Goal: Task Accomplishment & Management: Manage account settings

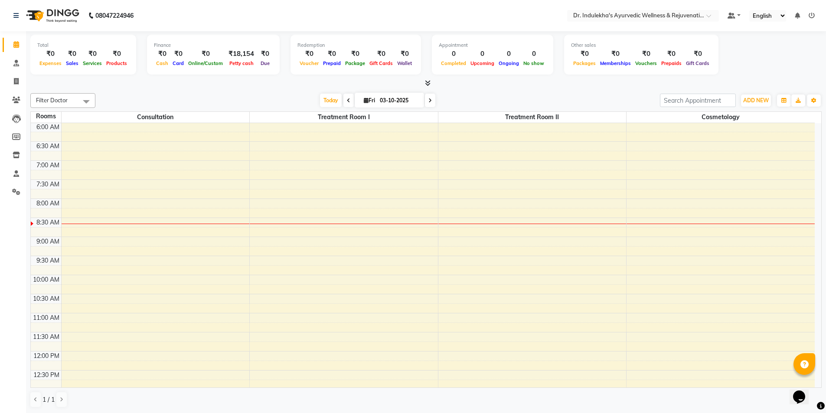
click at [276, 221] on div "5:00 AM 5:30 AM 6:00 AM 6:30 AM 7:00 AM 7:30 AM 8:00 AM 8:30 AM 9:00 AM 9:30 AM…" at bounding box center [423, 390] width 784 height 610
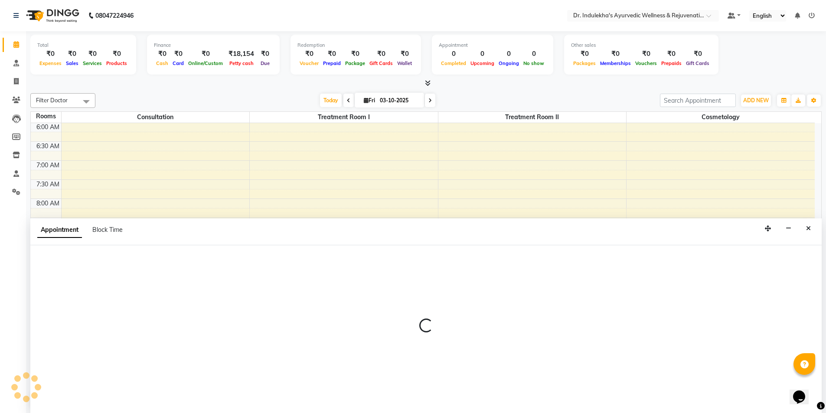
scroll to position [0, 0]
select select "tentative"
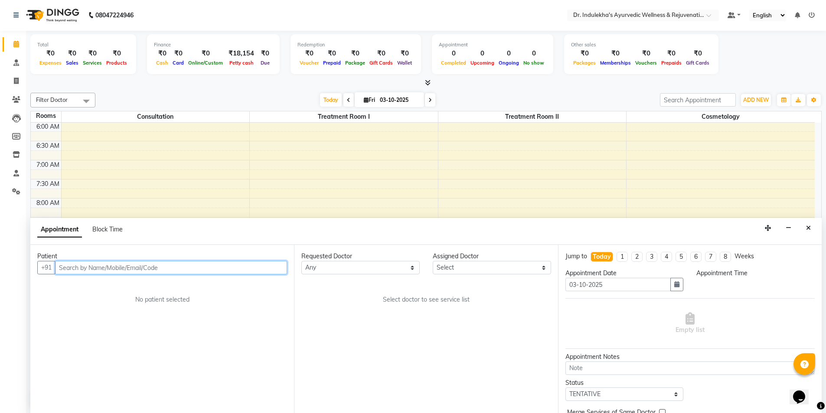
select select "510"
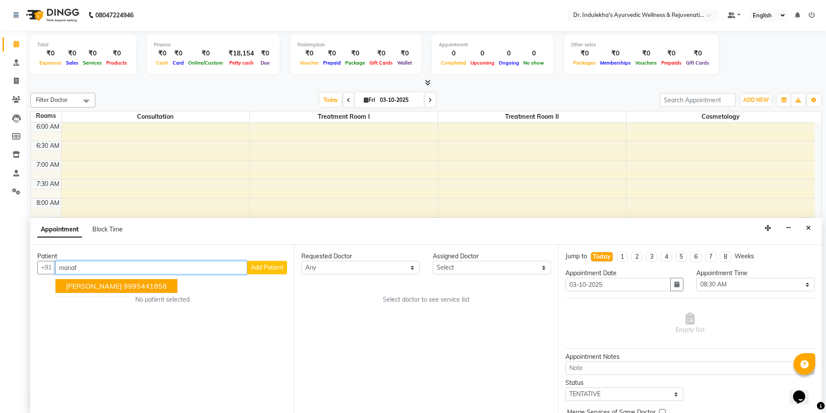
click at [133, 287] on ngb-highlight "9995441858" at bounding box center [145, 286] width 43 height 9
type input "9995441858"
click at [133, 287] on div "Patient +91 9995441858 Manaf G K 9995441858 Add Patient No patient selected" at bounding box center [162, 329] width 264 height 168
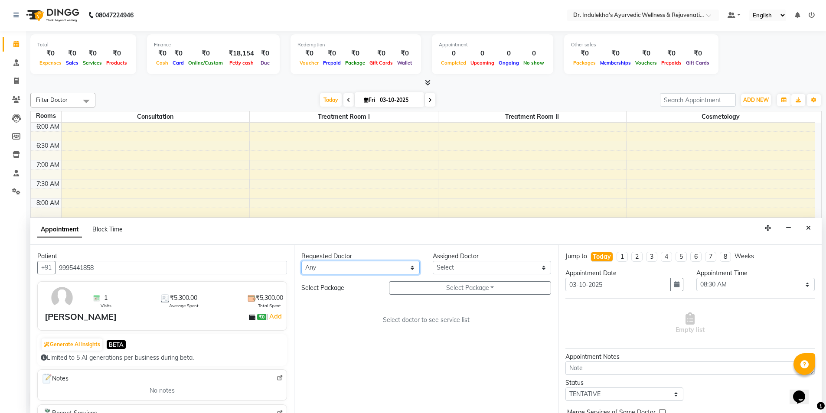
click at [361, 271] on select "Any Aneesh Anusha M Ardhana Darshana Dr Amal P K Dr Indulekha UR Dr Yadhupriya …" at bounding box center [360, 267] width 118 height 13
select select "92138"
click at [301, 261] on select "Any Aneesh Anusha M Ardhana Darshana Dr Amal P K Dr Indulekha UR Dr Yadhupriya …" at bounding box center [360, 267] width 118 height 13
select select "92138"
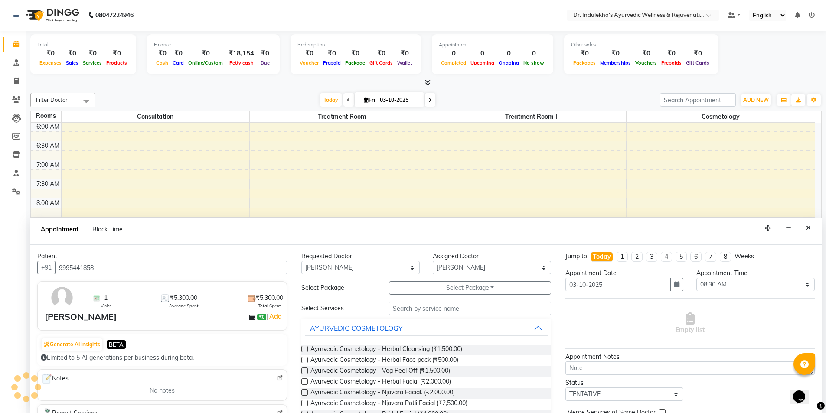
click at [368, 109] on div "Filter Doctor Select All Aneesh Anusha M Ardhana Darshana Dr Amal P K Dr Indule…" at bounding box center [425, 250] width 791 height 322
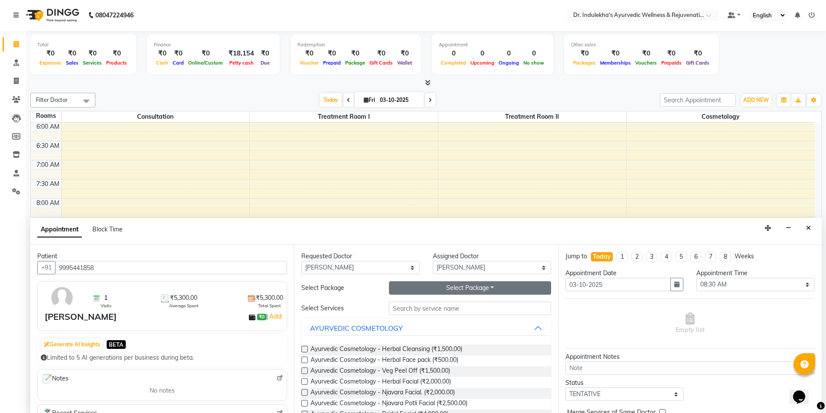
click at [427, 285] on button "Select Package Toggle Dropdown" at bounding box center [470, 287] width 162 height 13
click at [419, 307] on li "Manaf TRT" at bounding box center [423, 306] width 68 height 13
click at [419, 307] on input "text" at bounding box center [470, 308] width 162 height 13
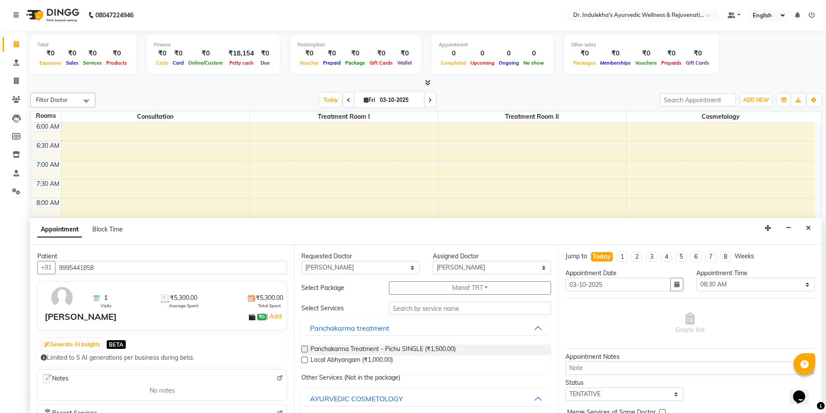
click at [305, 359] on label at bounding box center [304, 360] width 7 height 7
click at [305, 359] on input "checkbox" at bounding box center [304, 361] width 6 height 6
click at [305, 359] on label at bounding box center [304, 360] width 7 height 7
click at [305, 359] on input "checkbox" at bounding box center [304, 361] width 6 height 6
checkbox input "false"
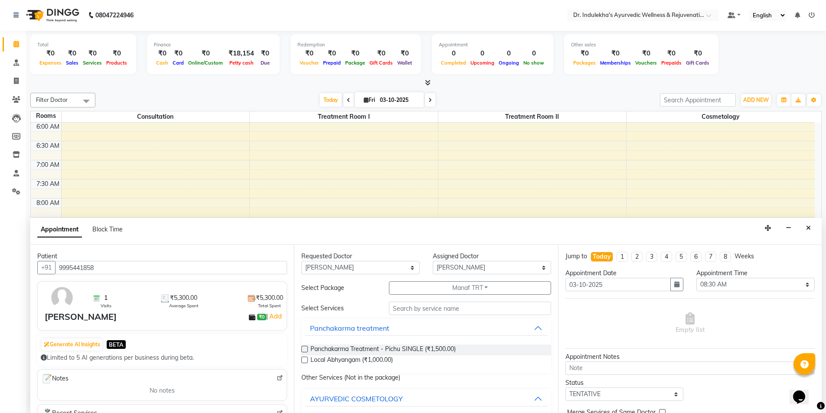
select select "4012"
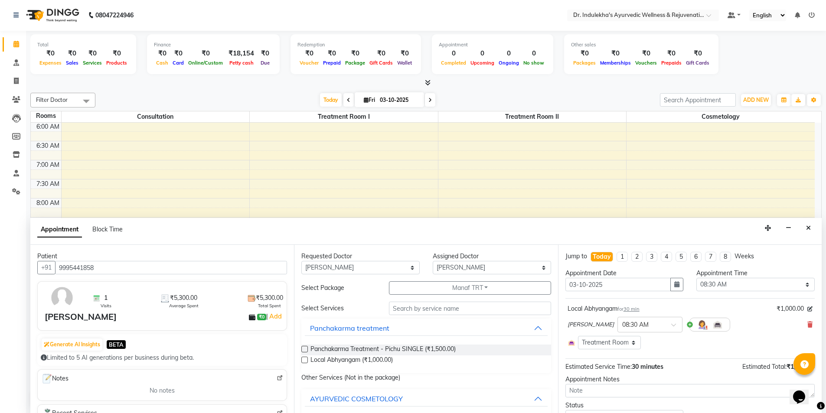
click at [303, 348] on label at bounding box center [304, 349] width 7 height 7
click at [303, 348] on input "checkbox" at bounding box center [304, 350] width 6 height 6
click at [303, 348] on label at bounding box center [304, 349] width 7 height 7
click at [303, 348] on input "checkbox" at bounding box center [304, 350] width 6 height 6
click at [303, 348] on label at bounding box center [304, 349] width 7 height 7
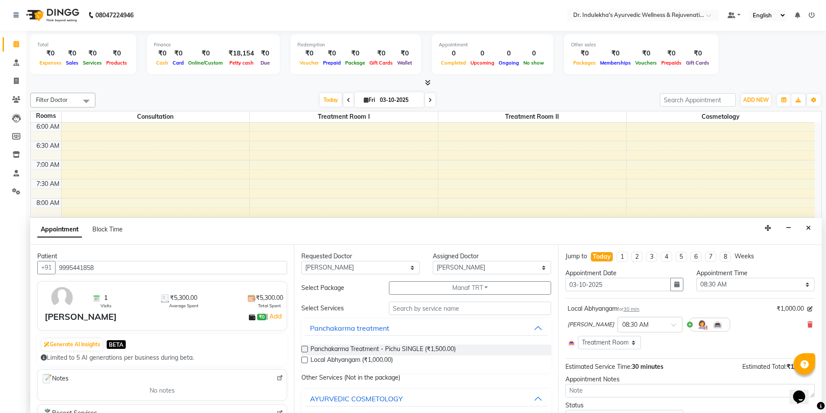
click at [303, 348] on input "checkbox" at bounding box center [304, 350] width 6 height 6
checkbox input "true"
select select "4012"
checkbox input "false"
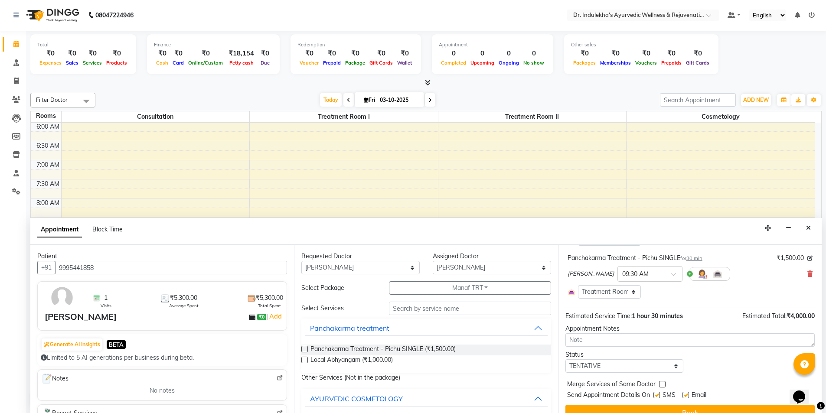
scroll to position [171, 0]
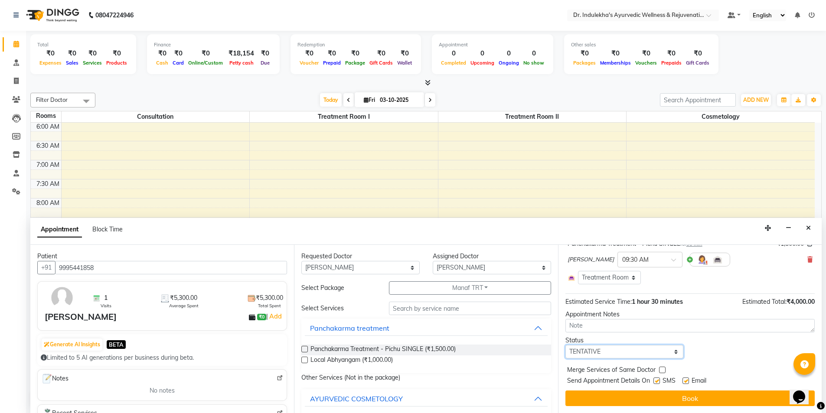
click at [625, 354] on select "Select TENTATIVE CONFIRM CHECK-IN UPCOMING" at bounding box center [624, 351] width 118 height 13
select select "confirm booking"
click at [565, 345] on select "Select TENTATIVE CONFIRM CHECK-IN UPCOMING" at bounding box center [624, 351] width 118 height 13
click at [615, 318] on div "Appointment Notes" at bounding box center [689, 314] width 249 height 9
click at [655, 381] on label at bounding box center [656, 381] width 7 height 7
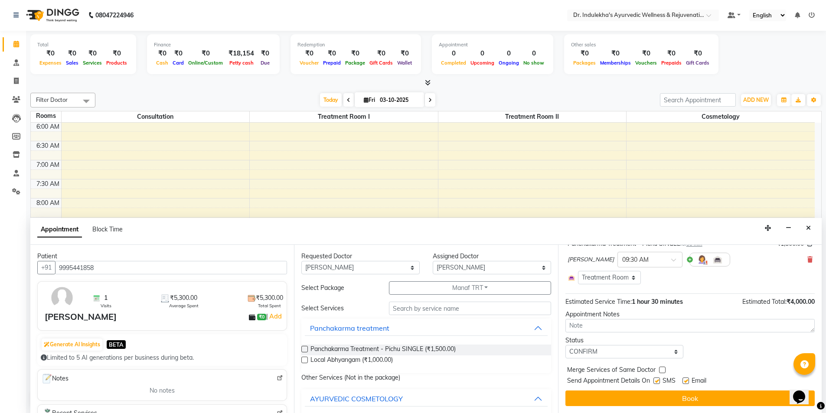
click at [655, 381] on input "checkbox" at bounding box center [656, 382] width 6 height 6
click at [655, 381] on label at bounding box center [656, 381] width 7 height 7
click at [655, 381] on input "checkbox" at bounding box center [656, 382] width 6 height 6
click at [654, 382] on label at bounding box center [656, 381] width 7 height 7
click at [654, 382] on input "checkbox" at bounding box center [656, 382] width 6 height 6
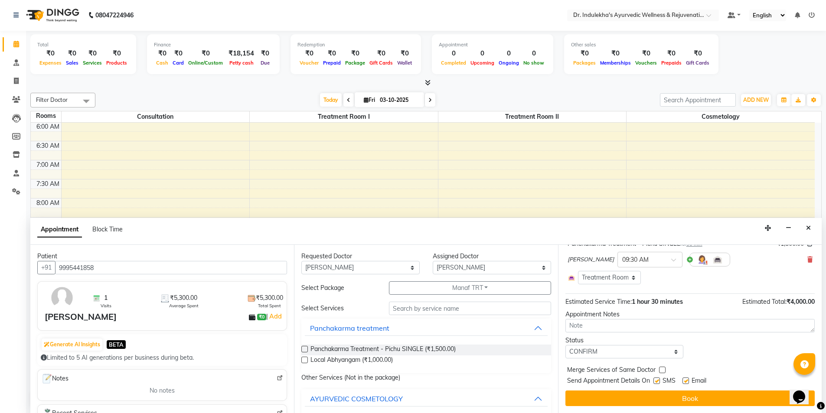
checkbox input "false"
click at [686, 380] on label at bounding box center [685, 381] width 7 height 7
click at [686, 380] on input "checkbox" at bounding box center [685, 382] width 6 height 6
click at [686, 380] on label at bounding box center [685, 381] width 7 height 7
click at [686, 380] on input "checkbox" at bounding box center [685, 382] width 6 height 6
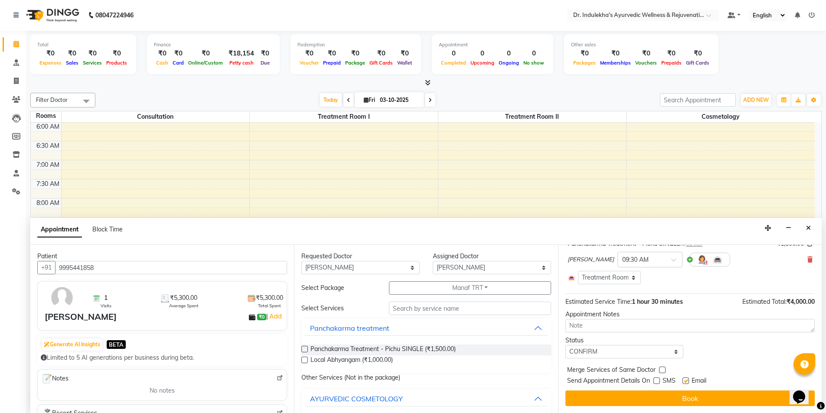
click at [685, 382] on label at bounding box center [685, 381] width 7 height 7
click at [685, 382] on input "checkbox" at bounding box center [685, 382] width 6 height 6
checkbox input "false"
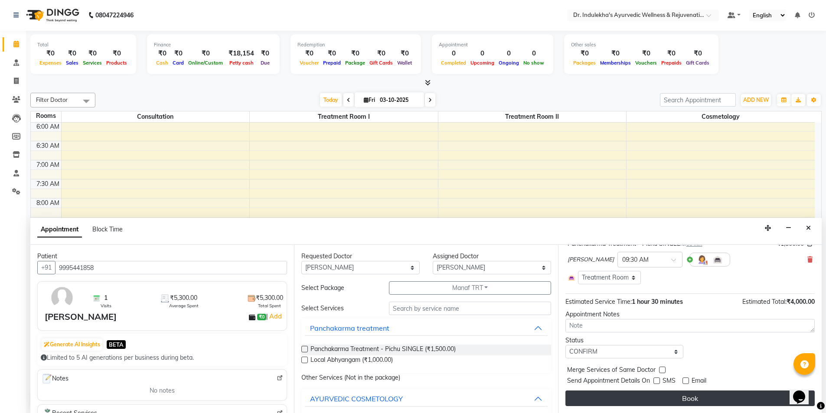
click at [672, 399] on button "Book" at bounding box center [689, 399] width 249 height 16
click at [672, 399] on div "Book" at bounding box center [689, 399] width 249 height 16
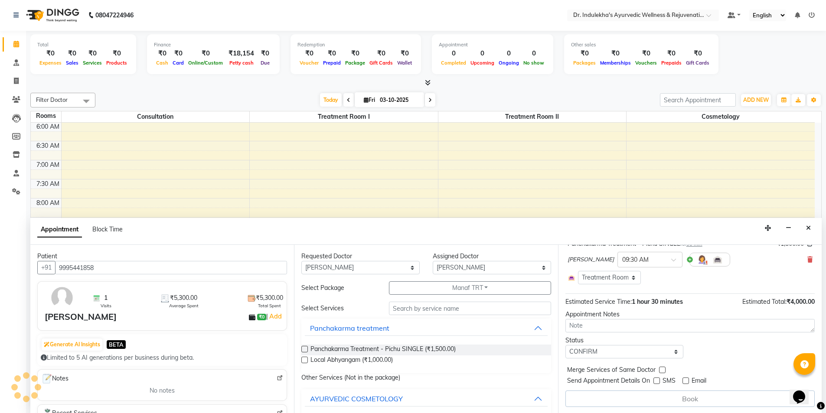
click at [672, 399] on div "Book" at bounding box center [689, 399] width 249 height 16
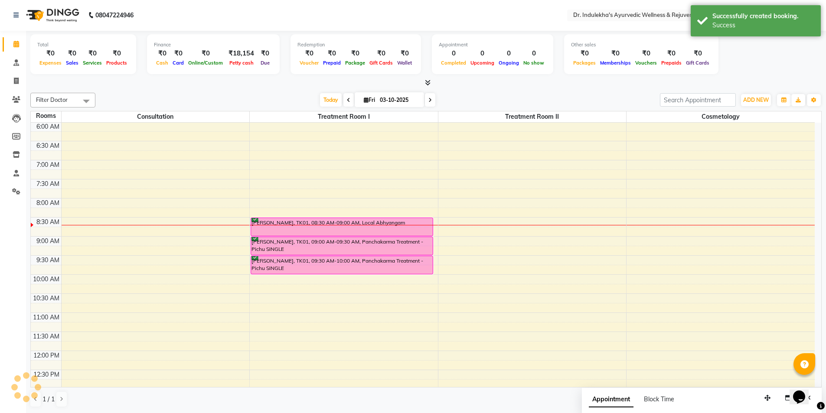
scroll to position [0, 0]
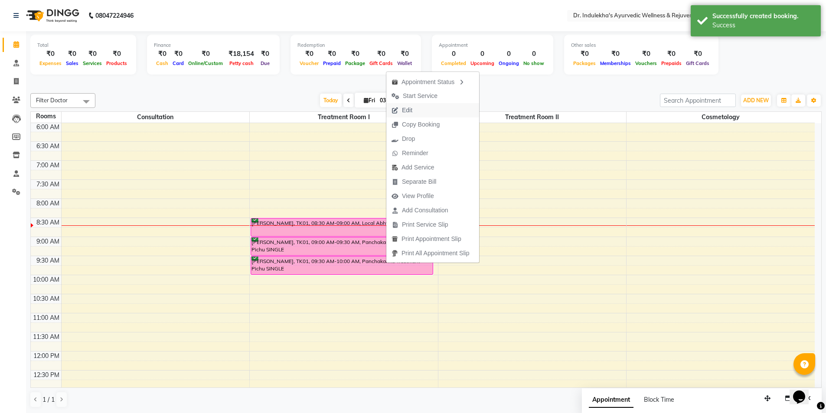
click at [409, 111] on span "Edit" at bounding box center [407, 110] width 10 height 9
select select "tentative"
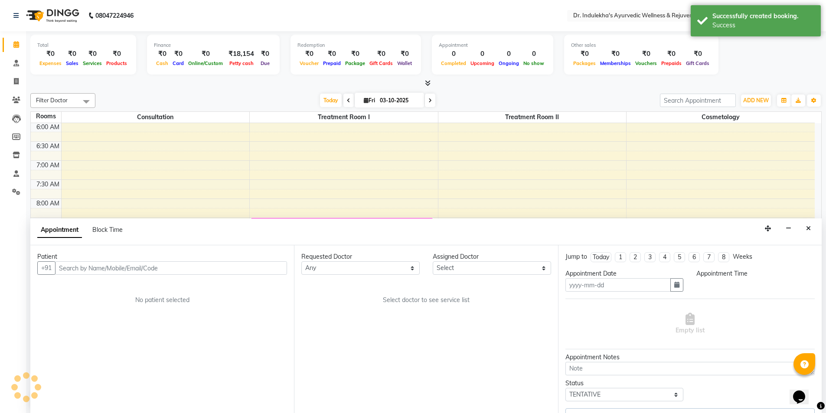
scroll to position [0, 0]
type input "03-10-2025"
select select "confirm booking"
select select "510"
select select "92138"
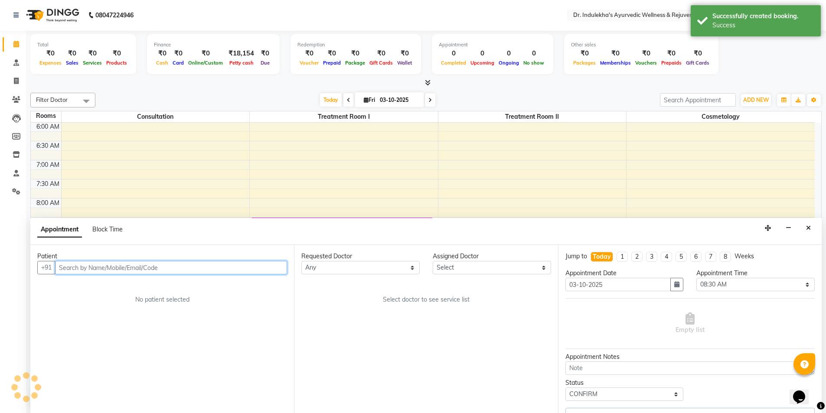
select select "92138"
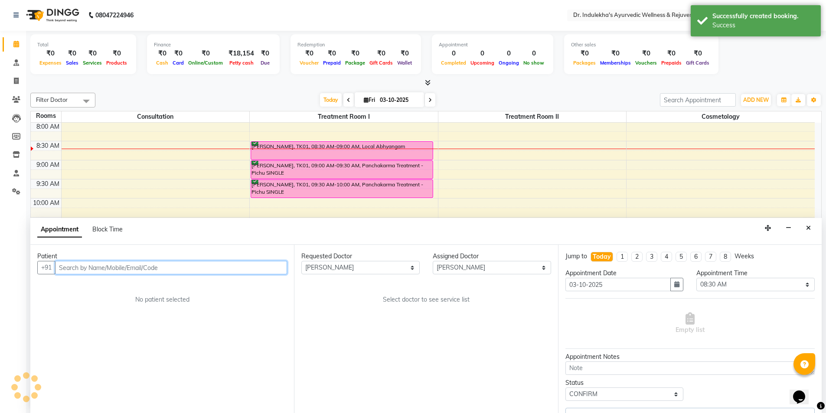
select select "4012"
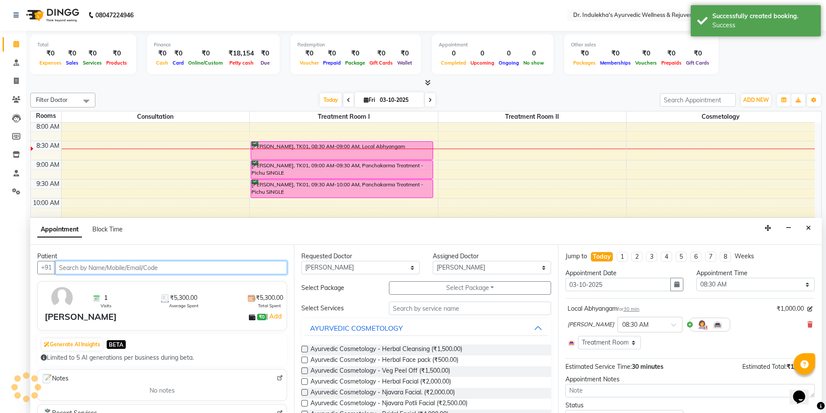
select select "4012"
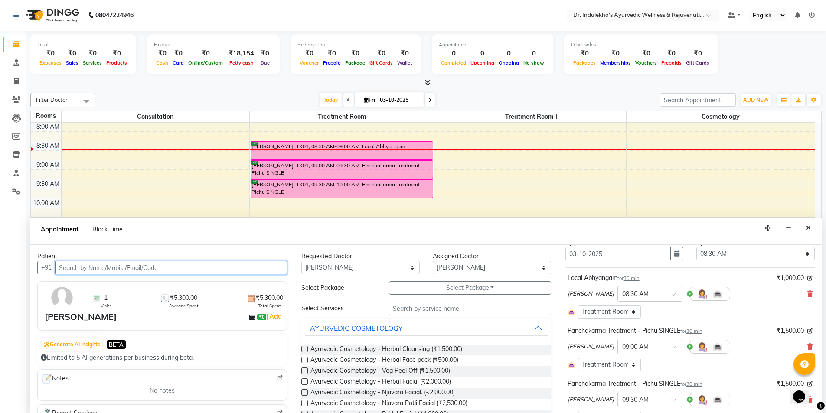
scroll to position [146, 0]
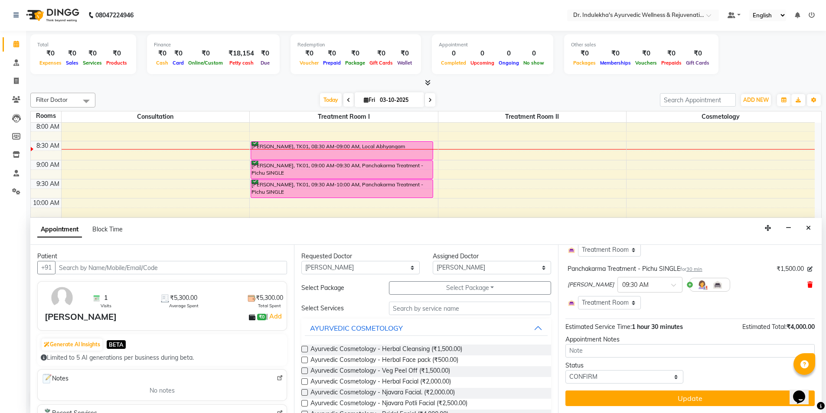
click at [807, 285] on icon at bounding box center [809, 285] width 5 height 6
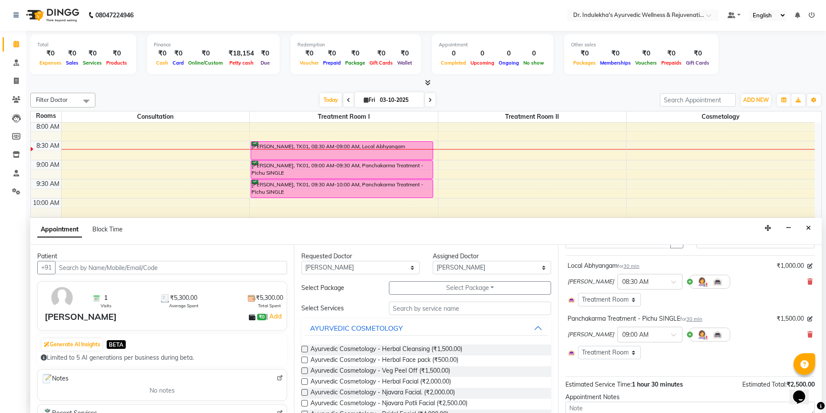
scroll to position [101, 0]
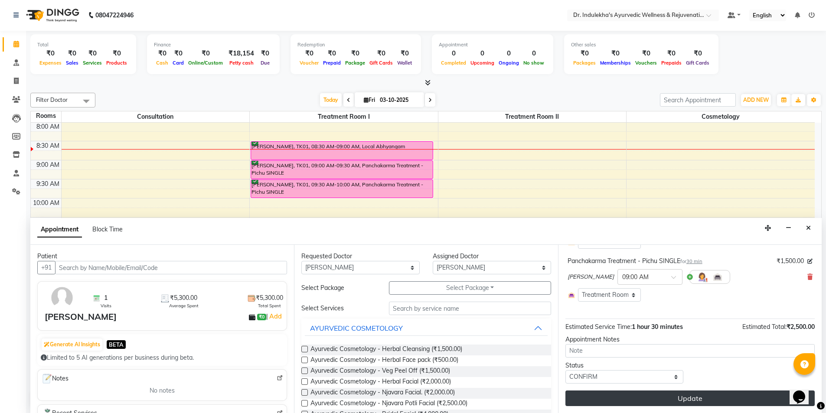
click at [691, 396] on button "Update" at bounding box center [689, 399] width 249 height 16
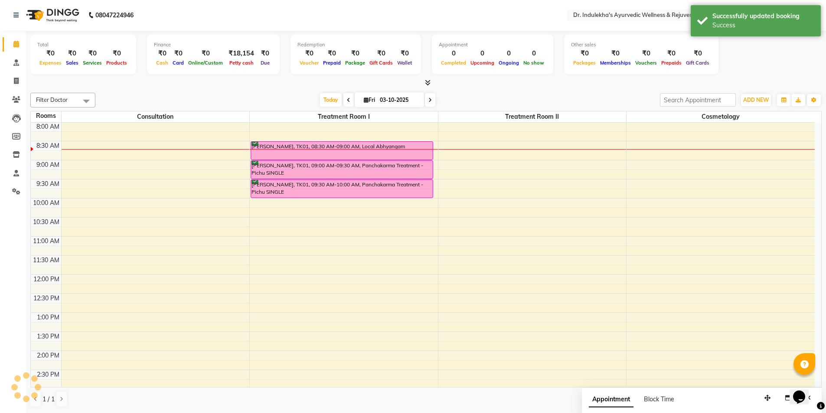
scroll to position [0, 0]
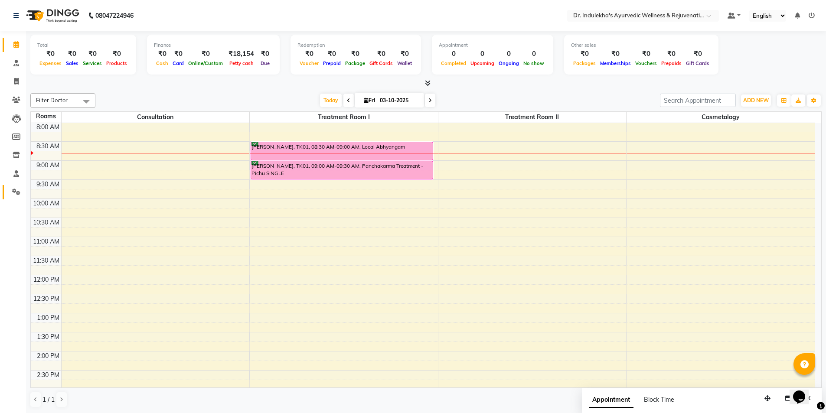
click at [15, 191] on icon at bounding box center [16, 192] width 8 height 7
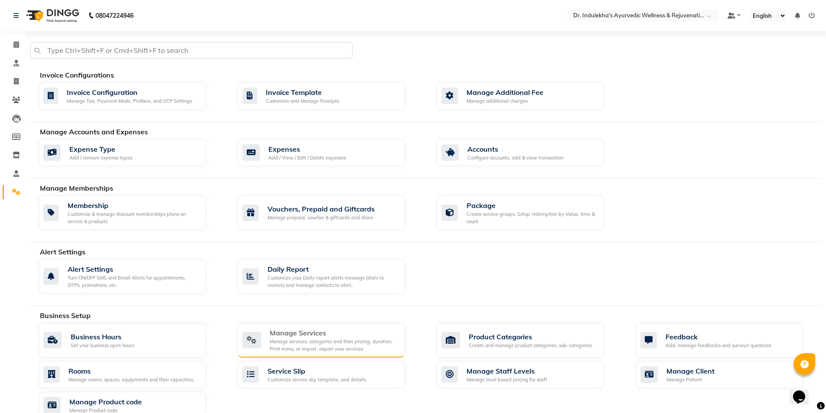
click at [342, 342] on div "Manage services, categories and their pricing, duration. Print menu, or import,…" at bounding box center [334, 345] width 128 height 14
click at [342, 342] on div "08047224946 Select Location × Dr. Indulekha's Ayurvedic Wellness & Rejuvenation…" at bounding box center [413, 350] width 826 height 701
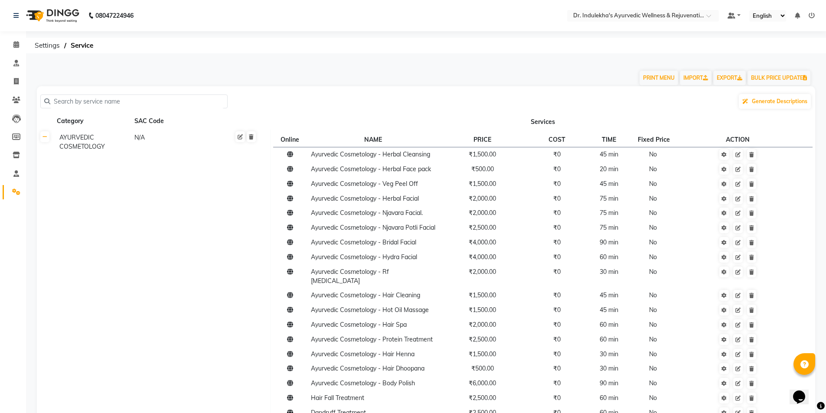
click at [101, 102] on input "text" at bounding box center [136, 101] width 173 height 13
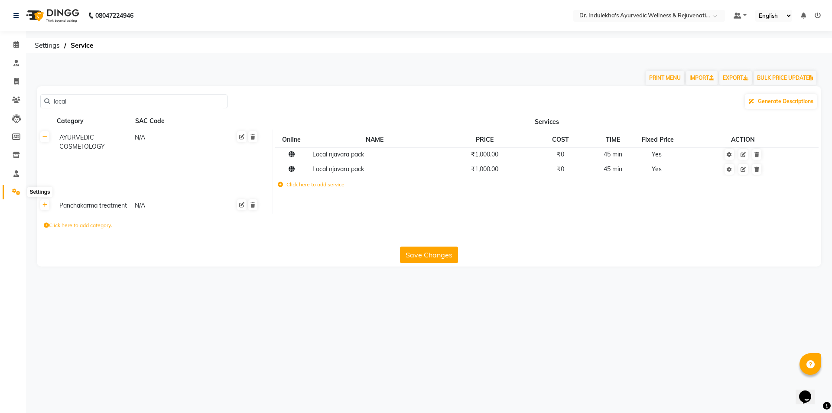
type input "local"
click at [18, 192] on icon at bounding box center [16, 192] width 8 height 7
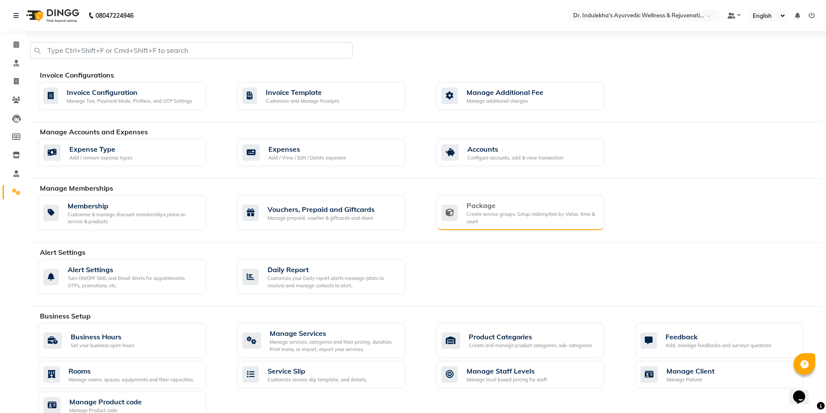
click at [537, 209] on div "Package" at bounding box center [531, 205] width 130 height 10
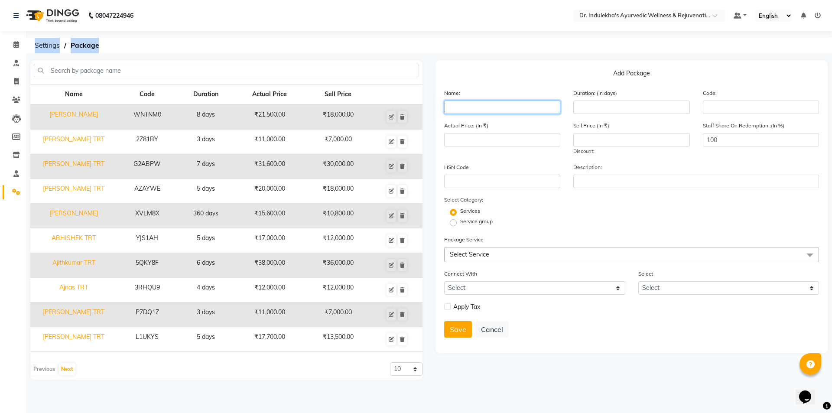
click at [469, 102] on input "text" at bounding box center [502, 107] width 116 height 13
type input "Danish shameer"
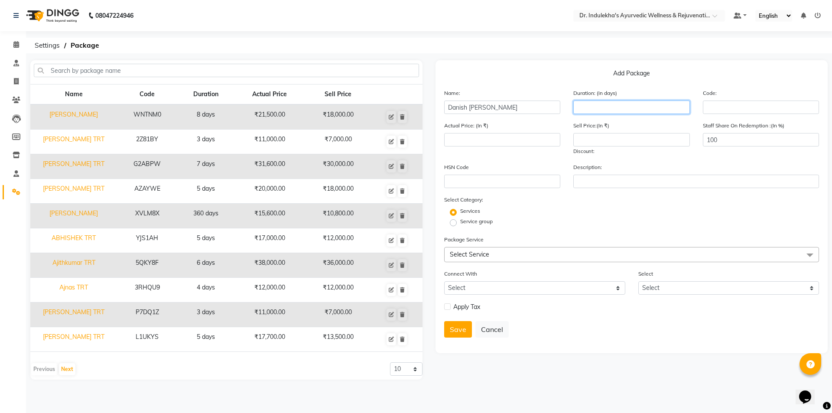
click at [658, 108] on input "number" at bounding box center [631, 107] width 116 height 13
type input "5"
click at [492, 255] on span "Select Service" at bounding box center [631, 254] width 375 height 15
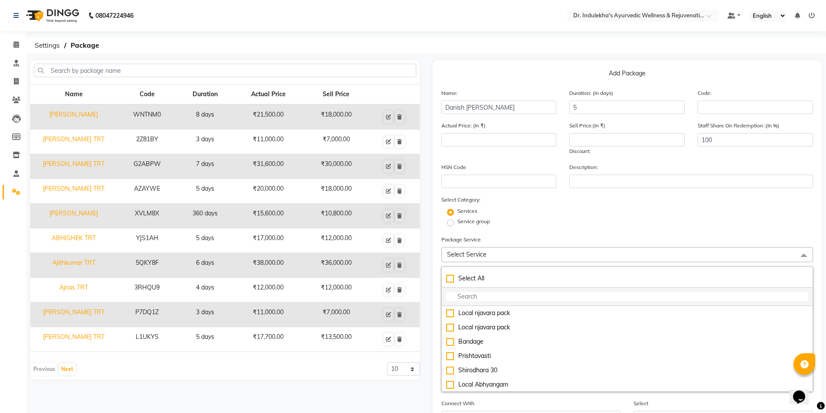
click at [462, 299] on input "multiselect-search" at bounding box center [627, 296] width 362 height 9
type input "Dan"
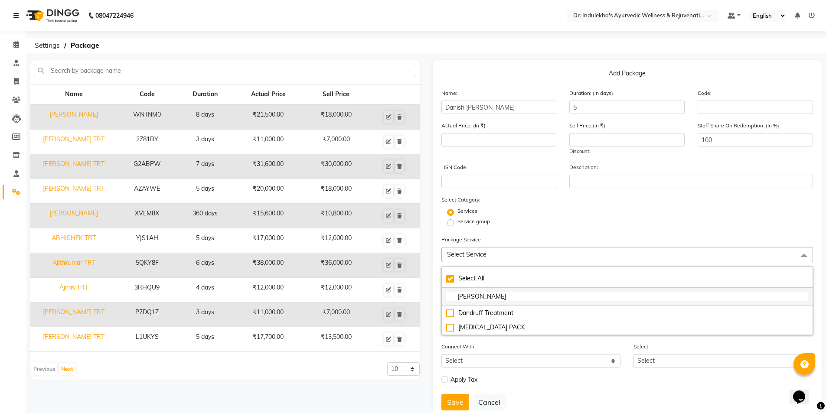
checkbox input "true"
type input "Dani"
checkbox input "false"
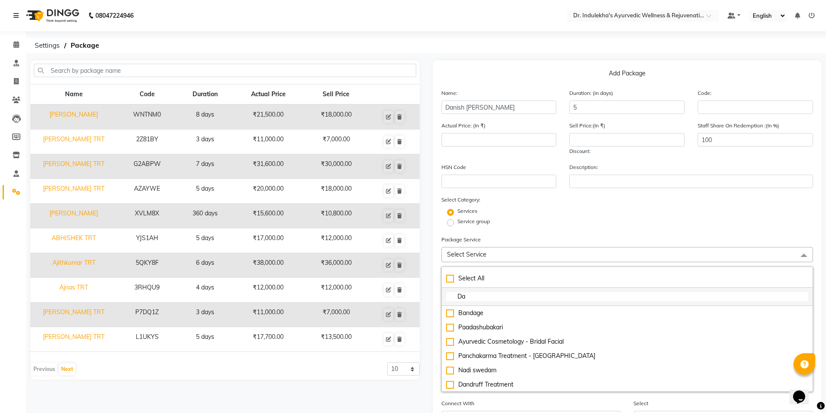
type input "D"
type input "lo"
checkbox input "true"
type input "lov"
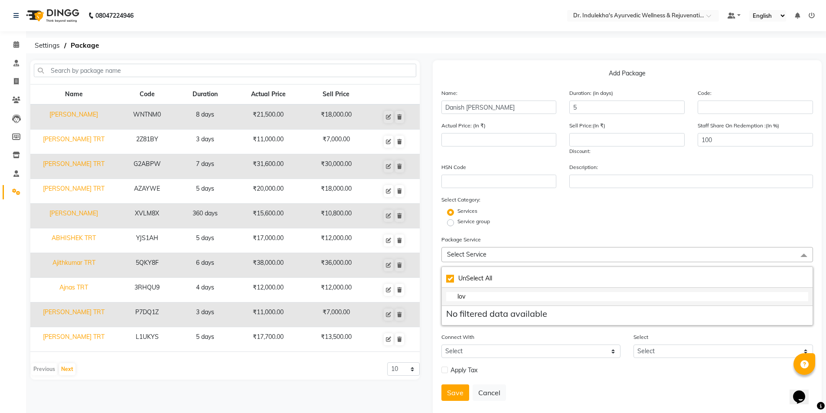
checkbox input "false"
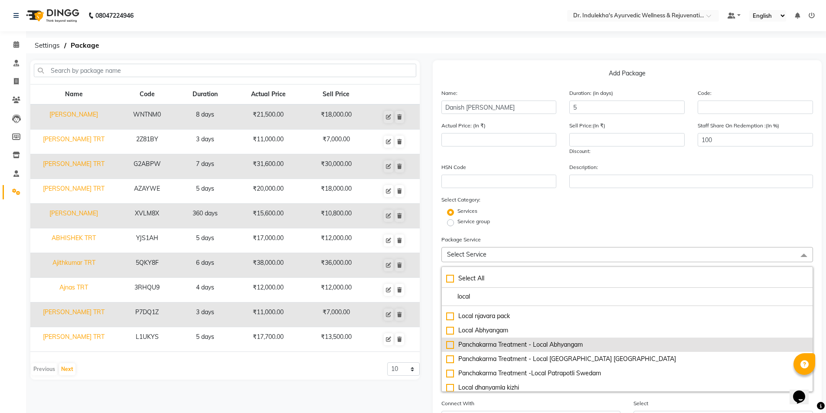
scroll to position [15, 0]
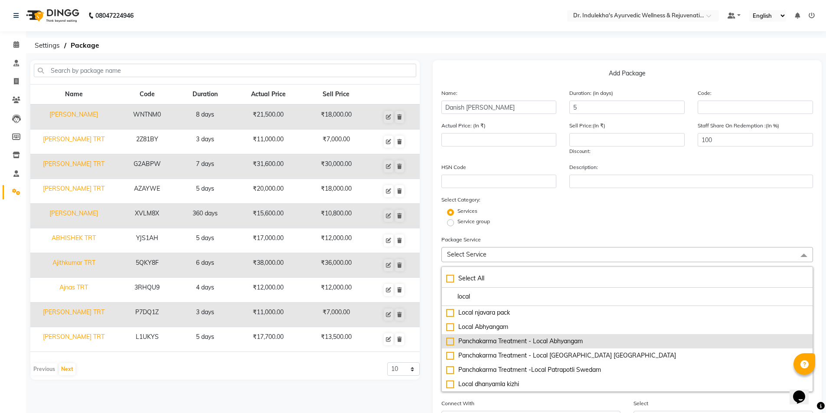
type input "local"
click at [450, 342] on div "Panchakarma Treatment - Local Abhyangam" at bounding box center [627, 341] width 362 height 9
type input "1500"
checkbox input "true"
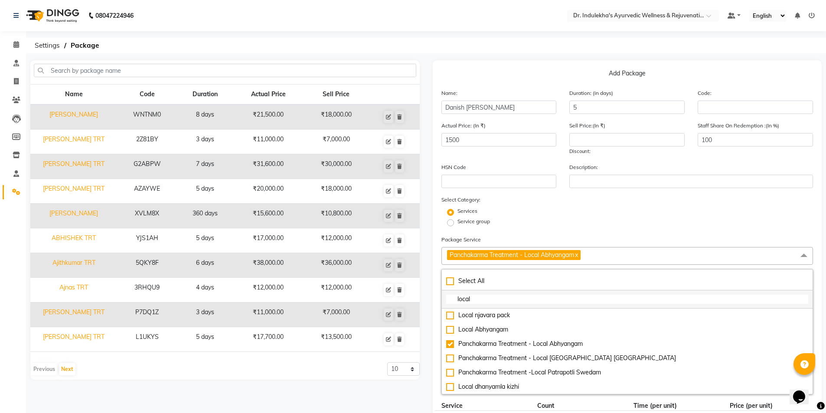
click at [499, 300] on input "local" at bounding box center [627, 299] width 362 height 9
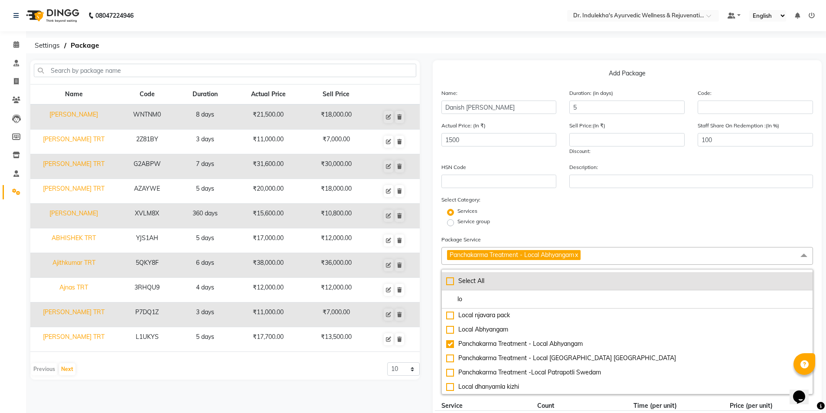
type input "l"
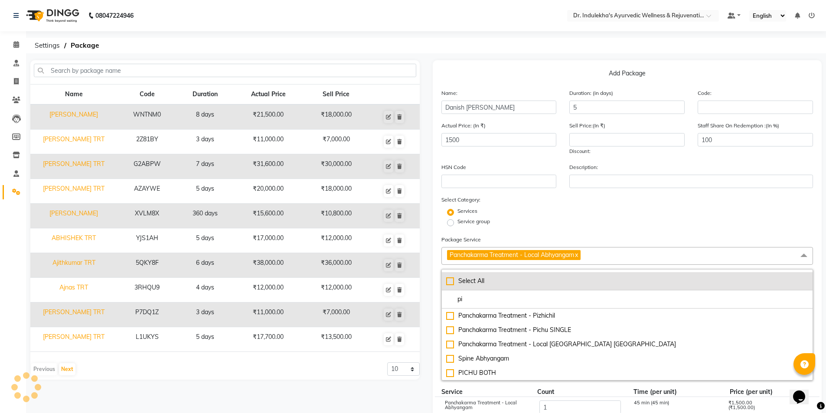
scroll to position [0, 0]
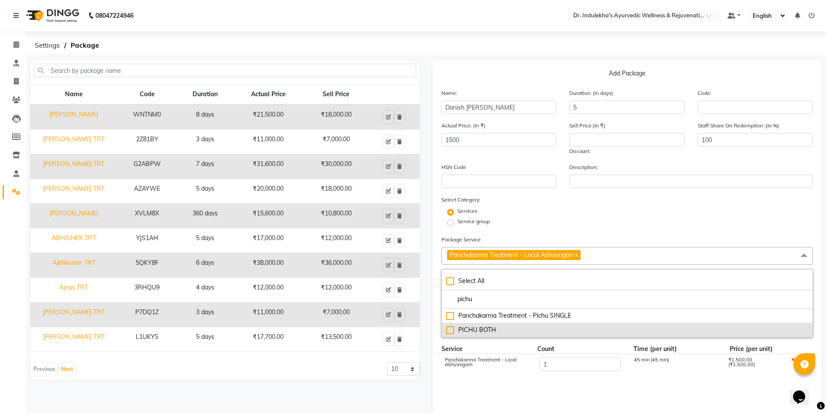
type input "pichu"
click at [448, 332] on div "PICHU BOTH" at bounding box center [627, 330] width 362 height 9
type input "4000"
checkbox input "true"
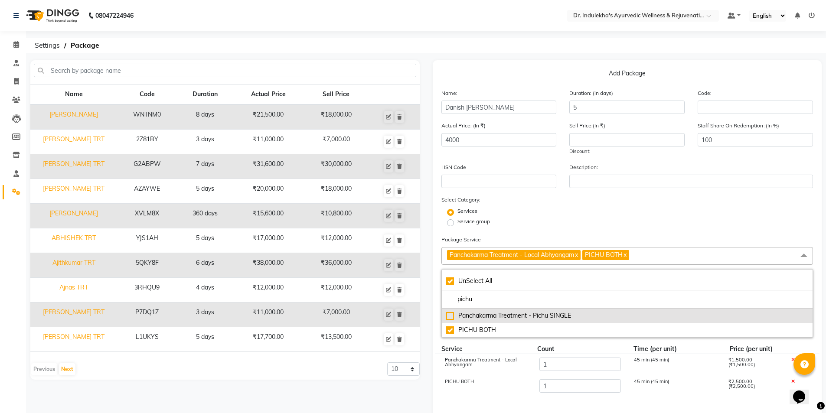
click at [451, 315] on div "Panchakarma Treatment - Pichu SINGLE" at bounding box center [627, 315] width 362 height 9
type input "5500"
checkbox input "false"
checkbox input "true"
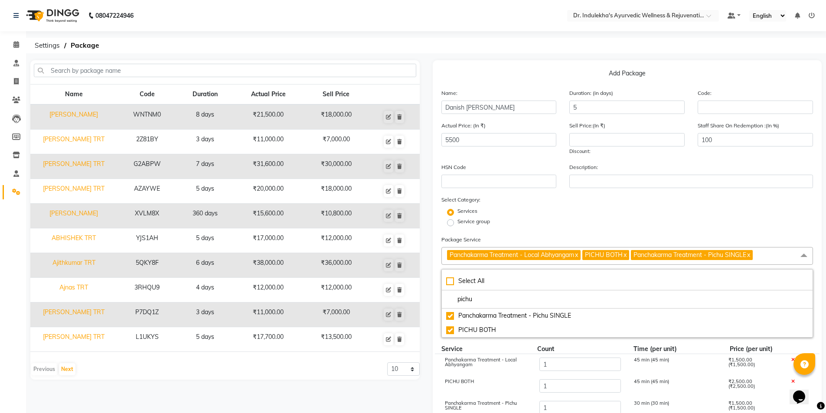
scroll to position [43, 0]
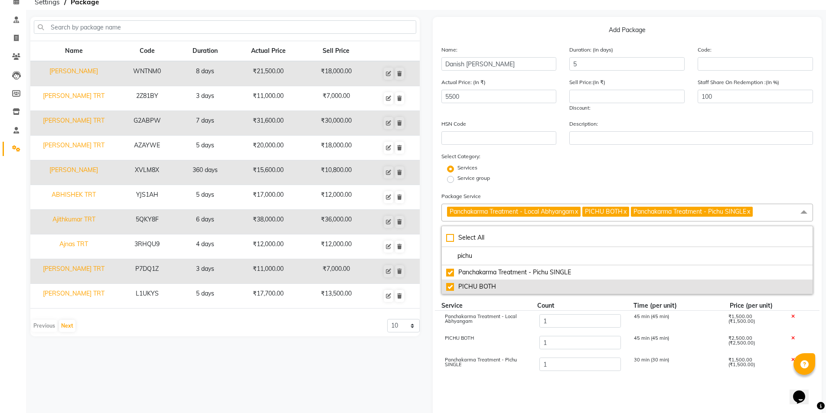
click at [450, 287] on div "PICHU BOTH" at bounding box center [627, 286] width 362 height 9
type input "3000"
checkbox input "true"
checkbox input "false"
click at [450, 287] on div "PICHU BOTH" at bounding box center [627, 286] width 362 height 9
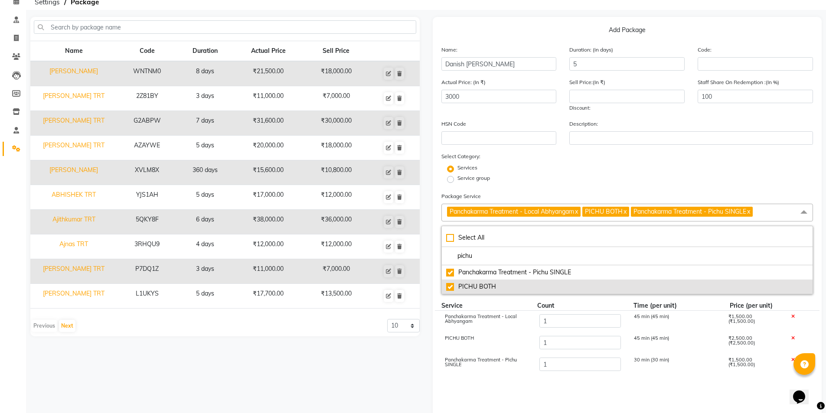
type input "5500"
checkbox input "false"
checkbox input "true"
click at [450, 287] on div "PICHU BOTH" at bounding box center [627, 286] width 362 height 9
type input "3000"
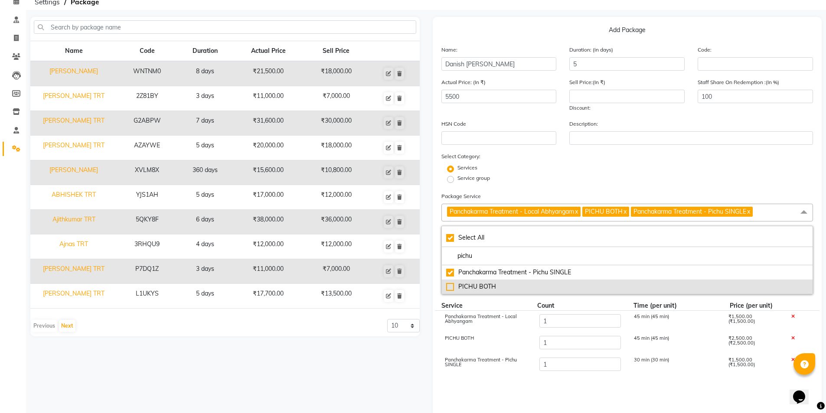
checkbox input "true"
checkbox input "false"
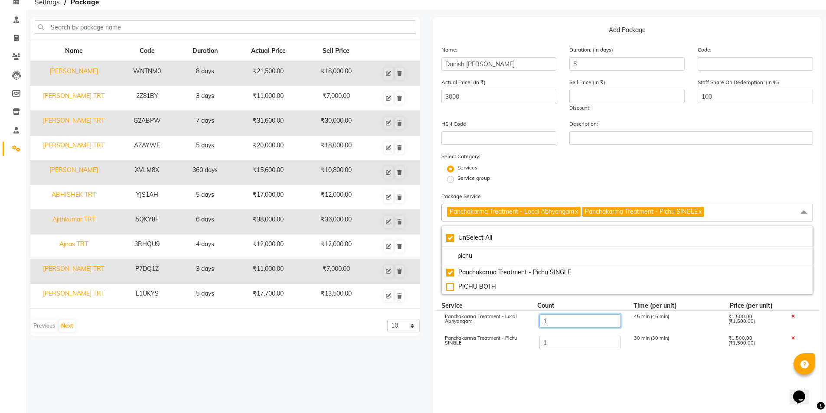
click at [586, 323] on input "1" at bounding box center [579, 320] width 81 height 13
click at [586, 323] on cdk-virtual-scroll-viewport "Panchakarma Treatment - Local Abhyangam 1 45 min (45 min) ₹1,500.00 (₹1,500.00)…" at bounding box center [627, 373] width 372 height 124
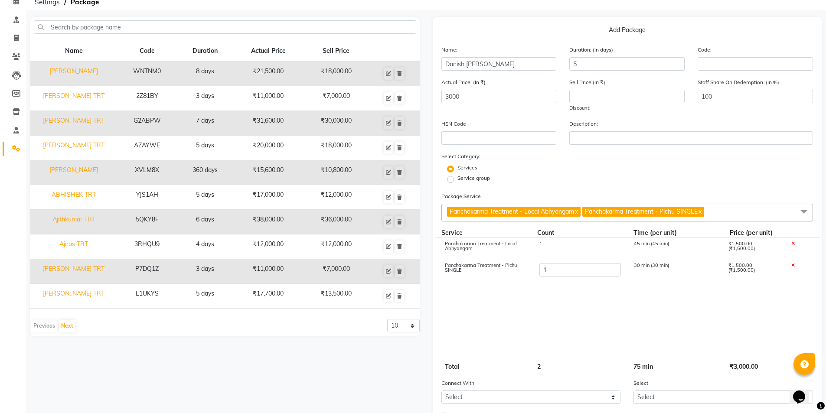
click at [571, 247] on div "1" at bounding box center [579, 248] width 94 height 15
click at [570, 254] on input "1" at bounding box center [579, 247] width 81 height 13
type input "5"
type input "9000"
click at [561, 273] on input "1" at bounding box center [579, 269] width 81 height 13
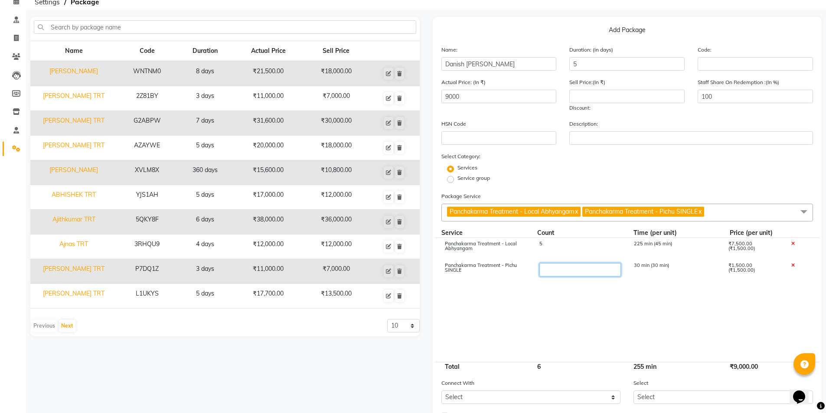
type input "5"
type input "15000"
click at [587, 306] on cdk-virtual-scroll-viewport "Panchakarma Treatment - Local Abhyangam 5 225 min (45 min) ₹7,500.00 (₹1,500.00…" at bounding box center [627, 300] width 372 height 124
click at [514, 62] on input "Danish shameer" at bounding box center [498, 63] width 115 height 13
type input "Danish shameer TRT"
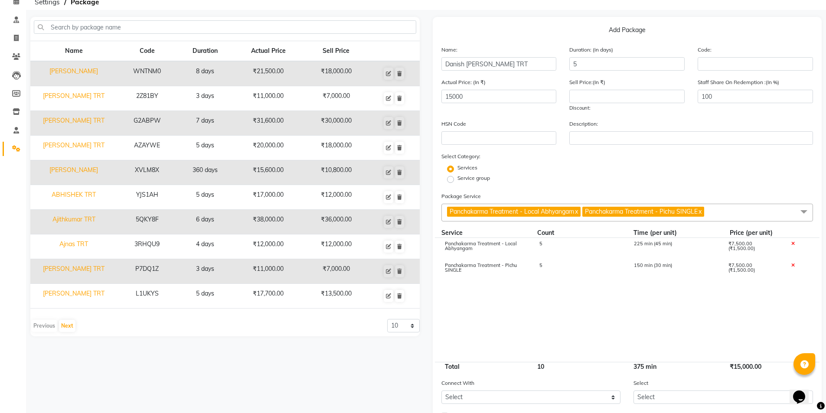
click at [553, 290] on cdk-virtual-scroll-viewport "Panchakarma Treatment - Local Abhyangam 5 225 min (45 min) ₹7,500.00 (₹1,500.00…" at bounding box center [627, 300] width 372 height 124
click at [17, 0] on icon at bounding box center [16, 1] width 6 height 7
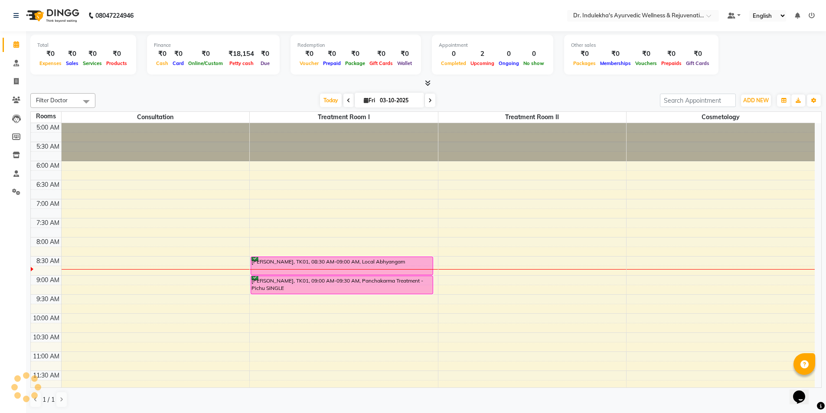
scroll to position [39, 0]
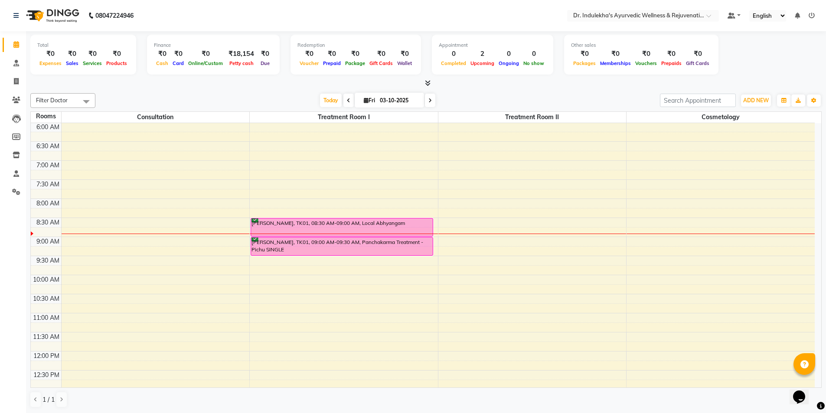
click at [710, 244] on div "5:00 AM 5:30 AM 6:00 AM 6:30 AM 7:00 AM 7:30 AM 8:00 AM 8:30 AM 9:00 AM 9:30 AM…" at bounding box center [423, 390] width 784 height 610
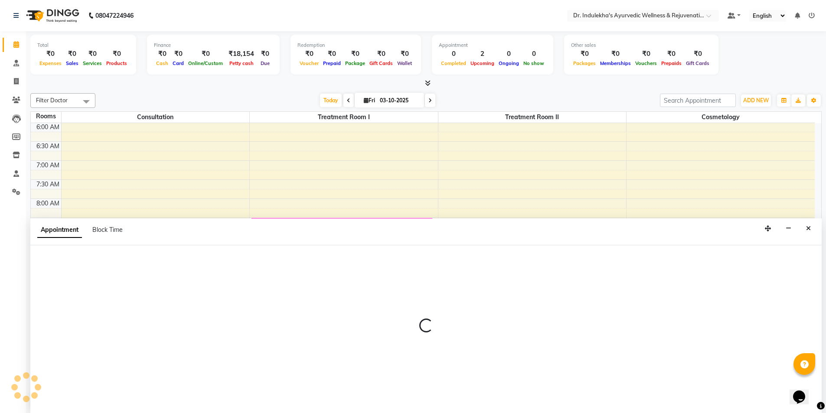
scroll to position [0, 0]
select select "540"
select select "tentative"
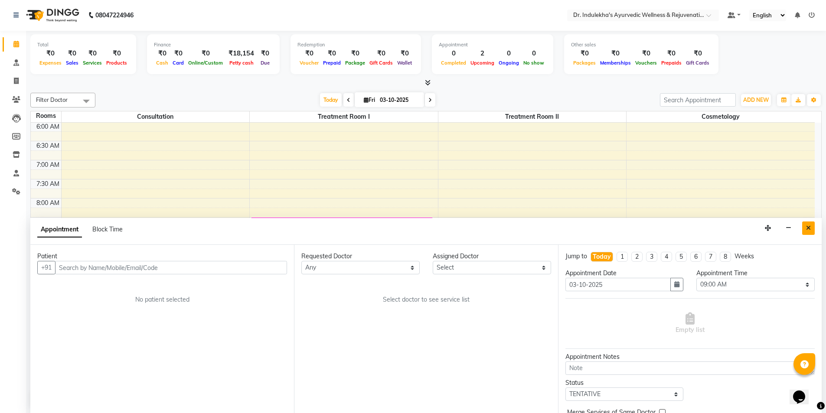
click at [811, 227] on button "Close" at bounding box center [808, 227] width 13 height 13
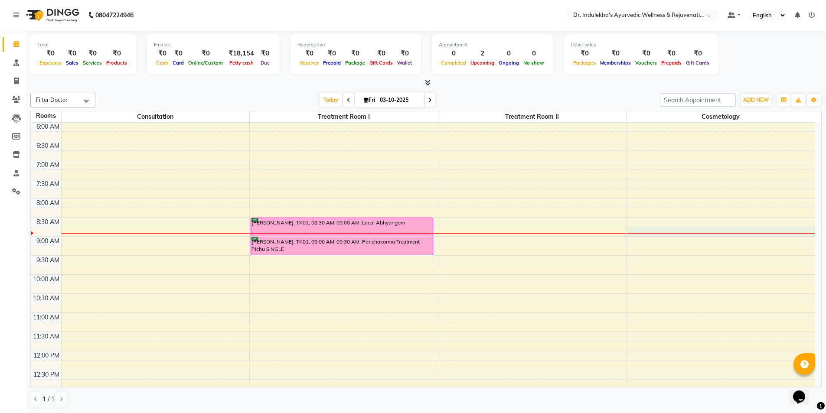
click at [811, 227] on div "5:00 AM 5:30 AM 6:00 AM 6:30 AM 7:00 AM 7:30 AM 8:00 AM 8:30 AM 9:00 AM 9:30 AM…" at bounding box center [423, 389] width 784 height 610
select select "525"
select select "tentative"
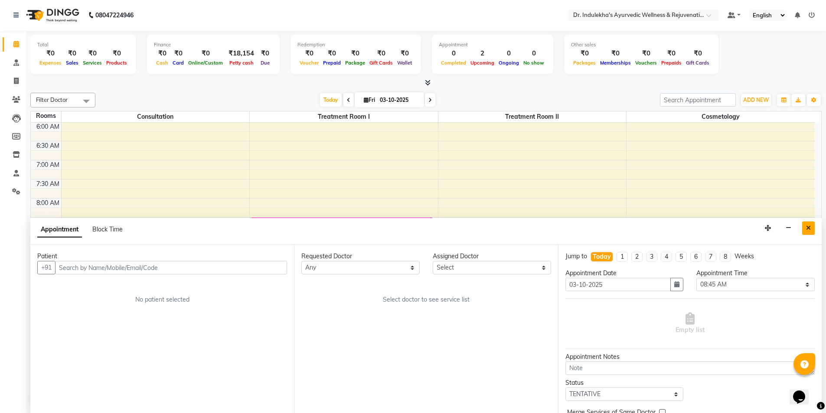
click at [810, 228] on icon "Close" at bounding box center [808, 228] width 5 height 6
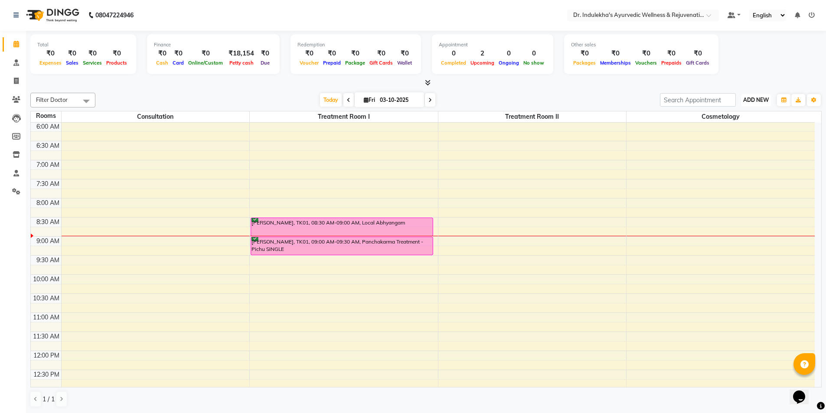
click at [759, 99] on span "ADD NEW" at bounding box center [756, 100] width 26 height 7
click at [759, 100] on span "ADD NEW" at bounding box center [756, 100] width 26 height 7
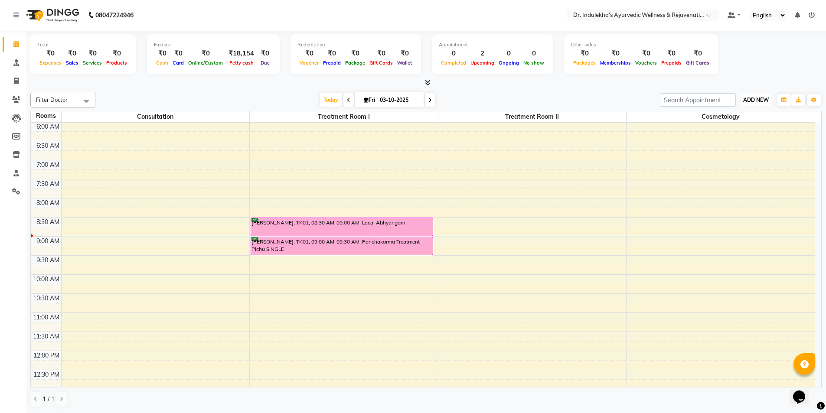
click at [759, 100] on span "ADD NEW" at bounding box center [756, 100] width 26 height 7
click at [757, 104] on button "ADD NEW Toggle Dropdown" at bounding box center [756, 100] width 30 height 12
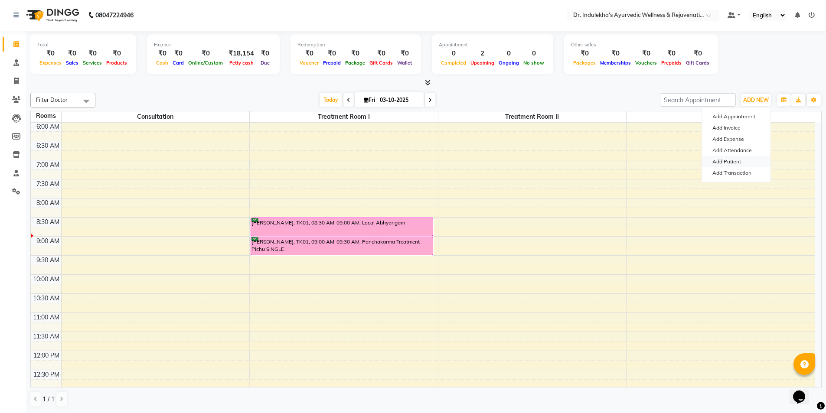
click at [734, 159] on link "Add Patient" at bounding box center [736, 161] width 68 height 11
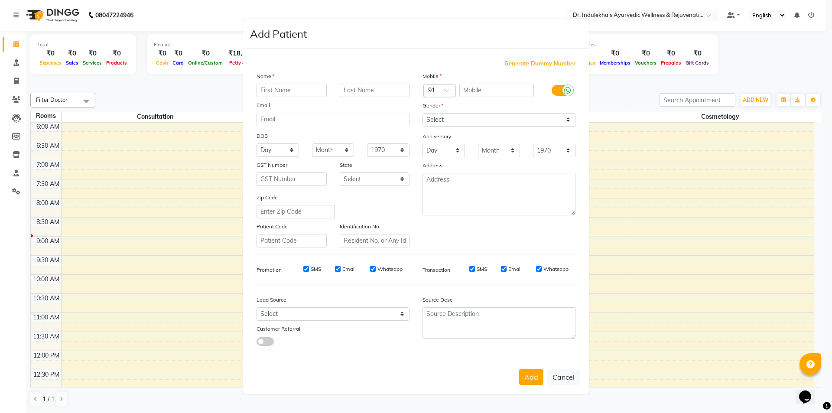
click at [267, 88] on input "text" at bounding box center [292, 90] width 70 height 13
type input "SREENIDHI"
click at [498, 92] on input "text" at bounding box center [496, 90] width 75 height 13
type input "9447989657"
click at [449, 121] on select "Select Male Female Other Prefer Not To Say" at bounding box center [499, 119] width 153 height 13
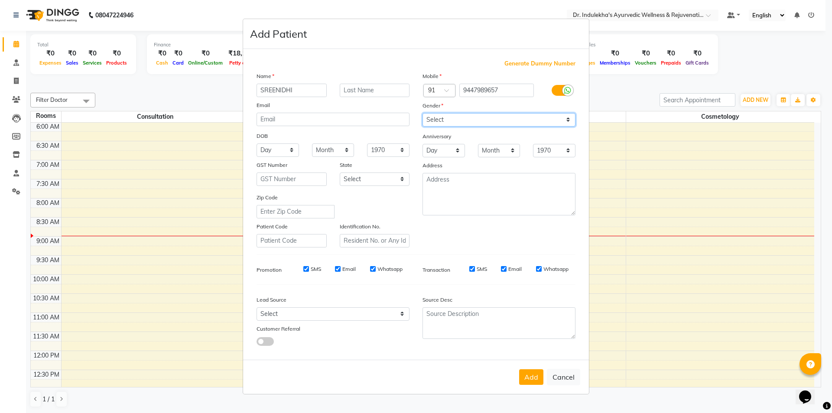
select select "female"
click at [423, 113] on select "Select Male Female Other Prefer Not To Say" at bounding box center [499, 119] width 153 height 13
click at [531, 378] on button "Add" at bounding box center [531, 377] width 24 height 16
click at [531, 378] on div "Add Cancel" at bounding box center [416, 377] width 346 height 34
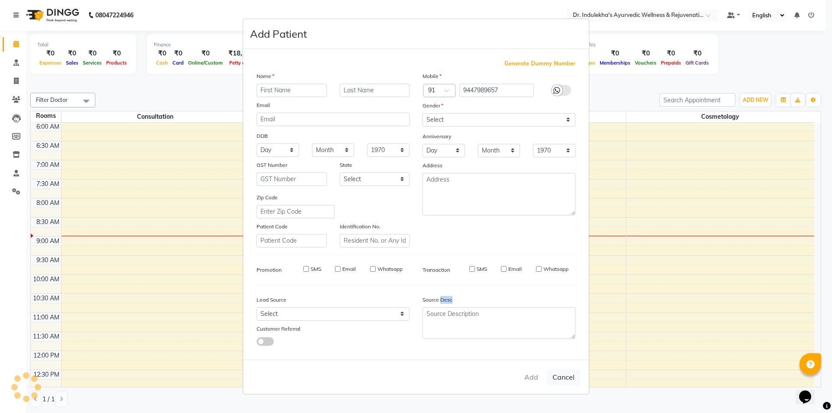
select select
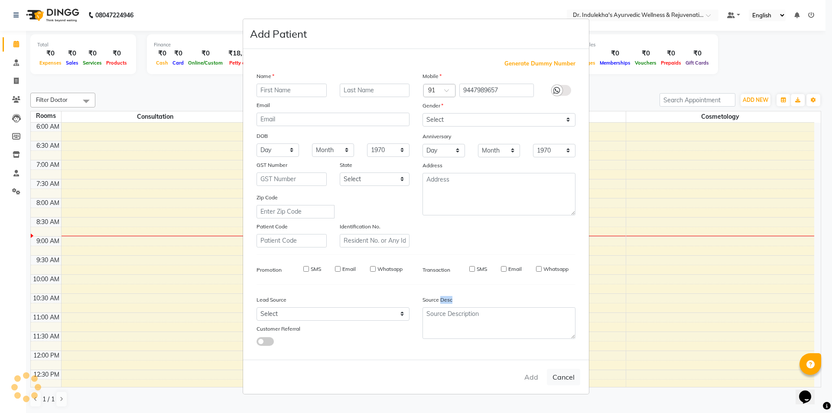
select select
checkbox input "false"
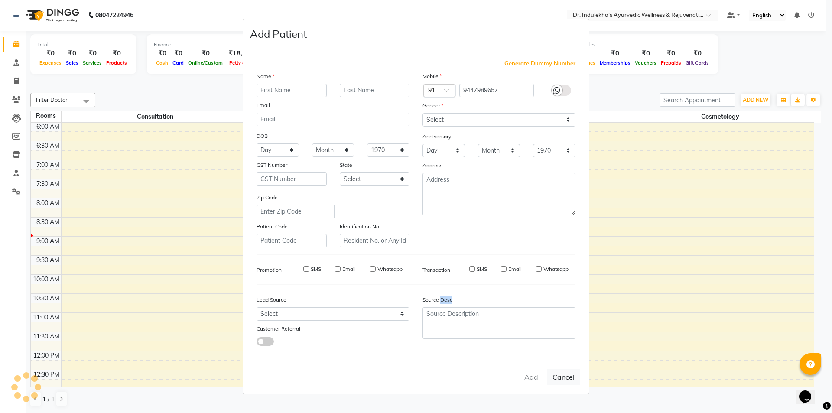
checkbox input "false"
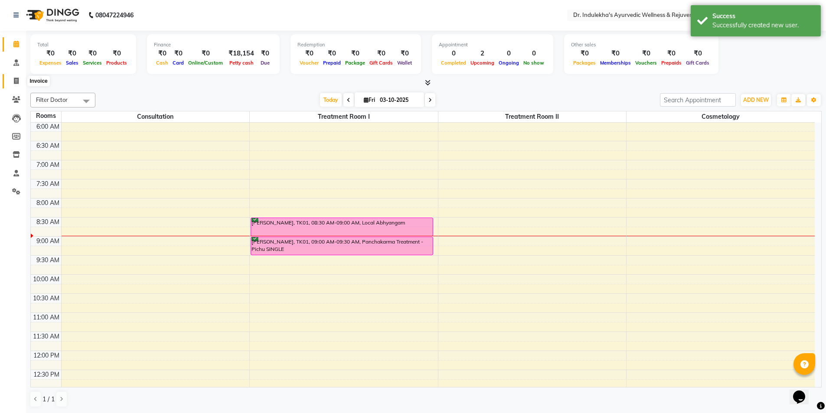
click at [16, 81] on icon at bounding box center [16, 81] width 5 height 7
select select "service"
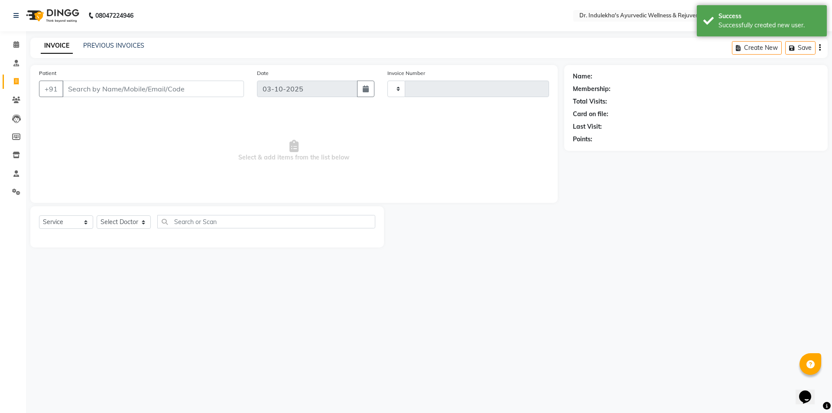
type input "1572"
select select "7775"
click at [74, 81] on input "Patient" at bounding box center [153, 89] width 182 height 16
click at [75, 88] on input "Patient" at bounding box center [153, 89] width 182 height 16
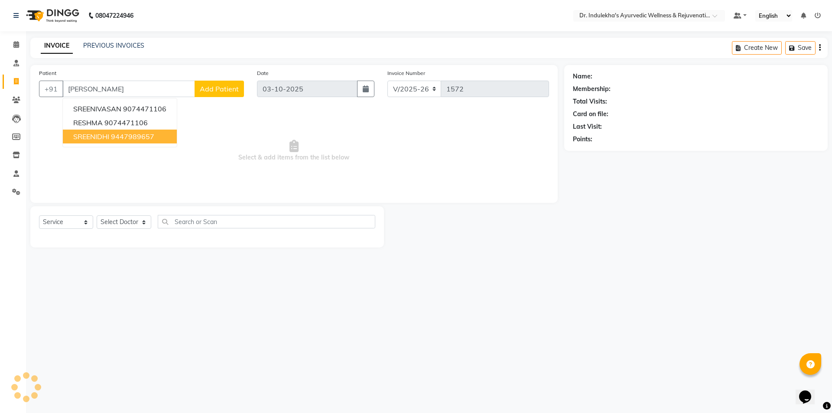
click at [79, 135] on span "SREENIDHI" at bounding box center [91, 136] width 36 height 9
type input "9447989657"
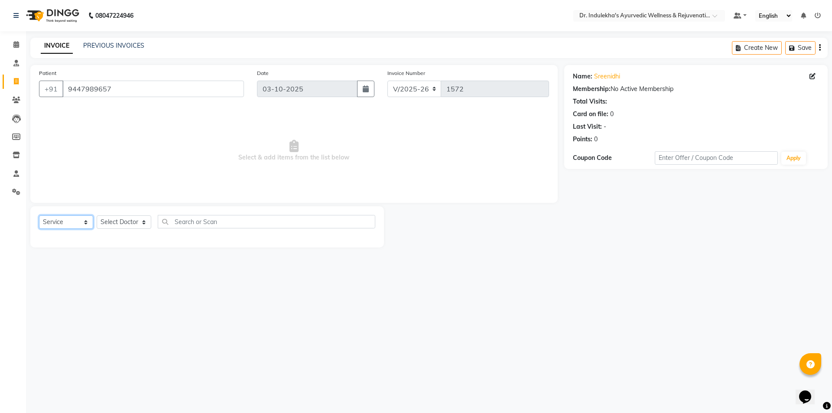
click at [53, 223] on select "Select Service Product Membership Package Voucher Prepaid Gift Card" at bounding box center [66, 221] width 54 height 13
select select "product"
click at [39, 215] on select "Select Service Product Membership Package Voucher Prepaid Gift Card" at bounding box center [66, 221] width 54 height 13
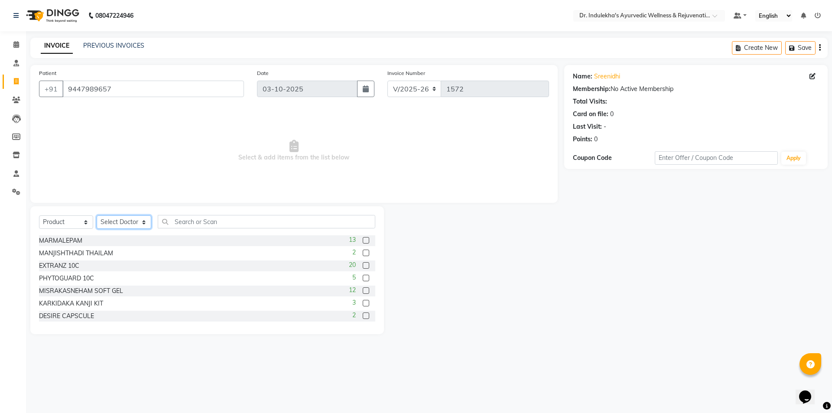
click at [124, 224] on select "Select Doctor Admin 1 Admin 2 Admin 3 Aneesh Anusha M Ardhana Darshana Dr Amal …" at bounding box center [124, 221] width 55 height 13
click at [97, 215] on select "Select Doctor Admin 1 Admin 2 Admin 3 Aneesh Anusha M Ardhana Darshana Dr Amal …" at bounding box center [124, 221] width 55 height 13
click at [125, 219] on select "Select Doctor Admin 1 Admin 2 Admin 3 Aneesh Anusha M Ardhana Darshana Dr Amal …" at bounding box center [124, 221] width 55 height 13
select select "92658"
click at [97, 215] on select "Select Doctor Admin 1 Admin 2 Admin 3 Aneesh Anusha M Ardhana Darshana Dr Amal …" at bounding box center [124, 221] width 55 height 13
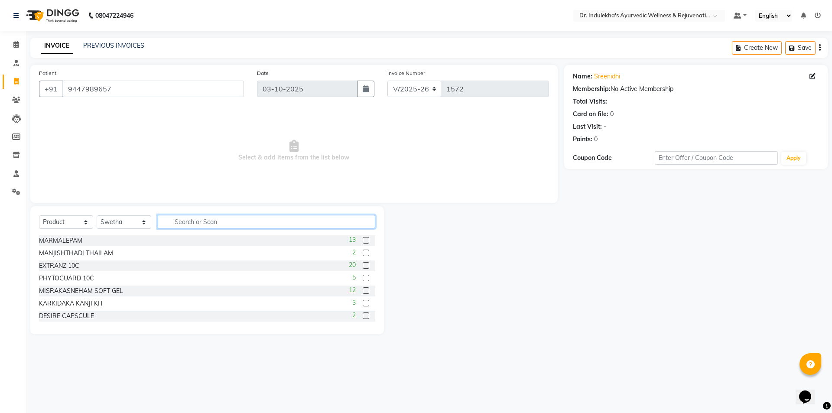
click at [175, 217] on input "text" at bounding box center [267, 221] width 218 height 13
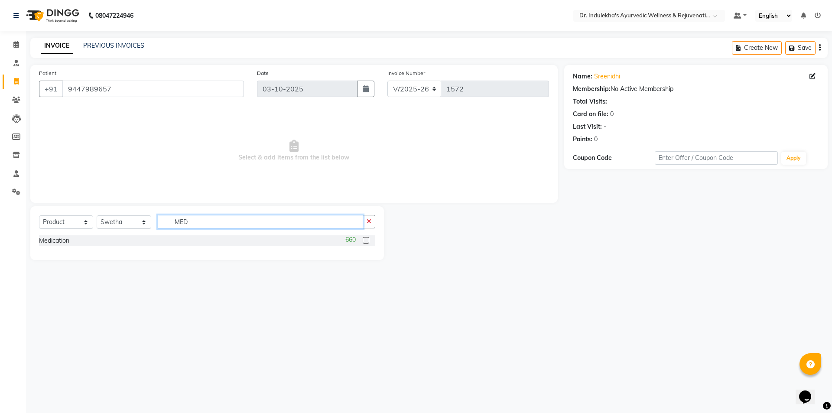
type input "MED"
click at [368, 241] on label at bounding box center [366, 240] width 7 height 7
click at [368, 241] on input "checkbox" at bounding box center [366, 241] width 6 height 6
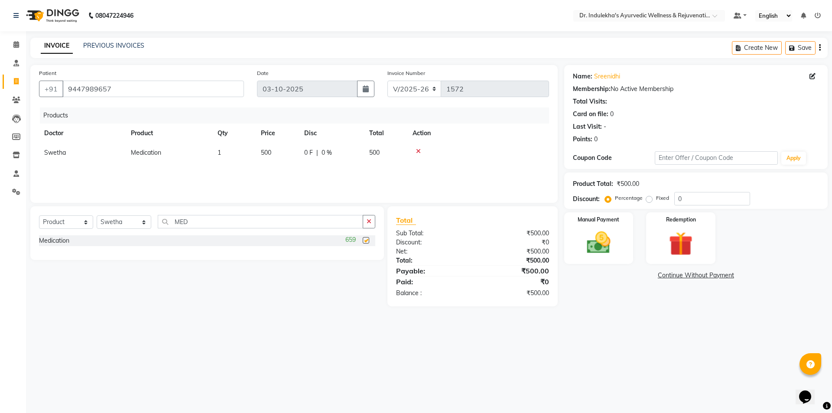
checkbox input "false"
click at [281, 158] on td "500" at bounding box center [277, 153] width 43 height 20
select select "92658"
click at [282, 157] on input "500" at bounding box center [277, 154] width 33 height 13
type input "5"
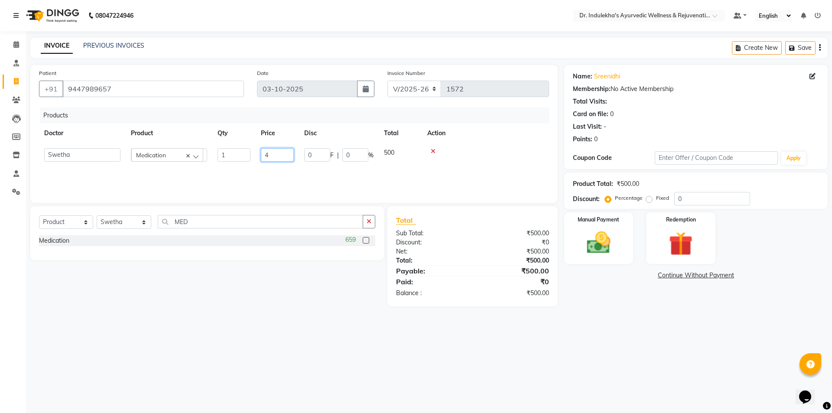
type input "43"
click at [321, 280] on div "Select Service Product Membership Package Voucher Prepaid Gift Card Select Doct…" at bounding box center [204, 256] width 360 height 100
click at [582, 234] on img at bounding box center [599, 242] width 40 height 29
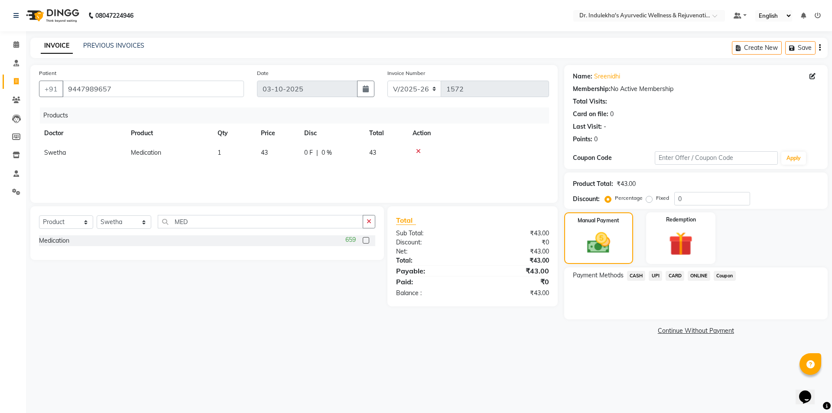
click at [652, 277] on span "UPI" at bounding box center [655, 276] width 13 height 10
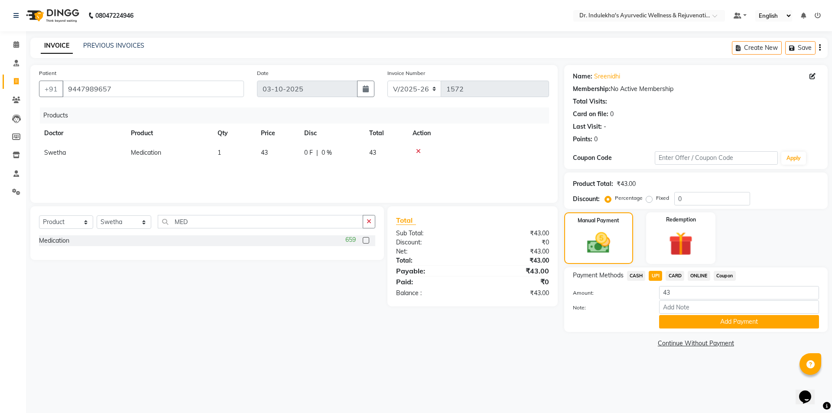
click at [686, 319] on button "Add Payment" at bounding box center [739, 321] width 160 height 13
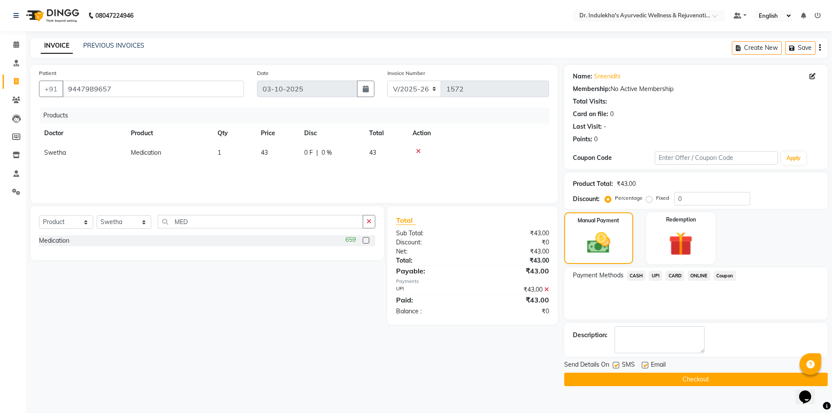
click at [617, 365] on label at bounding box center [616, 365] width 7 height 7
click at [617, 365] on input "checkbox" at bounding box center [616, 366] width 6 height 6
click at [617, 365] on label at bounding box center [616, 365] width 7 height 7
click at [617, 365] on input "checkbox" at bounding box center [616, 366] width 6 height 6
checkbox input "true"
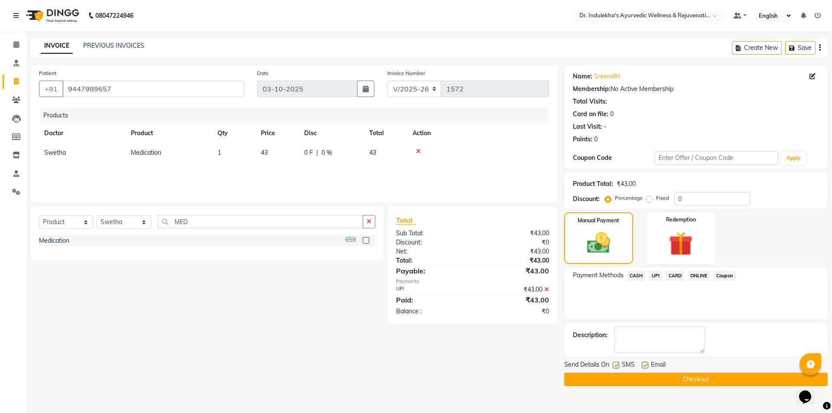
click at [647, 363] on label at bounding box center [645, 365] width 7 height 7
click at [647, 363] on input "checkbox" at bounding box center [645, 366] width 6 height 6
checkbox input "false"
click at [616, 365] on label at bounding box center [616, 365] width 7 height 7
click at [616, 365] on input "checkbox" at bounding box center [616, 366] width 6 height 6
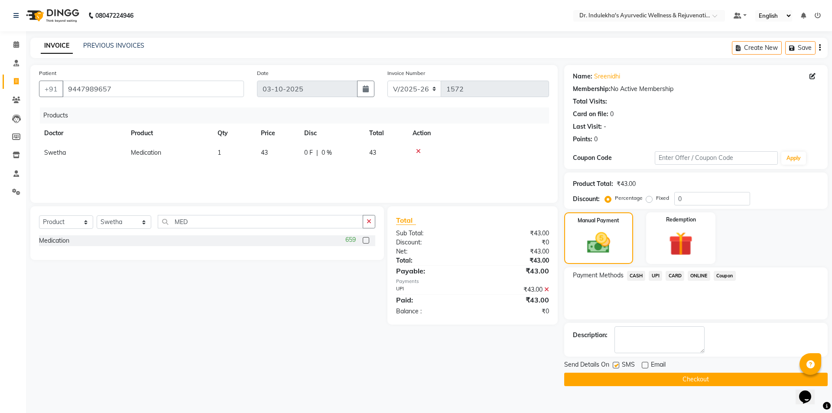
checkbox input "false"
click at [619, 379] on button "Checkout" at bounding box center [696, 379] width 264 height 13
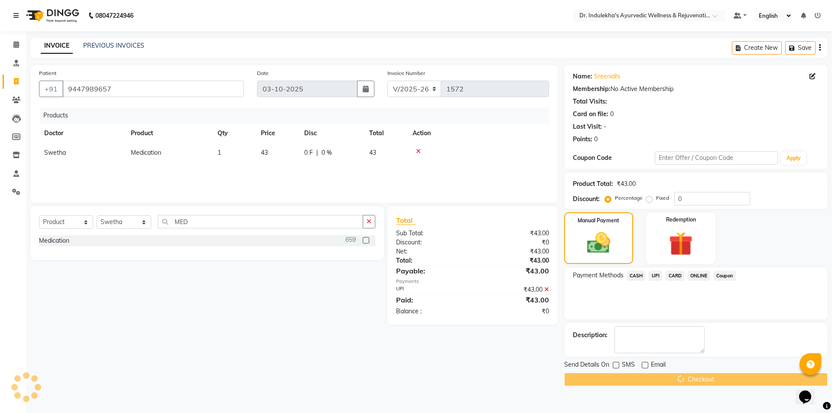
click at [619, 379] on div "Checkout" at bounding box center [696, 379] width 264 height 13
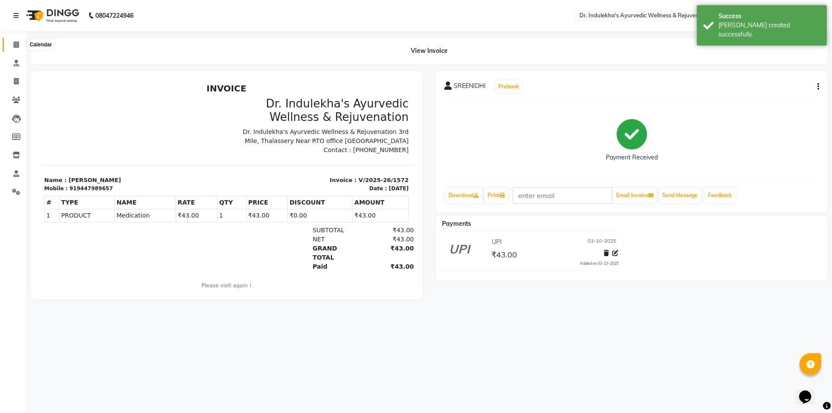
click at [13, 45] on span at bounding box center [16, 45] width 15 height 10
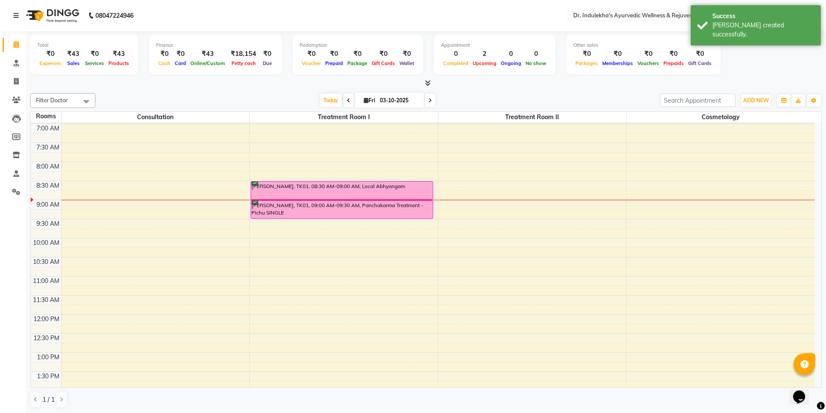
scroll to position [66, 0]
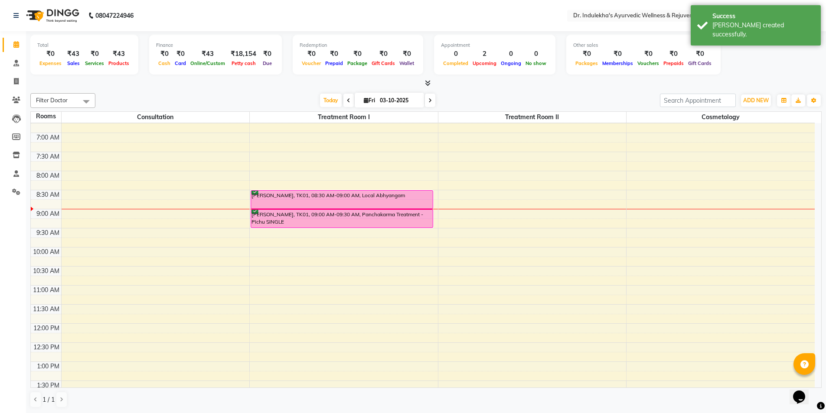
click at [689, 195] on div "5:00 AM 5:30 AM 6:00 AM 6:30 AM 7:00 AM 7:30 AM 8:00 AM 8:30 AM 9:00 AM 9:30 AM…" at bounding box center [423, 362] width 784 height 610
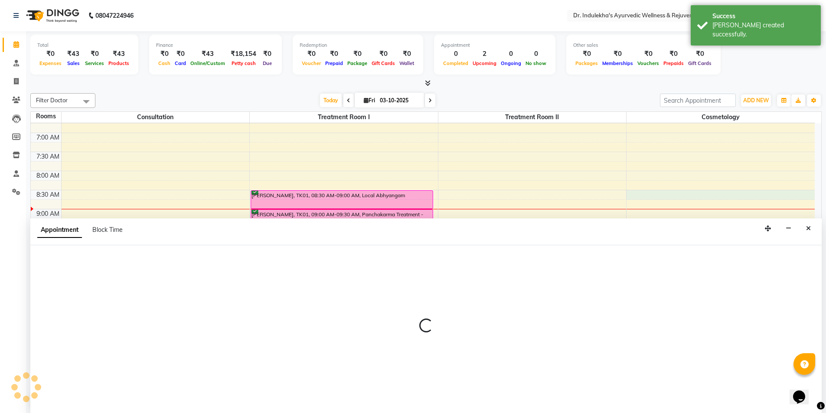
scroll to position [0, 0]
select select "510"
select select "tentative"
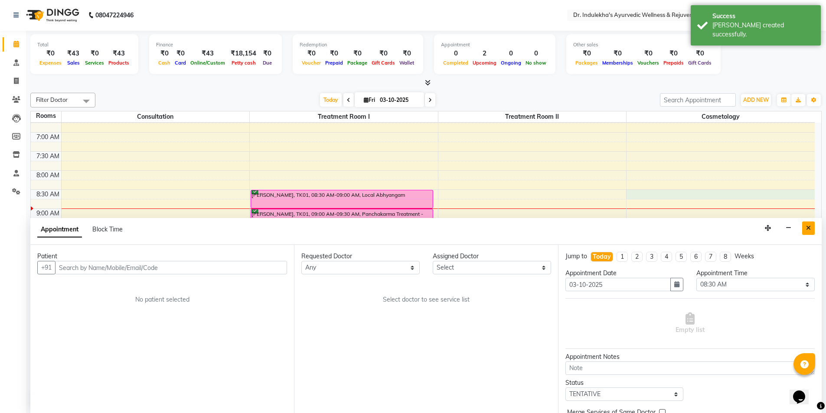
click at [807, 227] on icon "Close" at bounding box center [808, 228] width 5 height 6
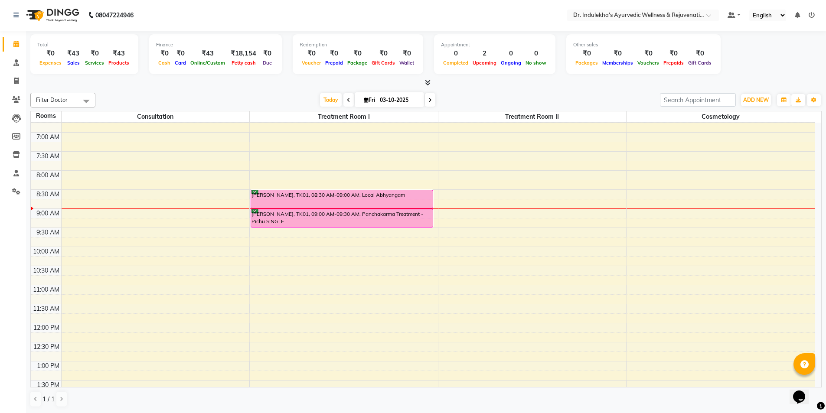
click at [707, 215] on div "5:00 AM 5:30 AM 6:00 AM 6:30 AM 7:00 AM 7:30 AM 8:00 AM 8:30 AM 9:00 AM 9:30 AM…" at bounding box center [423, 361] width 784 height 610
click at [707, 215] on td at bounding box center [437, 213] width 753 height 10
click at [707, 215] on div "5:00 AM 5:30 AM 6:00 AM 6:30 AM 7:00 AM 7:30 AM 8:00 AM 8:30 AM 9:00 AM 9:30 AM…" at bounding box center [423, 361] width 784 height 610
select select "540"
select select "tentative"
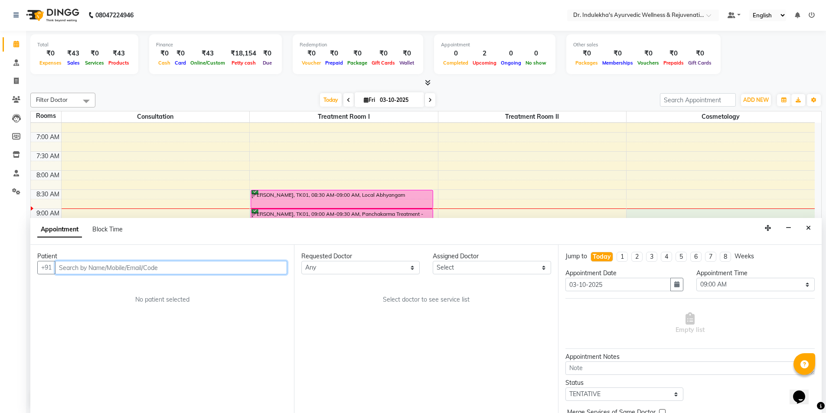
click at [256, 268] on input "text" at bounding box center [171, 267] width 232 height 13
click at [805, 227] on button "Close" at bounding box center [808, 227] width 13 height 13
click at [805, 227] on div "5:00 AM 5:30 AM 6:00 AM 6:30 AM 7:00 AM 7:30 AM 8:00 AM 8:30 AM 9:00 AM 9:30 AM…" at bounding box center [423, 361] width 784 height 610
click at [805, 227] on td at bounding box center [437, 223] width 753 height 10
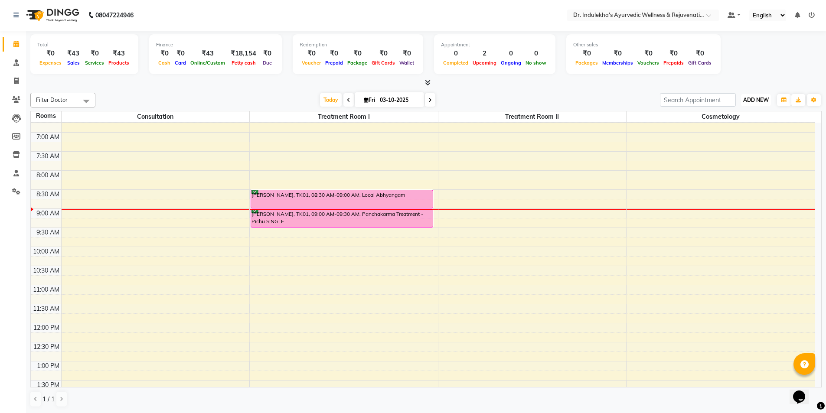
click at [754, 101] on span "ADD NEW" at bounding box center [756, 100] width 26 height 7
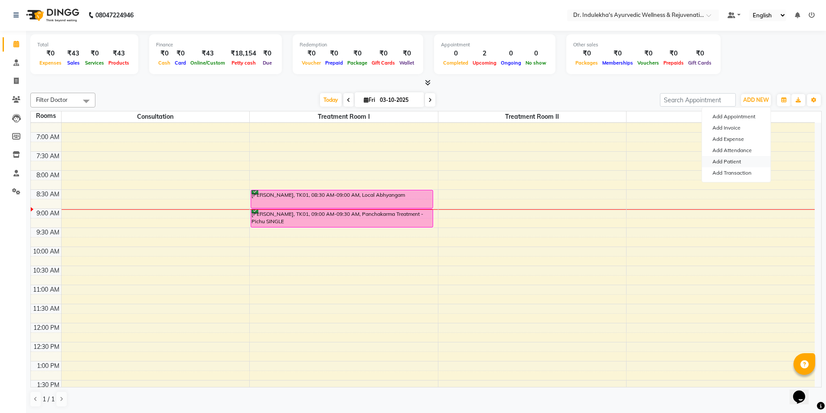
click at [736, 163] on link "Add Patient" at bounding box center [736, 161] width 68 height 11
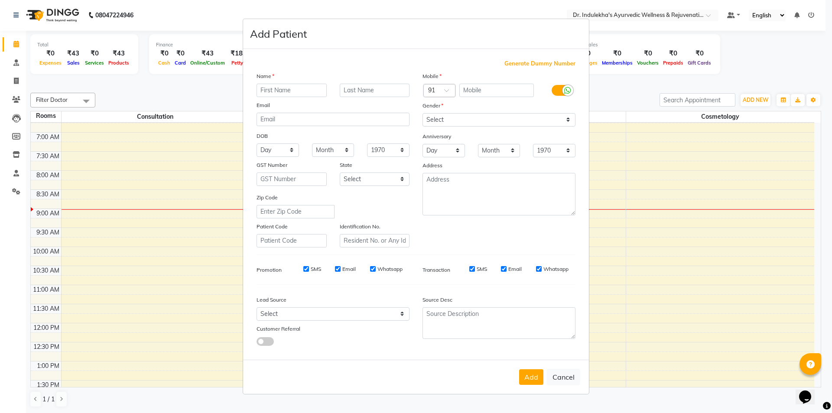
click at [273, 88] on input "text" at bounding box center [292, 90] width 70 height 13
type input "d"
type input "Danish"
click at [473, 90] on input "text" at bounding box center [496, 90] width 75 height 13
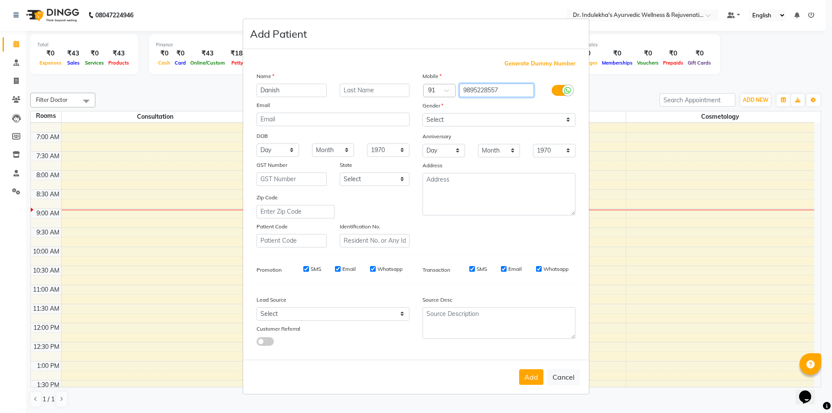
type input "9895228557"
click at [475, 121] on select "Select Male Female Other Prefer Not To Say" at bounding box center [499, 119] width 153 height 13
select select "male"
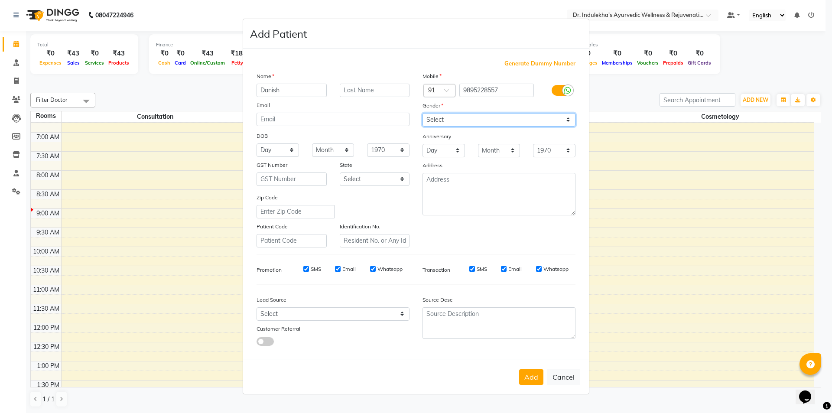
click at [423, 113] on select "Select Male Female Other Prefer Not To Say" at bounding box center [499, 119] width 153 height 13
click at [447, 146] on select "Day 01 02 03 04 05 06 07 08 09 10 11 12 13 14 15 16 17 18 19 20 21 22 23 24 25 …" at bounding box center [444, 150] width 42 height 13
click at [534, 375] on button "Add" at bounding box center [531, 377] width 24 height 16
click at [534, 375] on div "Add Cancel" at bounding box center [416, 377] width 346 height 34
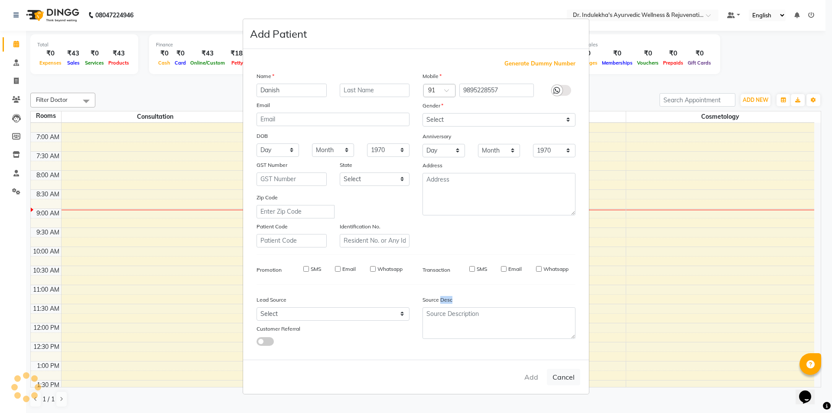
select select
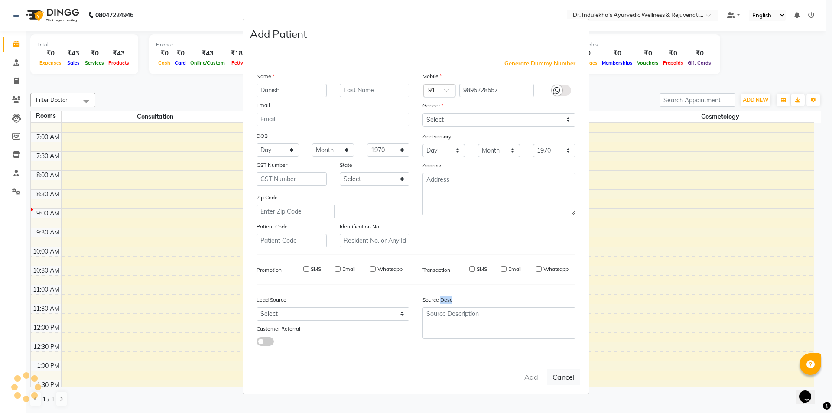
select select
checkbox input "false"
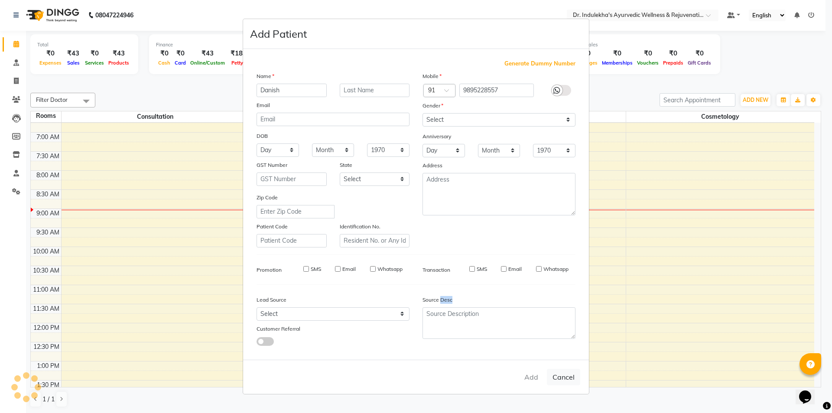
checkbox input "false"
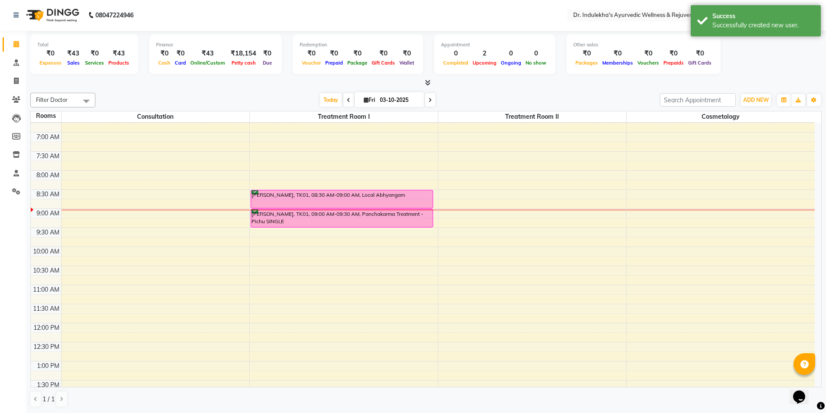
click at [666, 212] on div "5:00 AM 5:30 AM 6:00 AM 6:30 AM 7:00 AM 7:30 AM 8:00 AM 8:30 AM 9:00 AM 9:30 AM…" at bounding box center [423, 361] width 784 height 610
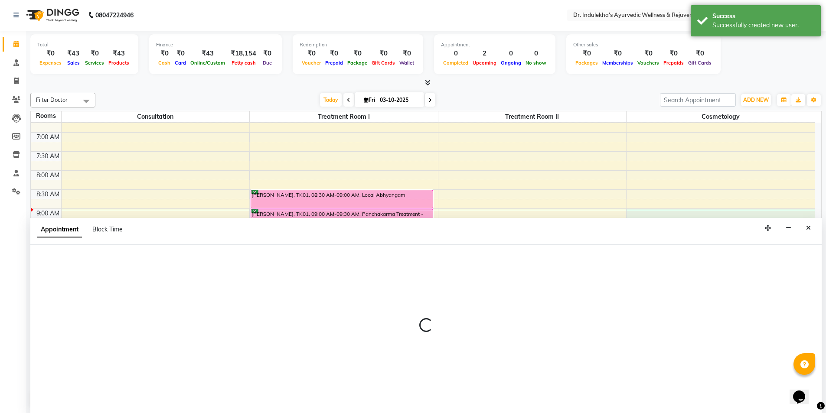
select select "540"
select select "tentative"
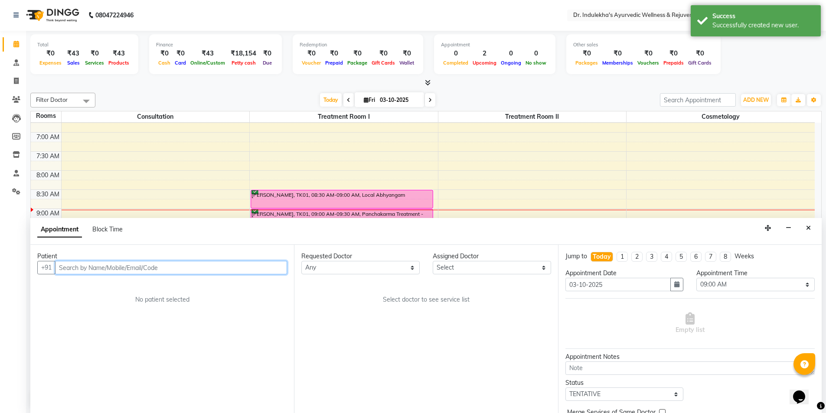
click at [260, 270] on input "text" at bounding box center [171, 267] width 232 height 13
type input "vinod"
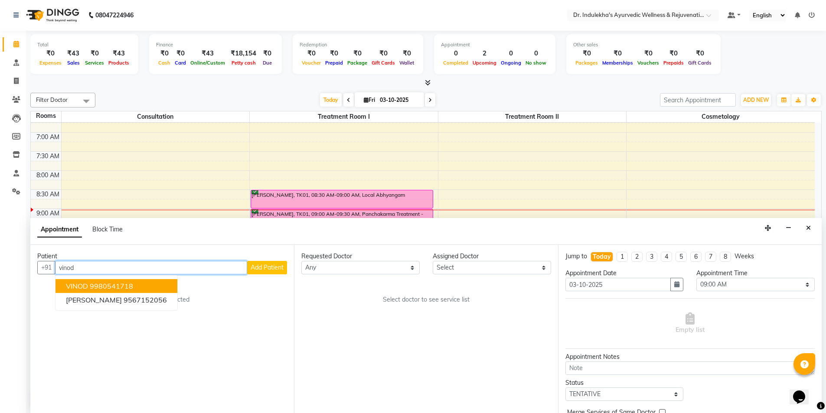
click at [126, 271] on input "vinod" at bounding box center [151, 267] width 192 height 13
click at [112, 286] on ngb-highlight "9895228557" at bounding box center [111, 286] width 43 height 9
type input "9895228557"
click at [112, 286] on div "Patient +91 9895228557 Danish 9895228557 Add Patient No patient selected" at bounding box center [162, 329] width 264 height 168
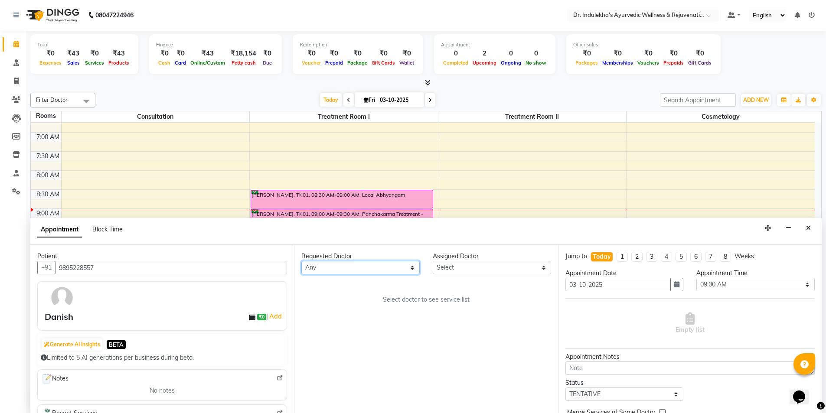
click at [390, 268] on select "Any Aneesh Anusha M Ardhana Darshana Dr Amal P K Dr Indulekha UR Dr Yadhupriya …" at bounding box center [360, 267] width 118 height 13
click at [345, 269] on select "Any Aneesh Anusha M Ardhana Darshana Dr Amal P K Dr Indulekha UR Dr Yadhupriya …" at bounding box center [360, 267] width 118 height 13
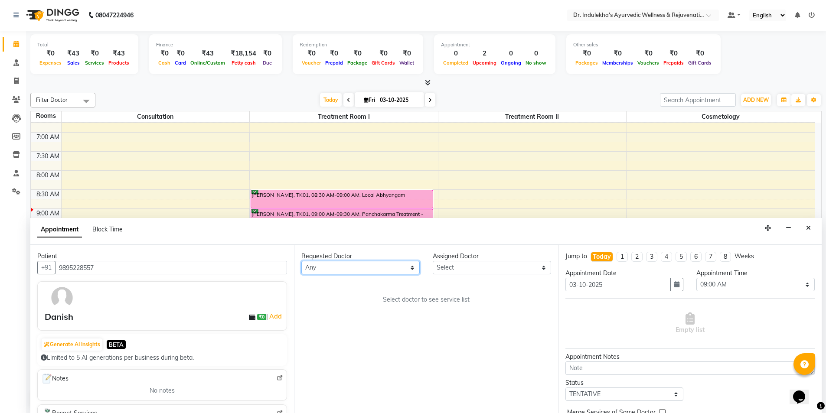
select select "70596"
click at [301, 261] on select "Any Aneesh Anusha M Ardhana Darshana Dr Amal P K Dr Indulekha UR Dr Yadhupriya …" at bounding box center [360, 267] width 118 height 13
select select "70596"
click at [339, 153] on div "5:00 AM 5:30 AM 6:00 AM 6:30 AM 7:00 AM 7:30 AM 8:00 AM 8:30 AM 9:00 AM 9:30 AM…" at bounding box center [423, 361] width 784 height 610
click at [339, 153] on td at bounding box center [437, 156] width 753 height 10
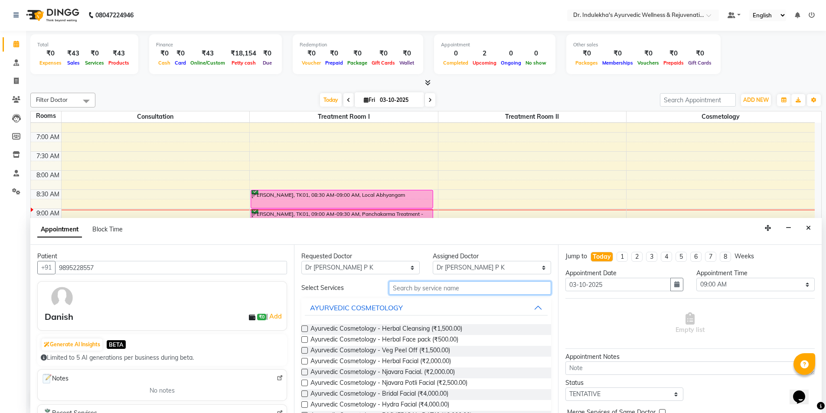
click at [447, 291] on input "text" at bounding box center [470, 287] width 162 height 13
click at [420, 289] on input "text" at bounding box center [470, 287] width 162 height 13
click at [810, 230] on icon "Close" at bounding box center [808, 228] width 5 height 6
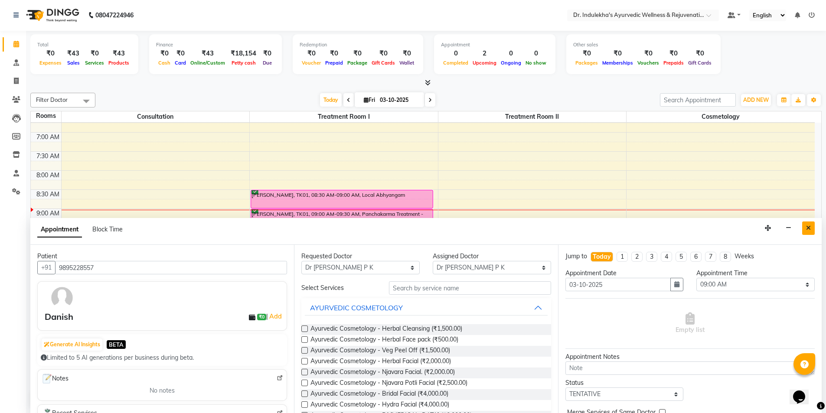
click at [810, 230] on div "5:00 AM 5:30 AM 6:00 AM 6:30 AM 7:00 AM 7:30 AM 8:00 AM 8:30 AM 9:00 AM 9:30 AM…" at bounding box center [423, 361] width 784 height 610
select select "tentative"
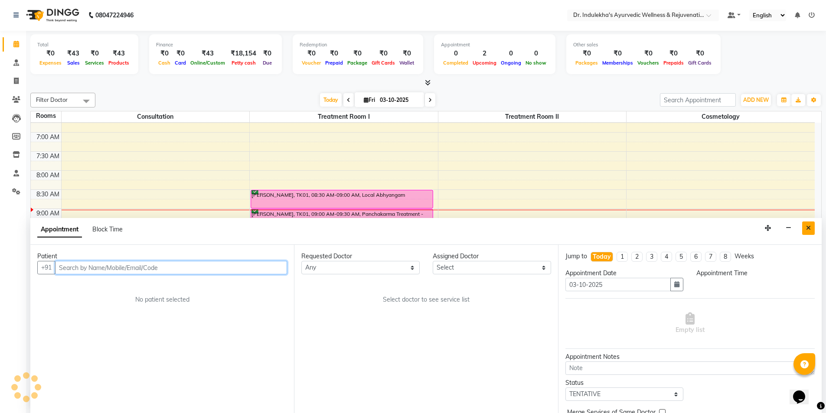
select select "570"
click at [809, 225] on icon "Close" at bounding box center [808, 228] width 5 height 6
click at [809, 225] on div "5:00 AM 5:30 AM 6:00 AM 6:30 AM 7:00 AM 7:30 AM 8:00 AM 8:30 AM 9:00 AM 9:30 AM…" at bounding box center [423, 361] width 784 height 610
select select "555"
select select "tentative"
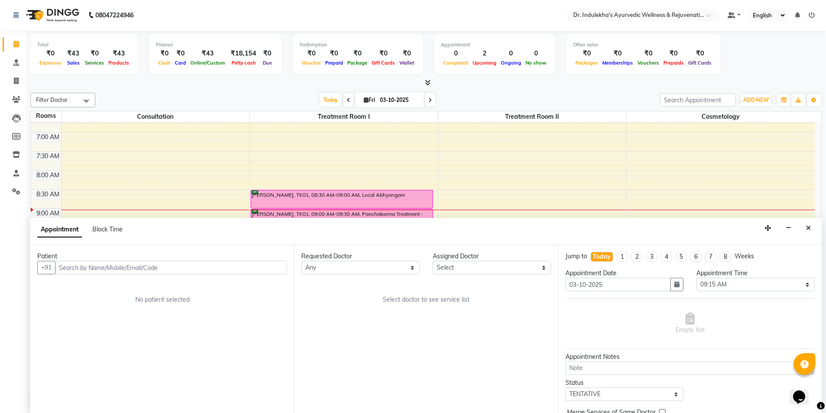
click at [801, 227] on div "Appointment Block Time" at bounding box center [425, 231] width 791 height 27
click at [807, 227] on icon "Close" at bounding box center [808, 228] width 5 height 6
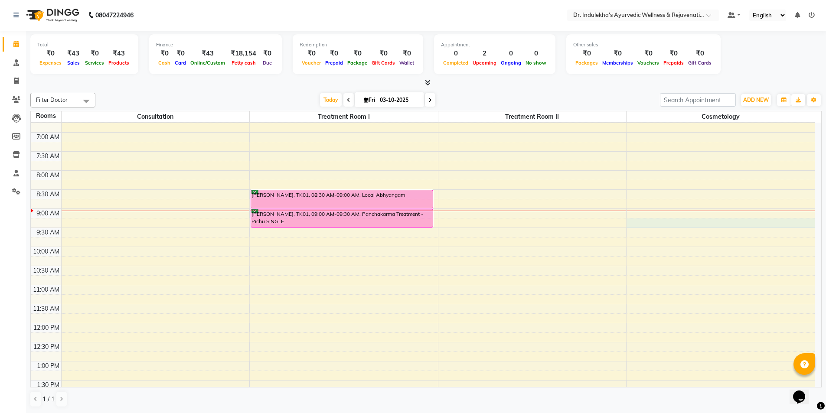
click at [807, 227] on div "5:00 AM 5:30 AM 6:00 AM 6:30 AM 7:00 AM 7:30 AM 8:00 AM 8:30 AM 9:00 AM 9:30 AM…" at bounding box center [423, 361] width 784 height 610
select select "555"
select select "tentative"
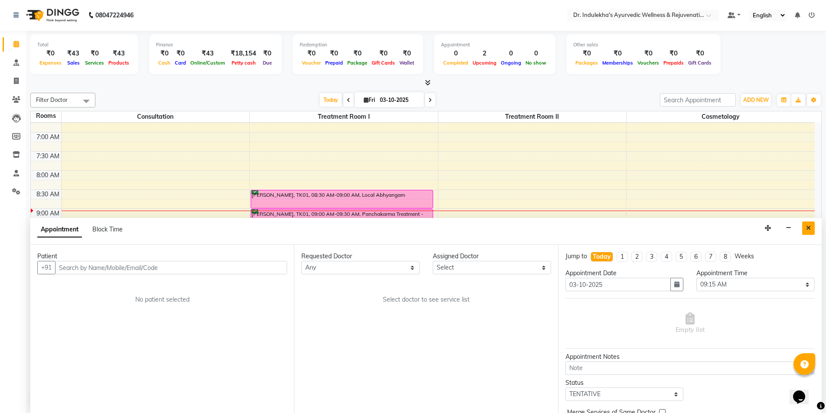
click at [813, 225] on button "Close" at bounding box center [808, 227] width 13 height 13
click at [813, 225] on div "5:00 AM 5:30 AM 6:00 AM 6:30 AM 7:00 AM 7:30 AM 8:00 AM 8:30 AM 9:00 AM 9:30 AM…" at bounding box center [423, 361] width 784 height 610
select select "555"
select select "tentative"
click at [808, 227] on icon "Close" at bounding box center [808, 228] width 5 height 6
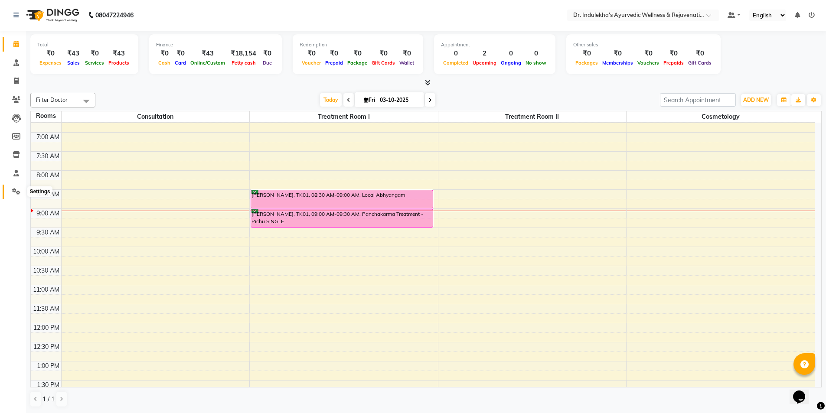
click at [16, 189] on icon at bounding box center [16, 191] width 8 height 7
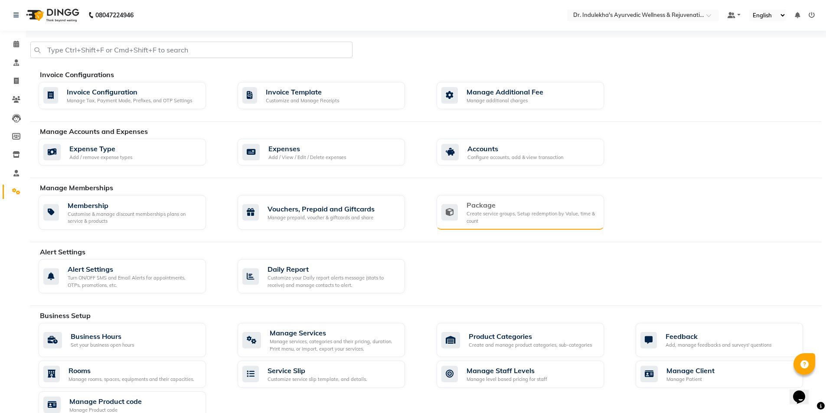
click at [487, 210] on div "Package" at bounding box center [531, 205] width 130 height 10
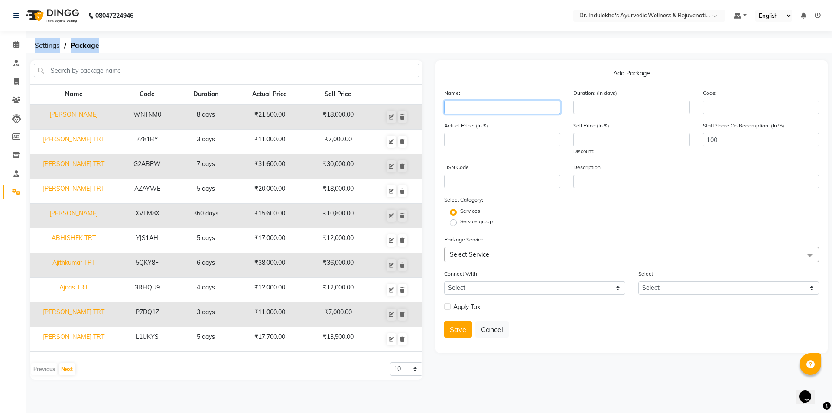
click at [504, 110] on input "text" at bounding box center [502, 107] width 116 height 13
type input "d"
click at [431, 373] on div "Add Package Name: Danish Duration: (in days) Code: Actual Price: (In ₹) Sell Pr…" at bounding box center [631, 219] width 405 height 319
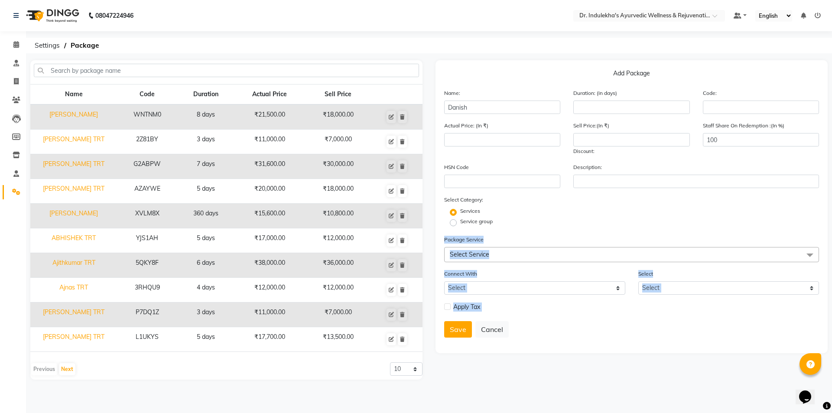
click at [537, 409] on div "08047224946 Select Location × Dr. Indulekha's Ayurvedic Wellness & Rejuvenation…" at bounding box center [416, 206] width 832 height 413
click at [556, 378] on div "Add Package Name: Danish Duration: (in days) Code: Actual Price: (In ₹) Sell Pr…" at bounding box center [631, 219] width 405 height 319
click at [588, 118] on div "Name: Danish Duration: (in days) Code:" at bounding box center [632, 104] width 388 height 33
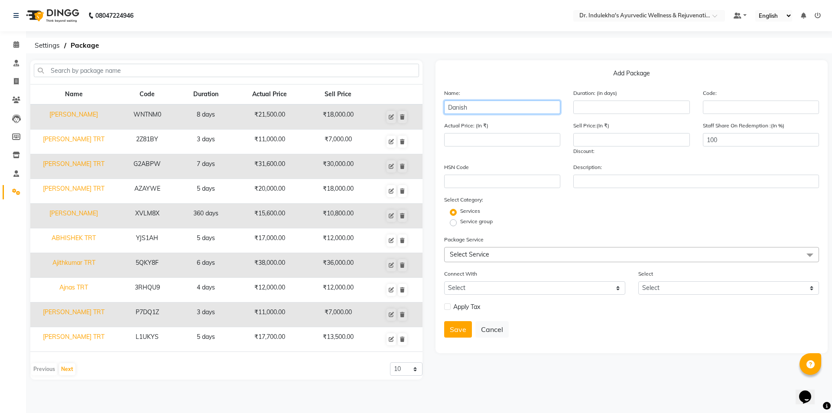
click at [484, 105] on input "Danish" at bounding box center [502, 107] width 116 height 13
click at [465, 384] on main "Name Code Duration Actual Price Sell Price Abdul Kadar WNTNM0 8 days ₹21,500.00…" at bounding box center [429, 226] width 806 height 332
click at [515, 99] on div "Name: Danish" at bounding box center [502, 101] width 129 height 26
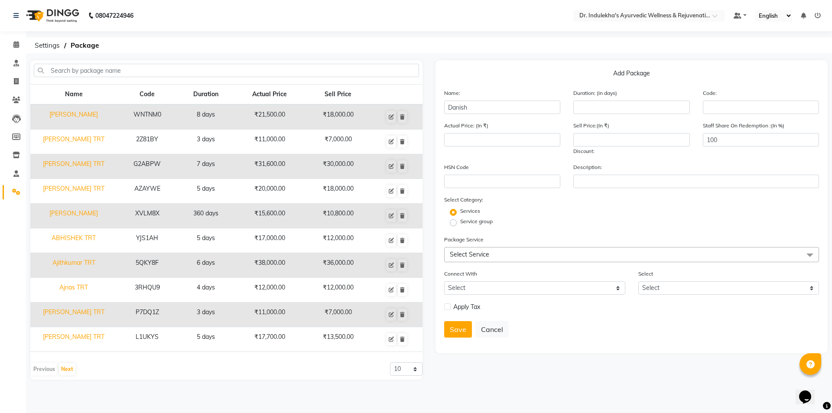
click at [515, 99] on div "Name: Danish" at bounding box center [502, 101] width 129 height 26
click at [513, 109] on input "Danish" at bounding box center [502, 107] width 116 height 13
type input "Danish TRT"
click at [635, 110] on input "number" at bounding box center [631, 107] width 116 height 13
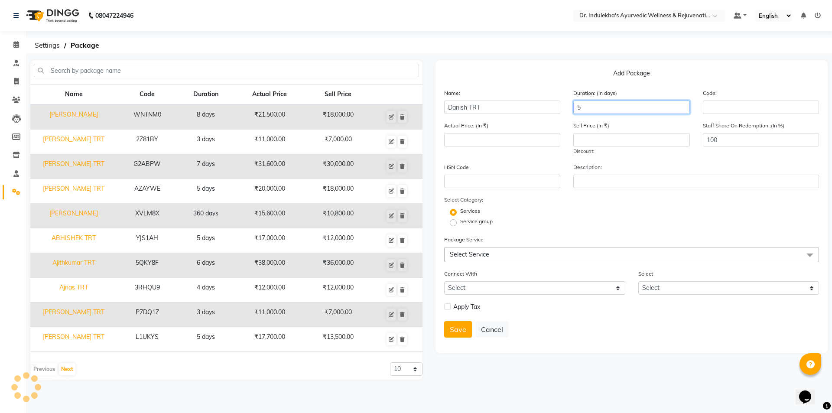
type input "5"
click at [486, 252] on span "Select Service" at bounding box center [469, 255] width 39 height 8
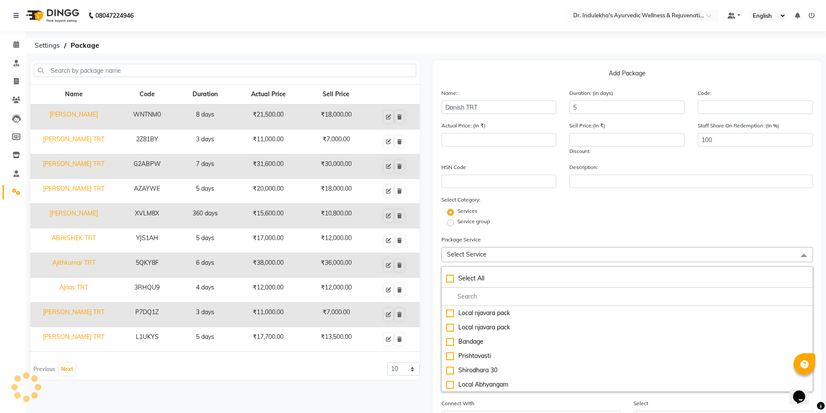
click at [486, 252] on span "Select Service" at bounding box center [627, 254] width 372 height 15
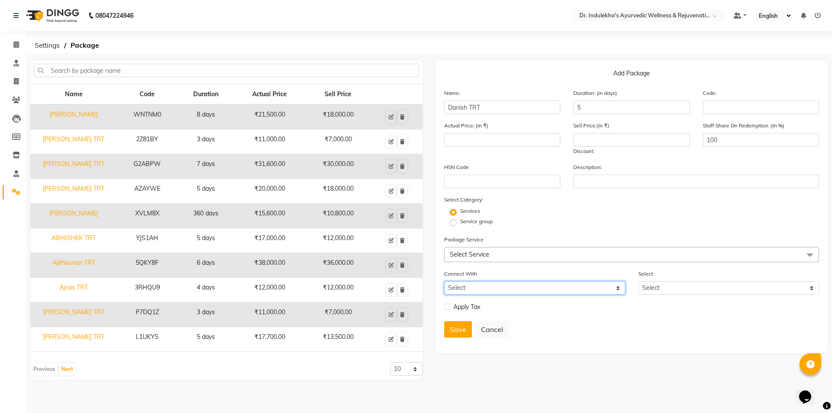
click at [473, 286] on select "Select Membership Prepaid Voucher" at bounding box center [534, 287] width 181 height 13
click at [486, 253] on span "Select Service" at bounding box center [469, 255] width 39 height 8
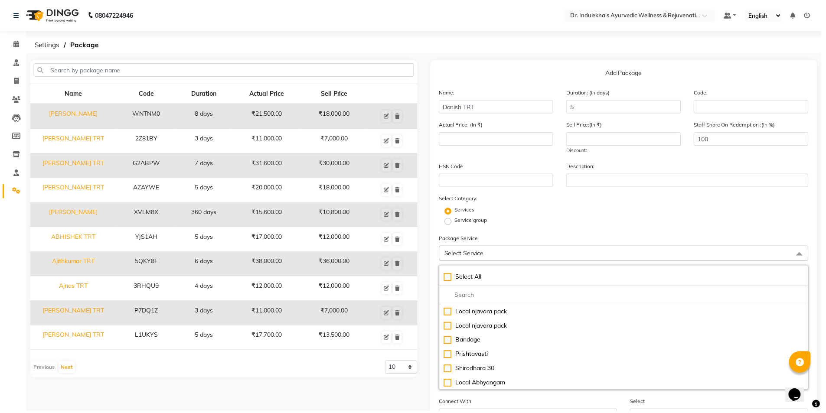
click at [486, 253] on span "Select Service" at bounding box center [627, 254] width 372 height 15
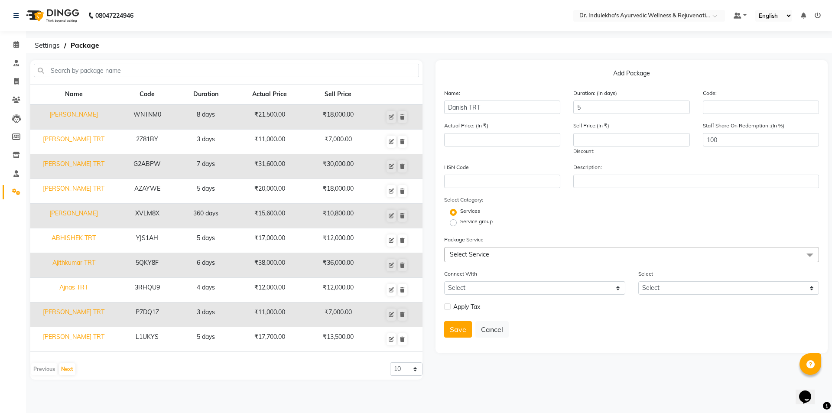
click at [488, 250] on span "Select Service" at bounding box center [631, 254] width 375 height 15
click at [488, 250] on span "Select Service" at bounding box center [627, 254] width 372 height 15
click at [488, 254] on span "Select Service" at bounding box center [469, 255] width 39 height 8
click at [488, 254] on span "Select Service" at bounding box center [627, 254] width 372 height 15
click at [495, 254] on span "Select Service" at bounding box center [631, 254] width 375 height 15
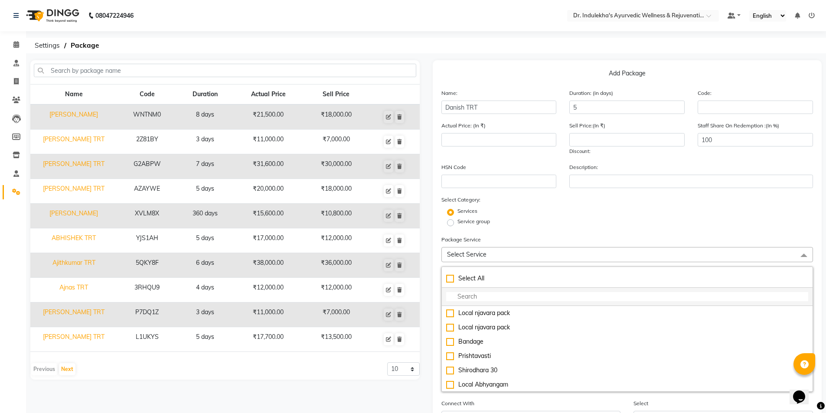
click at [464, 298] on input "multiselect-search" at bounding box center [627, 296] width 362 height 9
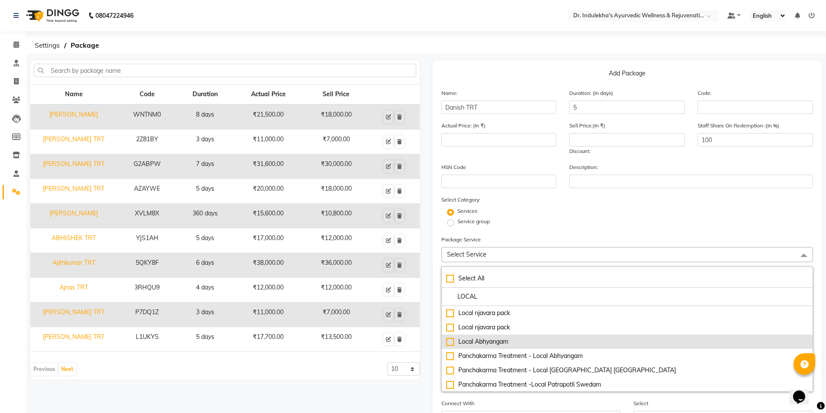
type input "LOCAL"
click at [450, 343] on div "Local Abhyangam" at bounding box center [627, 341] width 362 height 9
type input "1000"
checkbox input "true"
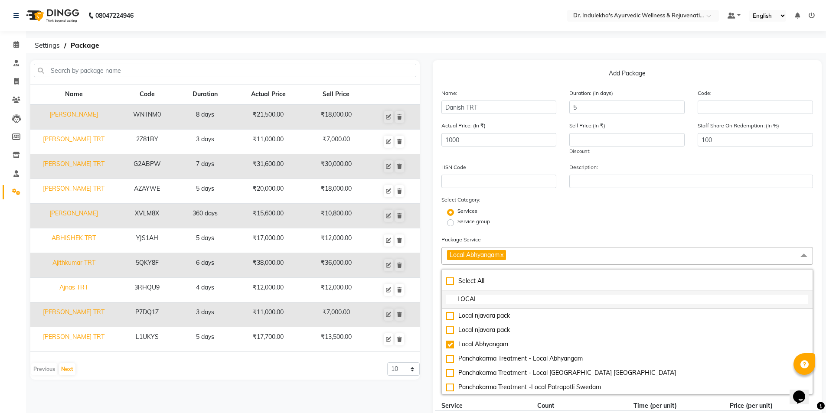
click at [488, 302] on input "LOCAL" at bounding box center [627, 299] width 362 height 9
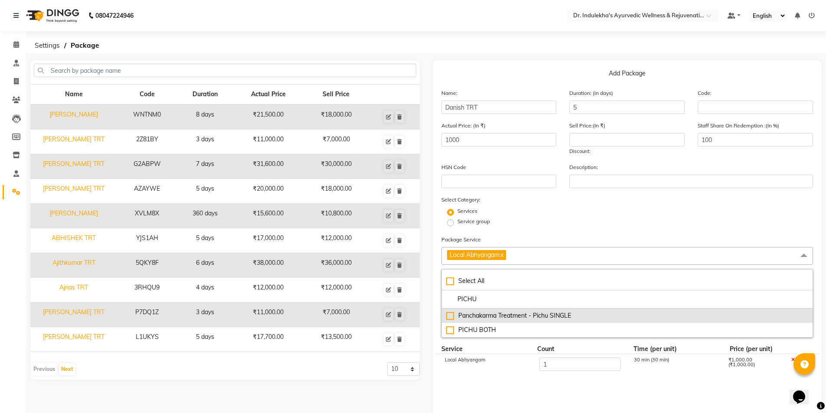
type input "PICHU"
click at [450, 316] on div "Panchakarma Treatment - Pichu SINGLE" at bounding box center [627, 315] width 362 height 9
type input "2500"
checkbox input "true"
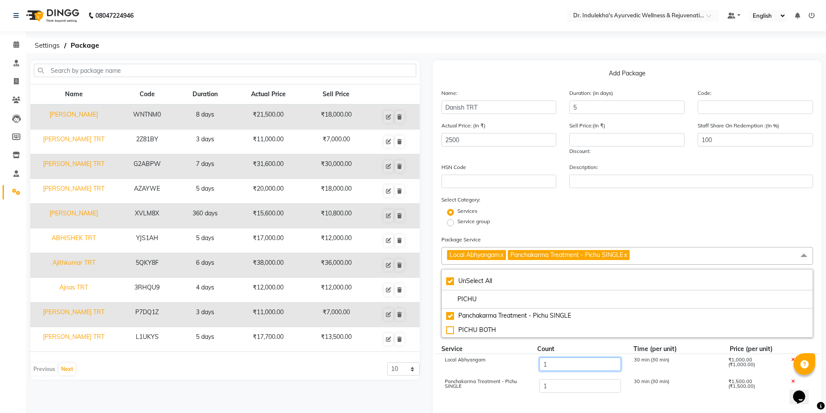
click at [576, 364] on input "1" at bounding box center [579, 364] width 81 height 13
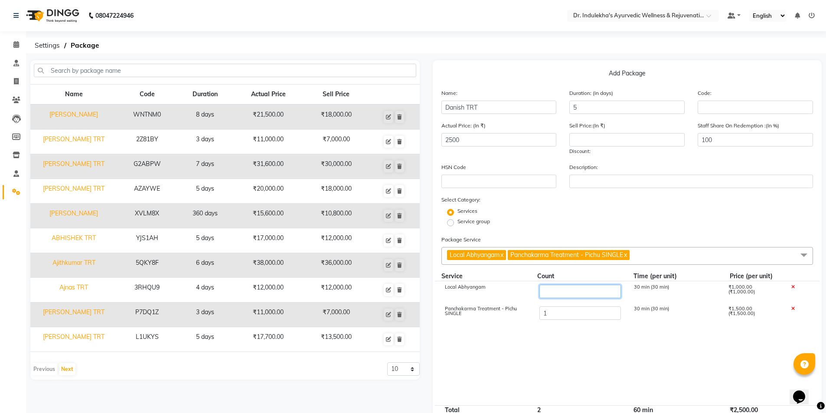
type input "5"
type input "6500"
click at [561, 313] on input "1" at bounding box center [579, 312] width 81 height 13
type input "5"
type input "12500"
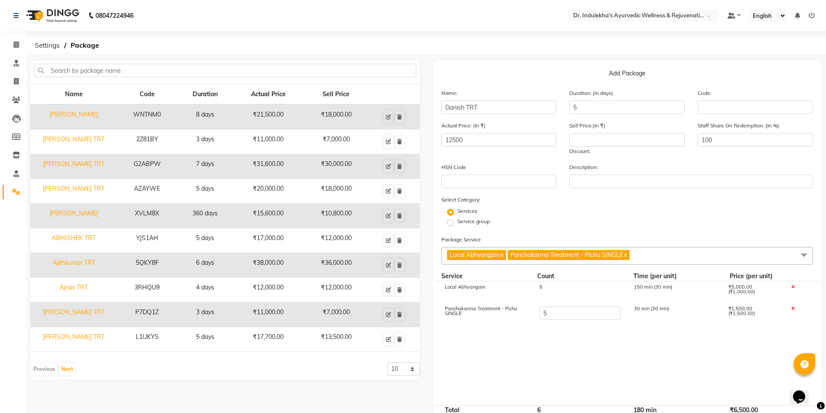
click at [624, 361] on cdk-virtual-scroll-viewport "Local Abhyangam 5 150 min (30 min) ₹5,000.00 (₹1,000.00) Panchakarma Treatment …" at bounding box center [627, 343] width 372 height 124
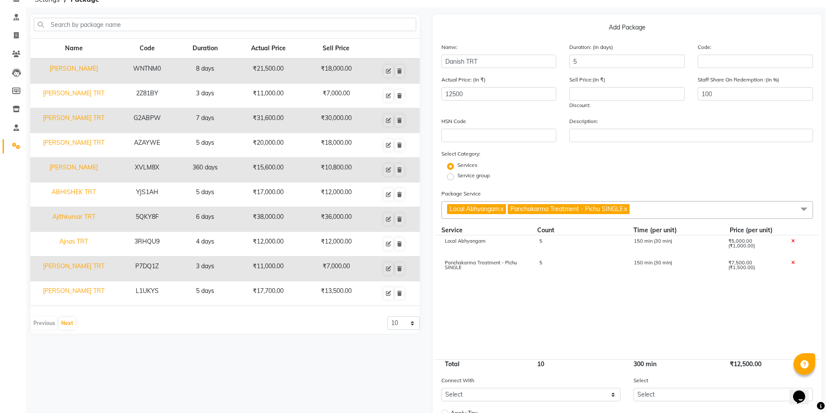
scroll to position [87, 0]
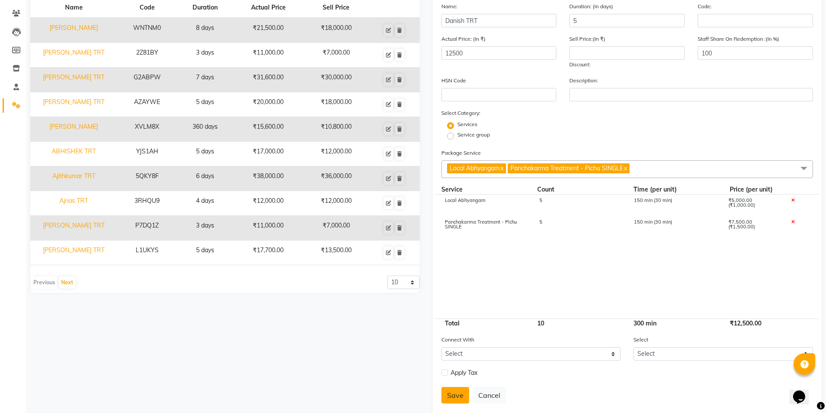
click at [457, 393] on button "Save" at bounding box center [455, 395] width 28 height 16
click at [457, 393] on form "Name: Danish TRT Duration: (in days) 5 Code: Actual Price: (In ₹) 12500 Sell Pr…" at bounding box center [627, 206] width 372 height 409
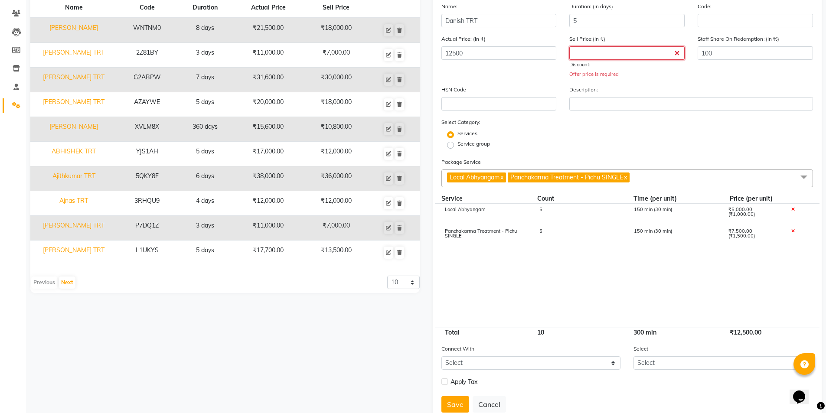
click at [594, 51] on input "number" at bounding box center [626, 52] width 115 height 13
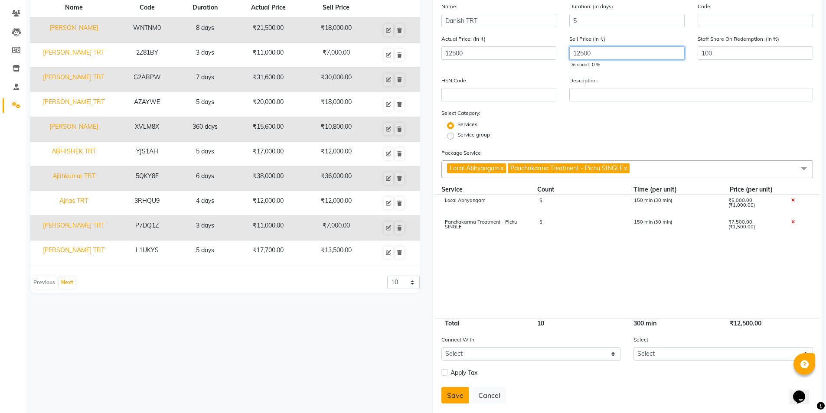
type input "12500"
click at [453, 400] on button "Save" at bounding box center [455, 395] width 28 height 16
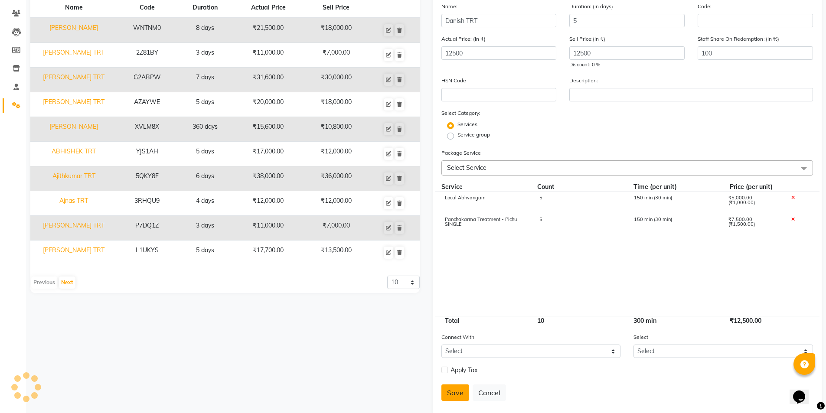
select select
checkbox input "false"
select select
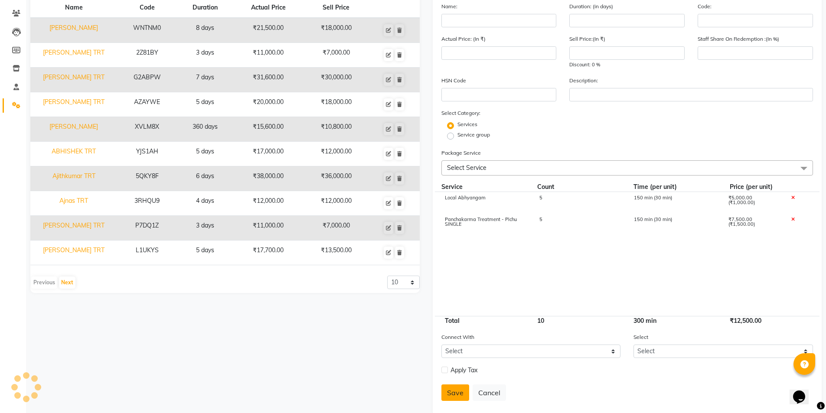
checkbox input "false"
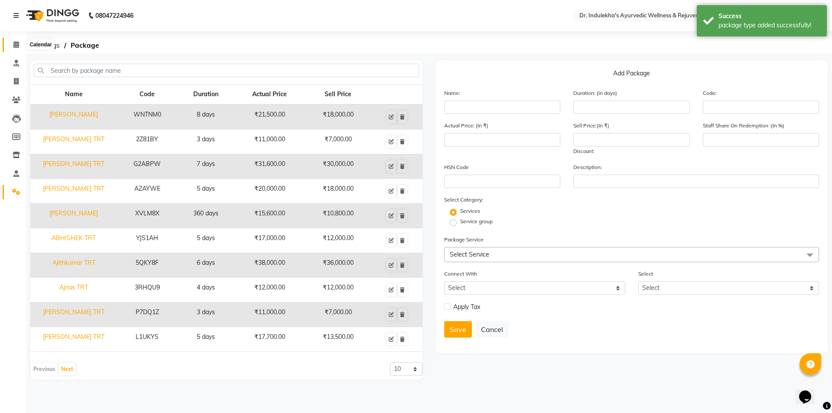
click at [15, 42] on icon at bounding box center [16, 44] width 6 height 7
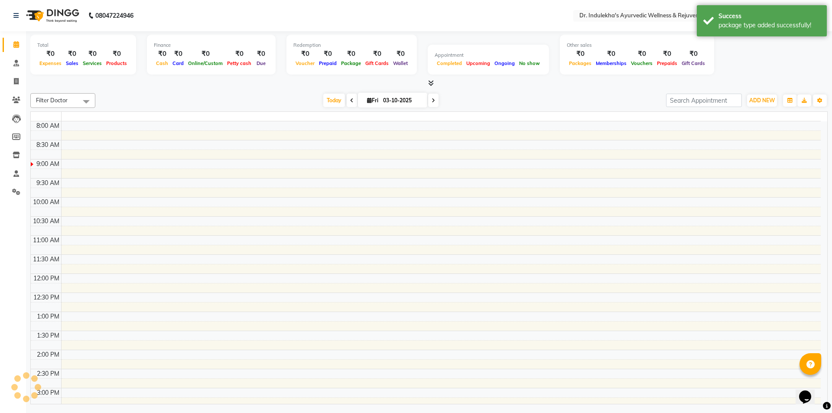
click at [15, 42] on icon at bounding box center [16, 44] width 6 height 7
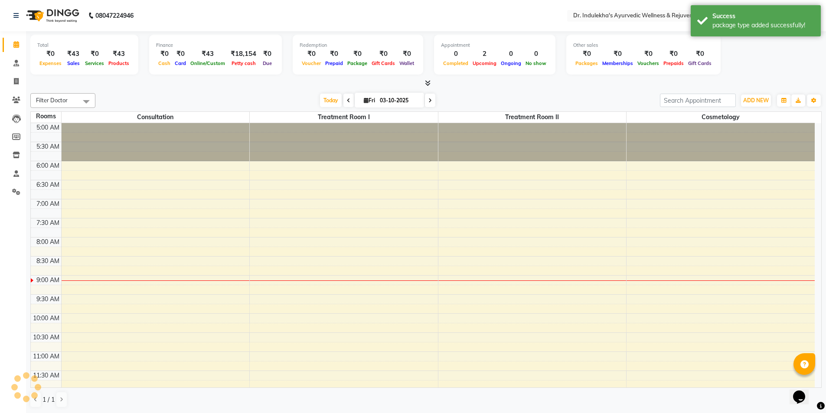
scroll to position [39, 0]
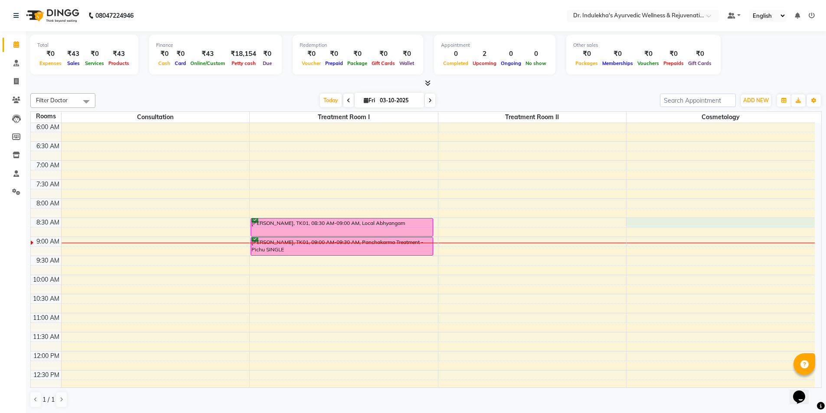
click at [640, 223] on div "5:00 AM 5:30 AM 6:00 AM 6:30 AM 7:00 AM 7:30 AM 8:00 AM 8:30 AM 9:00 AM 9:30 AM…" at bounding box center [423, 390] width 784 height 610
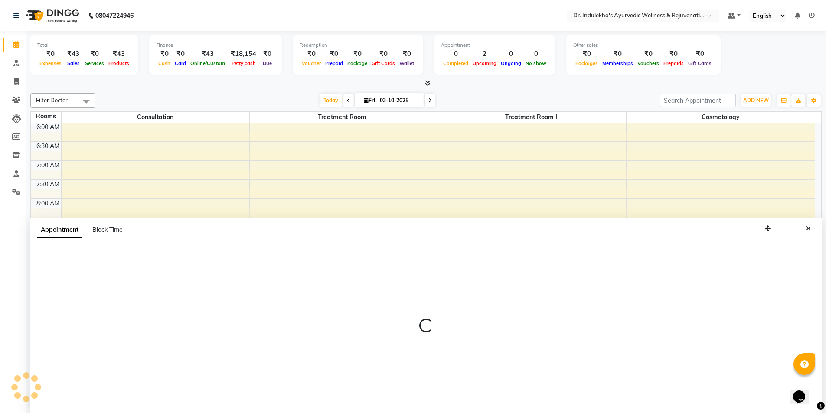
scroll to position [0, 0]
select select "510"
select select "tentative"
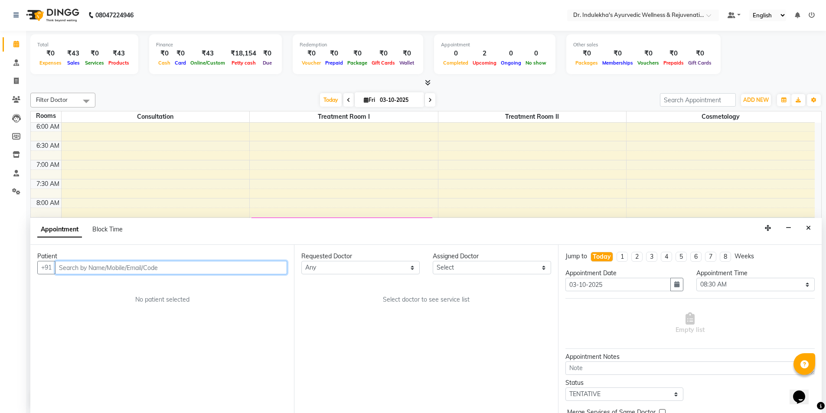
click at [143, 268] on input "text" at bounding box center [171, 267] width 232 height 13
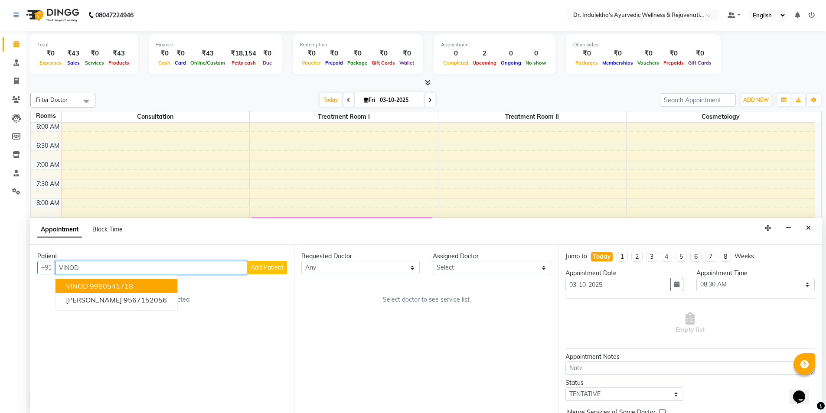
type input "VINOD"
click at [269, 266] on span "Add Patient" at bounding box center [267, 268] width 33 height 8
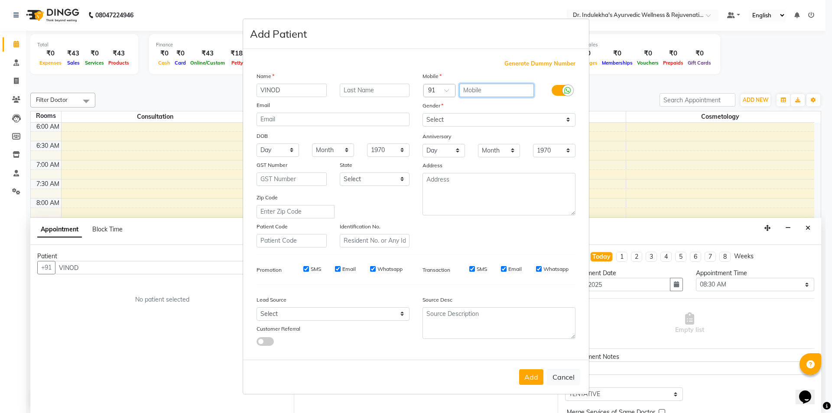
click at [481, 91] on input "text" at bounding box center [496, 90] width 75 height 13
click at [365, 89] on input "text" at bounding box center [375, 90] width 70 height 13
type input "KUMAR"
click at [505, 87] on input "text" at bounding box center [496, 90] width 75 height 13
type input "9036364041"
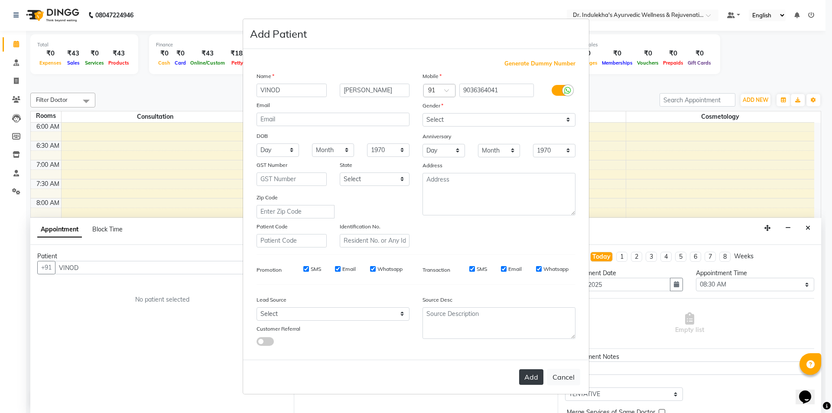
click at [535, 376] on button "Add" at bounding box center [531, 377] width 24 height 16
click at [446, 124] on select "Select Male Female Other Prefer Not To Say" at bounding box center [499, 119] width 153 height 13
select select "male"
click at [423, 113] on select "Select Male Female Other Prefer Not To Say" at bounding box center [499, 119] width 153 height 13
click at [524, 375] on button "Add" at bounding box center [531, 377] width 24 height 16
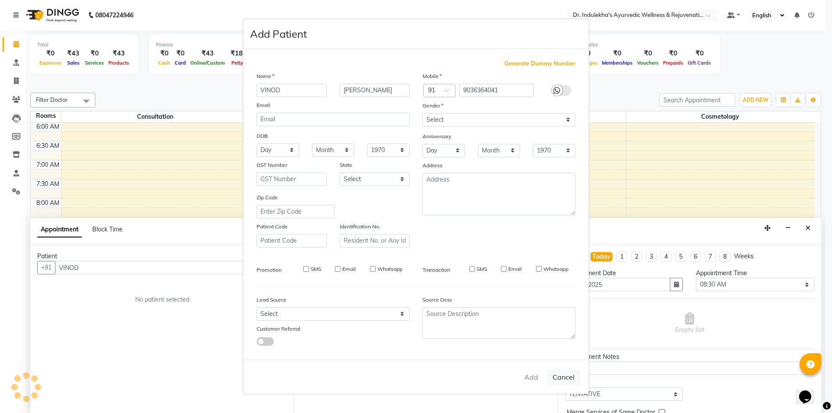
type input "9036364041"
select select
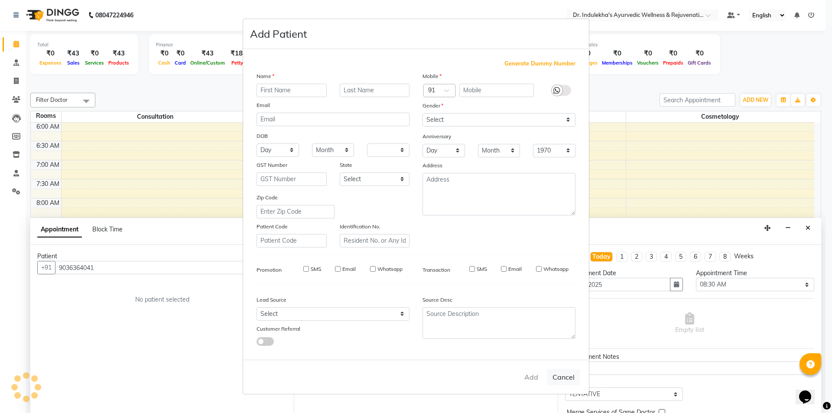
select select
checkbox input "false"
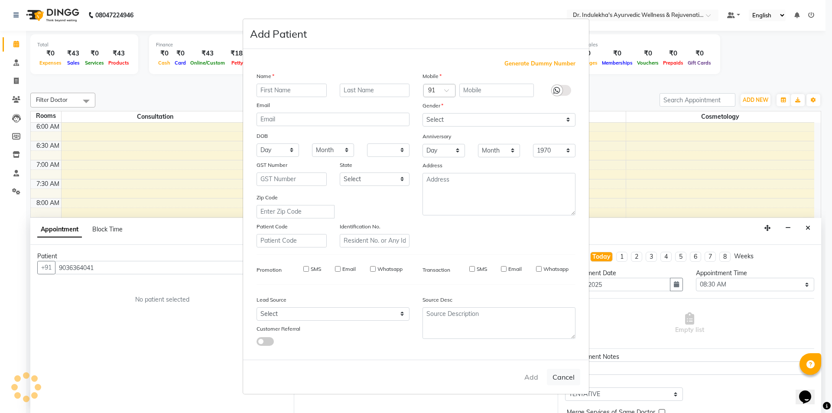
checkbox input "false"
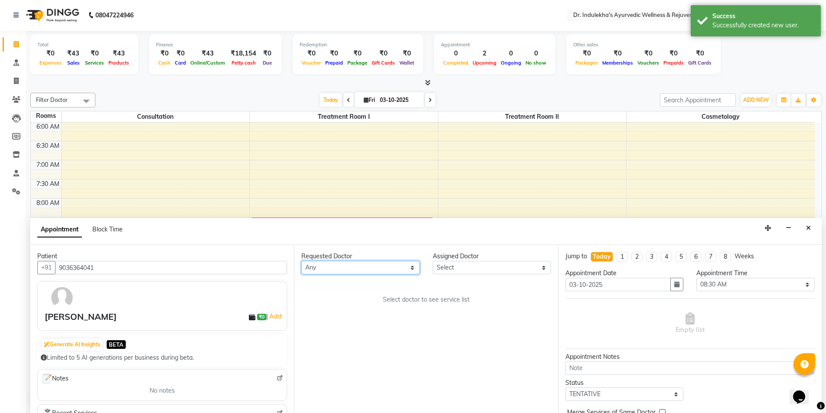
click at [352, 269] on select "Any Aneesh Anusha M Ardhana Darshana Dr Amal P K Dr Indulekha UR Dr Yadhupriya …" at bounding box center [360, 267] width 118 height 13
select select "70606"
click at [301, 261] on select "Any Aneesh Anusha M Ardhana Darshana Dr Amal P K Dr Indulekha UR Dr Yadhupriya …" at bounding box center [360, 267] width 118 height 13
select select "70606"
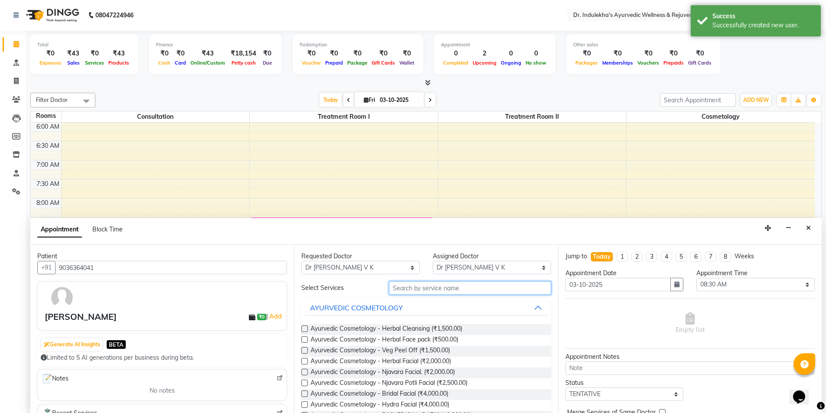
click at [407, 288] on input "text" at bounding box center [470, 287] width 162 height 13
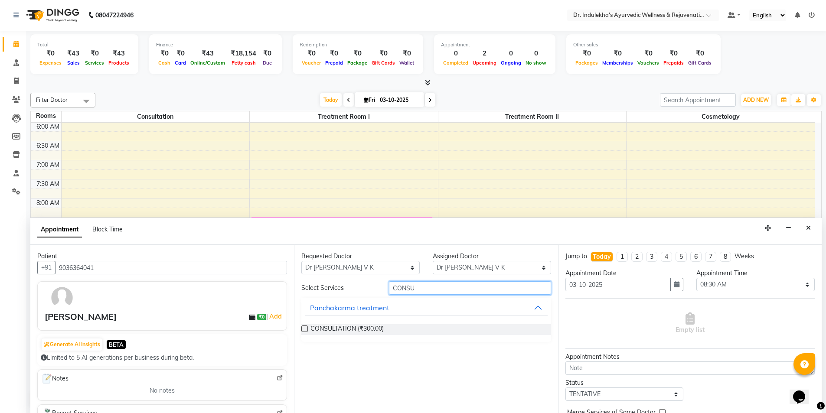
type input "CONSU"
click at [305, 328] on label at bounding box center [304, 329] width 7 height 7
click at [305, 328] on input "checkbox" at bounding box center [304, 330] width 6 height 6
click at [305, 328] on label at bounding box center [304, 329] width 7 height 7
click at [305, 328] on input "checkbox" at bounding box center [304, 330] width 6 height 6
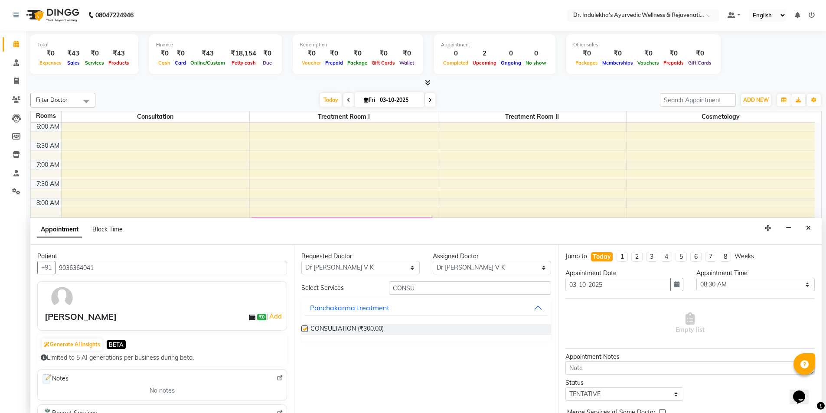
checkbox input "false"
select select "4015"
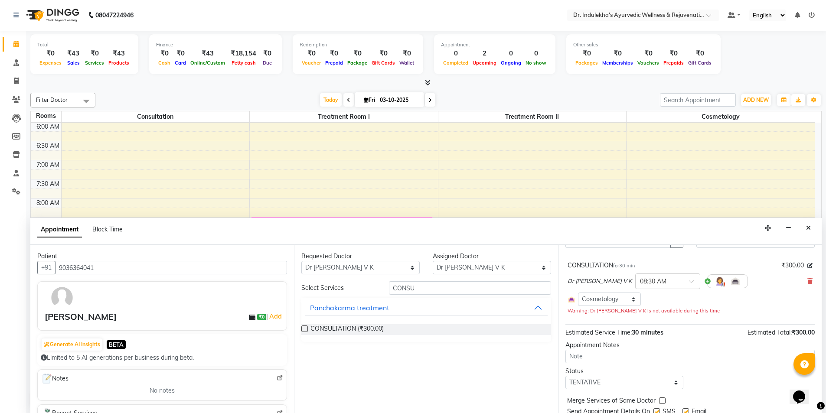
scroll to position [74, 0]
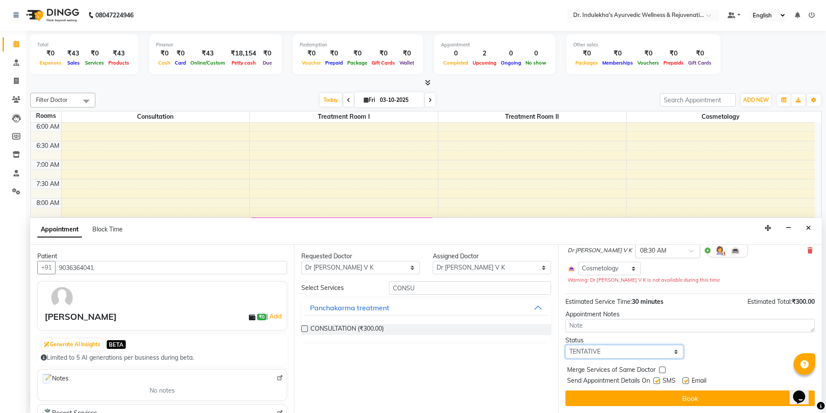
click at [654, 354] on select "Select TENTATIVE CONFIRM CHECK-IN UPCOMING" at bounding box center [624, 351] width 118 height 13
select select "confirm booking"
click at [565, 345] on select "Select TENTATIVE CONFIRM CHECK-IN UPCOMING" at bounding box center [624, 351] width 118 height 13
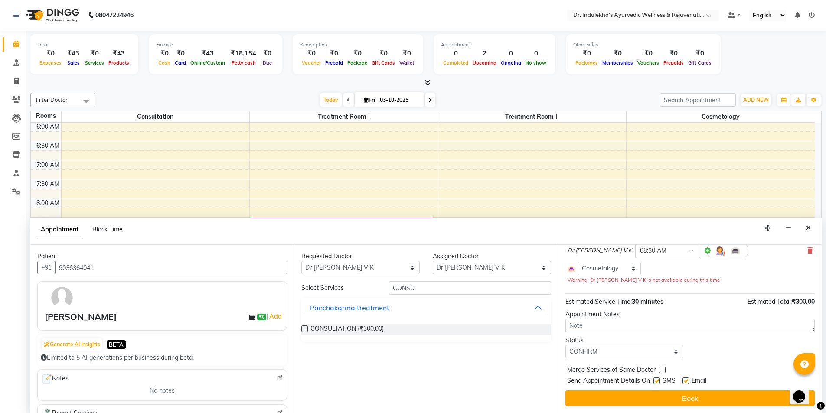
click at [625, 318] on div "Appointment Notes" at bounding box center [689, 314] width 249 height 9
click at [657, 380] on label at bounding box center [656, 381] width 7 height 7
click at [657, 380] on input "checkbox" at bounding box center [656, 382] width 6 height 6
checkbox input "false"
click at [685, 381] on label at bounding box center [685, 381] width 7 height 7
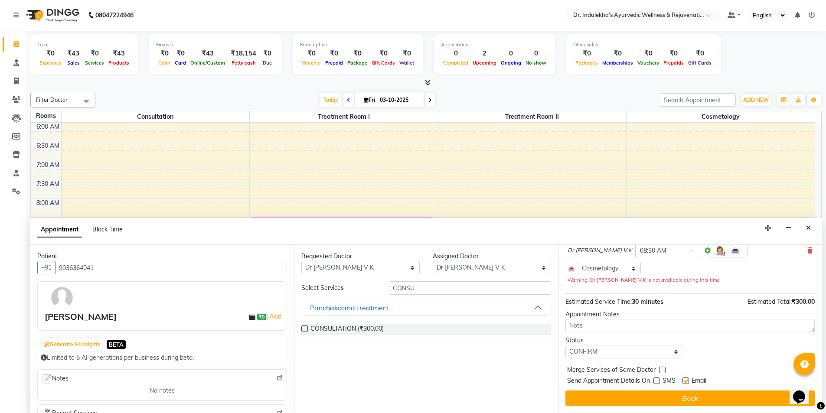
click at [685, 381] on input "checkbox" at bounding box center [685, 382] width 6 height 6
click at [686, 381] on label at bounding box center [685, 381] width 7 height 7
click at [686, 381] on input "checkbox" at bounding box center [685, 382] width 6 height 6
click at [685, 381] on label at bounding box center [685, 381] width 7 height 7
click at [685, 381] on input "checkbox" at bounding box center [685, 382] width 6 height 6
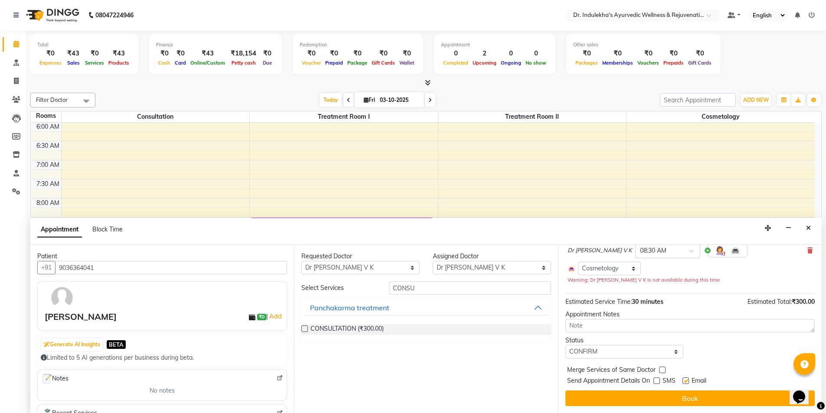
checkbox input "false"
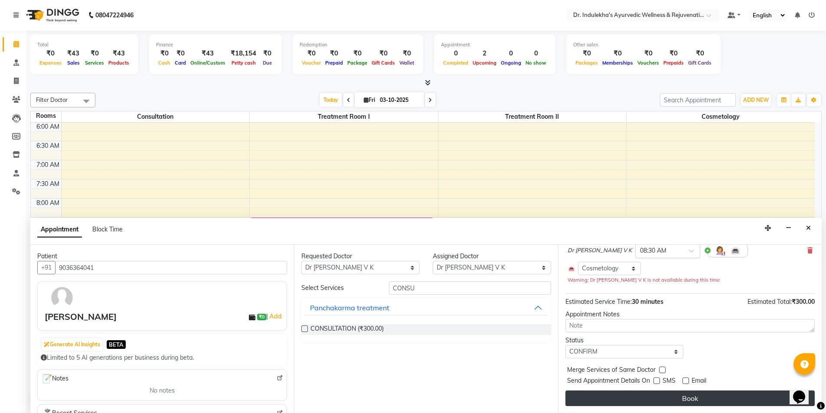
click at [684, 398] on button "Book" at bounding box center [689, 399] width 249 height 16
click at [684, 398] on div "Book" at bounding box center [689, 399] width 249 height 16
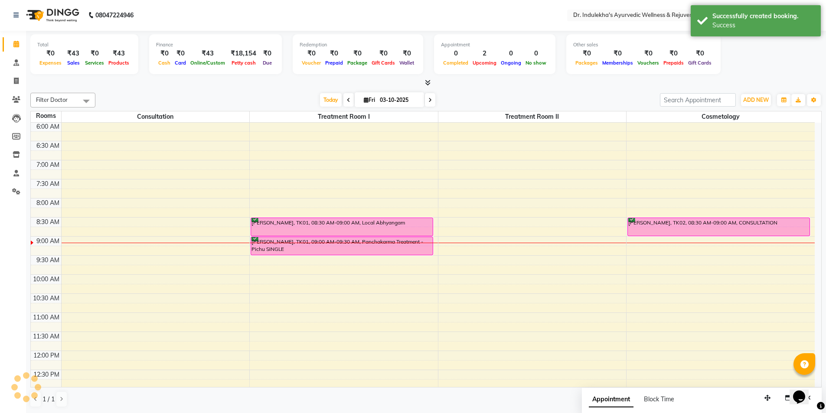
scroll to position [0, 0]
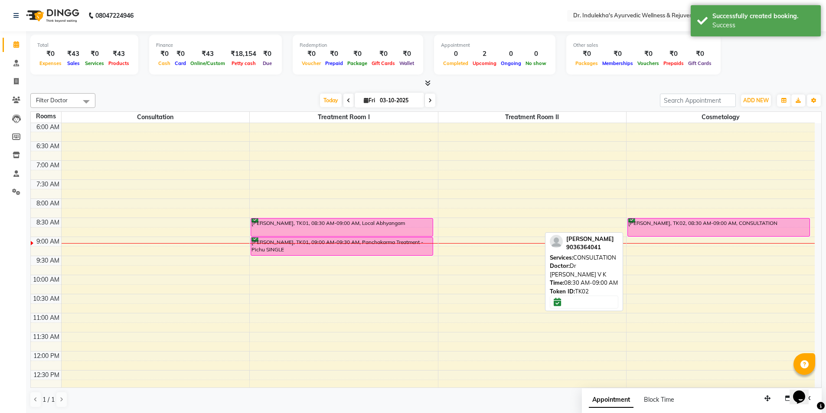
click at [659, 229] on div "VINOD KUMAR, TK02, 08:30 AM-09:00 AM, CONSULTATION" at bounding box center [719, 227] width 182 height 18
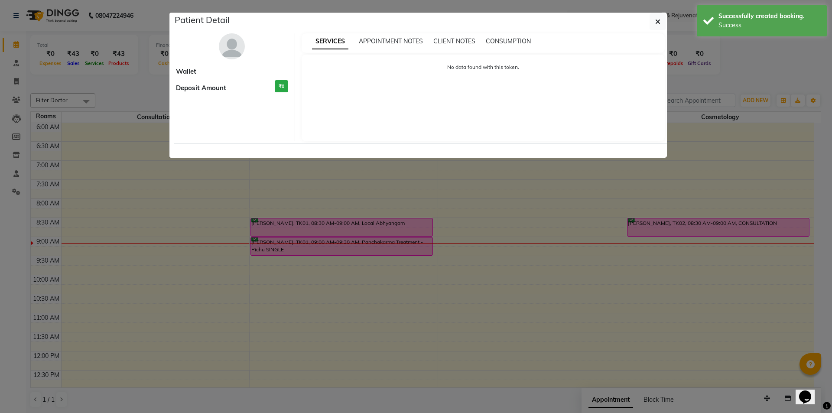
select select "6"
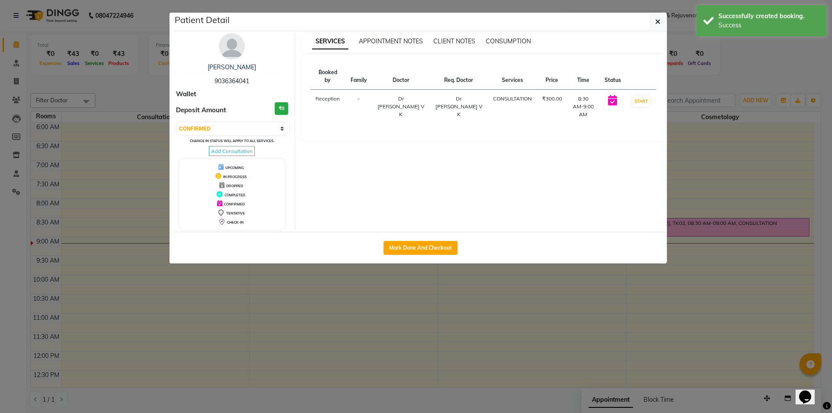
click at [659, 229] on ngb-modal-window "Patient Detail VINOD KUMAR 9036364041 Wallet Deposit Amount ₹0 Select IN SERVIC…" at bounding box center [416, 206] width 832 height 413
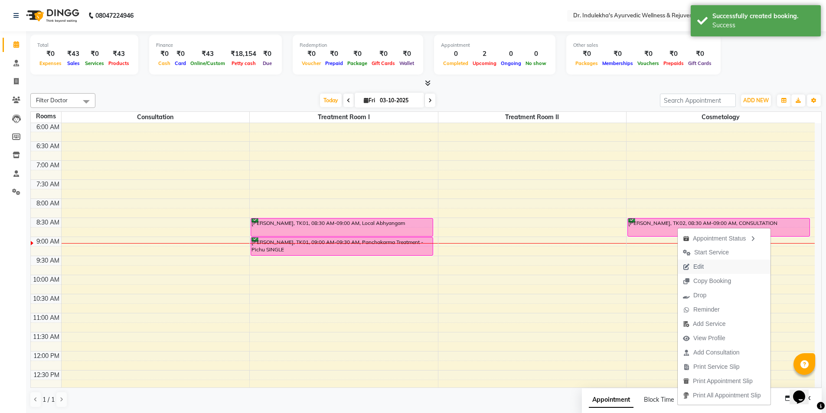
click at [704, 264] on span "Edit" at bounding box center [692, 267] width 31 height 14
click at [704, 264] on div "Filter Doctor Select All Aneesh Anusha M Ardhana Darshana Dr Amal P K Dr Indule…" at bounding box center [425, 251] width 791 height 322
select select "tentative"
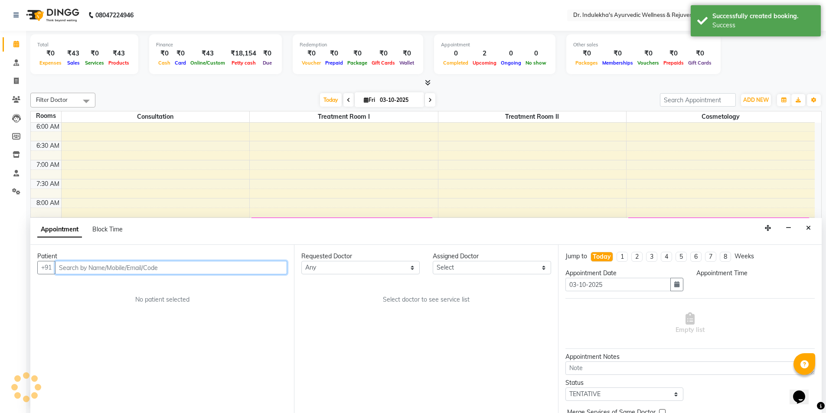
select select "570"
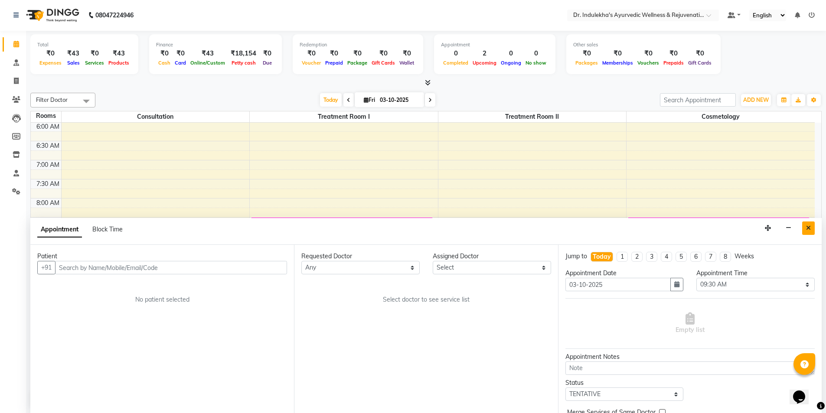
click at [808, 224] on button "Close" at bounding box center [808, 227] width 13 height 13
click at [808, 224] on div "VINOD KUMAR, TK02, 08:30 AM-09:00 AM, CONSULTATION" at bounding box center [719, 227] width 182 height 18
select select "6"
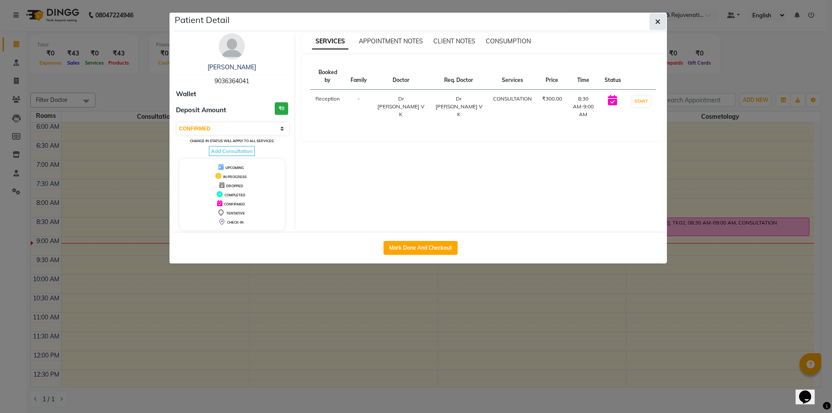
click at [659, 19] on icon "button" at bounding box center [657, 21] width 5 height 7
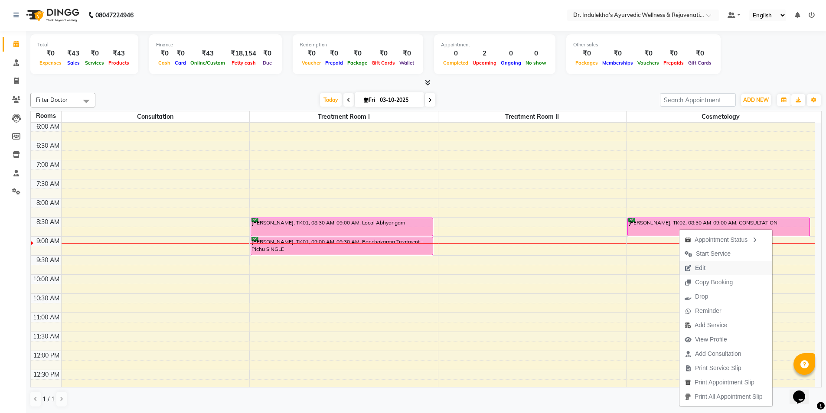
click at [704, 267] on span "Edit" at bounding box center [700, 268] width 10 height 9
select select "tentative"
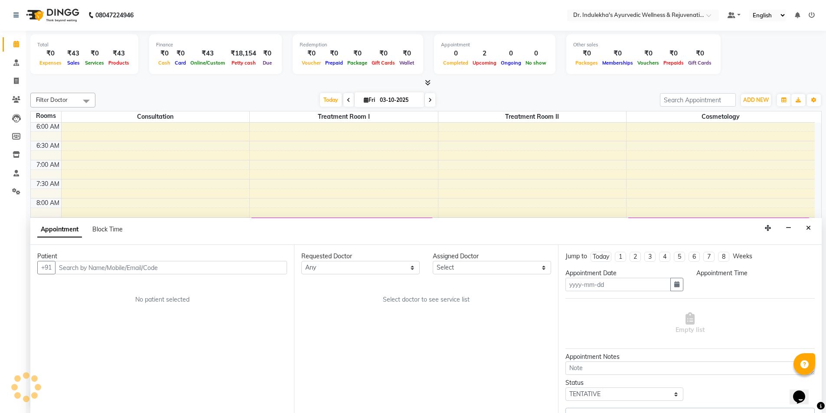
type input "03-10-2025"
select select "70606"
select select "confirm booking"
select select "510"
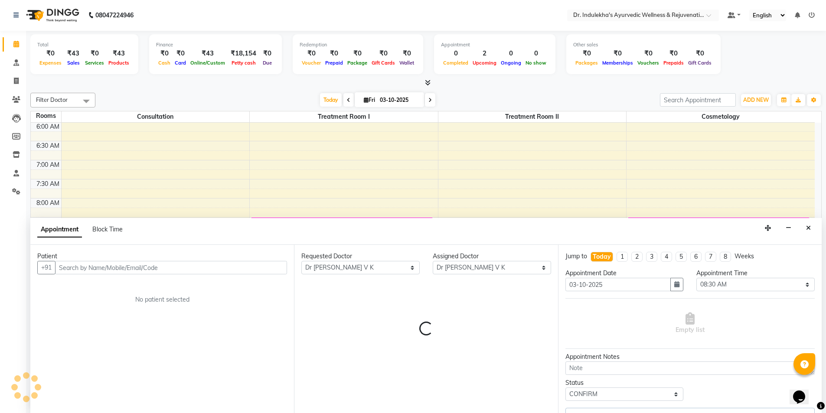
scroll to position [153, 0]
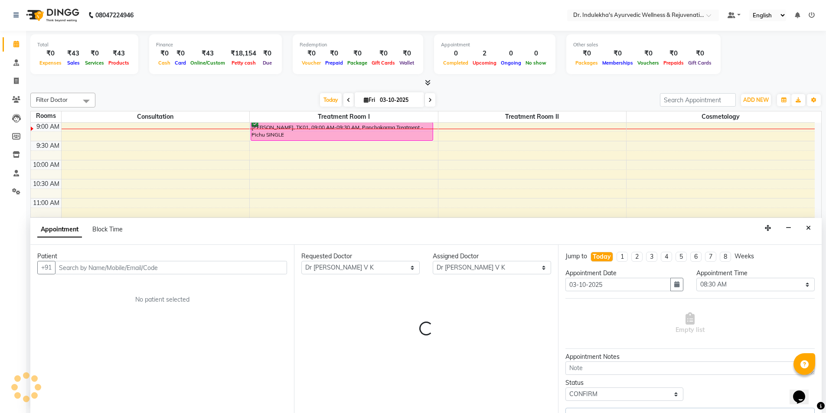
select select "4015"
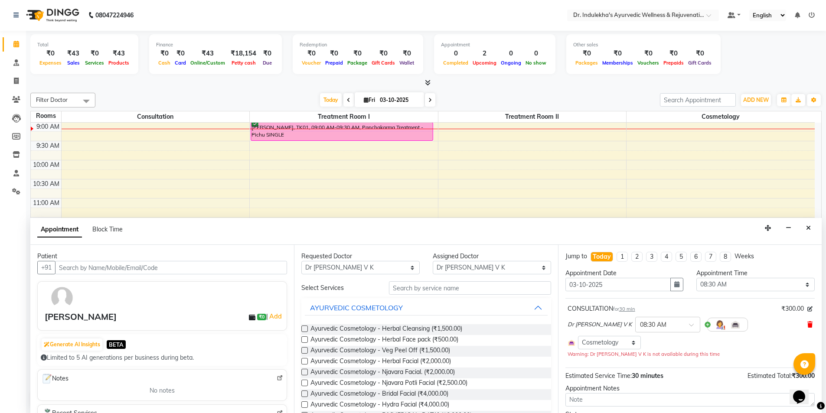
click at [807, 322] on icon at bounding box center [809, 325] width 5 height 6
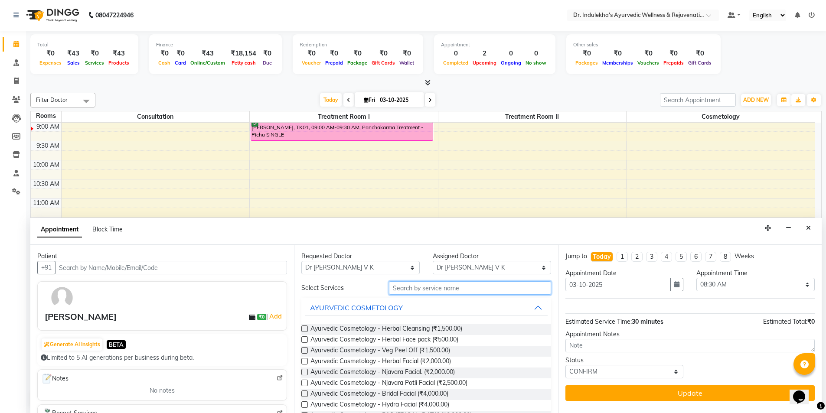
click at [410, 285] on input "text" at bounding box center [470, 287] width 162 height 13
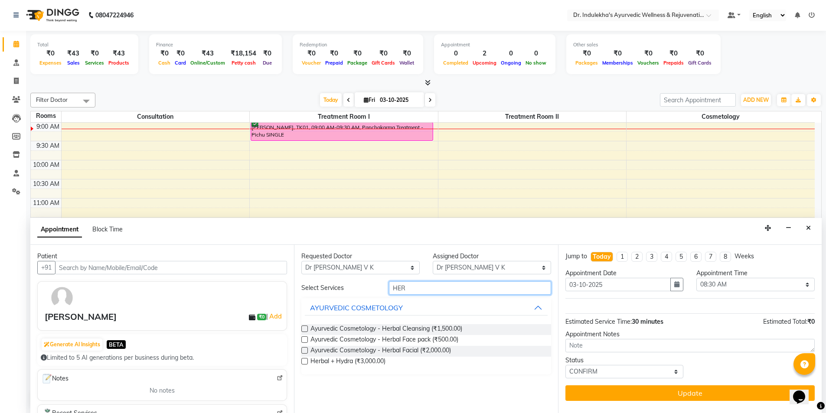
type input "HER"
click at [306, 350] on label at bounding box center [304, 350] width 7 height 7
click at [306, 350] on input "checkbox" at bounding box center [304, 351] width 6 height 6
checkbox input "true"
select select "4015"
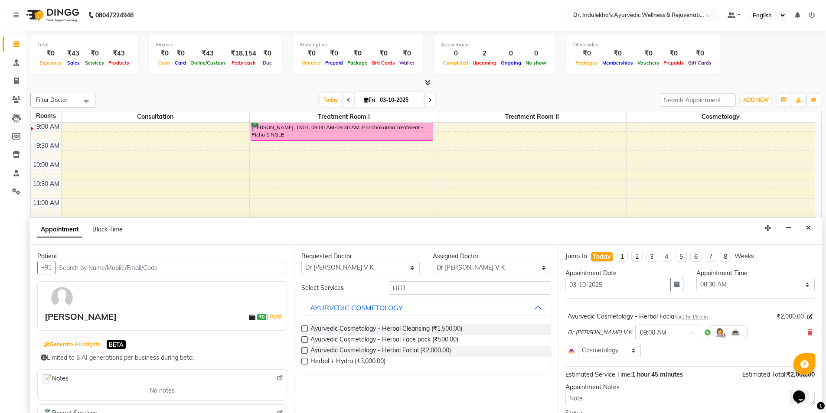
checkbox input "false"
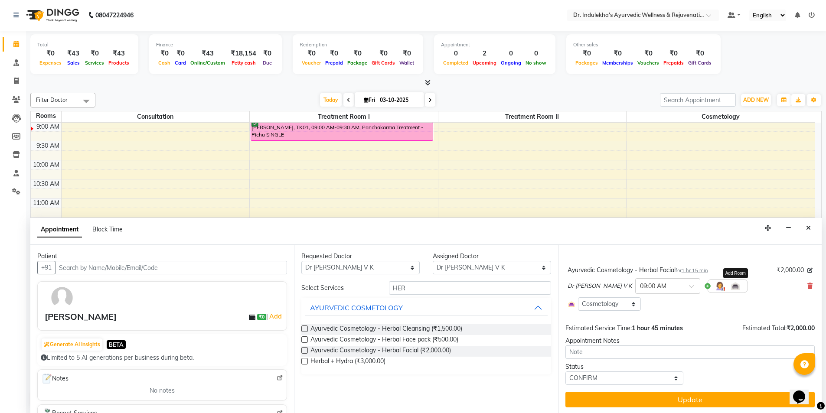
scroll to position [48, 0]
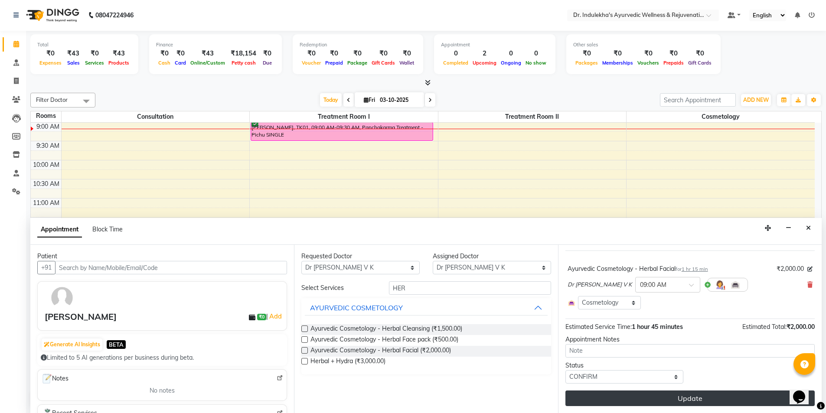
click at [661, 397] on button "Update" at bounding box center [689, 399] width 249 height 16
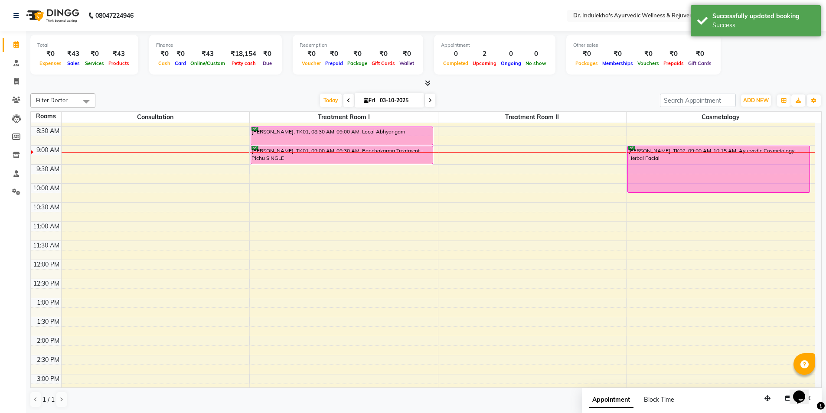
scroll to position [110, 0]
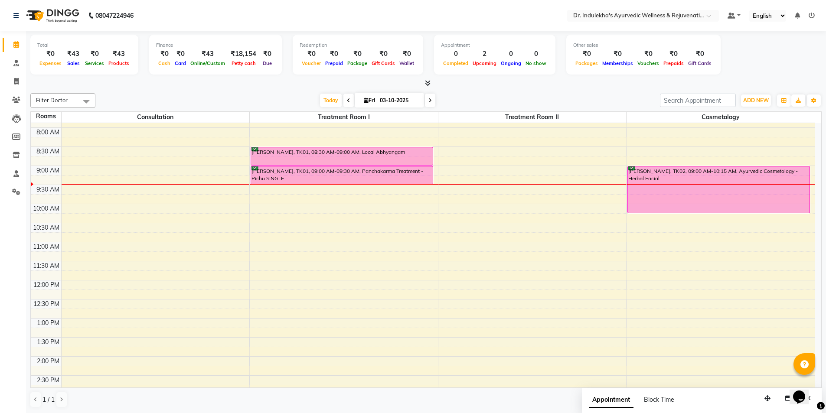
click at [600, 300] on div "5:00 AM 5:30 AM 6:00 AM 6:30 AM 7:00 AM 7:30 AM 8:00 AM 8:30 AM 9:00 AM 9:30 AM…" at bounding box center [423, 318] width 784 height 610
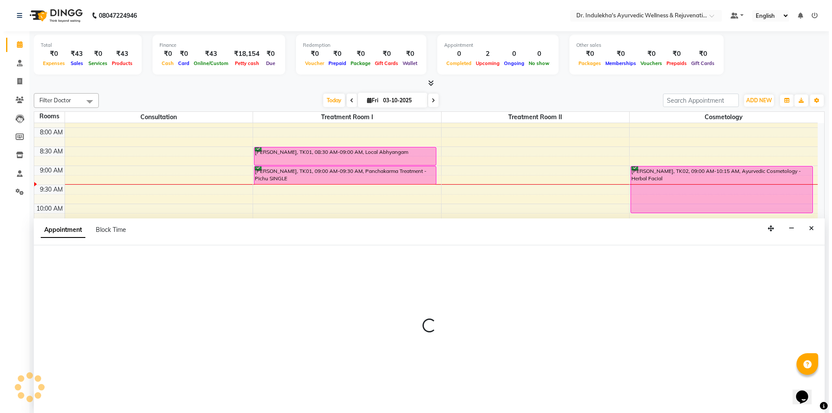
scroll to position [0, 0]
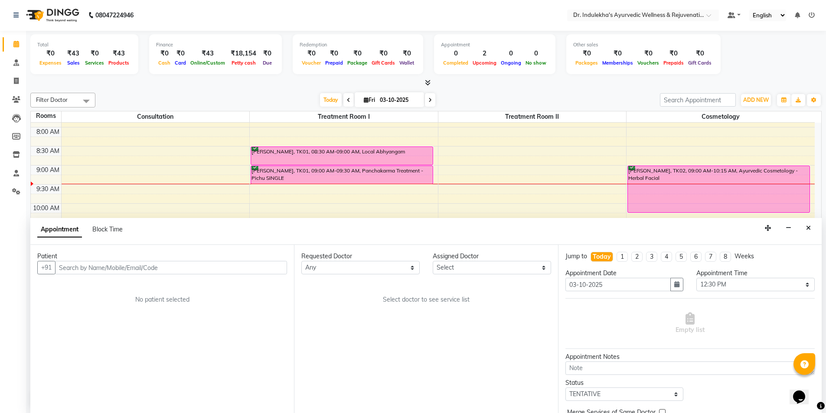
click at [463, 280] on div "Requested Doctor Any Aneesh Anusha M Ardhana Darshana Dr Amal P K Dr Indulekha …" at bounding box center [426, 329] width 264 height 168
click at [810, 228] on icon "Close" at bounding box center [808, 228] width 5 height 6
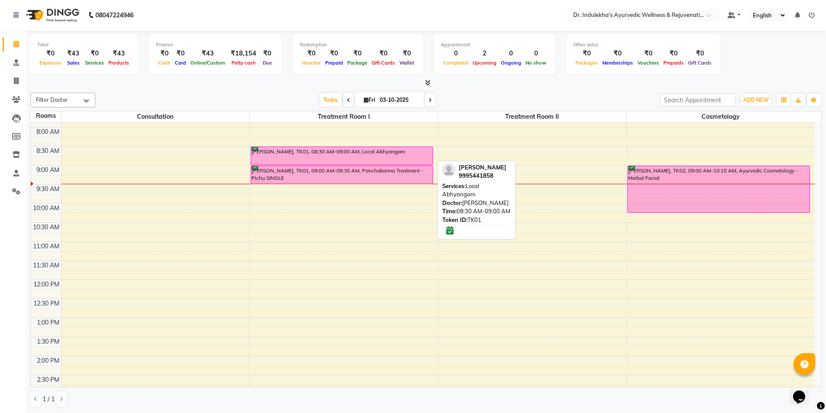
click at [337, 153] on div "[PERSON_NAME], TK01, 08:30 AM-09:00 AM, Local Abhyangam" at bounding box center [342, 156] width 182 height 18
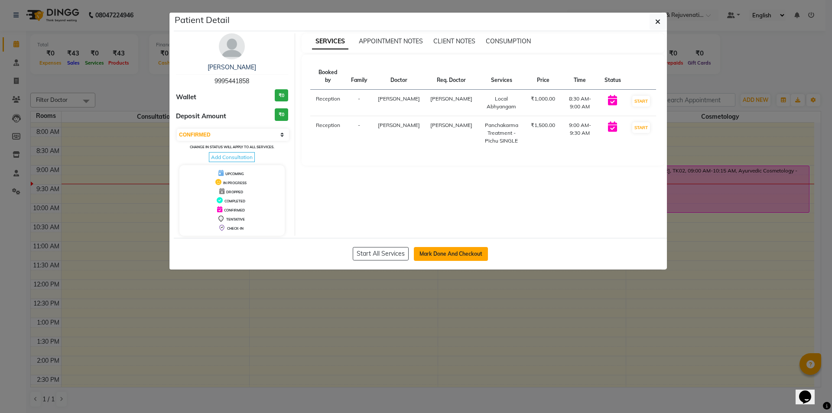
click at [447, 252] on button "Mark Done And Checkout" at bounding box center [451, 254] width 74 height 14
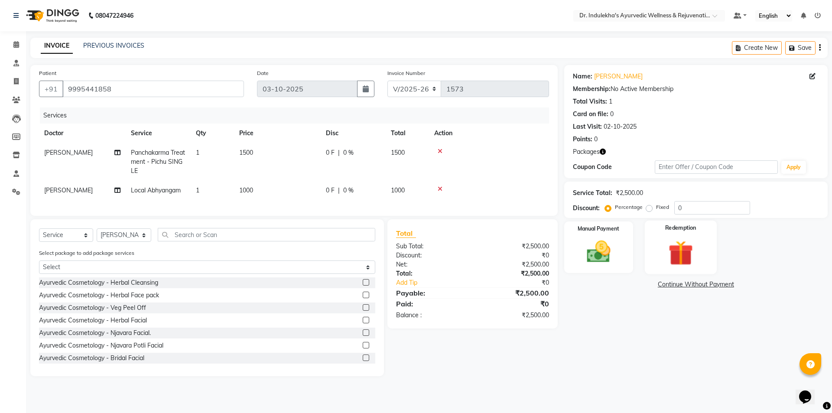
click at [690, 244] on img at bounding box center [681, 253] width 40 height 31
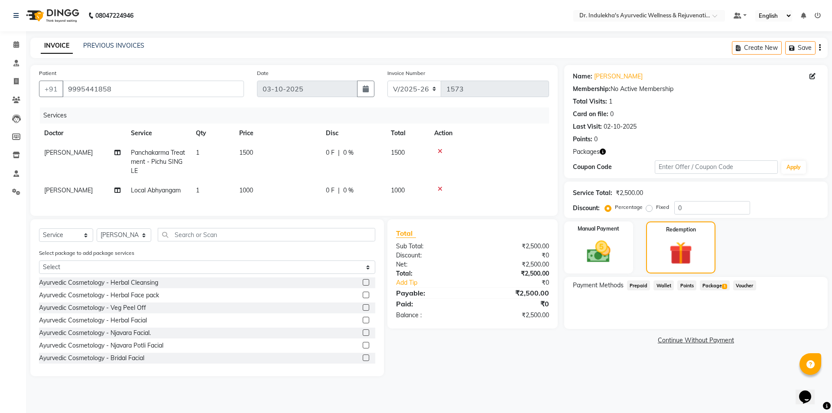
click at [719, 284] on span "Package 1" at bounding box center [715, 285] width 30 height 10
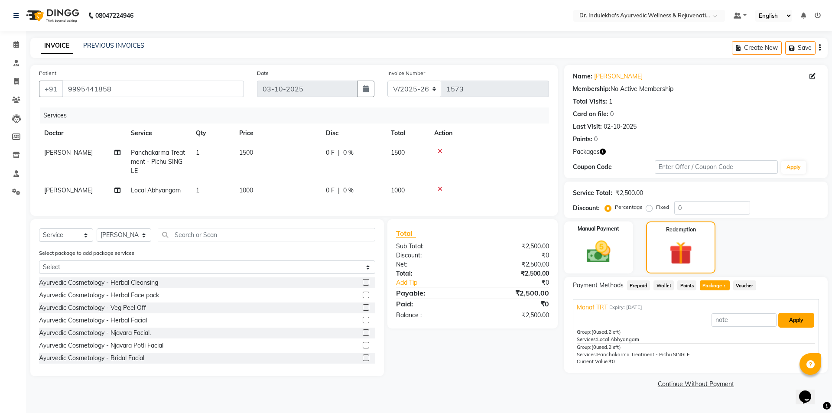
click at [801, 317] on button "Apply" at bounding box center [796, 320] width 36 height 15
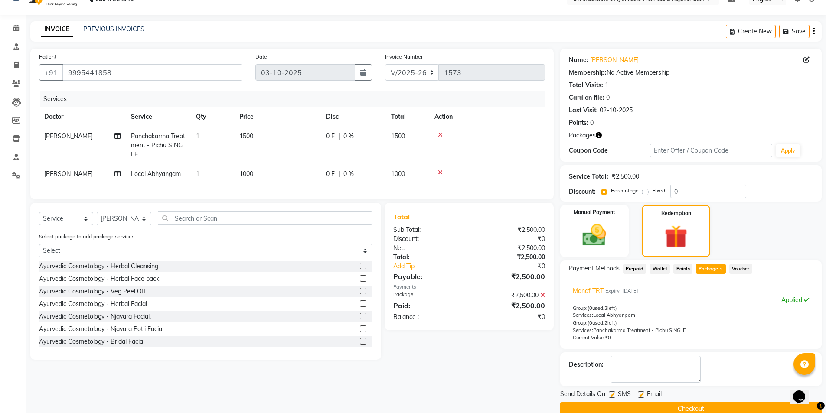
scroll to position [32, 0]
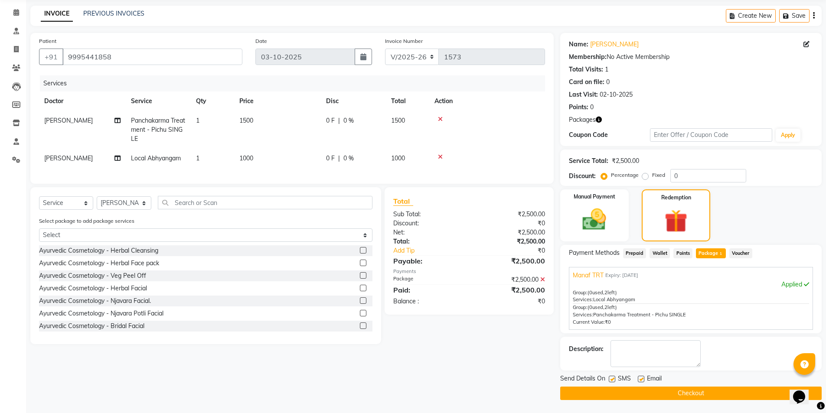
click at [612, 378] on label at bounding box center [612, 379] width 7 height 7
click at [612, 378] on input "checkbox" at bounding box center [612, 380] width 6 height 6
click at [612, 378] on label at bounding box center [612, 379] width 7 height 7
click at [612, 378] on input "checkbox" at bounding box center [612, 380] width 6 height 6
click at [614, 378] on label at bounding box center [612, 379] width 7 height 7
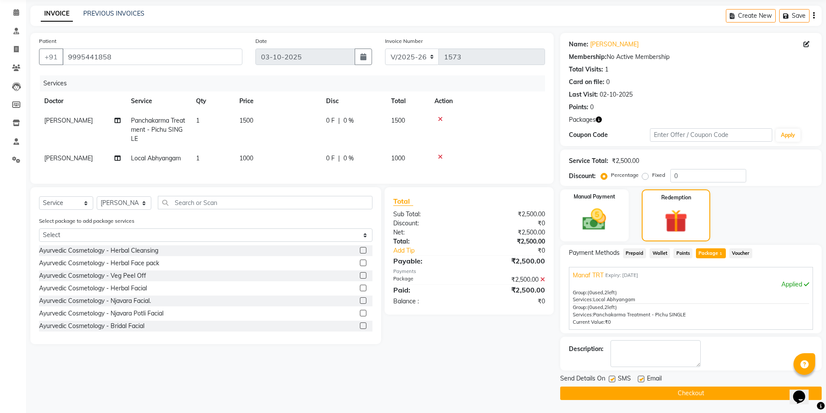
click at [614, 378] on input "checkbox" at bounding box center [612, 380] width 6 height 6
click at [642, 380] on label at bounding box center [641, 379] width 7 height 7
click at [642, 380] on input "checkbox" at bounding box center [641, 380] width 6 height 6
click at [643, 390] on button "Checkout" at bounding box center [690, 393] width 261 height 13
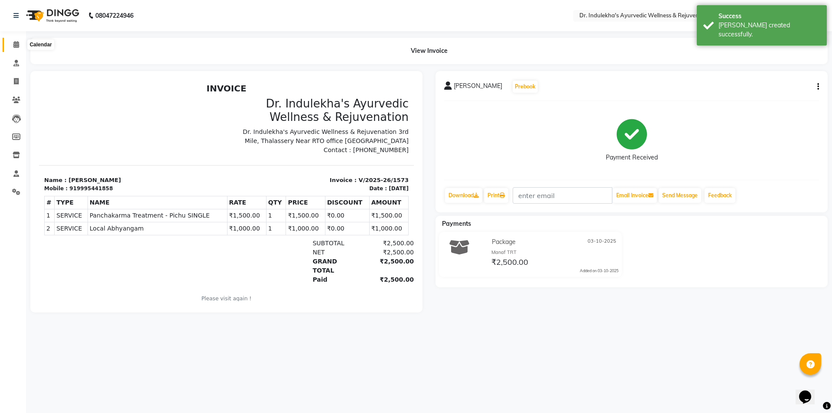
click at [13, 45] on icon at bounding box center [16, 44] width 6 height 7
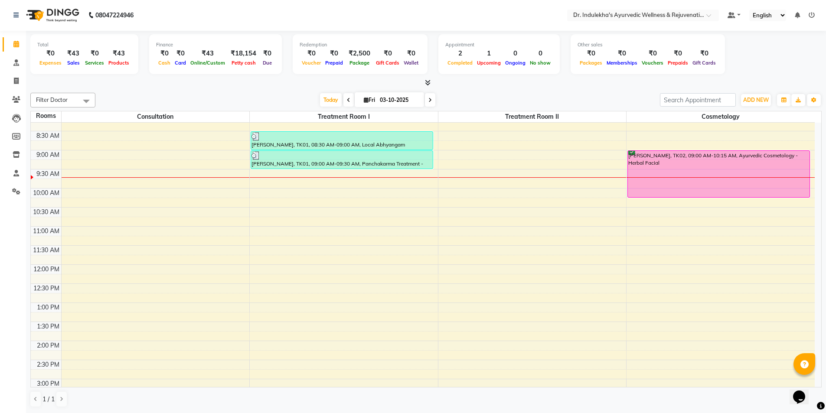
scroll to position [125, 0]
click at [301, 229] on div "5:00 AM 5:30 AM 6:00 AM 6:30 AM 7:00 AM 7:30 AM 8:00 AM 8:30 AM 9:00 AM 9:30 AM…" at bounding box center [423, 302] width 784 height 610
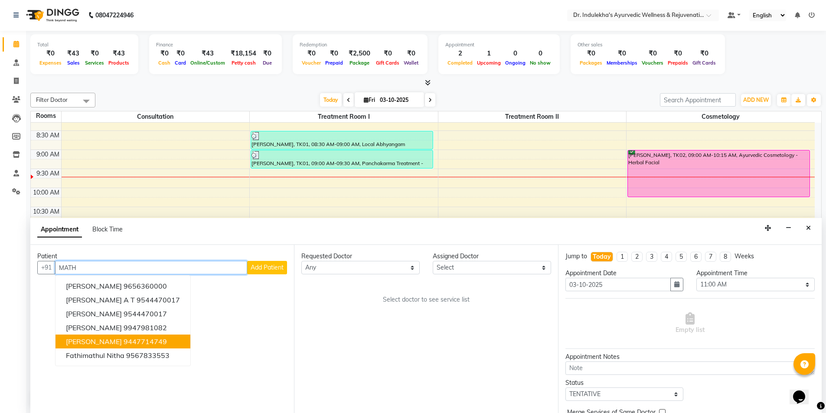
click at [124, 344] on ngb-highlight "9447714749" at bounding box center [145, 341] width 43 height 9
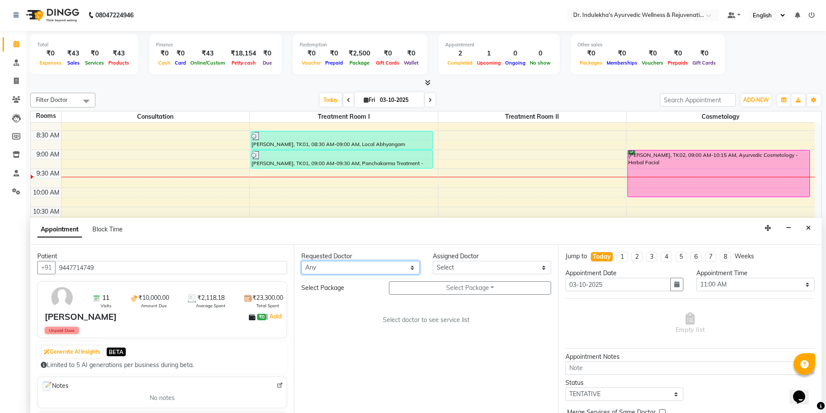
click at [357, 268] on select "Any Aneesh Anusha M Ardhana Darshana Dr Amal P K Dr Indulekha UR Dr Yadhupriya …" at bounding box center [360, 267] width 118 height 13
click at [301, 261] on select "Any Aneesh Anusha M Ardhana Darshana Dr Amal P K Dr Indulekha UR Dr Yadhupriya …" at bounding box center [360, 267] width 118 height 13
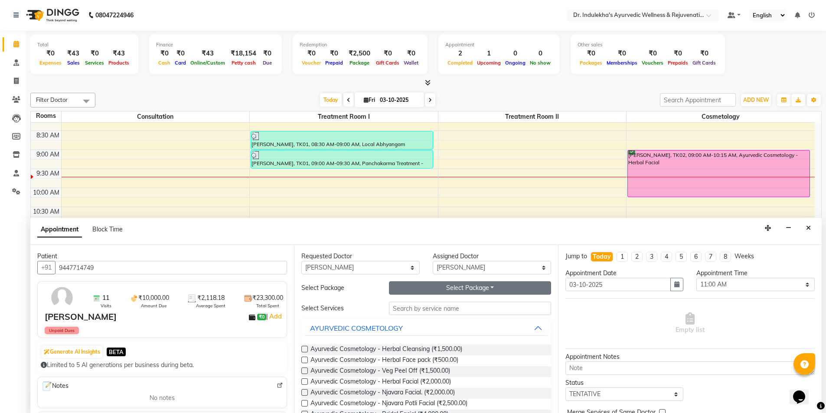
click at [417, 288] on button "Select Package Toggle Dropdown" at bounding box center [470, 287] width 162 height 13
click at [417, 305] on li "Mathew TRT" at bounding box center [431, 306] width 84 height 13
click at [417, 305] on input "text" at bounding box center [470, 308] width 162 height 13
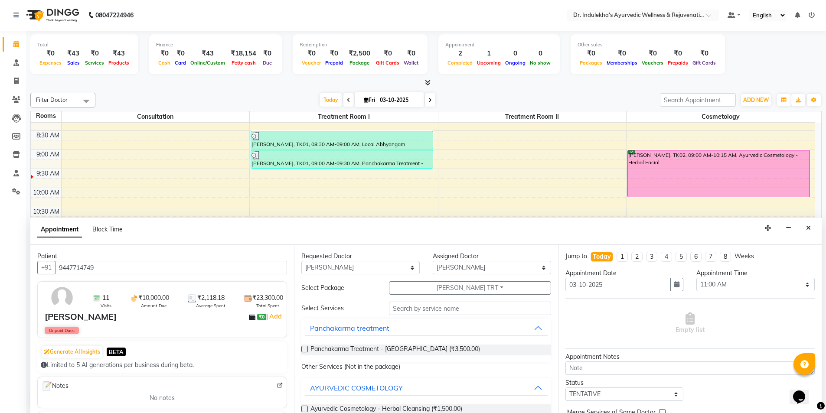
click at [306, 348] on label at bounding box center [304, 349] width 7 height 7
click at [306, 348] on input "checkbox" at bounding box center [304, 350] width 6 height 6
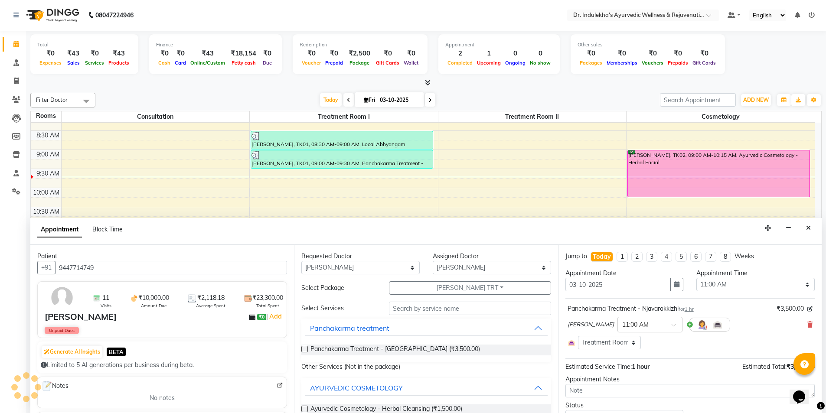
scroll to position [65, 0]
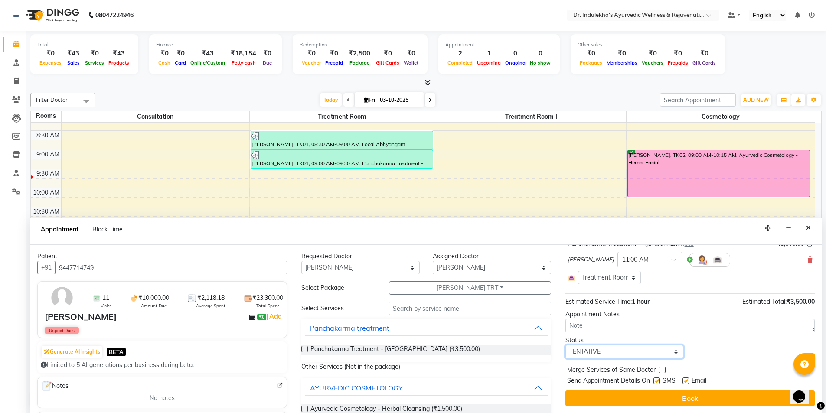
click at [609, 351] on select "Select TENTATIVE CONFIRM CHECK-IN UPCOMING" at bounding box center [624, 351] width 118 height 13
click at [565, 345] on select "Select TENTATIVE CONFIRM CHECK-IN UPCOMING" at bounding box center [624, 351] width 118 height 13
click at [608, 315] on div "Appointment Notes" at bounding box center [689, 314] width 249 height 9
click at [658, 379] on label at bounding box center [656, 381] width 7 height 7
click at [658, 379] on input "checkbox" at bounding box center [656, 382] width 6 height 6
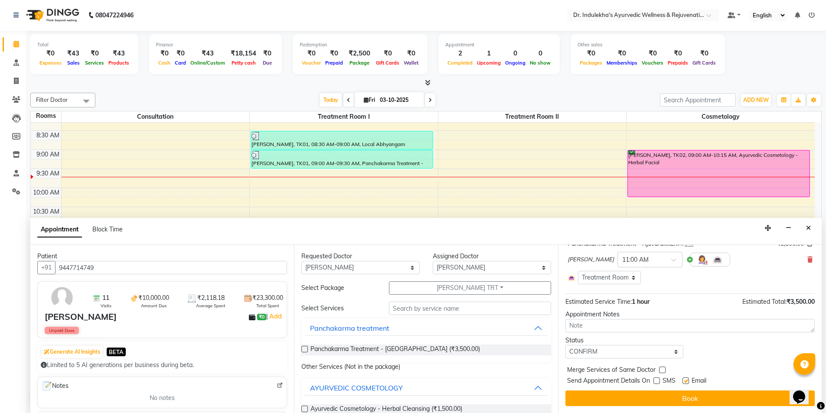
click at [688, 379] on label at bounding box center [685, 381] width 7 height 7
click at [688, 379] on input "checkbox" at bounding box center [685, 382] width 6 height 6
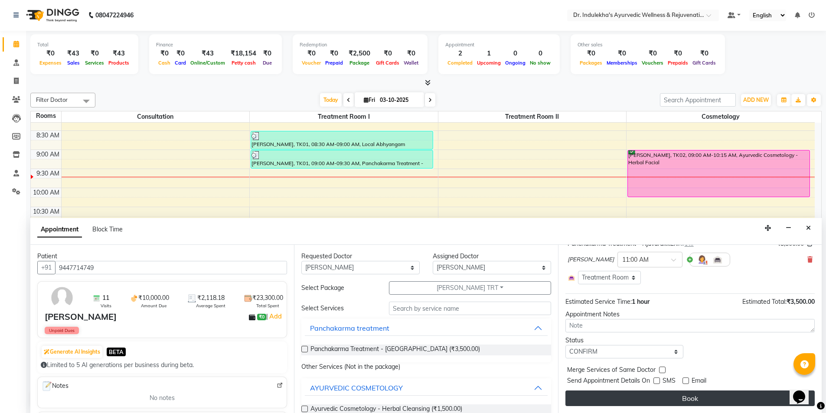
click at [681, 397] on button "Book" at bounding box center [689, 399] width 249 height 16
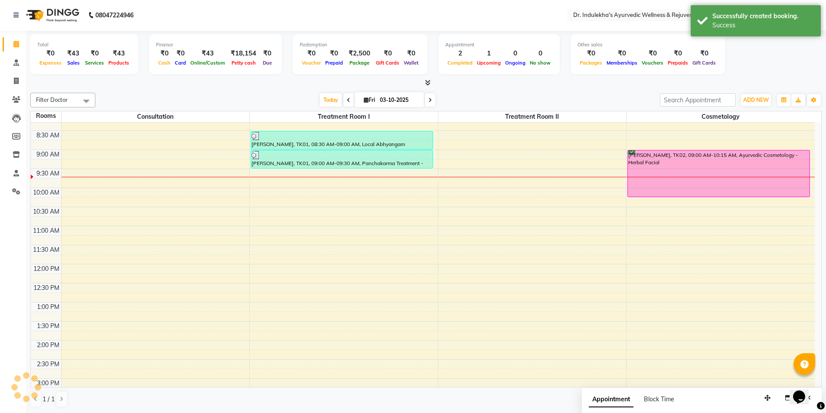
scroll to position [0, 0]
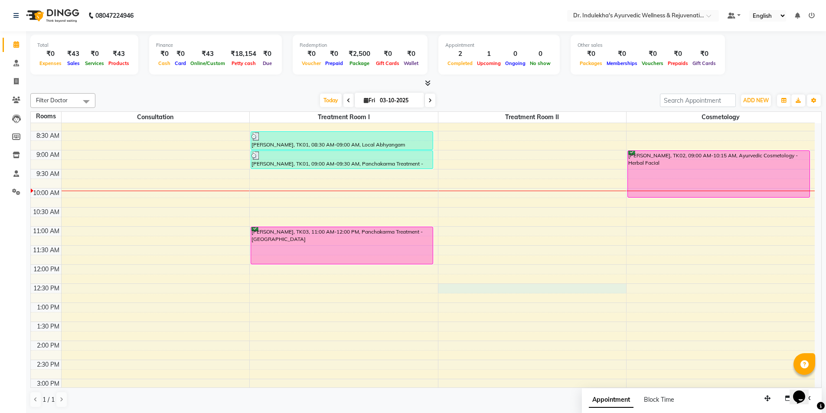
click at [455, 288] on div "5:00 AM 5:30 AM 6:00 AM 6:30 AM 7:00 AM 7:30 AM 8:00 AM 8:30 AM 9:00 AM 9:30 AM…" at bounding box center [423, 303] width 784 height 610
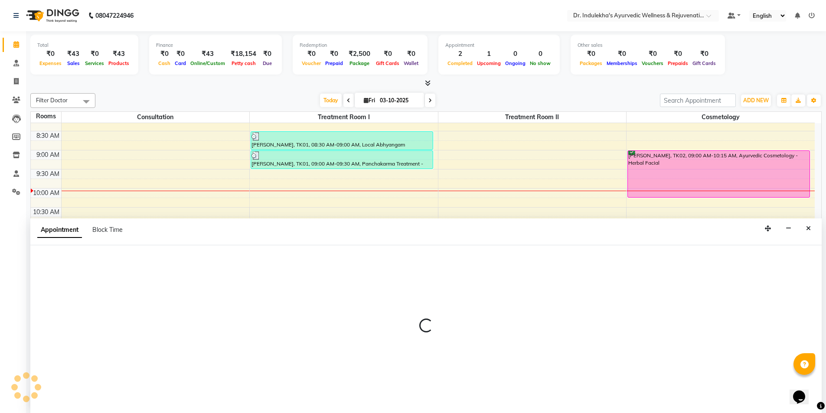
scroll to position [0, 0]
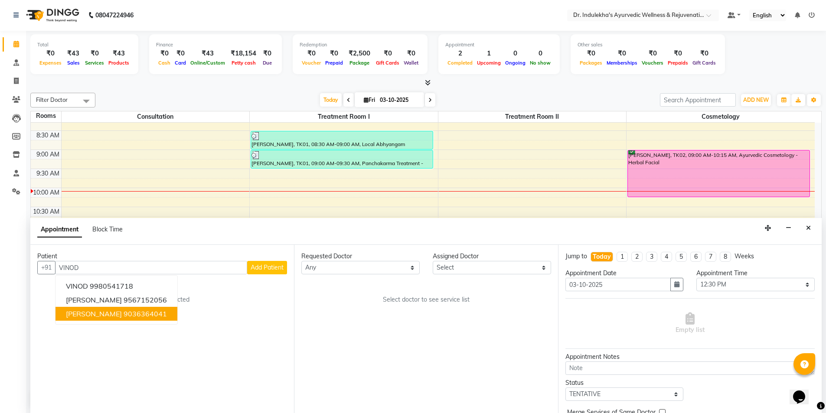
click at [141, 316] on ngb-highlight "9036364041" at bounding box center [145, 313] width 43 height 9
click at [141, 316] on div "Patient +91 9036364041 VINOD 9980541718 vinodhini 9567152056 VINOD KUMAR 903636…" at bounding box center [162, 329] width 264 height 168
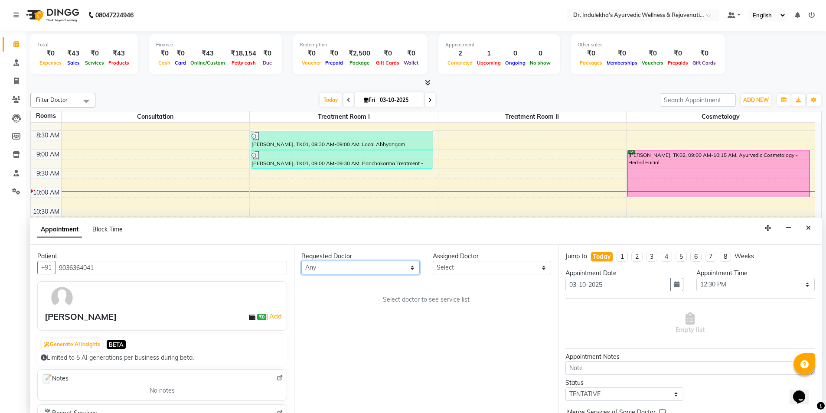
click at [390, 270] on select "Any Aneesh Anusha M Ardhana Darshana Dr Amal P K Dr Indulekha UR Dr Yadhupriya …" at bounding box center [360, 267] width 118 height 13
click at [301, 261] on select "Any Aneesh Anusha M Ardhana Darshana Dr Amal P K Dr Indulekha UR Dr Yadhupriya …" at bounding box center [360, 267] width 118 height 13
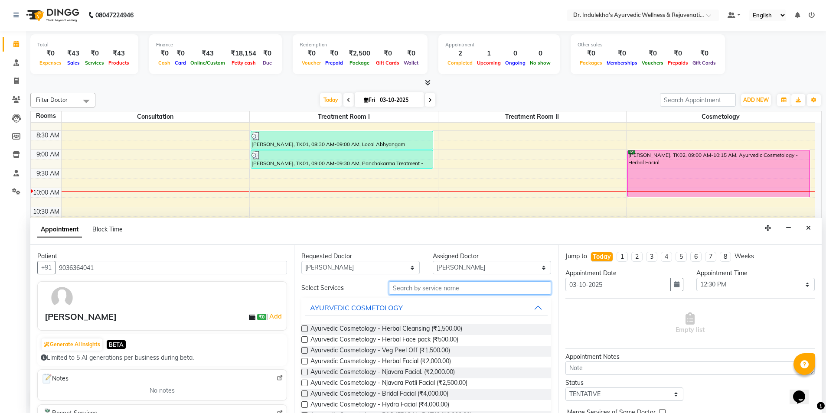
click at [403, 292] on input "text" at bounding box center [470, 287] width 162 height 13
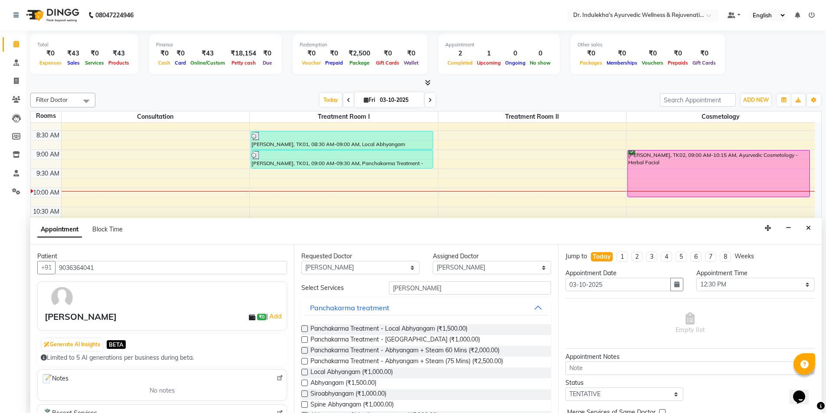
click at [304, 349] on label at bounding box center [304, 350] width 7 height 7
click at [304, 349] on input "checkbox" at bounding box center [304, 351] width 6 height 6
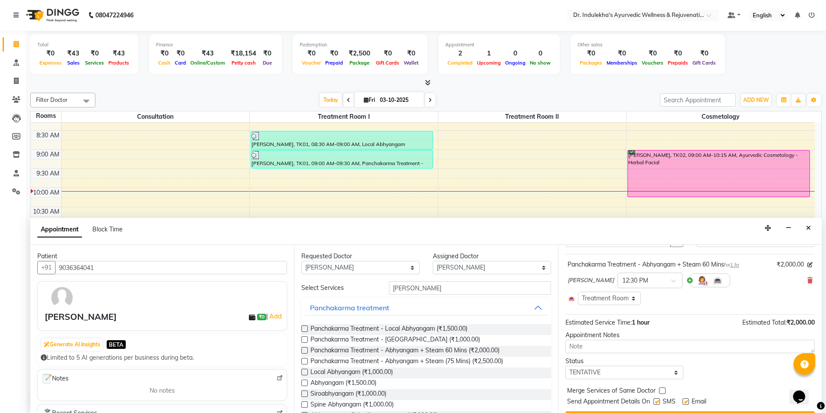
scroll to position [65, 0]
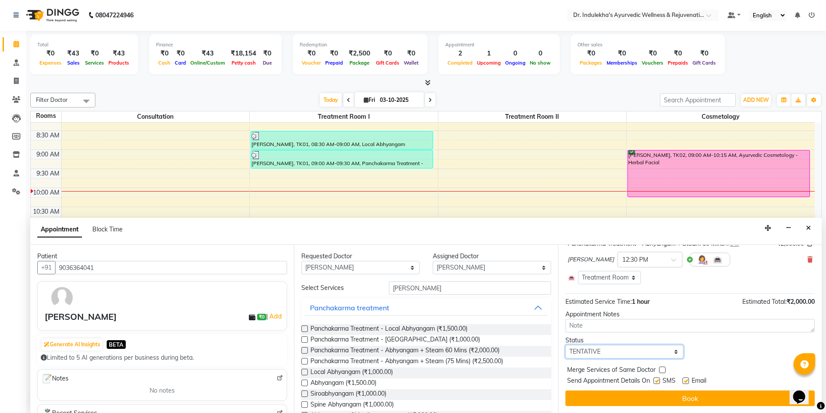
click at [618, 352] on select "Select TENTATIVE CONFIRM CHECK-IN UPCOMING" at bounding box center [624, 351] width 118 height 13
click at [565, 345] on select "Select TENTATIVE CONFIRM CHECK-IN UPCOMING" at bounding box center [624, 351] width 118 height 13
click at [657, 382] on label at bounding box center [656, 381] width 7 height 7
click at [657, 382] on input "checkbox" at bounding box center [656, 382] width 6 height 6
click at [686, 382] on label at bounding box center [685, 381] width 7 height 7
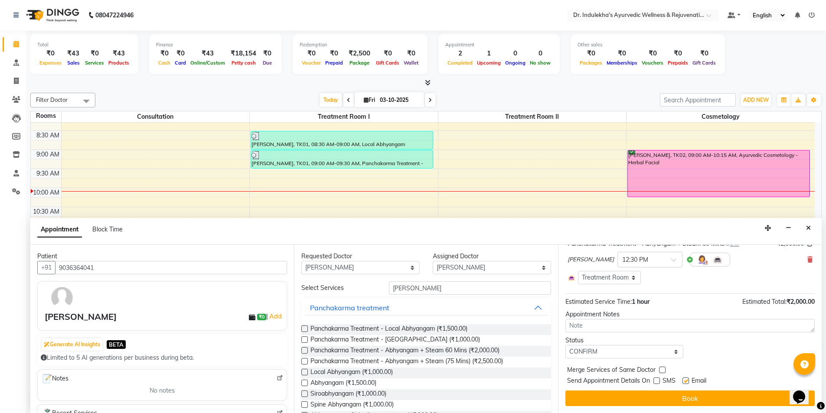
click at [686, 382] on input "checkbox" at bounding box center [685, 382] width 6 height 6
click at [686, 382] on label at bounding box center [685, 381] width 7 height 7
click at [686, 382] on input "checkbox" at bounding box center [685, 382] width 6 height 6
click at [686, 382] on label at bounding box center [685, 381] width 7 height 7
click at [686, 382] on input "checkbox" at bounding box center [685, 382] width 6 height 6
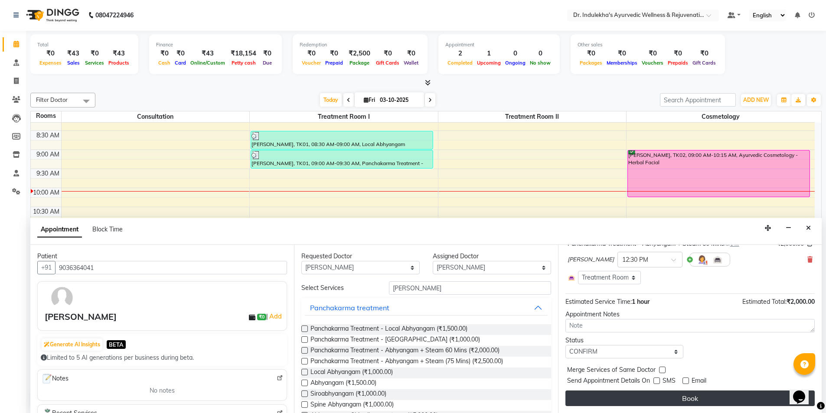
click at [686, 398] on button "Book" at bounding box center [689, 399] width 249 height 16
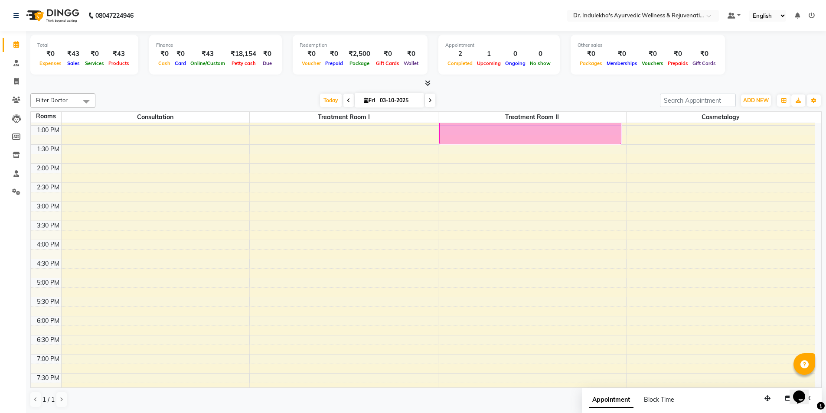
scroll to position [259, 0]
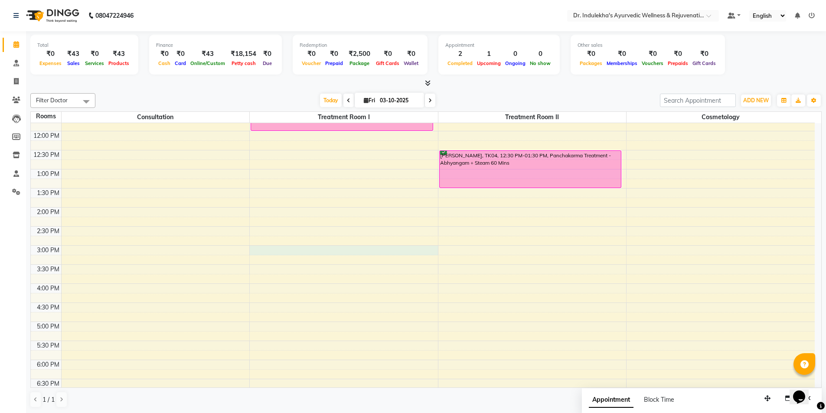
click at [262, 252] on div "5:00 AM 5:30 AM 6:00 AM 6:30 AM 7:00 AM 7:30 AM 8:00 AM 8:30 AM 9:00 AM 9:30 AM…" at bounding box center [423, 169] width 784 height 610
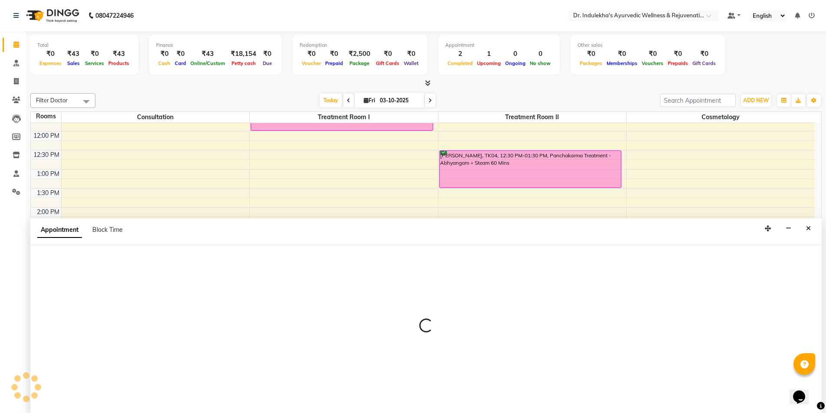
scroll to position [0, 0]
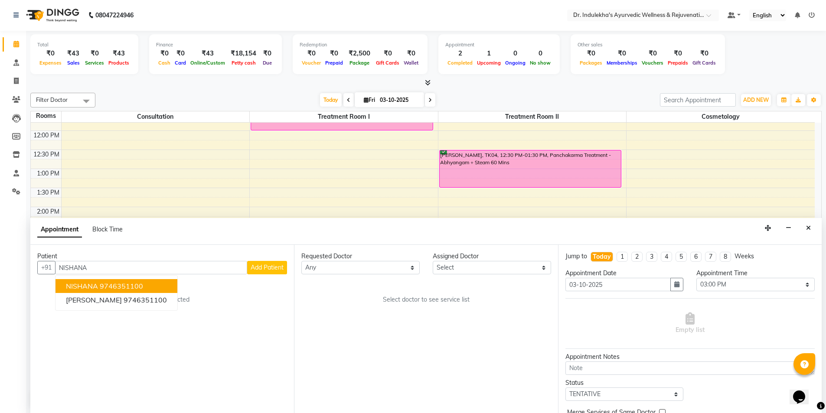
click at [121, 288] on ngb-highlight "9746351100" at bounding box center [121, 286] width 43 height 9
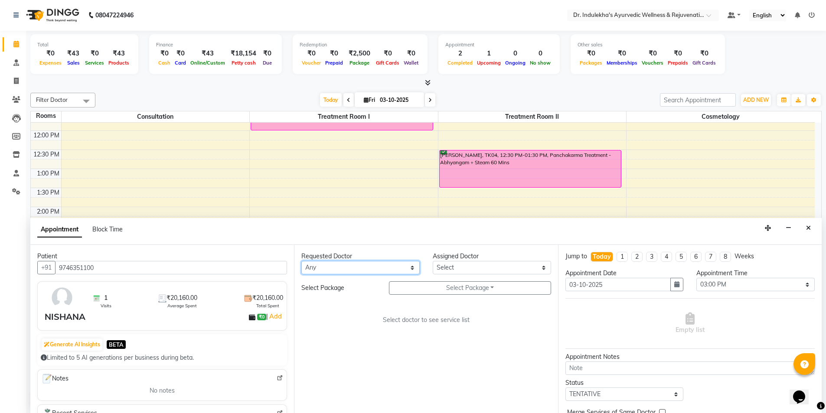
click at [386, 270] on select "Any Aneesh Anusha M Ardhana Darshana Dr Amal P K Dr Indulekha UR Dr Yadhupriya …" at bounding box center [360, 267] width 118 height 13
click at [301, 261] on select "Any Aneesh Anusha M Ardhana Darshana Dr Amal P K Dr Indulekha UR Dr Yadhupriya …" at bounding box center [360, 267] width 118 height 13
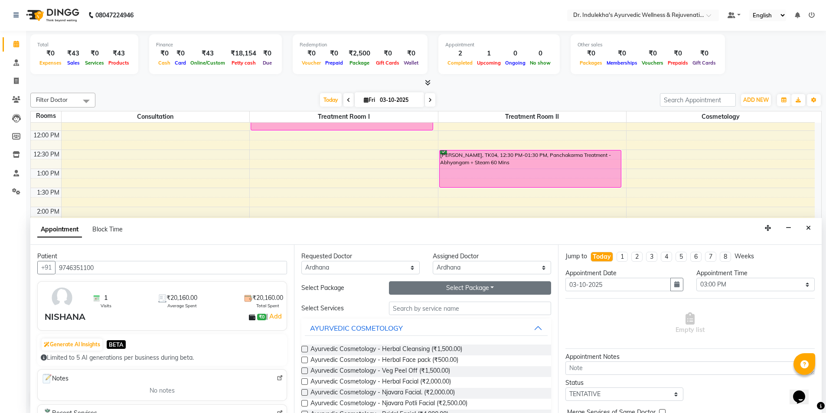
click at [415, 289] on button "Select Package Toggle Dropdown" at bounding box center [470, 287] width 162 height 13
click at [413, 305] on li "Nishana TRT" at bounding box center [423, 306] width 68 height 13
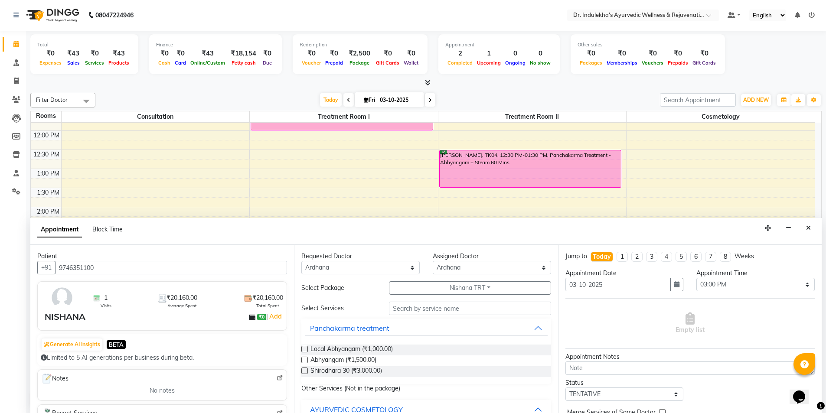
click at [303, 360] on label at bounding box center [304, 360] width 7 height 7
click at [303, 360] on input "checkbox" at bounding box center [304, 361] width 6 height 6
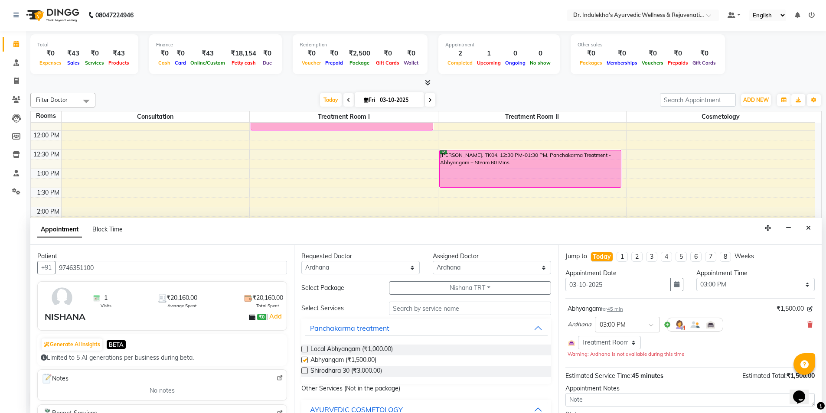
click at [303, 360] on label at bounding box center [304, 360] width 7 height 7
click at [303, 360] on input "checkbox" at bounding box center [304, 361] width 6 height 6
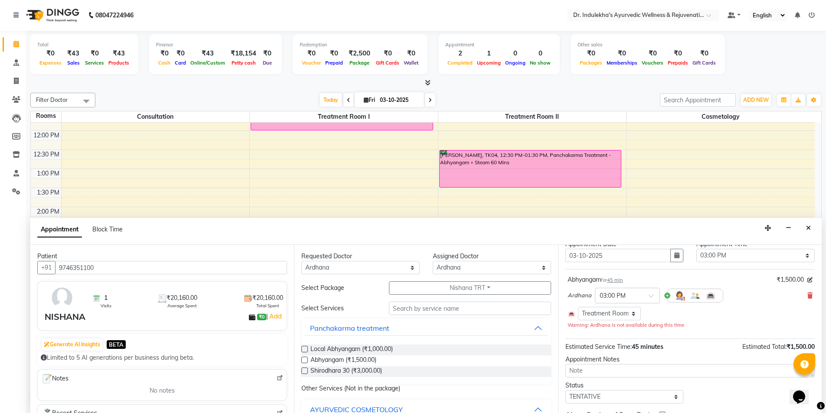
scroll to position [74, 0]
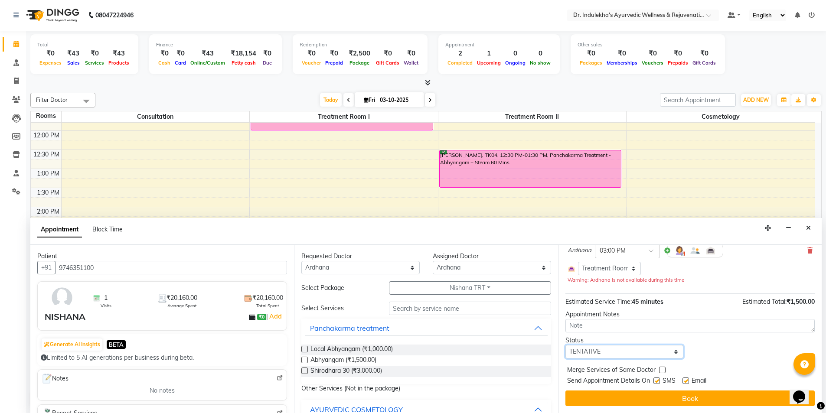
click at [632, 352] on select "Select TENTATIVE CONFIRM CHECK-IN UPCOMING" at bounding box center [624, 351] width 118 height 13
click at [565, 345] on select "Select TENTATIVE CONFIRM CHECK-IN UPCOMING" at bounding box center [624, 351] width 118 height 13
click at [623, 335] on div "Jump to Today 1 2 3 4 5 6 7 8 Weeks Appointment Date 03-10-2025 Appointment Tim…" at bounding box center [690, 329] width 264 height 168
click at [656, 380] on label at bounding box center [656, 381] width 7 height 7
click at [656, 380] on input "checkbox" at bounding box center [656, 382] width 6 height 6
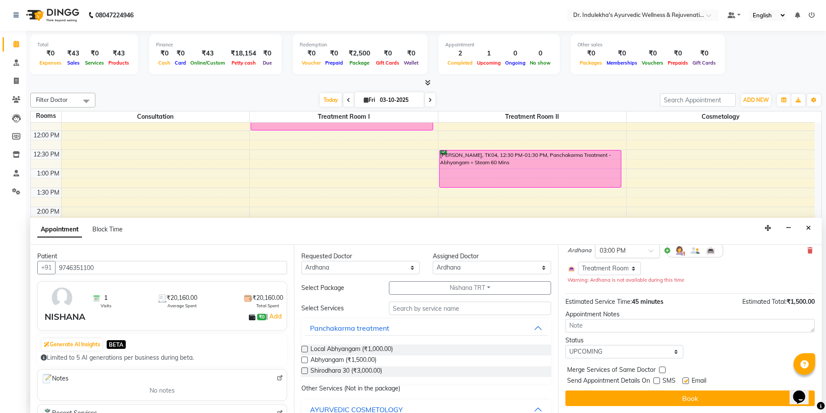
click at [686, 379] on label at bounding box center [685, 381] width 7 height 7
click at [686, 379] on input "checkbox" at bounding box center [685, 382] width 6 height 6
click at [686, 379] on label at bounding box center [685, 381] width 7 height 7
click at [686, 379] on input "checkbox" at bounding box center [685, 382] width 6 height 6
click at [686, 379] on label at bounding box center [685, 381] width 7 height 7
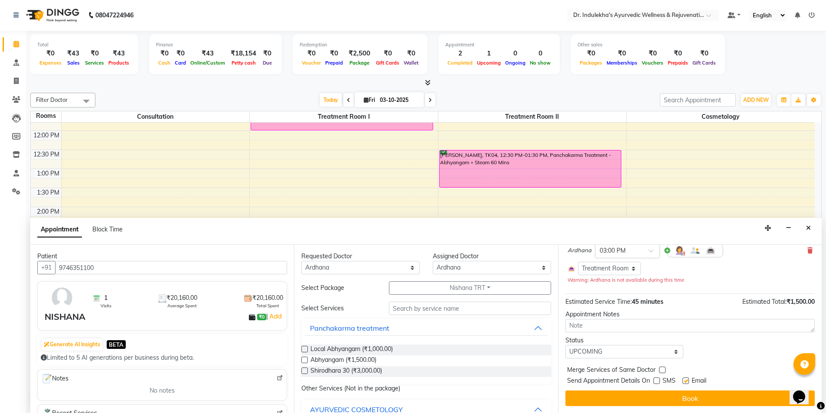
click at [686, 379] on input "checkbox" at bounding box center [685, 382] width 6 height 6
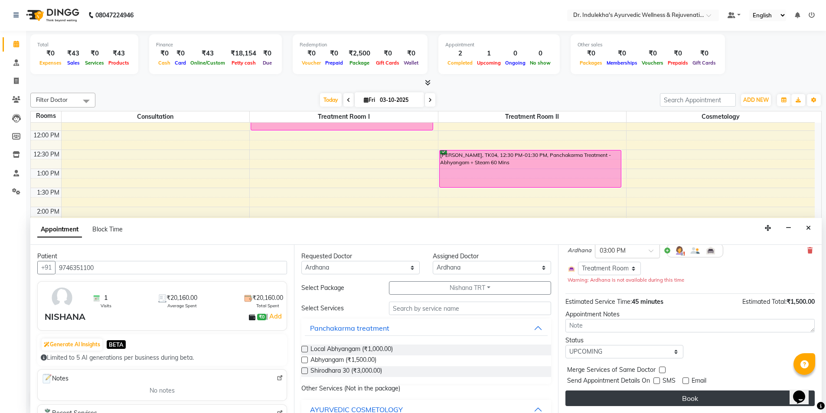
click at [689, 396] on button "Book" at bounding box center [689, 399] width 249 height 16
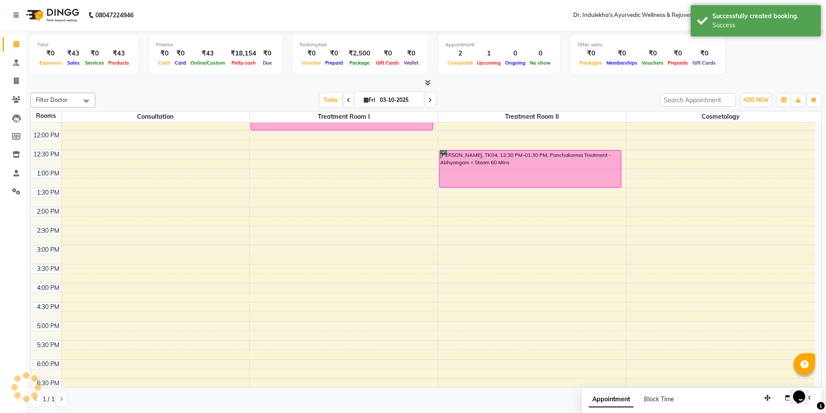
scroll to position [0, 0]
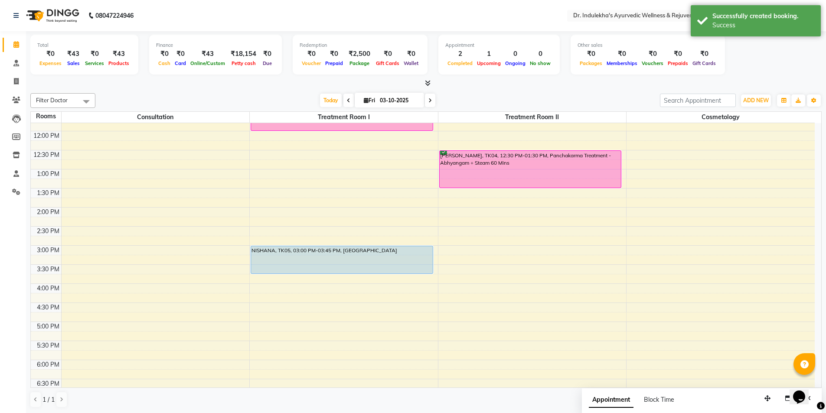
click at [457, 251] on div "5:00 AM 5:30 AM 6:00 AM 6:30 AM 7:00 AM 7:30 AM 8:00 AM 8:30 AM 9:00 AM 9:30 AM…" at bounding box center [423, 169] width 784 height 610
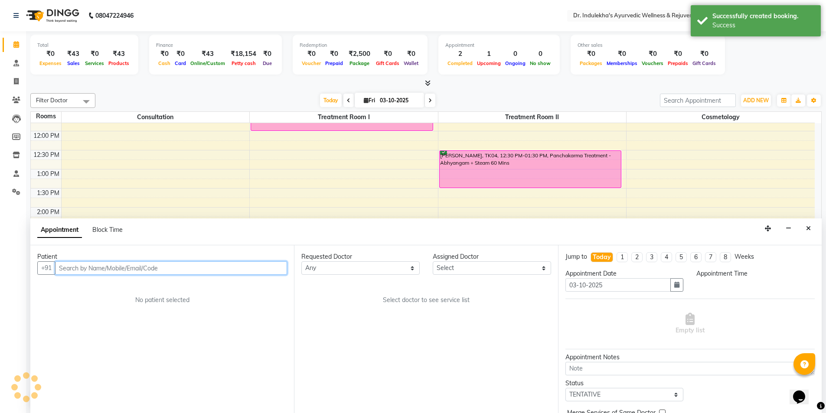
scroll to position [0, 0]
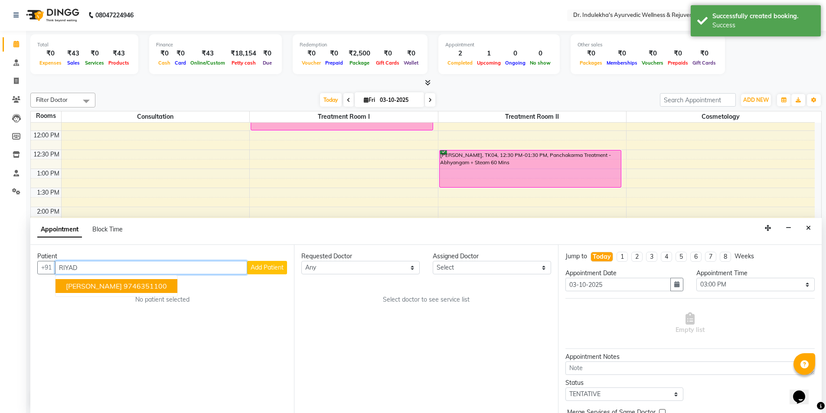
click at [115, 284] on span "ABDHUL RIYAD" at bounding box center [94, 286] width 56 height 9
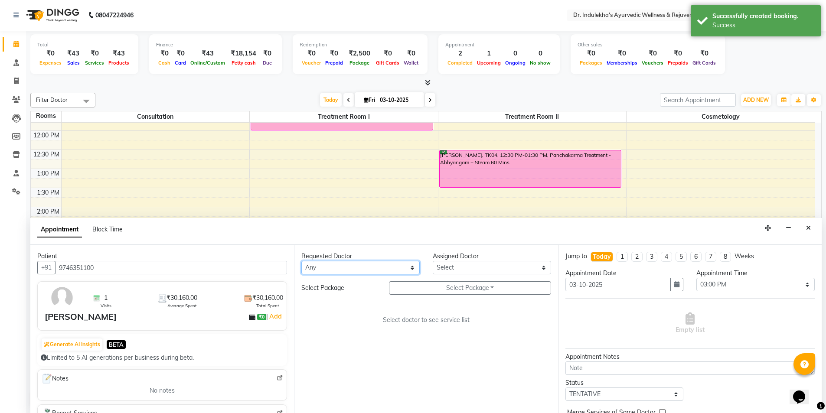
click at [313, 271] on select "Any Aneesh Anusha M Ardhana Darshana Dr Amal P K Dr Indulekha UR Dr Yadhupriya …" at bounding box center [360, 267] width 118 height 13
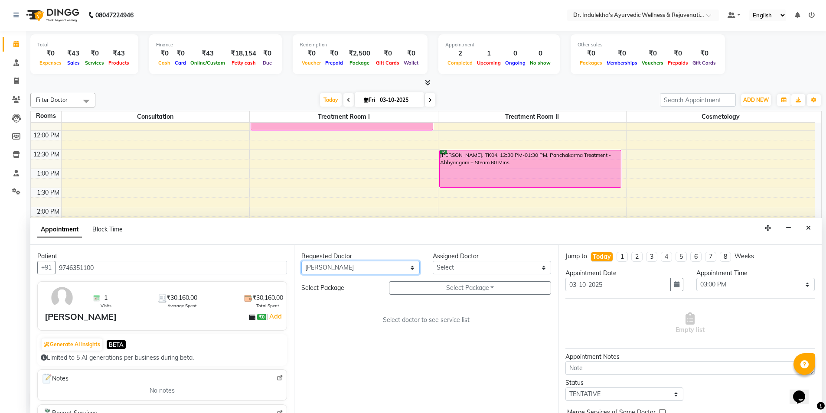
click at [301, 261] on select "Any Aneesh Anusha M Ardhana Darshana Dr Amal P K Dr Indulekha UR Dr Yadhupriya …" at bounding box center [360, 267] width 118 height 13
click at [331, 108] on div "Filter Doctor Select All Aneesh Anusha M Ardhana Darshana Dr Amal P K Dr Indule…" at bounding box center [425, 250] width 791 height 322
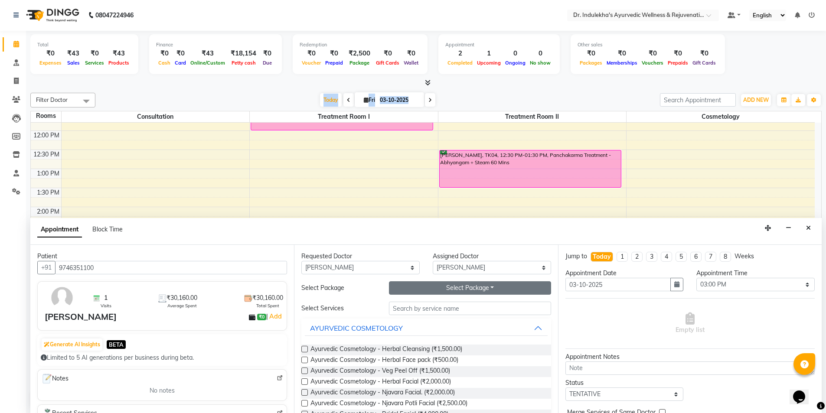
click at [456, 284] on button "Select Package Toggle Dropdown" at bounding box center [470, 287] width 162 height 13
click at [446, 310] on li "ABDUL RIYAD TRT" at bounding box center [431, 306] width 84 height 13
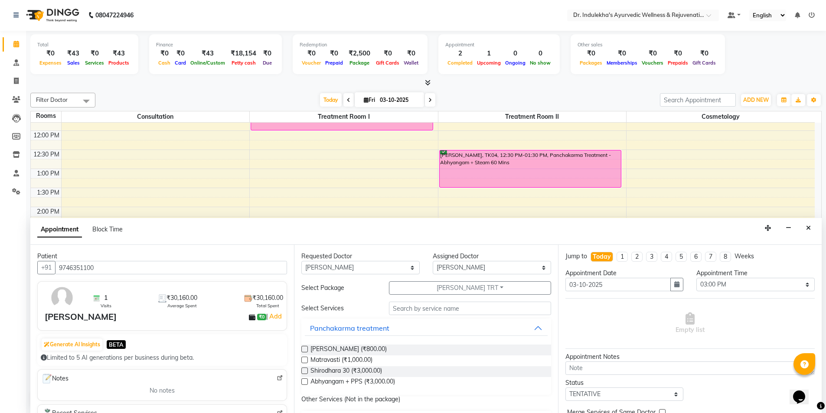
click at [306, 382] on label at bounding box center [304, 381] width 7 height 7
click at [306, 382] on input "checkbox" at bounding box center [304, 383] width 6 height 6
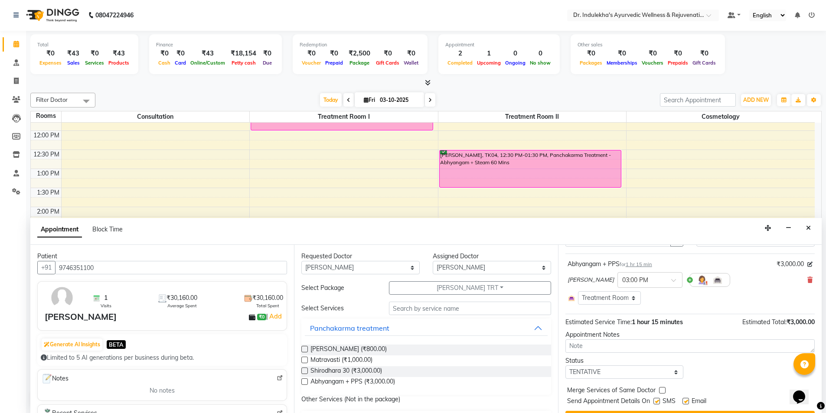
scroll to position [65, 0]
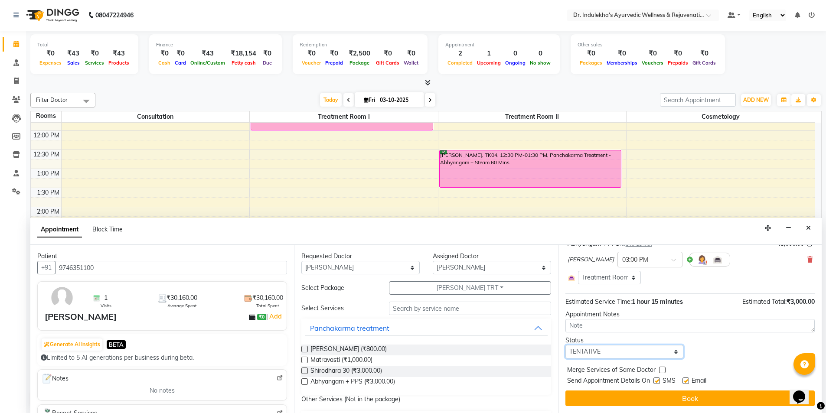
click at [645, 355] on select "Select TENTATIVE CONFIRM CHECK-IN UPCOMING" at bounding box center [624, 351] width 118 height 13
click at [565, 345] on select "Select TENTATIVE CONFIRM CHECK-IN UPCOMING" at bounding box center [624, 351] width 118 height 13
click at [654, 381] on label at bounding box center [656, 381] width 7 height 7
click at [654, 381] on input "checkbox" at bounding box center [656, 382] width 6 height 6
click at [686, 381] on label at bounding box center [685, 381] width 7 height 7
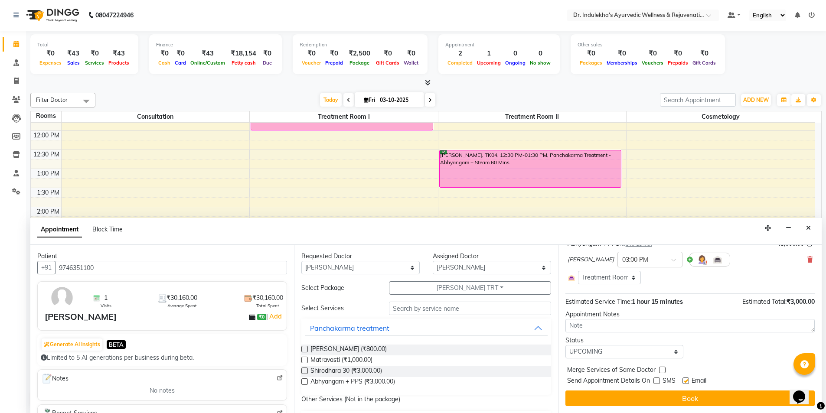
click at [686, 381] on input "checkbox" at bounding box center [685, 382] width 6 height 6
click at [654, 382] on label at bounding box center [656, 381] width 7 height 7
click at [654, 382] on input "checkbox" at bounding box center [656, 382] width 6 height 6
click at [654, 382] on label at bounding box center [656, 381] width 7 height 7
click at [654, 382] on input "checkbox" at bounding box center [656, 382] width 6 height 6
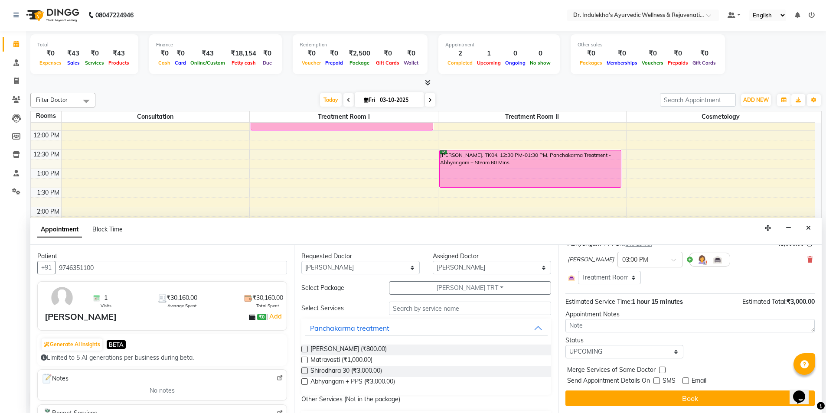
click at [657, 381] on label at bounding box center [656, 381] width 7 height 7
click at [657, 381] on input "checkbox" at bounding box center [656, 382] width 6 height 6
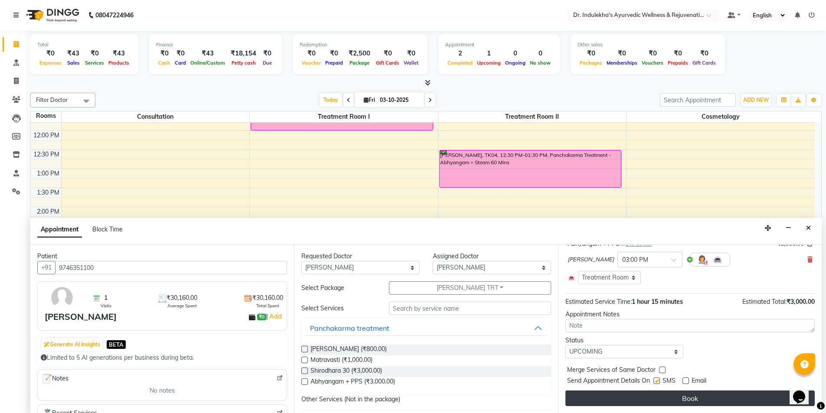
click at [657, 396] on button "Book" at bounding box center [689, 399] width 249 height 16
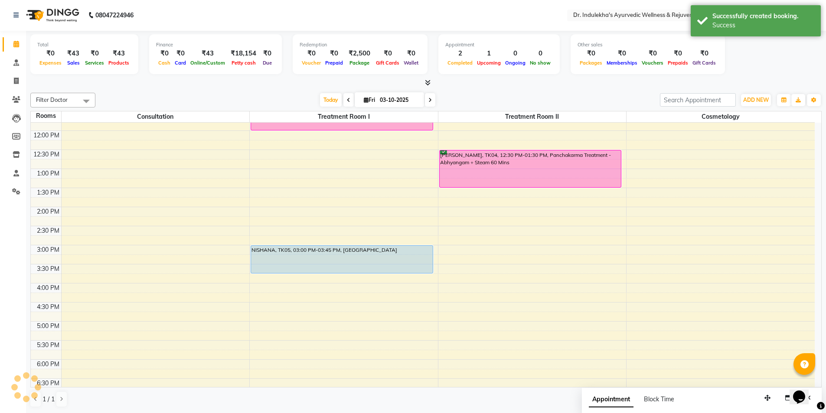
scroll to position [0, 0]
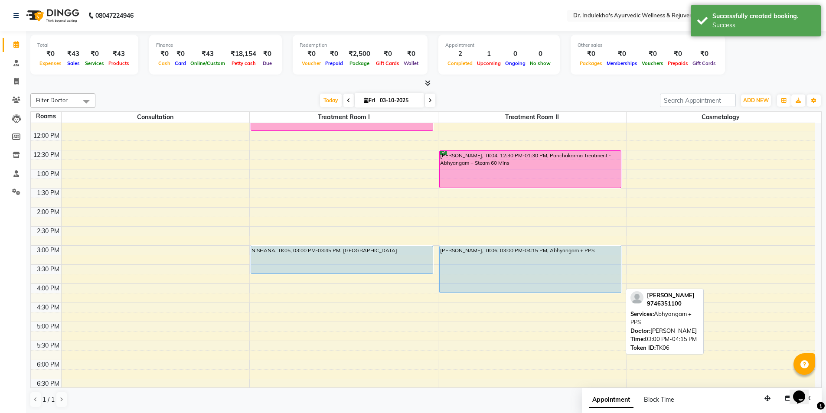
click at [516, 289] on div "VINOD KUMAR, TK04, 12:30 PM-01:30 PM, Panchakarma Treatment - Abhyangam + Steam…" at bounding box center [532, 169] width 188 height 610
drag, startPoint x: 516, startPoint y: 291, endPoint x: 516, endPoint y: 267, distance: 24.7
click at [518, 276] on div "VINOD KUMAR, TK04, 12:30 PM-01:30 PM, Panchakarma Treatment - Abhyangam + Steam…" at bounding box center [532, 169] width 188 height 610
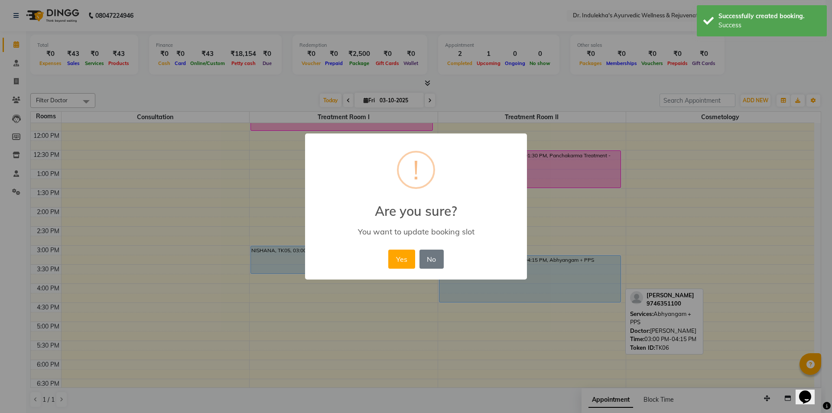
click at [518, 286] on div "× ! Are you sure? You want to update booking slot Yes No No" at bounding box center [416, 206] width 832 height 413
click at [400, 257] on button "Yes" at bounding box center [401, 259] width 26 height 19
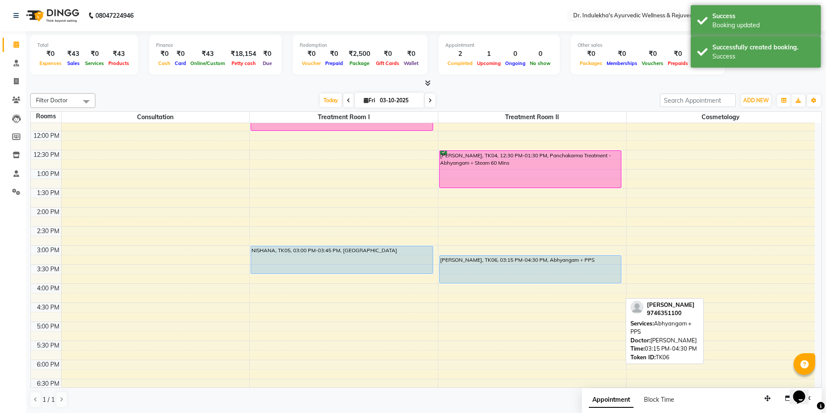
drag, startPoint x: 521, startPoint y: 300, endPoint x: 523, endPoint y: 275, distance: 24.8
click at [523, 275] on div "VINOD KUMAR, TK04, 12:30 PM-01:30 PM, Panchakarma Treatment - Abhyangam + Steam…" at bounding box center [532, 169] width 188 height 610
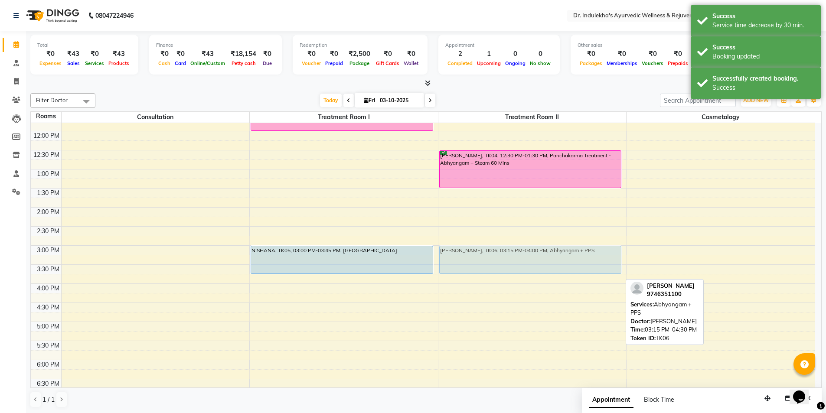
drag, startPoint x: 524, startPoint y: 267, endPoint x: 524, endPoint y: 255, distance: 12.1
click at [524, 255] on div "VINOD KUMAR, TK04, 12:30 PM-01:30 PM, Panchakarma Treatment - Abhyangam + Steam…" at bounding box center [532, 169] width 188 height 610
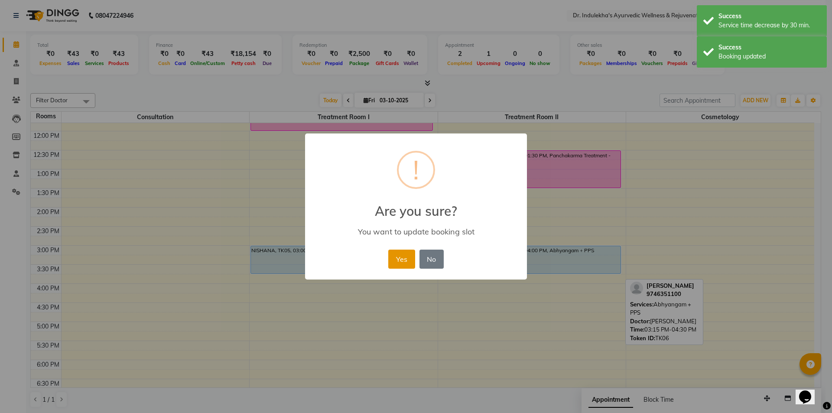
click at [404, 260] on button "Yes" at bounding box center [401, 259] width 26 height 19
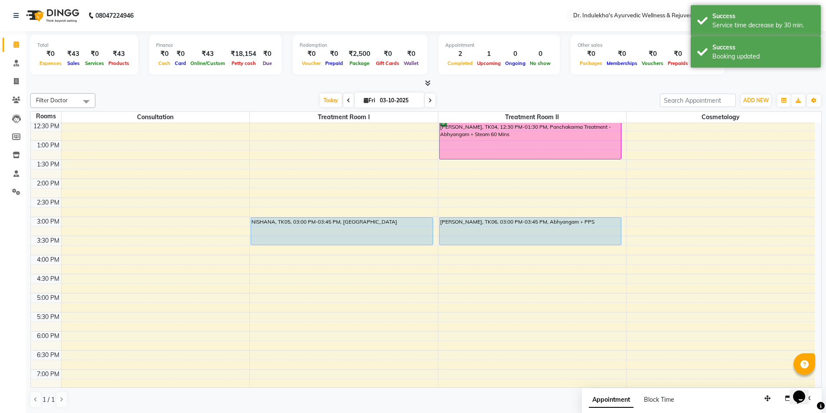
scroll to position [345, 0]
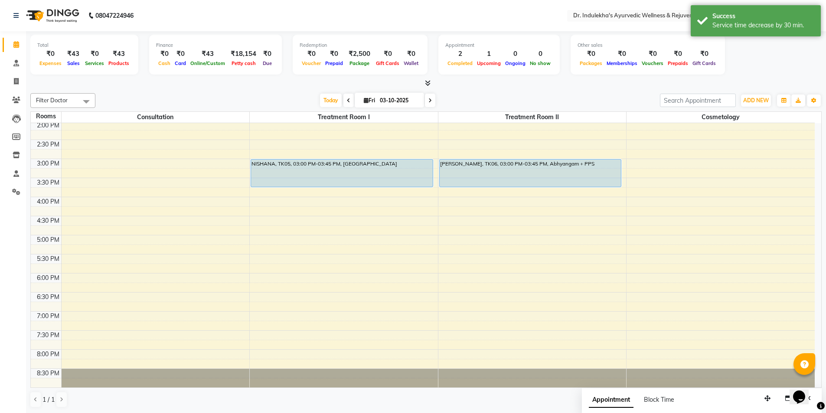
click at [275, 222] on div "5:00 AM 5:30 AM 6:00 AM 6:30 AM 7:00 AM 7:30 AM 8:00 AM 8:30 AM 9:00 AM 9:30 AM…" at bounding box center [423, 83] width 784 height 610
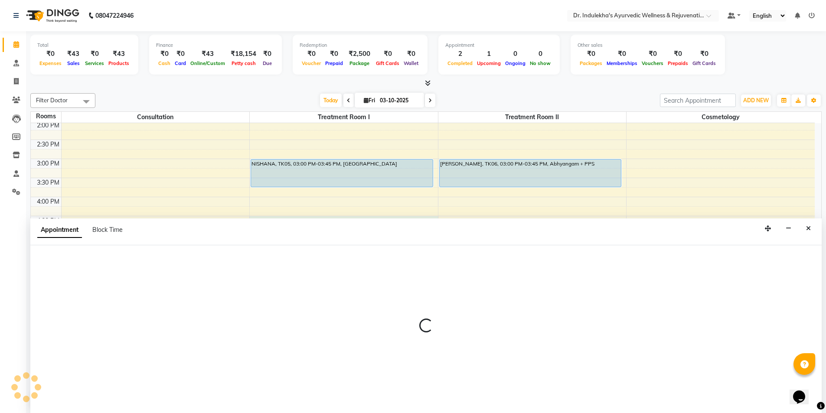
scroll to position [0, 0]
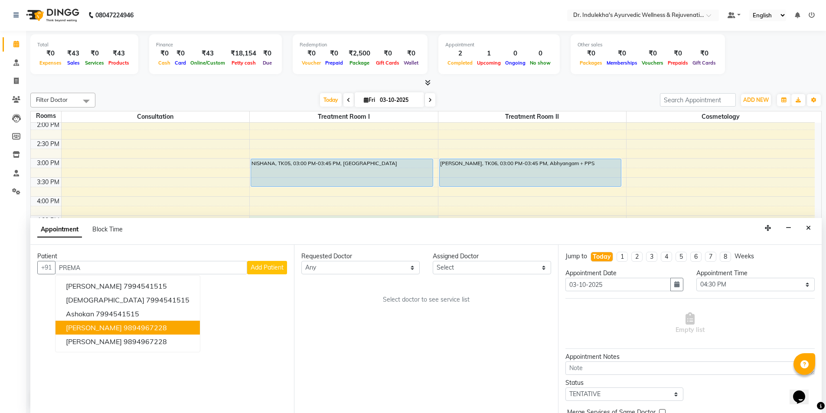
click at [151, 327] on ngb-highlight "9894967228" at bounding box center [145, 327] width 43 height 9
click at [151, 327] on div "Patient +91 9894967228 PREMALATHA 7994541515 VAISHVI 7994541515 Ashokan 7994541…" at bounding box center [162, 329] width 264 height 168
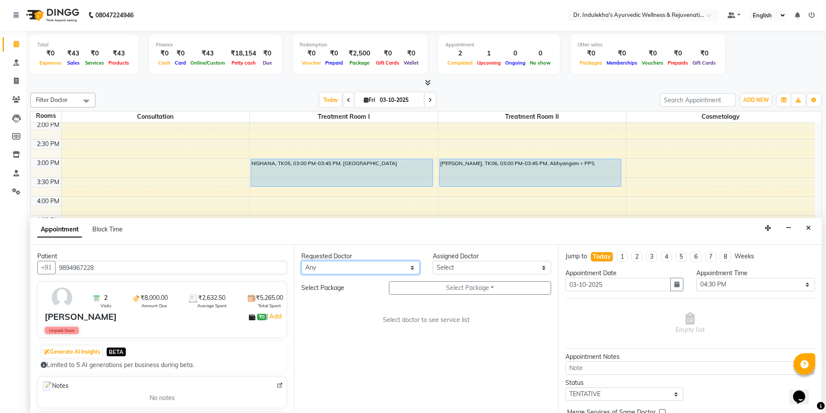
click at [326, 266] on select "Any Aneesh Anusha M Ardhana Darshana Dr Amal P K Dr Indulekha UR Dr Yadhupriya …" at bounding box center [360, 267] width 118 height 13
click at [301, 261] on select "Any Aneesh Anusha M Ardhana Darshana Dr Amal P K Dr Indulekha UR Dr Yadhupriya …" at bounding box center [360, 267] width 118 height 13
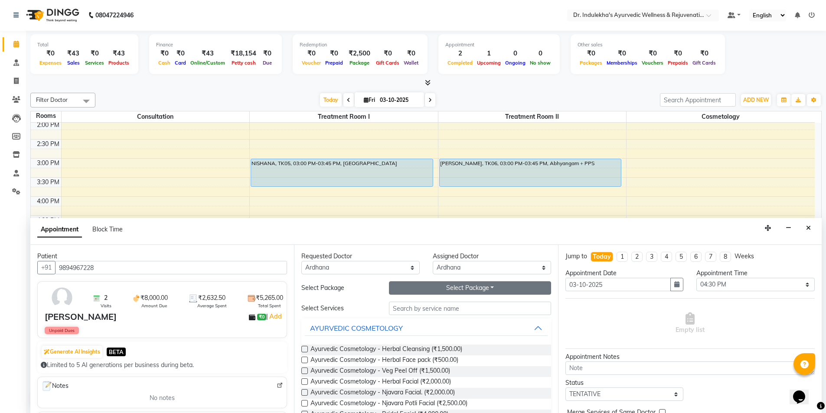
click at [444, 286] on button "Select Package Toggle Dropdown" at bounding box center [470, 287] width 162 height 13
click at [435, 300] on li "Premavilasini TRT" at bounding box center [425, 306] width 72 height 13
click at [435, 300] on div "Requested Doctor Any Aneesh Anusha M Ardhana Darshana Dr Amal P K Dr Indulekha …" at bounding box center [426, 329] width 264 height 168
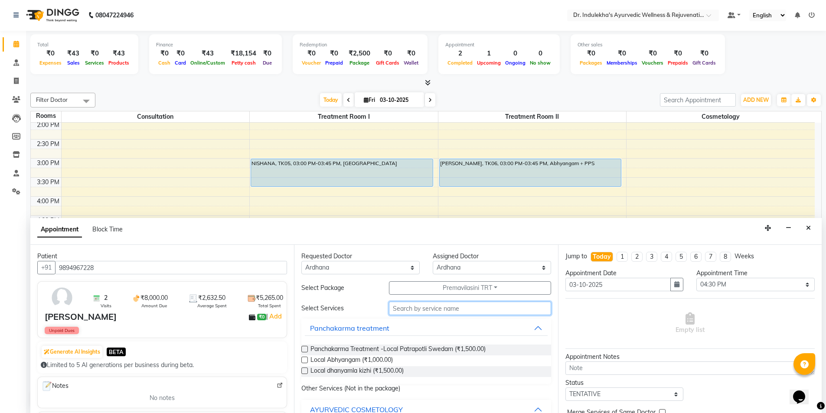
click at [458, 303] on input "text" at bounding box center [470, 308] width 162 height 13
click at [302, 359] on label at bounding box center [304, 360] width 7 height 7
click at [302, 359] on input "checkbox" at bounding box center [304, 361] width 6 height 6
click at [302, 359] on label at bounding box center [304, 360] width 7 height 7
click at [302, 359] on input "checkbox" at bounding box center [304, 361] width 6 height 6
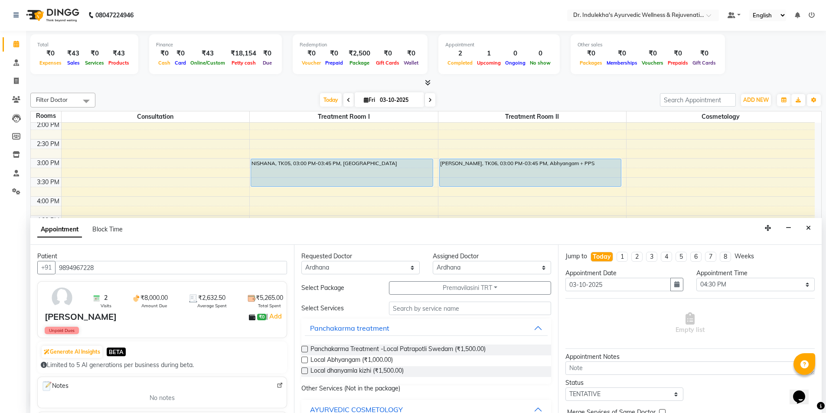
click at [302, 359] on label at bounding box center [304, 360] width 7 height 7
click at [302, 359] on input "checkbox" at bounding box center [304, 361] width 6 height 6
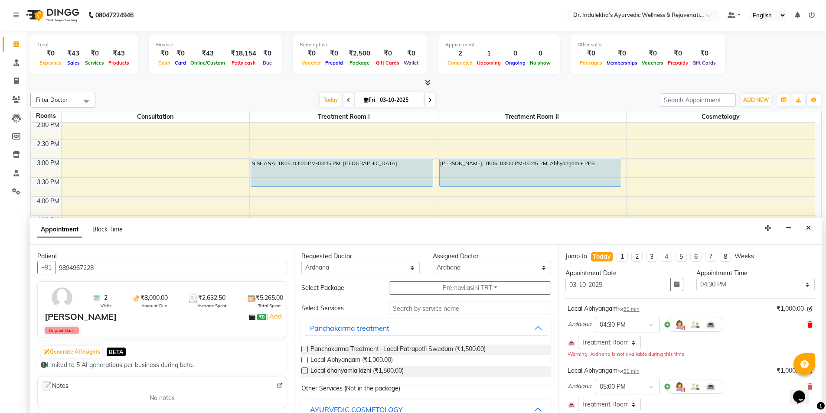
click at [807, 322] on icon at bounding box center [809, 325] width 5 height 6
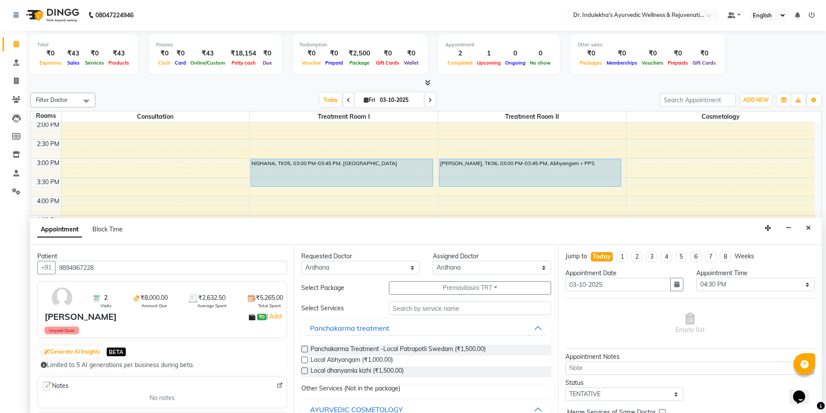
click at [305, 371] on label at bounding box center [304, 371] width 7 height 7
click at [305, 371] on input "checkbox" at bounding box center [304, 372] width 6 height 6
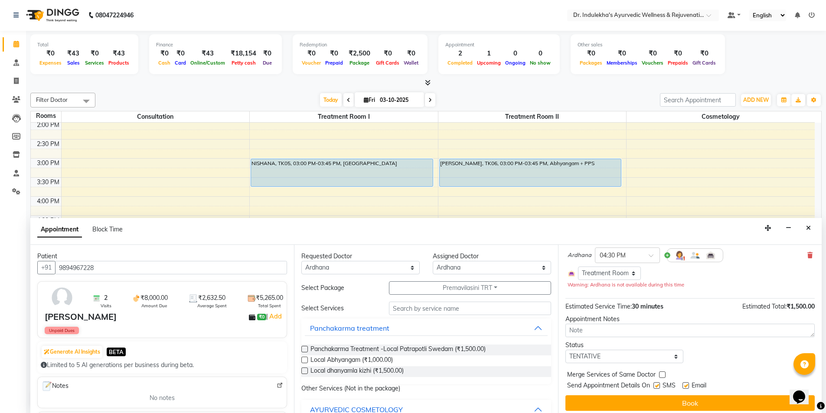
scroll to position [74, 0]
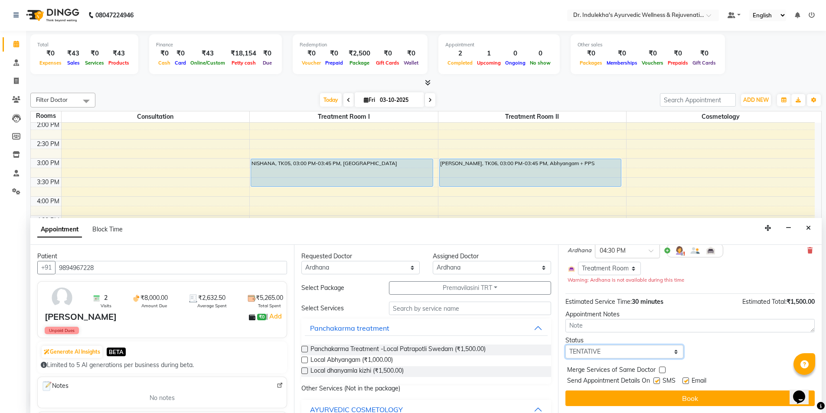
click at [610, 349] on select "Select TENTATIVE CONFIRM CHECK-IN UPCOMING" at bounding box center [624, 351] width 118 height 13
click at [565, 345] on select "Select TENTATIVE CONFIRM CHECK-IN UPCOMING" at bounding box center [624, 351] width 118 height 13
click at [657, 380] on label at bounding box center [656, 381] width 7 height 7
click at [657, 380] on input "checkbox" at bounding box center [656, 382] width 6 height 6
click at [684, 381] on label at bounding box center [685, 381] width 7 height 7
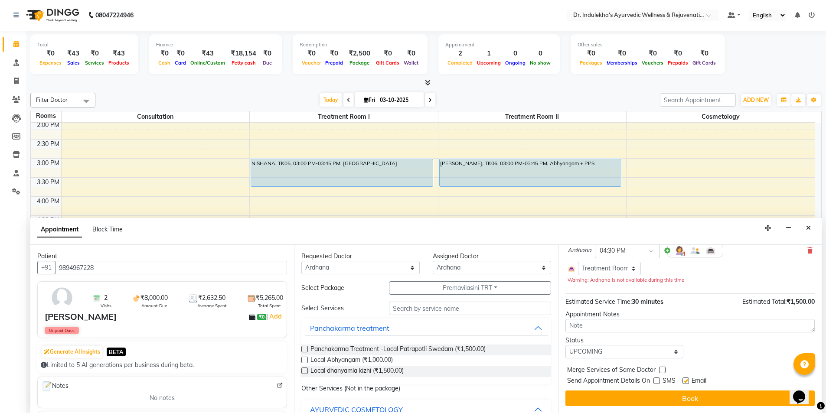
click at [684, 381] on input "checkbox" at bounding box center [685, 382] width 6 height 6
click at [684, 381] on label at bounding box center [685, 381] width 7 height 7
click at [684, 381] on input "checkbox" at bounding box center [685, 382] width 6 height 6
click at [684, 381] on label at bounding box center [685, 381] width 7 height 7
click at [684, 381] on input "checkbox" at bounding box center [685, 382] width 6 height 6
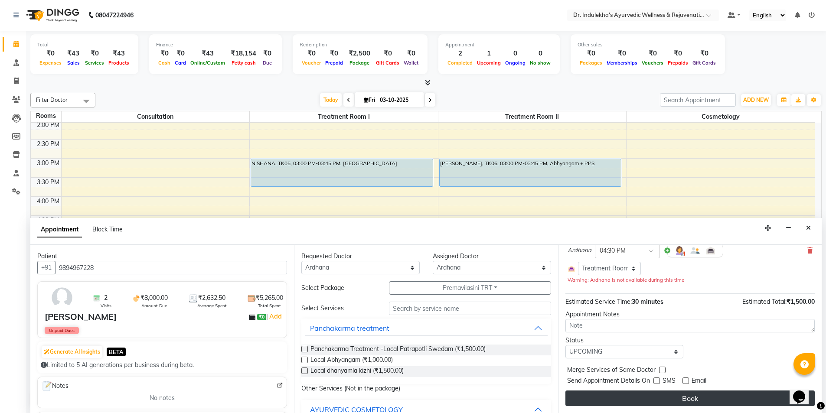
click at [688, 393] on button "Book" at bounding box center [689, 399] width 249 height 16
click at [688, 393] on div "Book" at bounding box center [689, 399] width 249 height 16
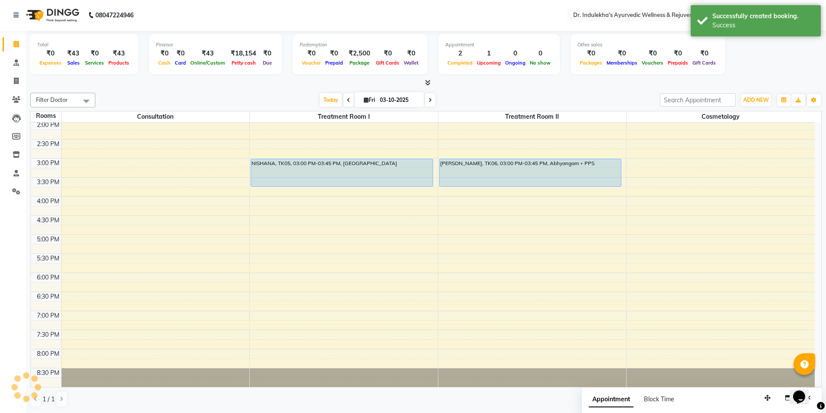
scroll to position [0, 0]
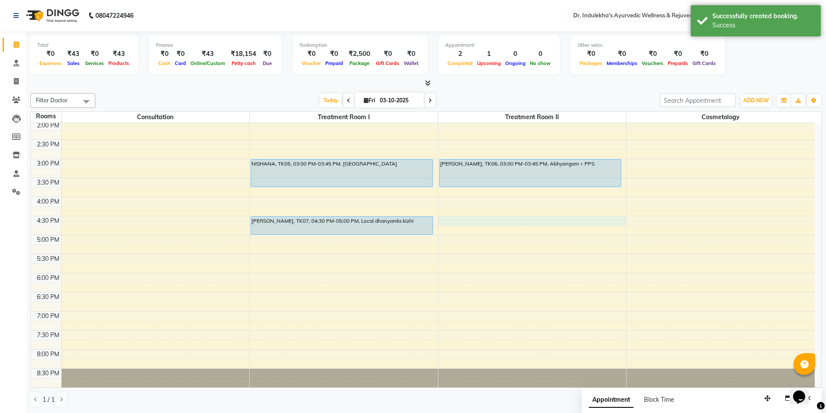
click at [461, 221] on div "5:00 AM 5:30 AM 6:00 AM 6:30 AM 7:00 AM 7:30 AM 8:00 AM 8:30 AM 9:00 AM 9:30 AM…" at bounding box center [423, 83] width 784 height 610
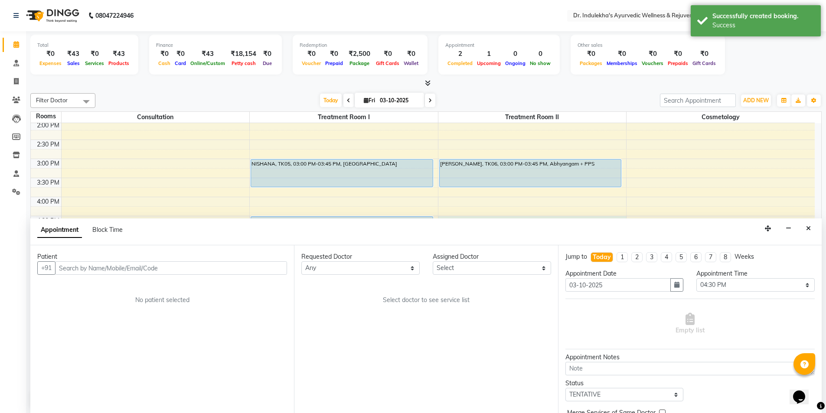
scroll to position [0, 0]
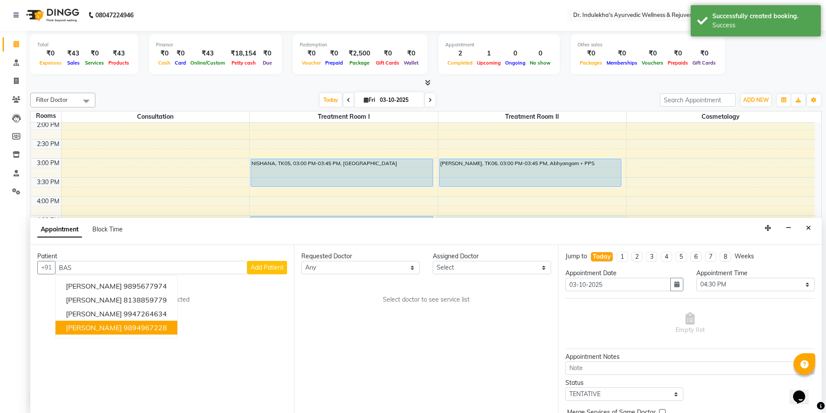
click at [138, 327] on ngb-highlight "9894967228" at bounding box center [145, 327] width 43 height 9
click at [138, 327] on div "Patient +91 9894967228 GIRIJA BASKARAN 9895677974 VISHAL BASKAR 8138859779 Seba…" at bounding box center [162, 329] width 264 height 168
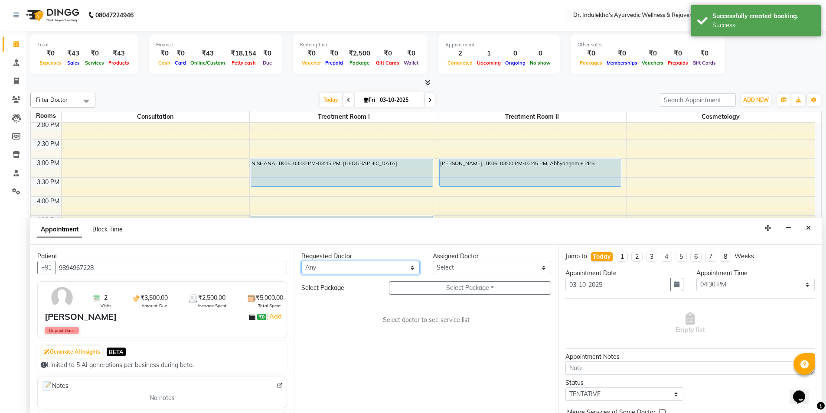
click at [341, 268] on select "Any Aneesh Anusha M Ardhana Darshana Dr Amal P K Dr Indulekha UR Dr Yadhupriya …" at bounding box center [360, 267] width 118 height 13
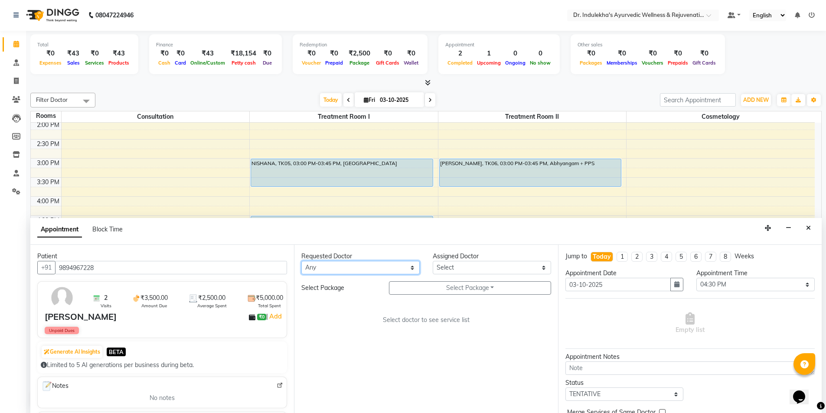
click at [341, 268] on select "Any Aneesh Anusha M Ardhana Darshana Dr Amal P K Dr Indulekha UR Dr Yadhupriya …" at bounding box center [360, 267] width 118 height 13
click at [340, 268] on select "Any Aneesh Anusha M Ardhana Darshana Dr Amal P K Dr Indulekha UR Dr Yadhupriya …" at bounding box center [360, 267] width 118 height 13
click at [301, 261] on select "Any Aneesh Anusha M Ardhana Darshana Dr Amal P K Dr Indulekha UR Dr Yadhupriya …" at bounding box center [360, 267] width 118 height 13
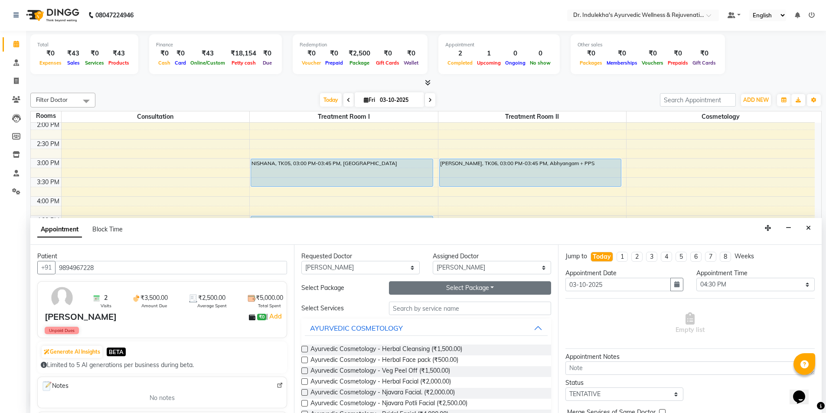
click at [428, 284] on button "Select Package Toggle Dropdown" at bounding box center [470, 287] width 162 height 13
click at [429, 290] on button "Select Package Toggle Dropdown" at bounding box center [470, 287] width 162 height 13
click at [428, 290] on button "Select Package Toggle Dropdown" at bounding box center [470, 287] width 162 height 13
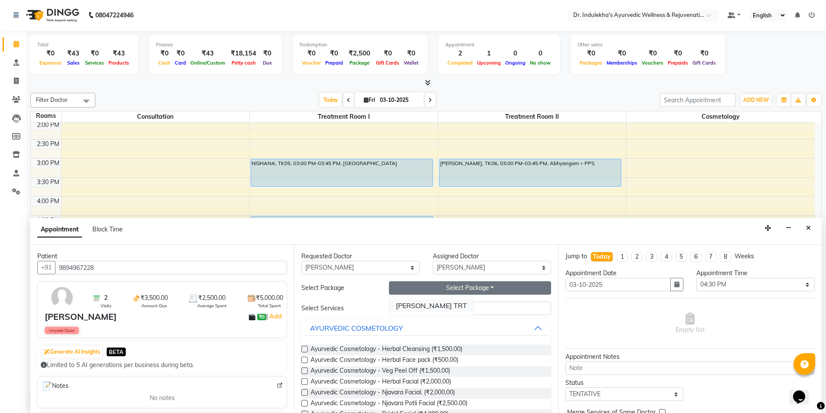
click at [425, 303] on li "Baskaran TRT" at bounding box center [431, 306] width 84 height 13
click at [425, 303] on input "text" at bounding box center [470, 308] width 162 height 13
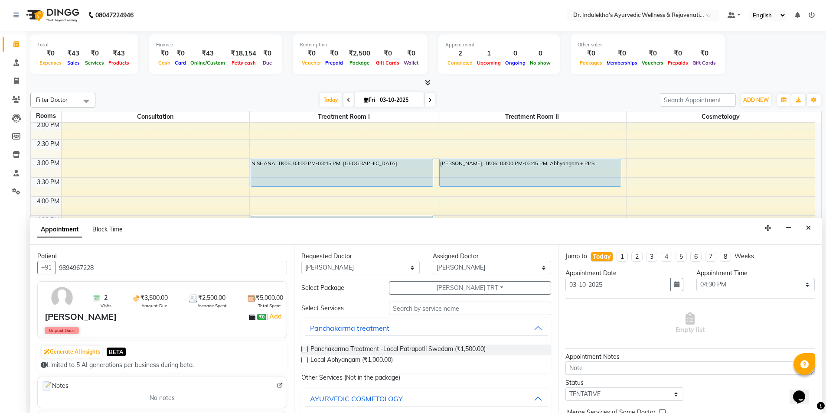
click at [303, 360] on label at bounding box center [304, 360] width 7 height 7
click at [303, 360] on input "checkbox" at bounding box center [304, 361] width 6 height 6
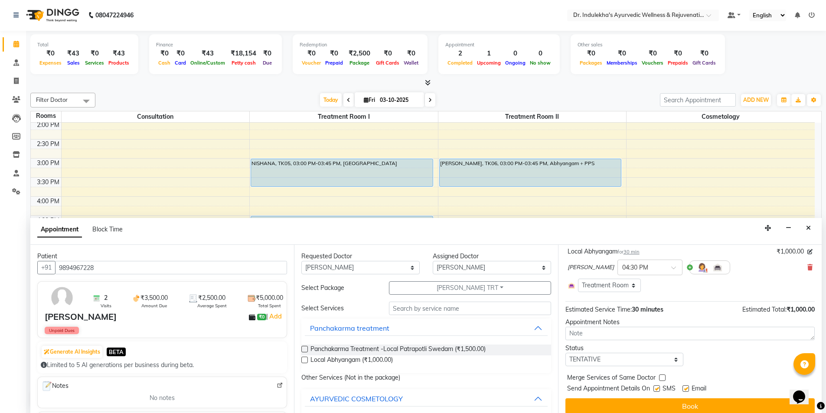
scroll to position [65, 0]
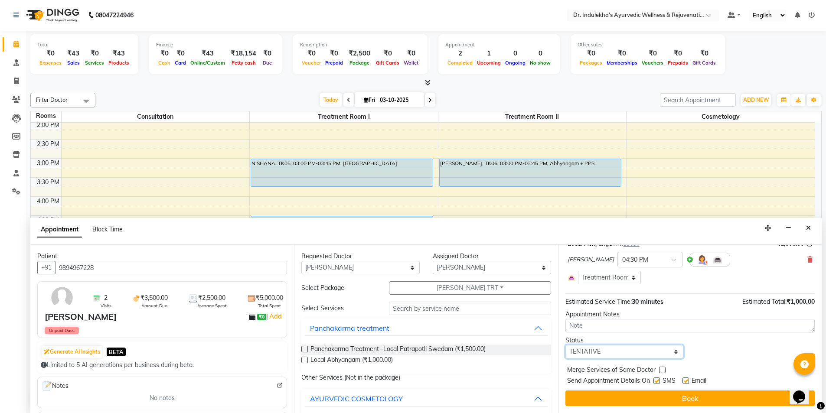
click at [600, 352] on select "Select TENTATIVE CONFIRM CHECK-IN UPCOMING" at bounding box center [624, 351] width 118 height 13
click at [565, 345] on select "Select TENTATIVE CONFIRM CHECK-IN UPCOMING" at bounding box center [624, 351] width 118 height 13
click at [597, 339] on div "Status" at bounding box center [624, 340] width 118 height 9
click at [654, 383] on label at bounding box center [656, 381] width 7 height 7
click at [654, 383] on input "checkbox" at bounding box center [656, 382] width 6 height 6
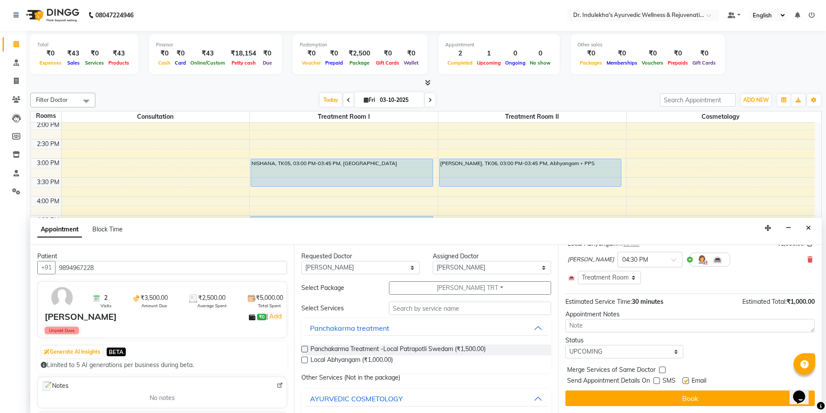
click at [654, 383] on label at bounding box center [656, 381] width 7 height 7
click at [654, 383] on input "checkbox" at bounding box center [656, 382] width 6 height 6
click at [654, 383] on label at bounding box center [656, 381] width 7 height 7
click at [654, 383] on input "checkbox" at bounding box center [656, 382] width 6 height 6
click at [686, 380] on label at bounding box center [685, 381] width 7 height 7
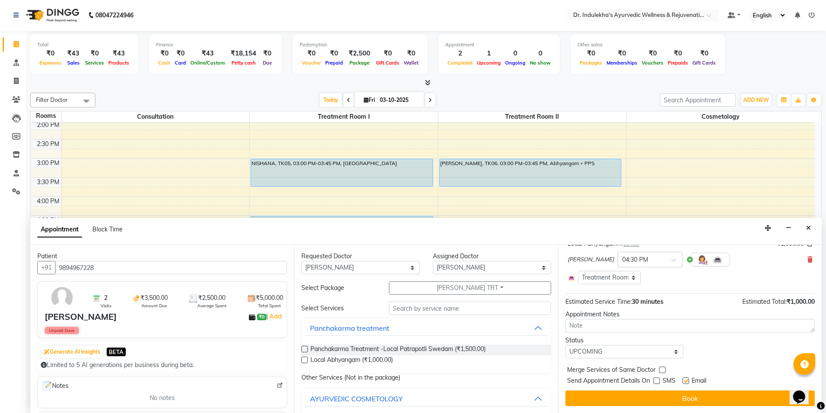
click at [686, 380] on input "checkbox" at bounding box center [685, 382] width 6 height 6
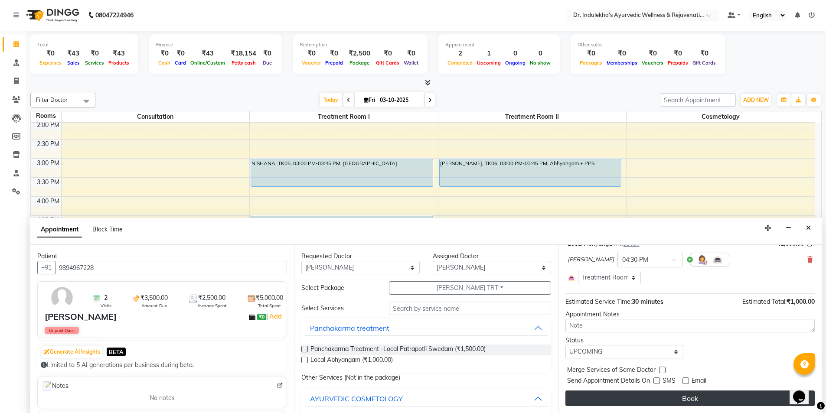
click at [686, 394] on button "Book" at bounding box center [689, 399] width 249 height 16
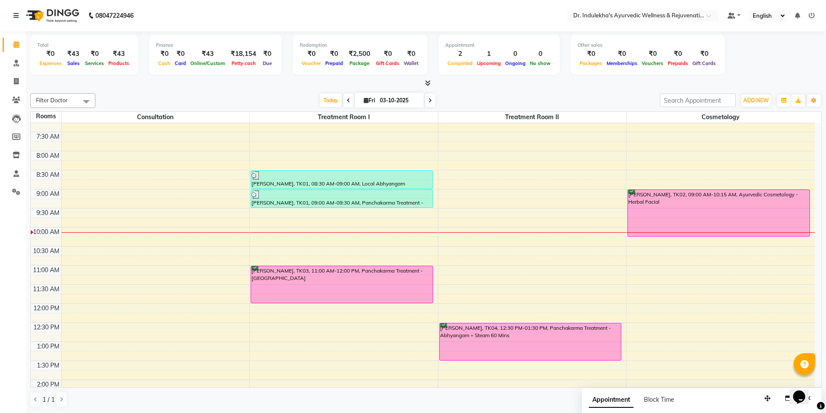
scroll to position [85, 0]
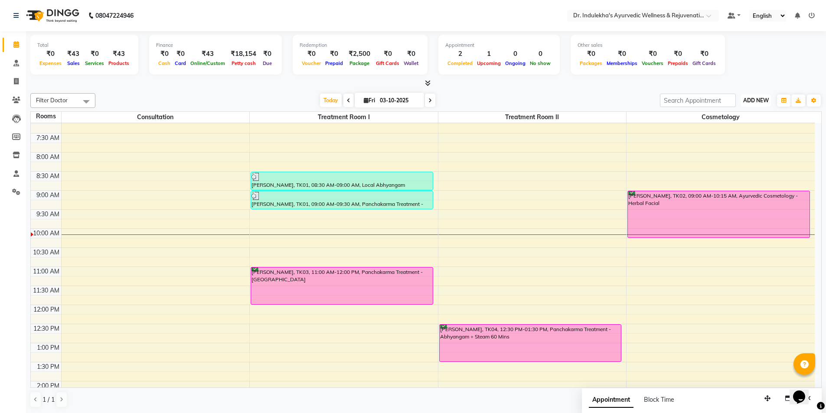
click at [762, 98] on span "ADD NEW" at bounding box center [756, 100] width 26 height 7
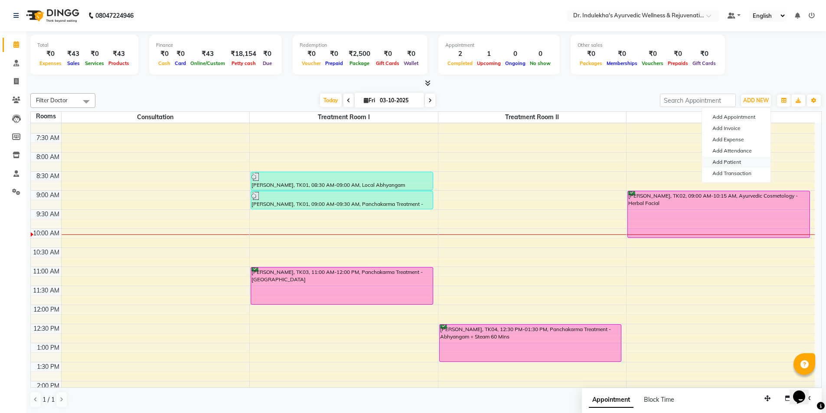
click at [727, 161] on link "Add Patient" at bounding box center [736, 161] width 68 height 11
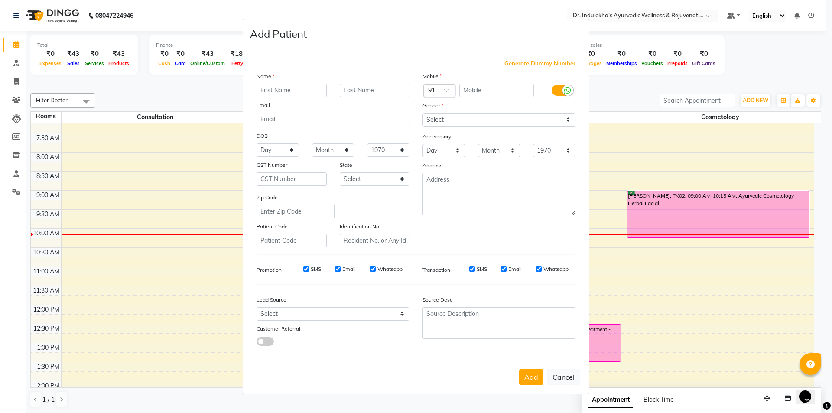
click at [280, 89] on input "text" at bounding box center [292, 90] width 70 height 13
click at [507, 91] on input "text" at bounding box center [496, 90] width 75 height 13
click at [490, 122] on select "Select Male Female Other Prefer Not To Say" at bounding box center [499, 119] width 153 height 13
click at [423, 113] on select "Select Male Female Other Prefer Not To Say" at bounding box center [499, 119] width 153 height 13
click at [534, 379] on button "Add" at bounding box center [531, 377] width 24 height 16
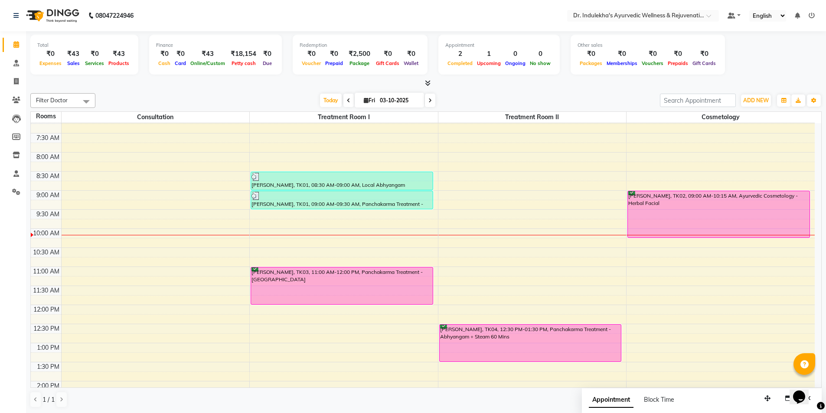
click at [472, 213] on div "5:00 AM 5:30 AM 6:00 AM 6:30 AM 7:00 AM 7:30 AM 8:00 AM 8:30 AM 9:00 AM 9:30 AM…" at bounding box center [423, 343] width 784 height 610
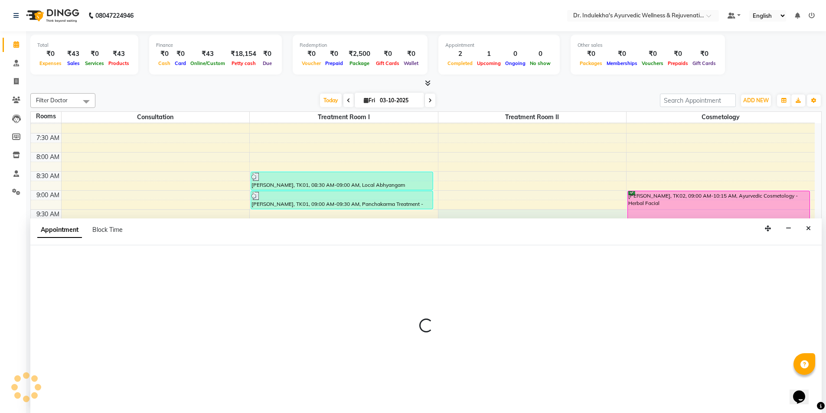
scroll to position [0, 0]
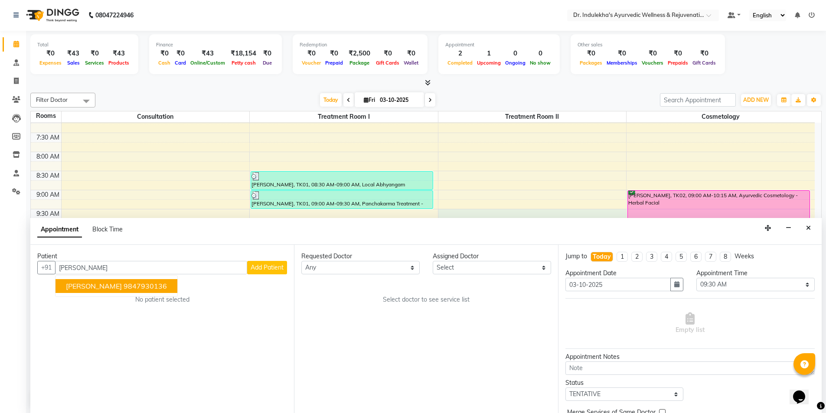
click at [124, 283] on ngb-highlight "9847930136" at bounding box center [145, 286] width 43 height 9
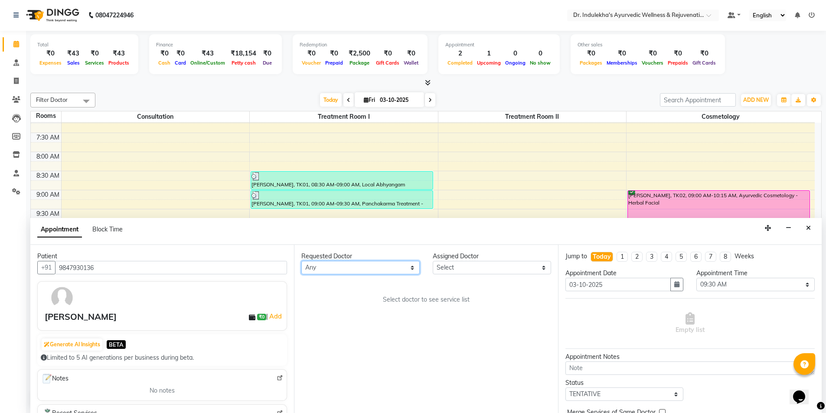
click at [319, 267] on select "Any Aneesh Anusha M Ardhana Darshana Dr Amal P K Dr Indulekha UR Dr Yadhupriya …" at bounding box center [360, 267] width 118 height 13
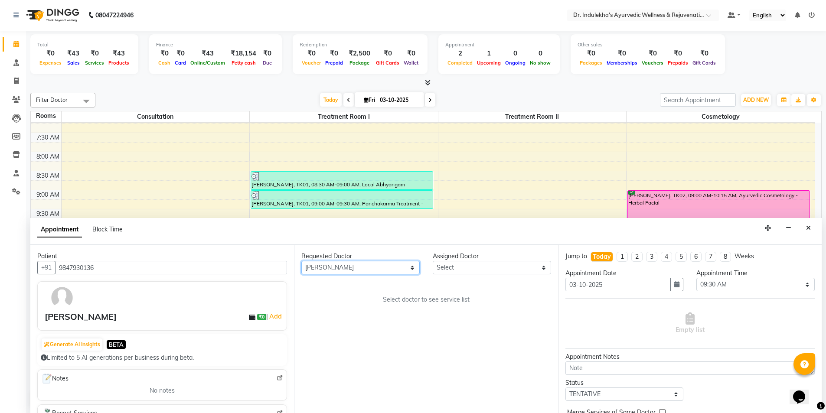
click at [301, 261] on select "Any Aneesh Anusha M Ardhana Darshana Dr Amal P K Dr Indulekha UR Dr Yadhupriya …" at bounding box center [360, 267] width 118 height 13
click at [327, 111] on span "Treatment Room I" at bounding box center [344, 116] width 188 height 11
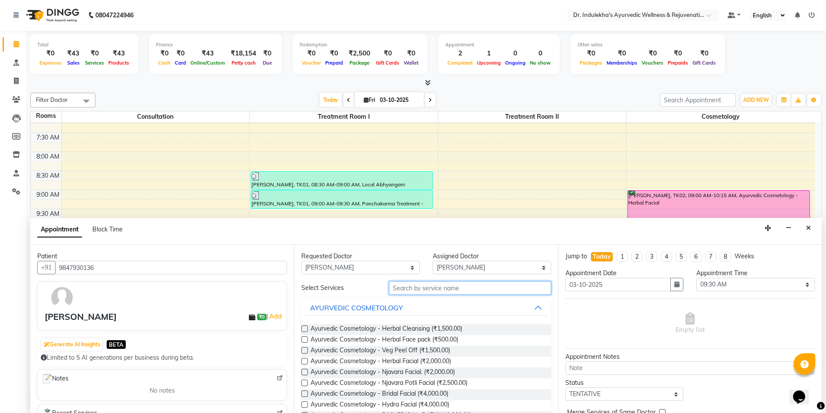
click at [393, 291] on input "text" at bounding box center [470, 287] width 162 height 13
click at [394, 291] on input "text" at bounding box center [470, 287] width 162 height 13
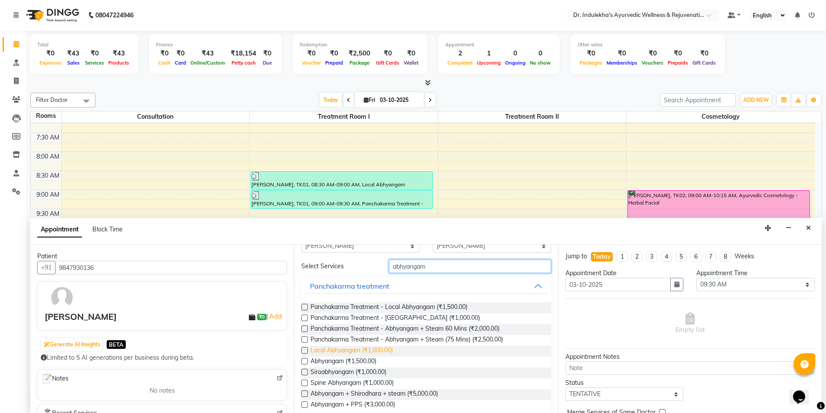
scroll to position [33, 0]
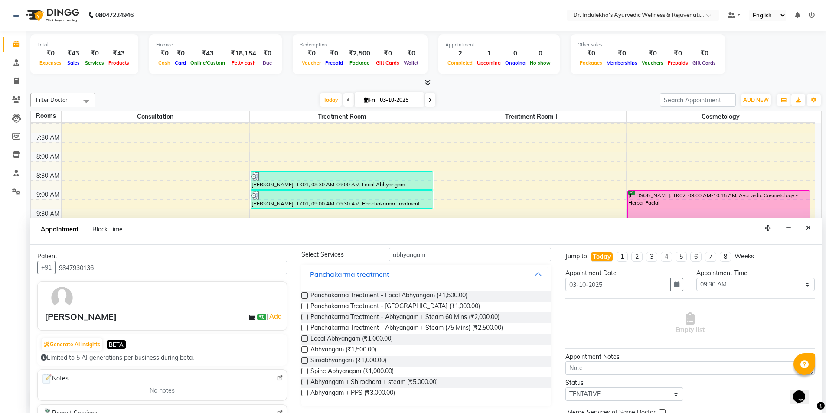
click at [303, 351] on label at bounding box center [304, 349] width 7 height 7
click at [303, 351] on input "checkbox" at bounding box center [304, 351] width 6 height 6
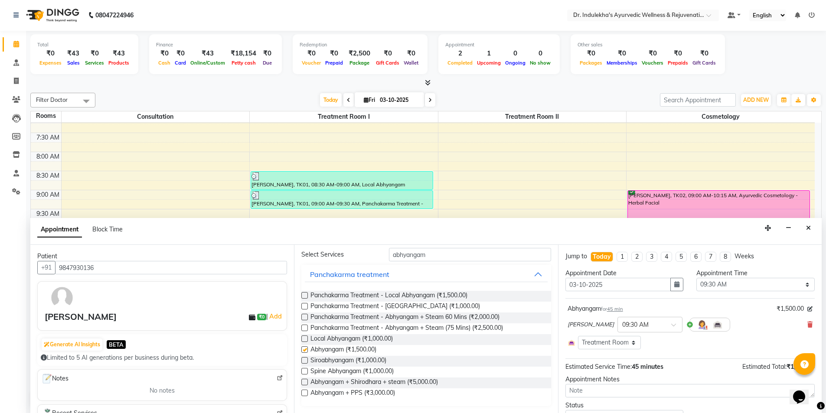
click at [303, 351] on label at bounding box center [304, 349] width 7 height 7
click at [303, 351] on input "checkbox" at bounding box center [304, 351] width 6 height 6
click at [433, 255] on input "abhyangam" at bounding box center [470, 254] width 162 height 13
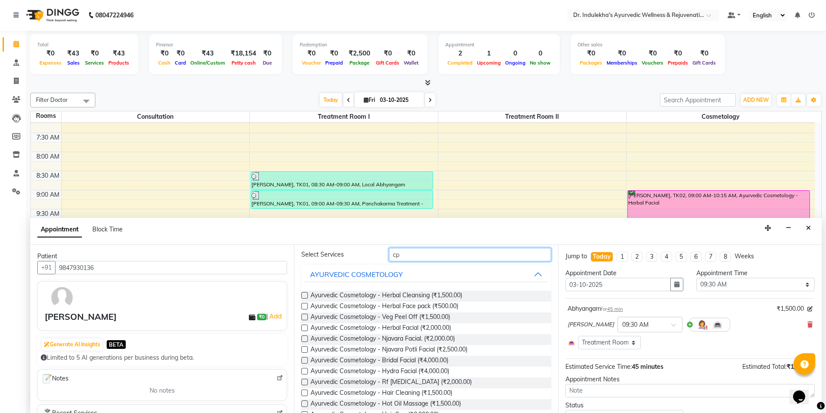
scroll to position [0, 0]
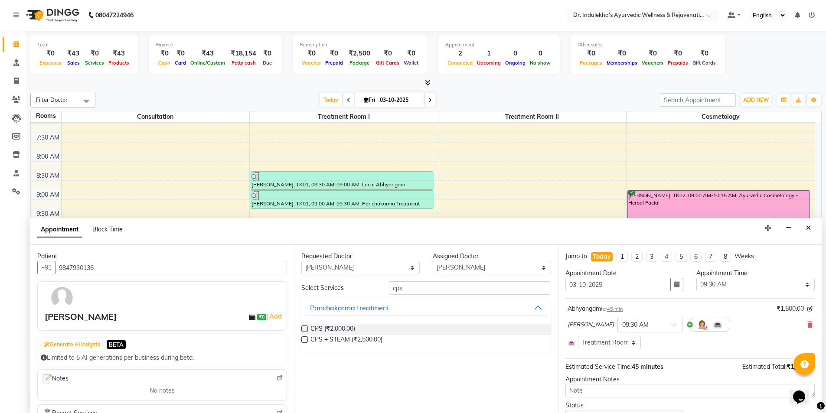
click at [306, 330] on label at bounding box center [304, 329] width 7 height 7
click at [306, 330] on input "checkbox" at bounding box center [304, 330] width 6 height 6
click at [306, 330] on label at bounding box center [304, 329] width 7 height 7
click at [306, 330] on input "checkbox" at bounding box center [304, 330] width 6 height 6
click at [306, 330] on label at bounding box center [304, 329] width 7 height 7
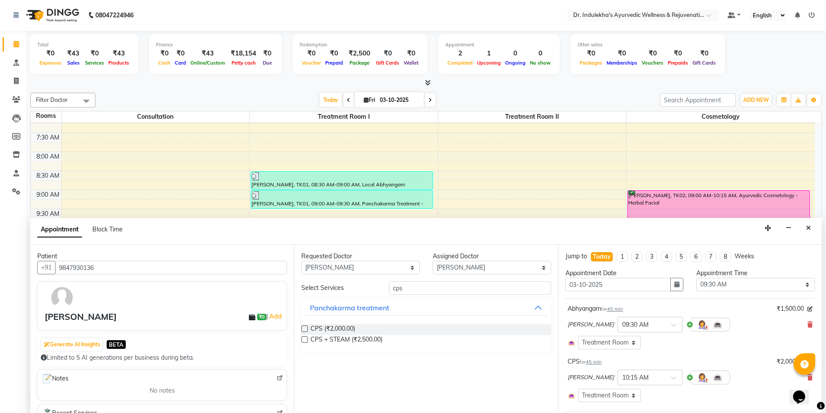
click at [306, 330] on input "checkbox" at bounding box center [304, 330] width 6 height 6
click at [423, 283] on input "cps" at bounding box center [470, 287] width 162 height 13
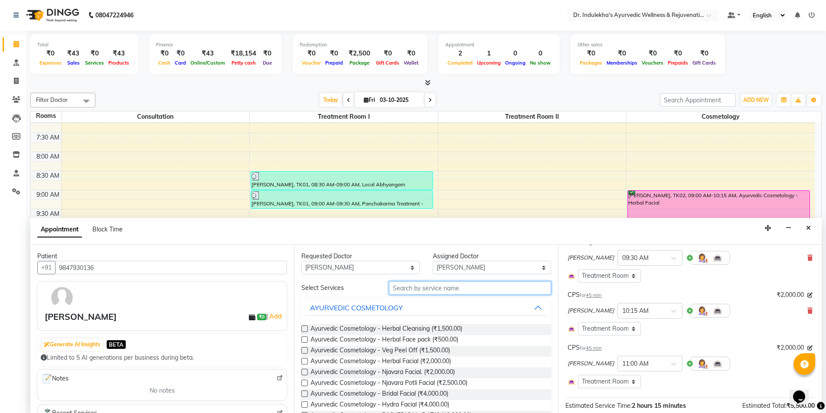
scroll to position [87, 0]
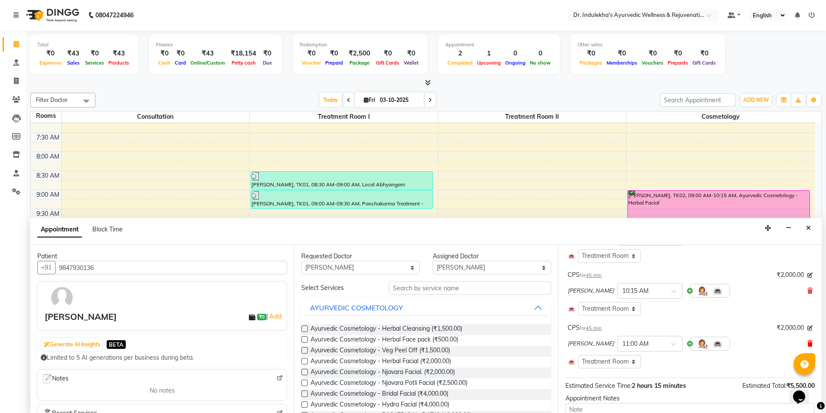
click at [807, 342] on icon at bounding box center [809, 344] width 5 height 6
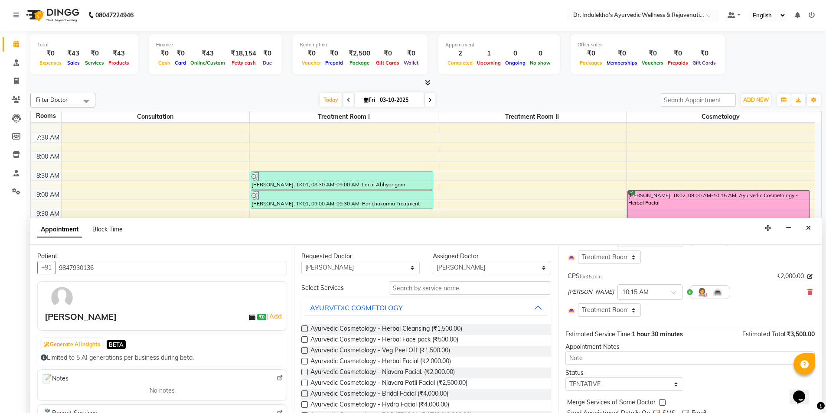
scroll to position [118, 0]
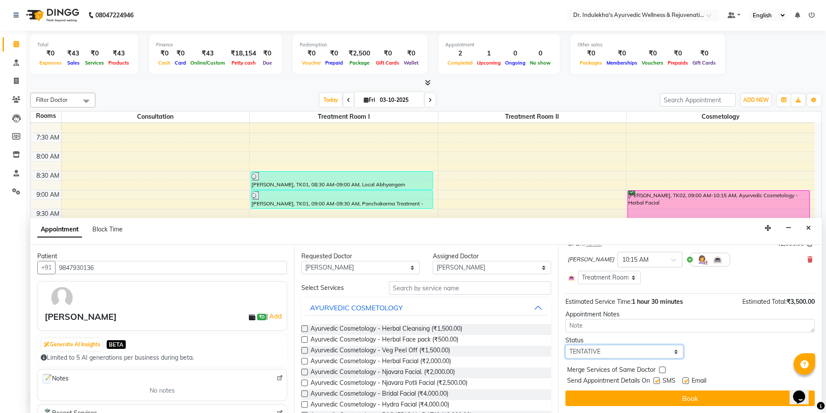
click at [618, 353] on select "Select TENTATIVE CONFIRM CHECK-IN UPCOMING" at bounding box center [624, 351] width 118 height 13
click at [565, 345] on select "Select TENTATIVE CONFIRM CHECK-IN UPCOMING" at bounding box center [624, 351] width 118 height 13
click at [654, 380] on label at bounding box center [656, 381] width 7 height 7
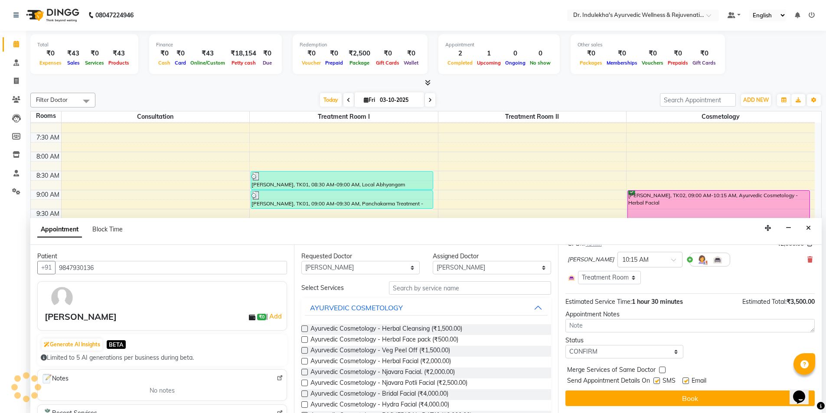
click at [654, 380] on input "checkbox" at bounding box center [656, 382] width 6 height 6
click at [654, 380] on label at bounding box center [656, 381] width 7 height 7
click at [654, 380] on input "checkbox" at bounding box center [656, 382] width 6 height 6
click at [654, 380] on label at bounding box center [656, 381] width 7 height 7
click at [654, 380] on input "checkbox" at bounding box center [656, 382] width 6 height 6
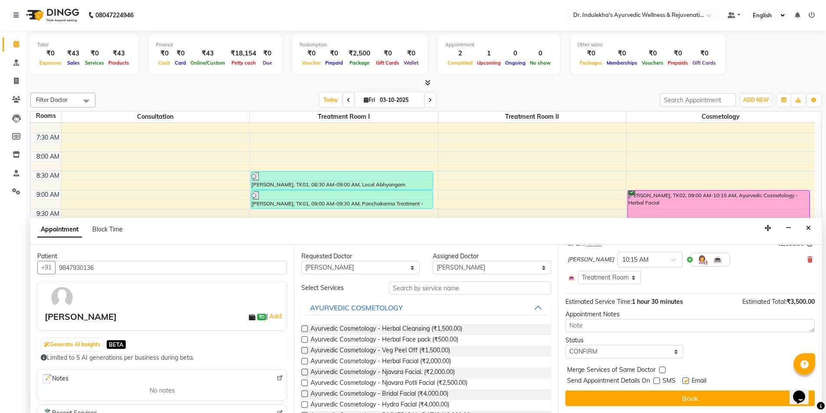
click at [684, 379] on label at bounding box center [685, 381] width 7 height 7
click at [684, 379] on input "checkbox" at bounding box center [685, 382] width 6 height 6
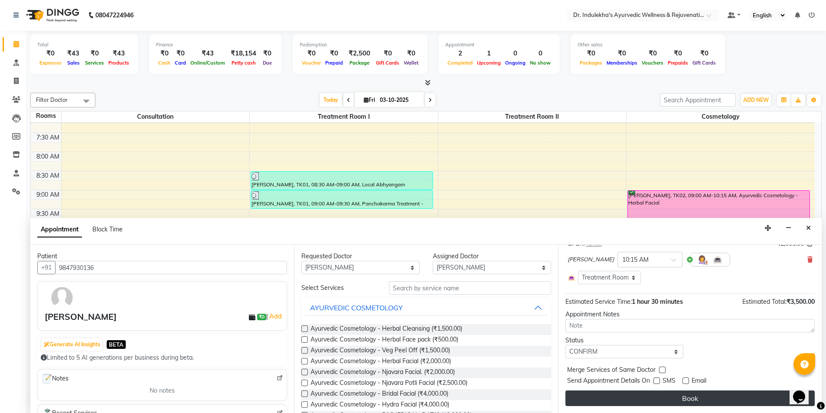
click at [691, 394] on button "Book" at bounding box center [689, 399] width 249 height 16
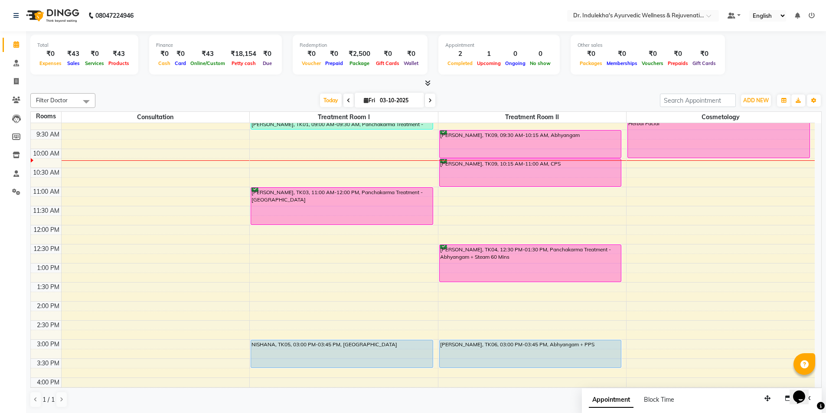
scroll to position [172, 0]
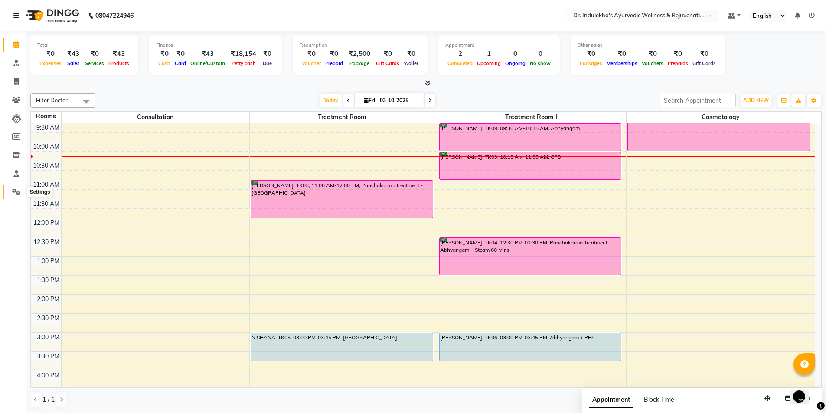
click at [19, 193] on icon at bounding box center [16, 192] width 8 height 7
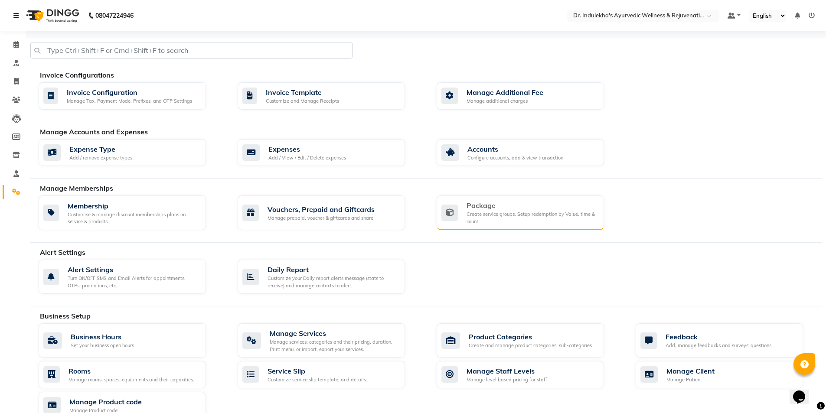
click at [550, 209] on div "Package" at bounding box center [531, 205] width 130 height 10
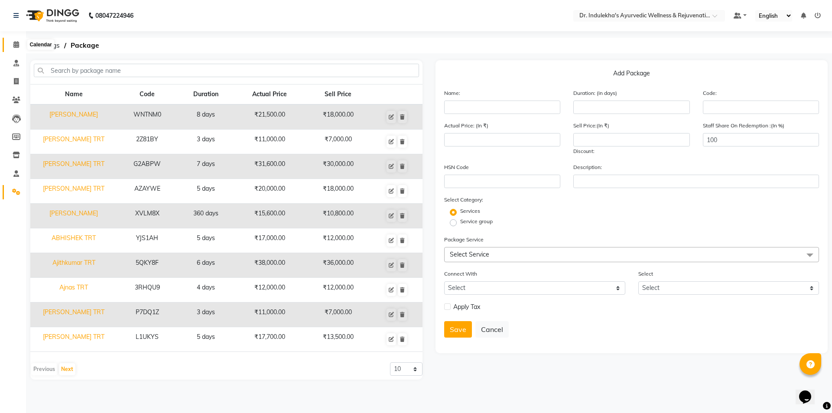
click at [18, 44] on icon at bounding box center [16, 44] width 6 height 7
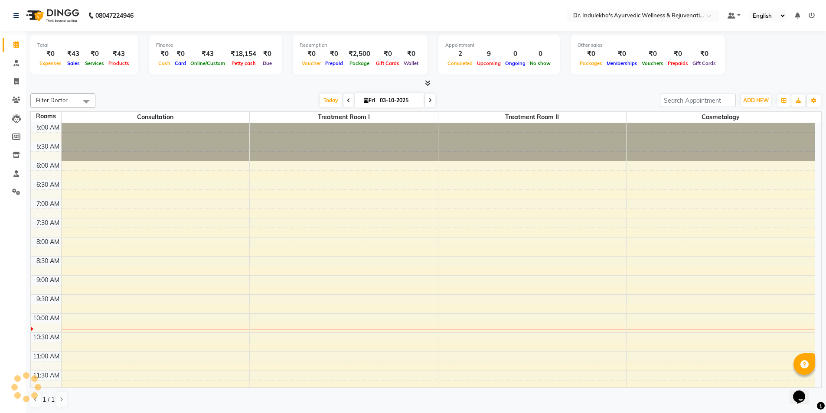
scroll to position [191, 0]
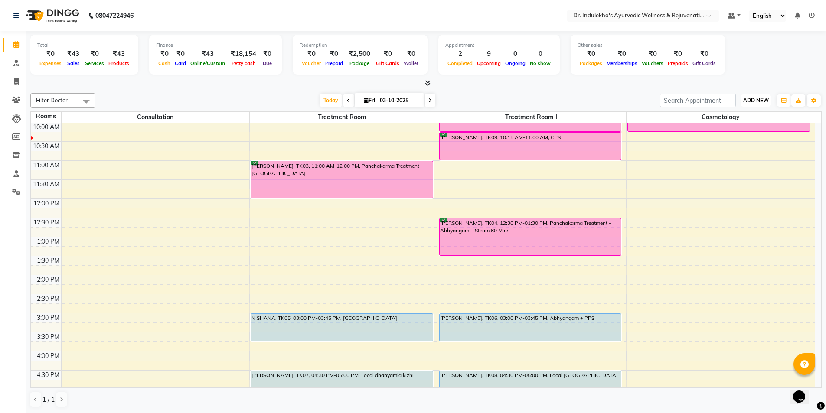
click at [753, 99] on span "ADD NEW" at bounding box center [756, 100] width 26 height 7
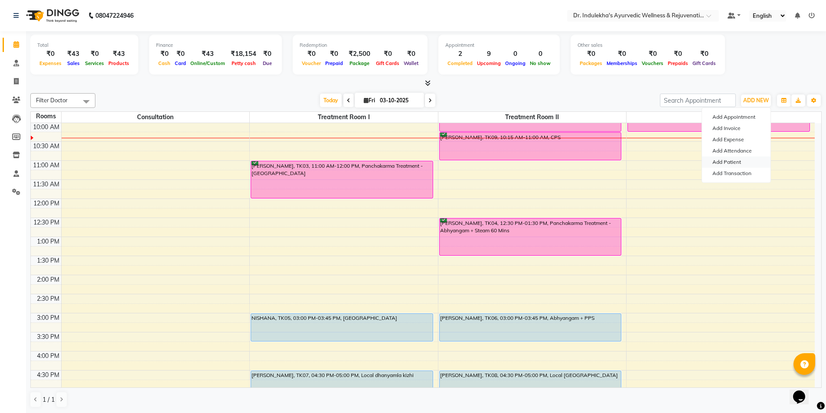
click at [739, 160] on link "Add Patient" at bounding box center [736, 161] width 68 height 11
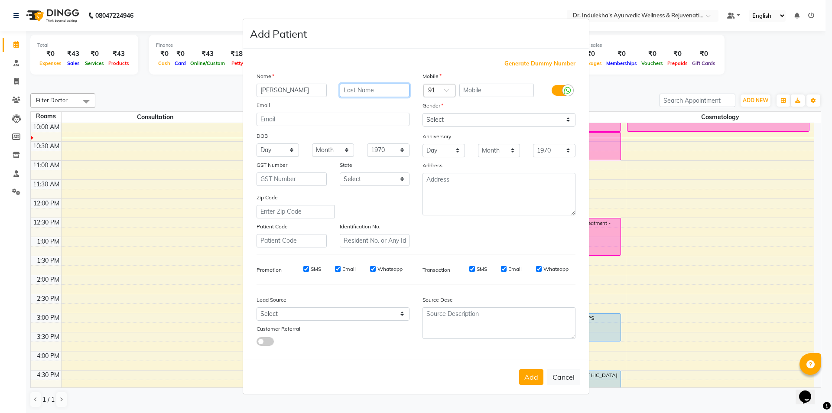
click at [365, 94] on input "text" at bounding box center [375, 90] width 70 height 13
click at [485, 93] on input "text" at bounding box center [496, 90] width 75 height 13
click at [473, 119] on select "Select Male Female Other Prefer Not To Say" at bounding box center [499, 119] width 153 height 13
click at [466, 120] on select "Select Male Female Other Prefer Not To Say" at bounding box center [499, 119] width 153 height 13
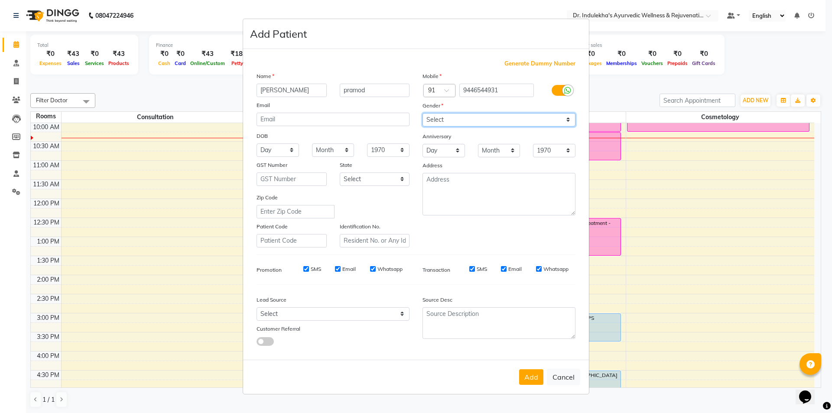
click at [423, 113] on select "Select Male Female Other Prefer Not To Say" at bounding box center [499, 119] width 153 height 13
click at [531, 373] on button "Add" at bounding box center [531, 377] width 24 height 16
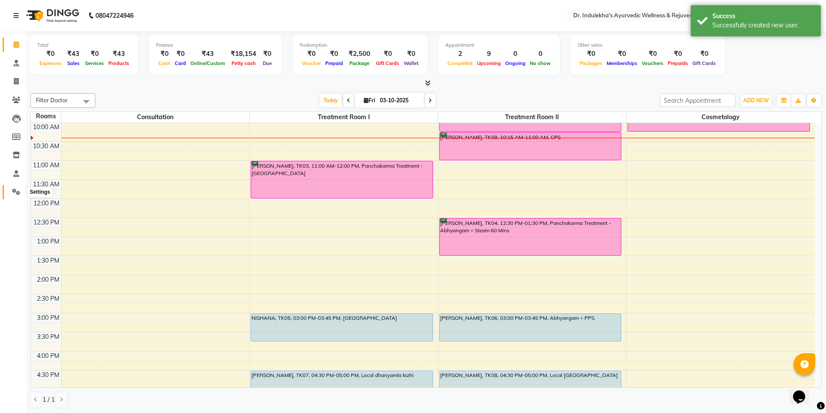
click at [19, 192] on icon at bounding box center [16, 192] width 8 height 7
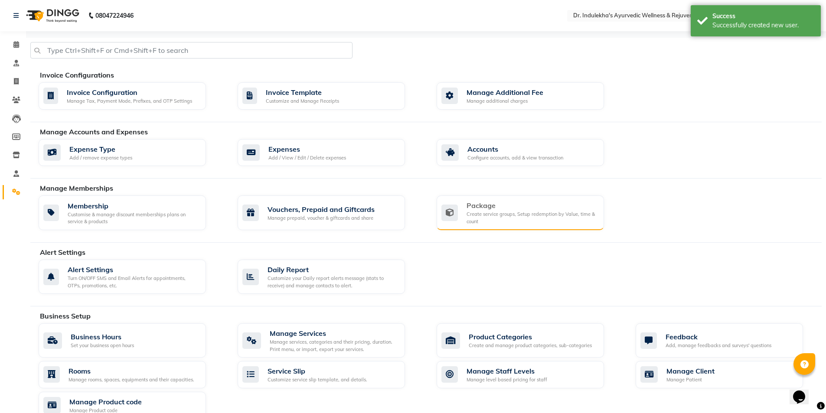
click at [498, 212] on div "Create service groups, Setup redemption by Value, time & count" at bounding box center [531, 218] width 130 height 14
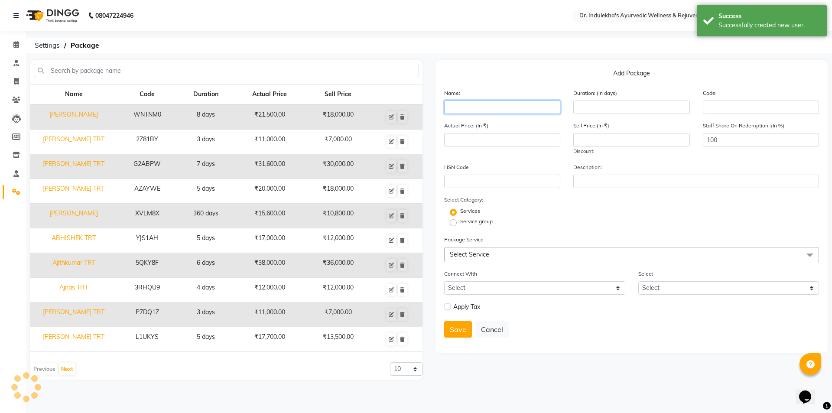
click at [461, 111] on input "text" at bounding box center [502, 107] width 116 height 13
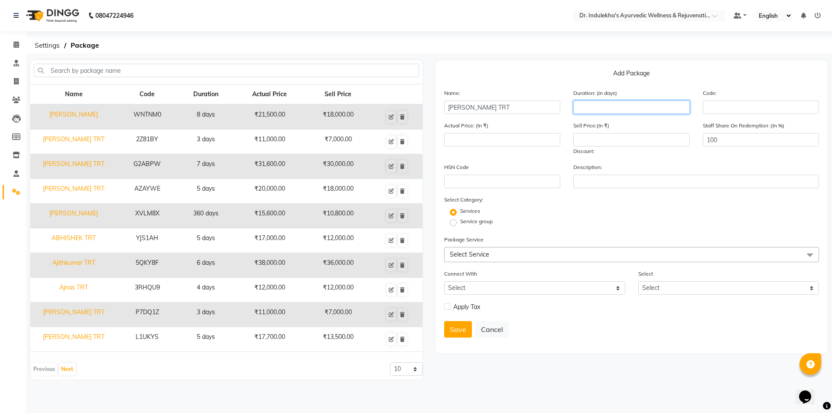
click at [613, 105] on input "number" at bounding box center [631, 107] width 116 height 13
click at [499, 252] on span "Select Service" at bounding box center [631, 254] width 375 height 15
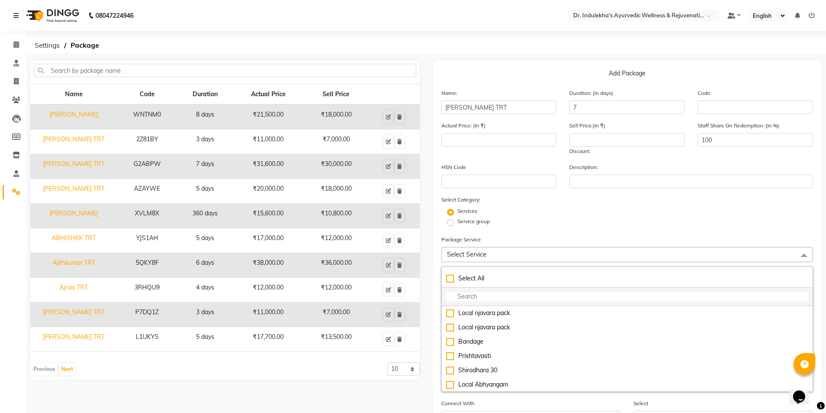
click at [475, 291] on li at bounding box center [627, 297] width 371 height 18
click at [504, 293] on input "multiselect-search" at bounding box center [627, 296] width 362 height 9
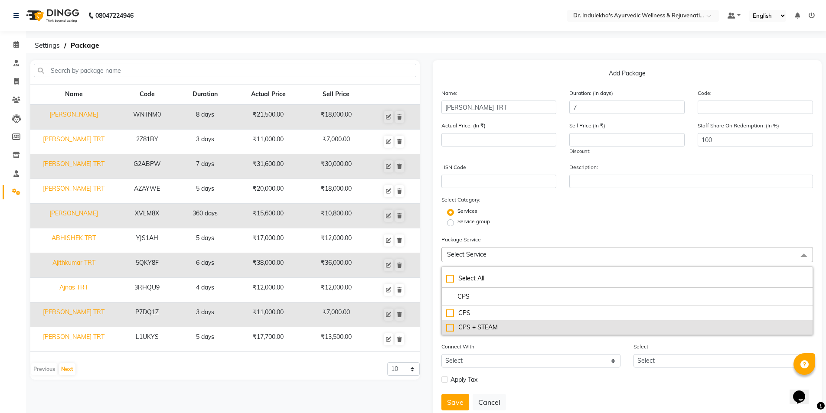
click at [450, 329] on div "CPS + STEAM" at bounding box center [627, 327] width 362 height 9
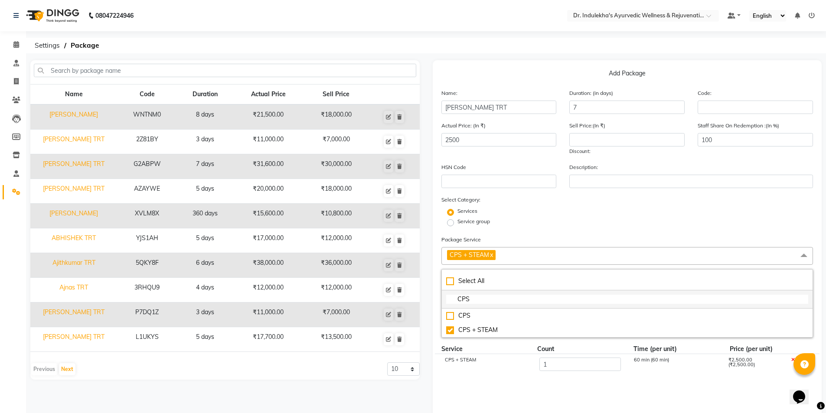
click at [485, 299] on input "CPS" at bounding box center [627, 299] width 362 height 9
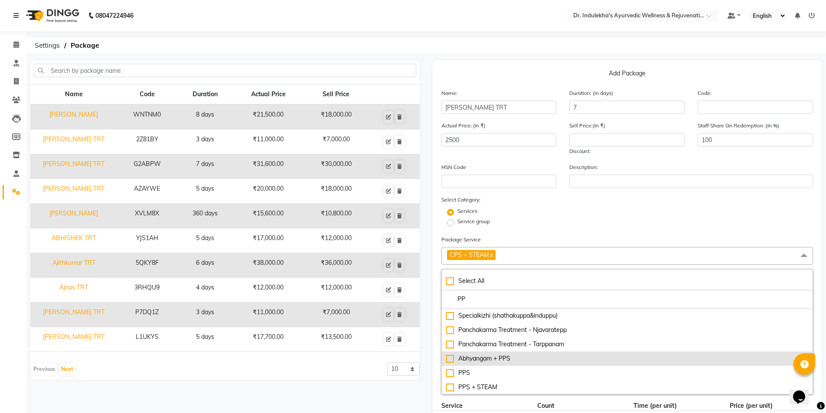
click at [449, 359] on div "Abhyangam + PPS" at bounding box center [627, 358] width 362 height 9
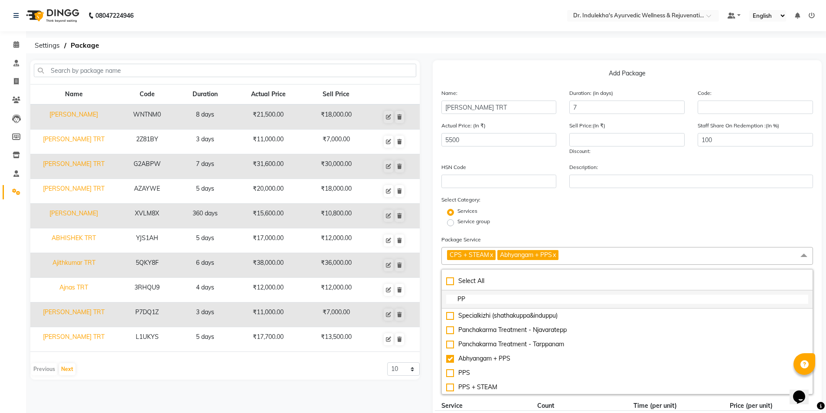
click at [486, 296] on input "PP" at bounding box center [627, 299] width 362 height 9
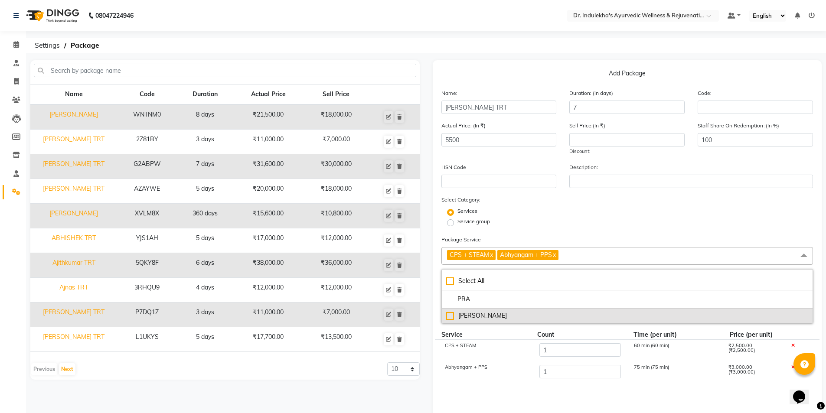
click at [450, 317] on div "Pratimarsha Nasyam" at bounding box center [627, 315] width 362 height 9
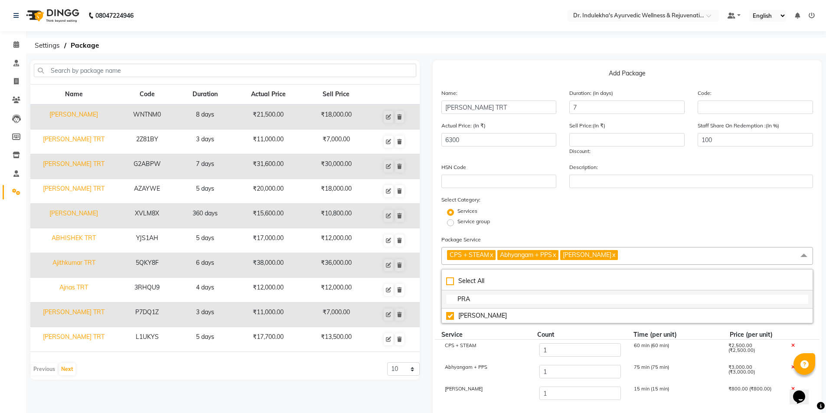
click at [473, 293] on li "PRA" at bounding box center [627, 299] width 371 height 18
click at [475, 296] on input "PRA" at bounding box center [627, 299] width 362 height 9
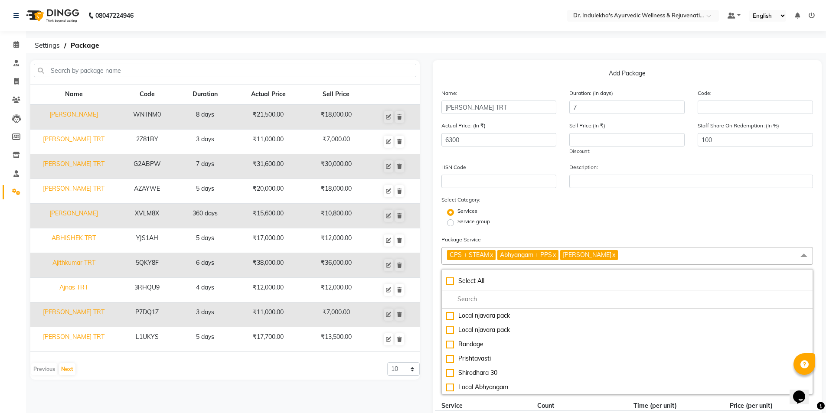
click at [630, 217] on div "Services" at bounding box center [627, 212] width 385 height 10
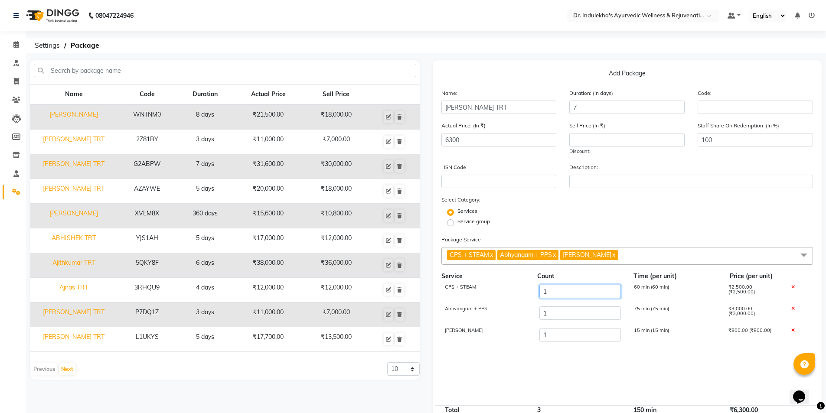
click at [566, 287] on input "1" at bounding box center [579, 291] width 81 height 13
click at [571, 316] on input "1" at bounding box center [579, 312] width 81 height 13
click at [563, 333] on input "1" at bounding box center [579, 334] width 81 height 13
click at [564, 353] on cdk-virtual-scroll-viewport "CPS + STEAM 2 120 min (60 min) ₹5,000.00 (₹2,500.00) Abhyangam + PPS 5 375 min …" at bounding box center [627, 343] width 372 height 124
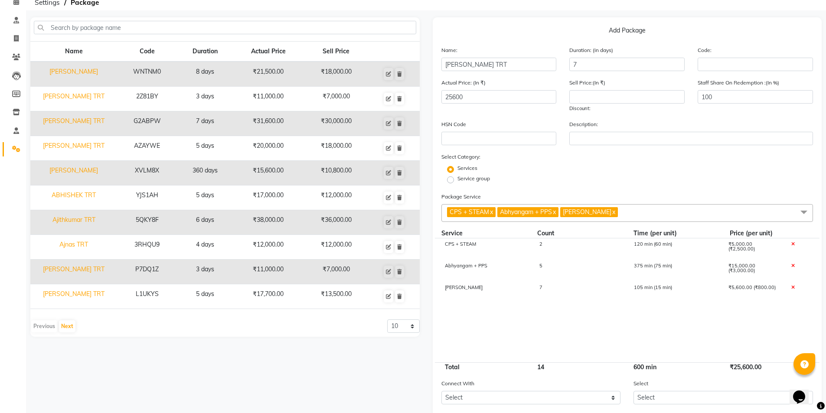
scroll to position [43, 0]
click at [582, 99] on input "number" at bounding box center [626, 96] width 115 height 13
click at [602, 91] on input "number" at bounding box center [626, 96] width 115 height 13
click at [606, 166] on div "Services" at bounding box center [627, 169] width 385 height 10
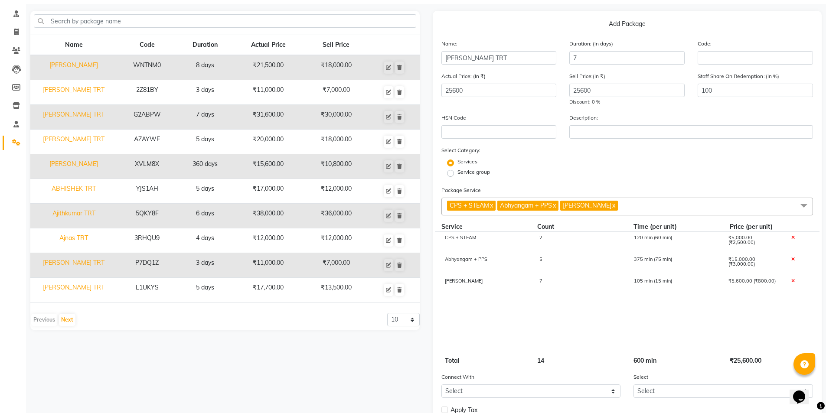
scroll to position [106, 0]
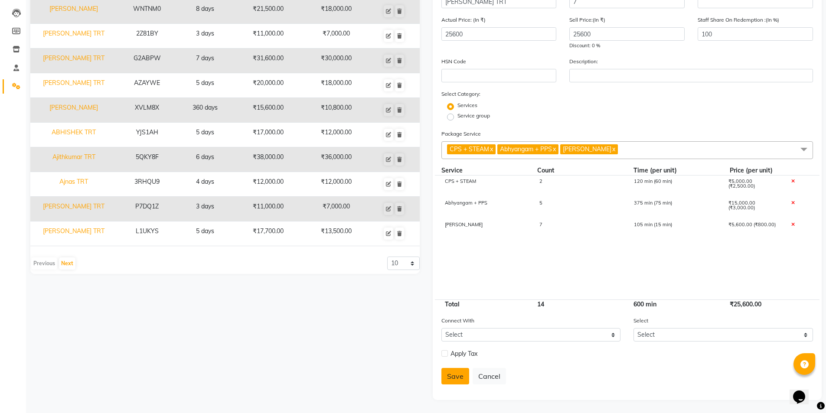
drag, startPoint x: 500, startPoint y: 345, endPoint x: 456, endPoint y: 379, distance: 55.7
click at [456, 379] on button "Save" at bounding box center [455, 376] width 28 height 16
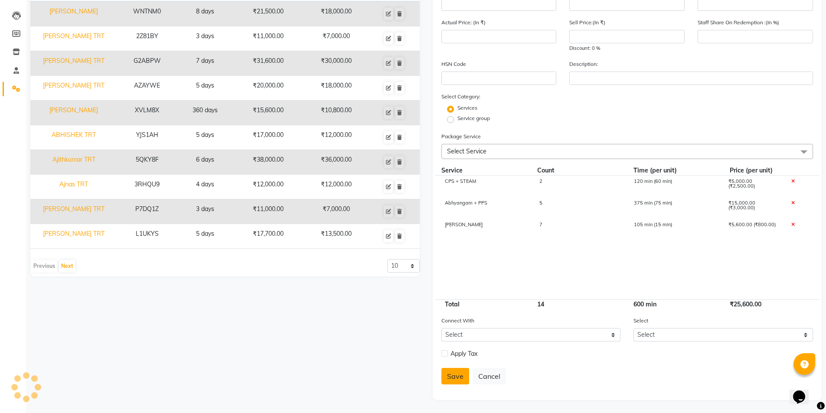
scroll to position [0, 0]
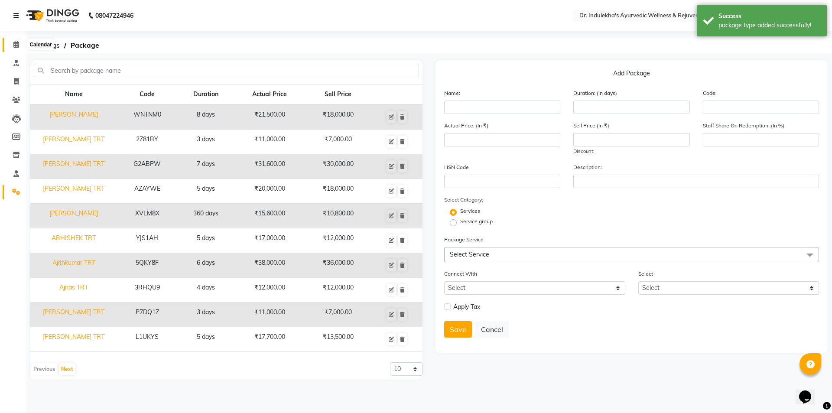
click at [18, 45] on icon at bounding box center [16, 44] width 6 height 7
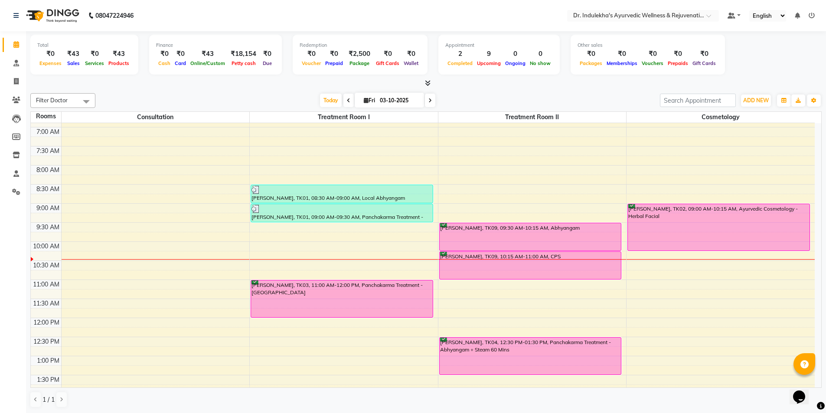
scroll to position [61, 0]
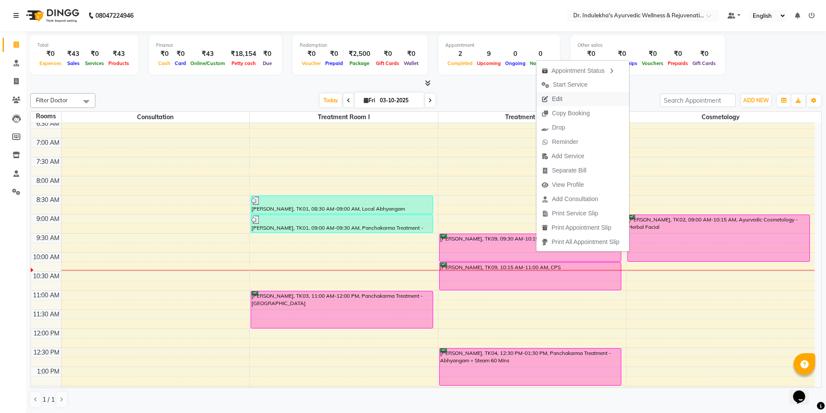
click at [573, 99] on button "Edit" at bounding box center [582, 99] width 93 height 14
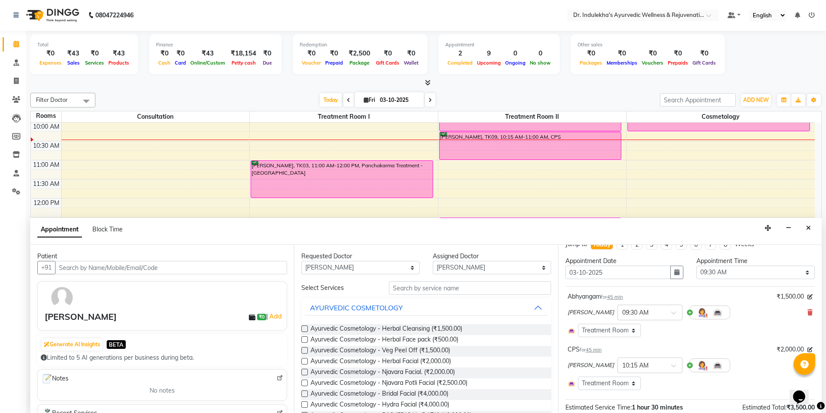
scroll to position [0, 0]
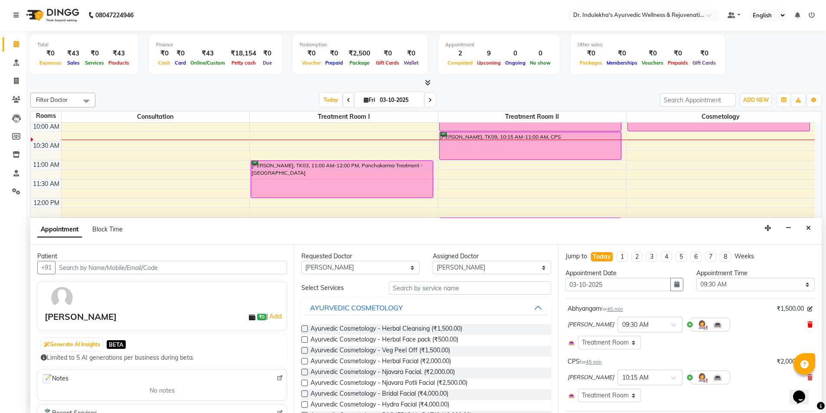
click at [807, 325] on icon at bounding box center [809, 325] width 5 height 6
click at [804, 366] on div "Aneesh × 10:15 AM" at bounding box center [689, 377] width 245 height 23
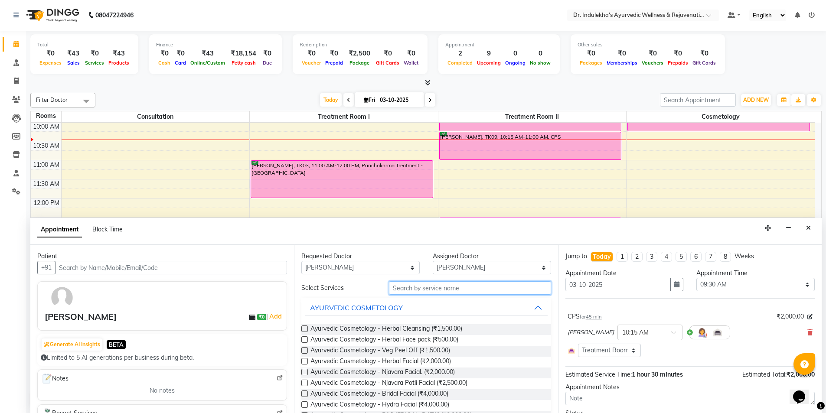
click at [398, 287] on input "text" at bounding box center [470, 287] width 162 height 13
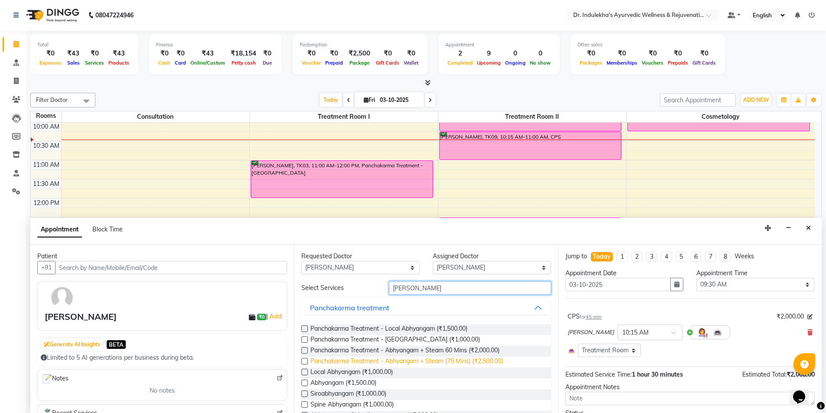
scroll to position [33, 0]
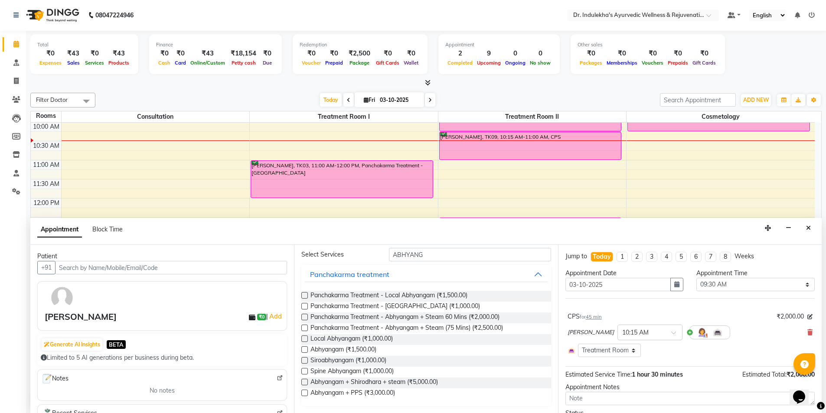
click at [303, 339] on label at bounding box center [304, 338] width 7 height 7
click at [303, 339] on input "checkbox" at bounding box center [304, 340] width 6 height 6
click at [303, 339] on label at bounding box center [304, 338] width 7 height 7
click at [303, 339] on input "checkbox" at bounding box center [304, 340] width 6 height 6
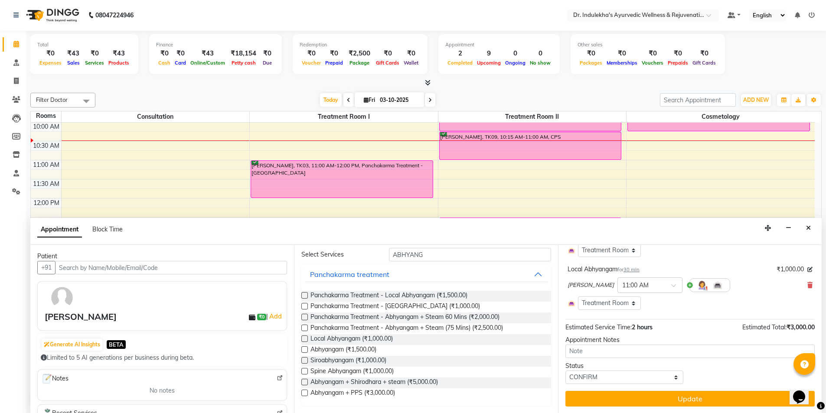
scroll to position [101, 0]
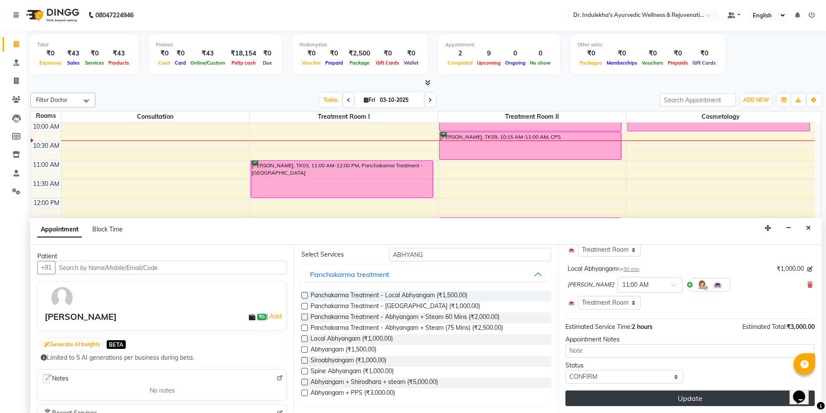
click at [671, 395] on button "Update" at bounding box center [689, 399] width 249 height 16
click at [671, 395] on div "Update" at bounding box center [689, 399] width 249 height 16
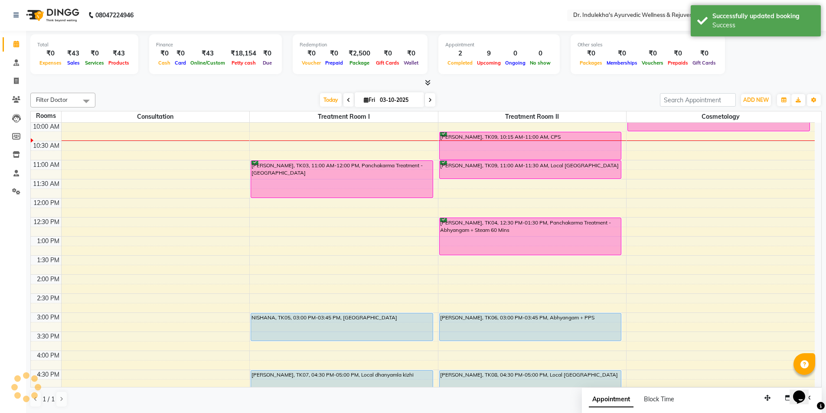
scroll to position [0, 0]
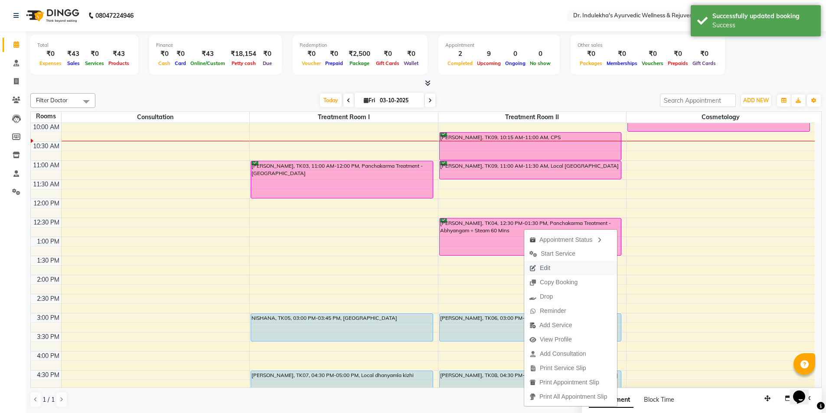
click at [550, 268] on span "Edit" at bounding box center [539, 268] width 31 height 14
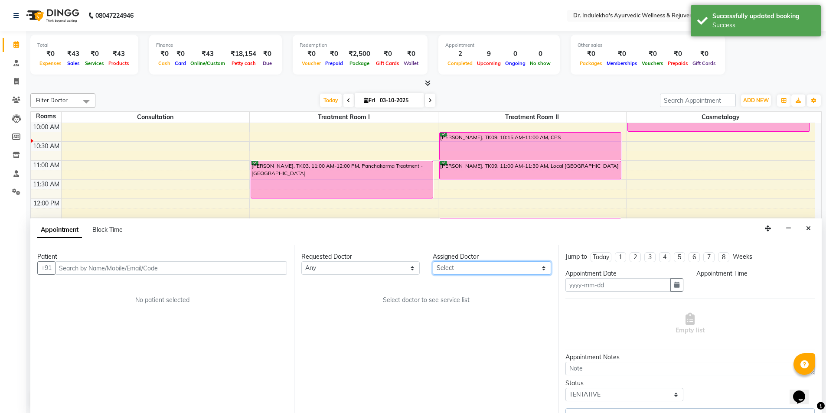
click at [550, 268] on select "Select Aneesh Anusha M Ardhana Darshana Dr Amal P K Dr Indulekha UR Dr Yadhupri…" at bounding box center [492, 267] width 118 height 13
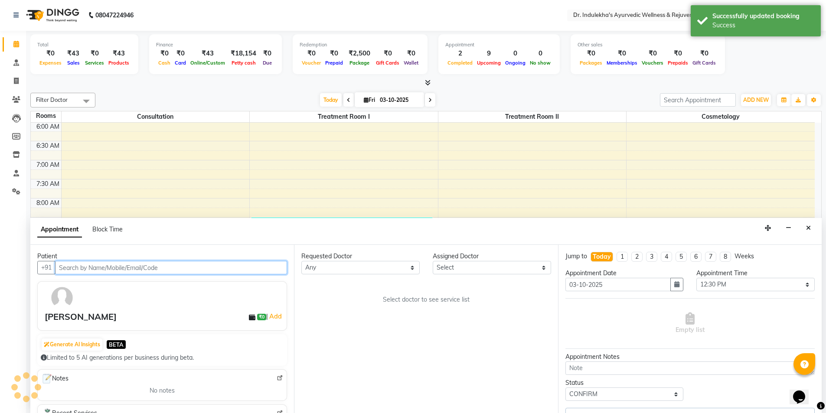
scroll to position [191, 0]
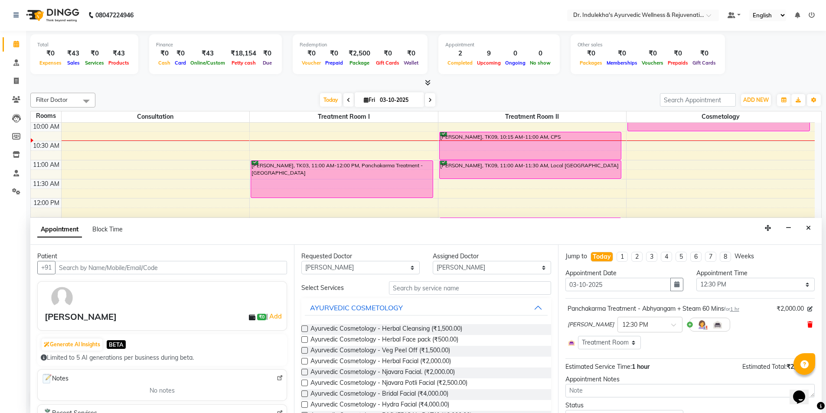
click at [807, 322] on icon at bounding box center [809, 325] width 5 height 6
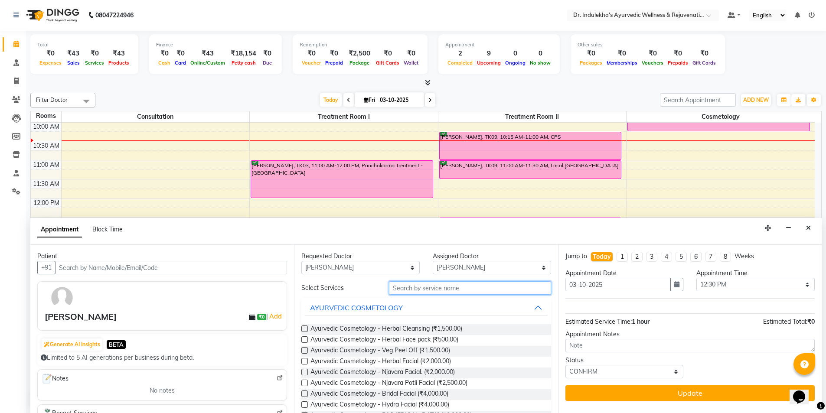
click at [417, 286] on input "text" at bounding box center [470, 287] width 162 height 13
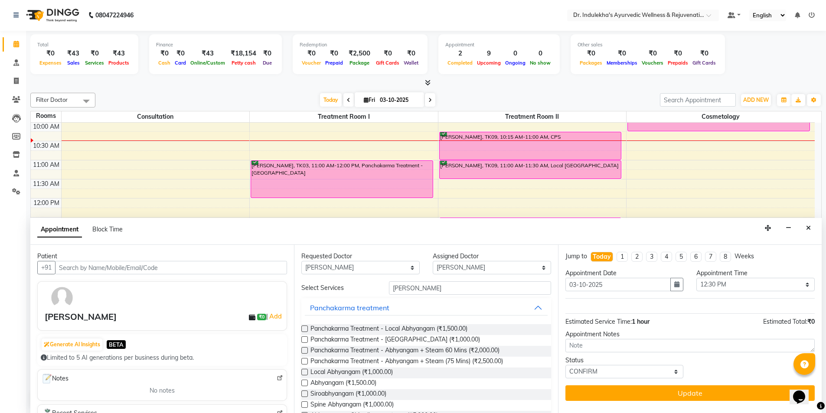
click at [303, 361] on label at bounding box center [304, 361] width 7 height 7
click at [303, 361] on input "checkbox" at bounding box center [304, 362] width 6 height 6
click at [303, 361] on label at bounding box center [304, 361] width 7 height 7
click at [303, 361] on input "checkbox" at bounding box center [304, 362] width 6 height 6
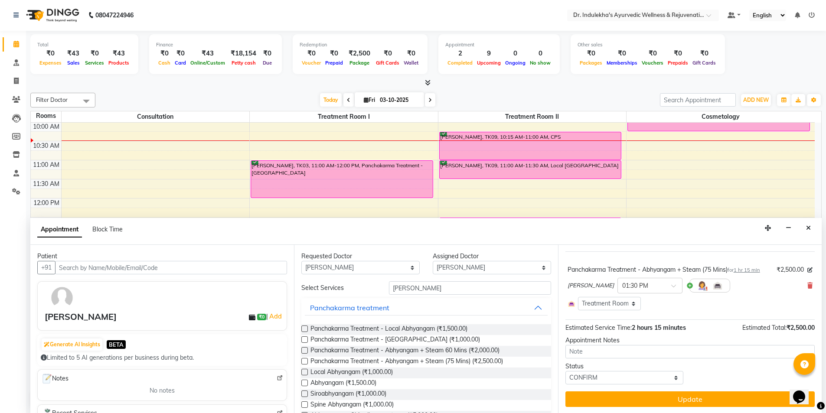
scroll to position [48, 0]
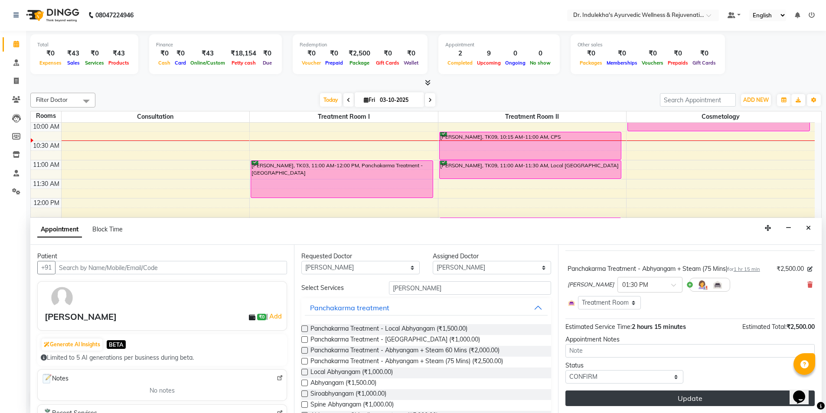
click at [650, 400] on button "Update" at bounding box center [689, 399] width 249 height 16
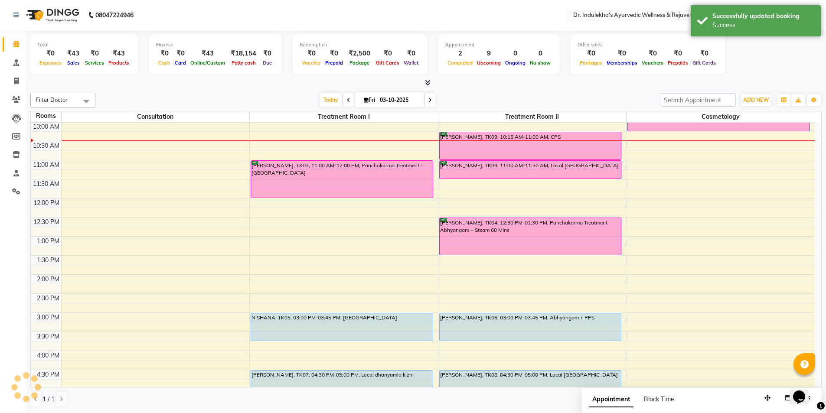
scroll to position [0, 0]
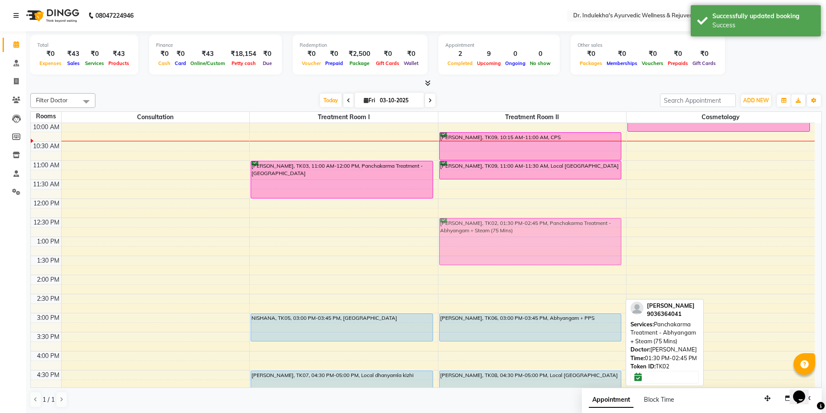
drag, startPoint x: 567, startPoint y: 277, endPoint x: 576, endPoint y: 234, distance: 43.0
click at [576, 234] on div "Renith, TK09, 10:15 AM-11:00 AM, CPS Renith, TK09, 11:00 AM-11:30 AM, Local Abh…" at bounding box center [532, 237] width 188 height 610
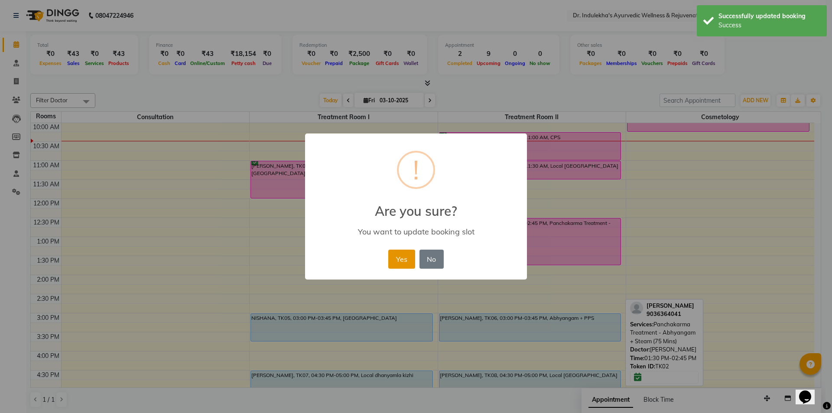
click at [397, 259] on button "Yes" at bounding box center [401, 259] width 26 height 19
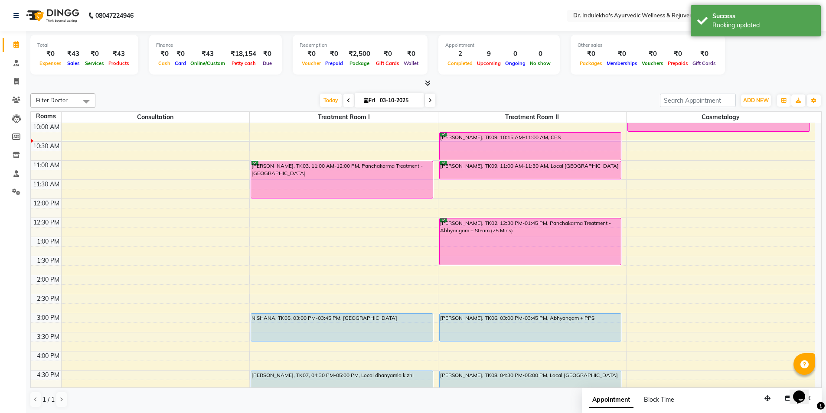
scroll to position [148, 0]
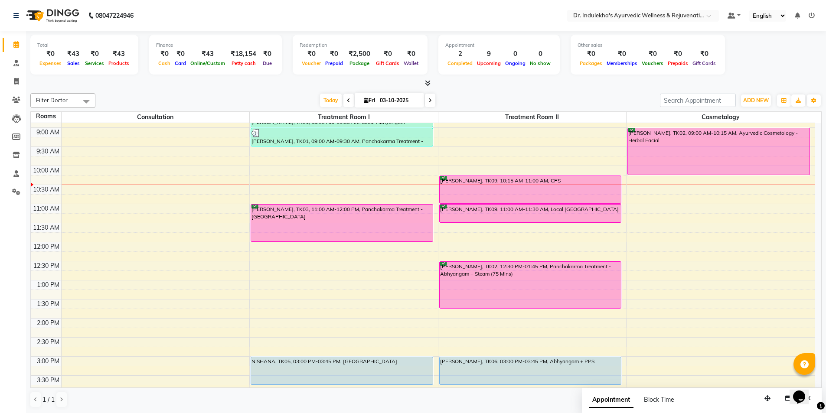
click at [487, 405] on div "1 / 1" at bounding box center [425, 399] width 791 height 16
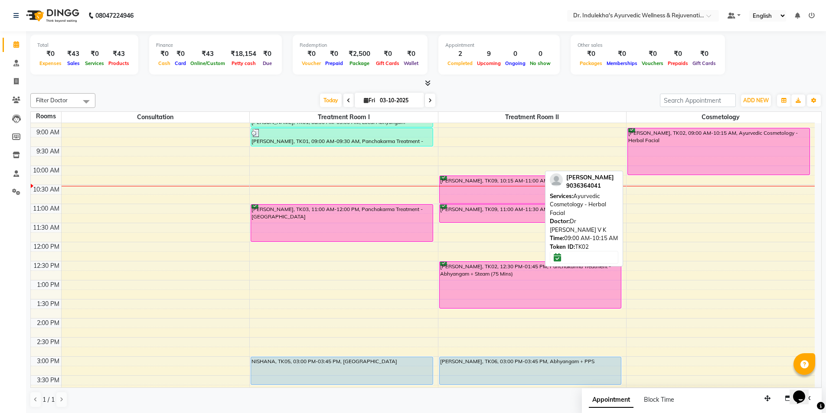
click at [711, 142] on div "[PERSON_NAME], TK02, 09:00 AM-10:15 AM, Ayurvedic Cosmetology - Herbal Facial" at bounding box center [719, 151] width 182 height 46
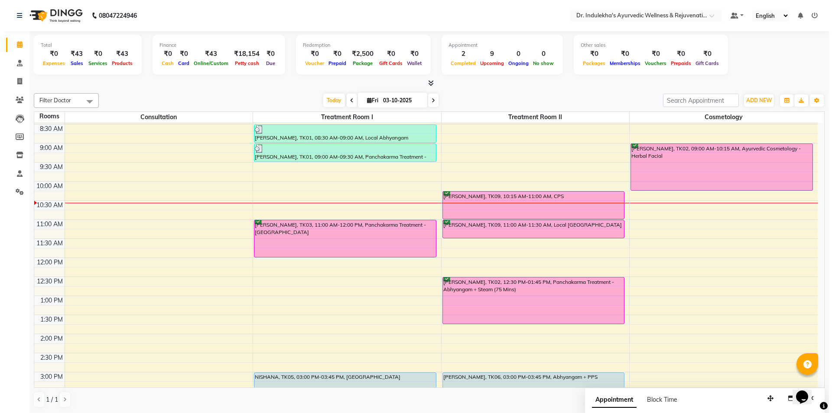
scroll to position [104, 0]
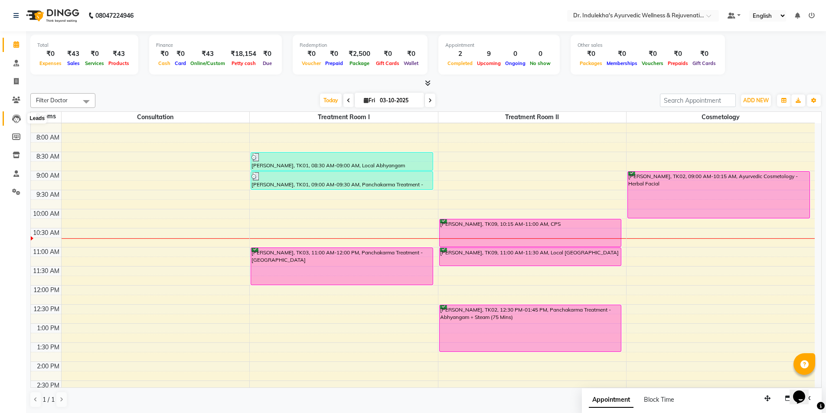
click at [17, 117] on icon at bounding box center [16, 118] width 9 height 9
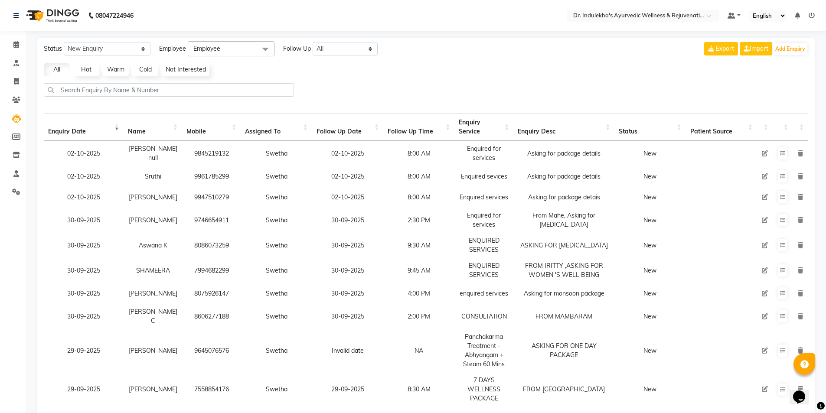
click at [788, 41] on div "Status New Enquiry Open Enquiry Converted Enquiry All All New Open Converted Em…" at bounding box center [426, 251] width 778 height 426
click at [788, 45] on button "Add Enquiry" at bounding box center [790, 49] width 34 height 12
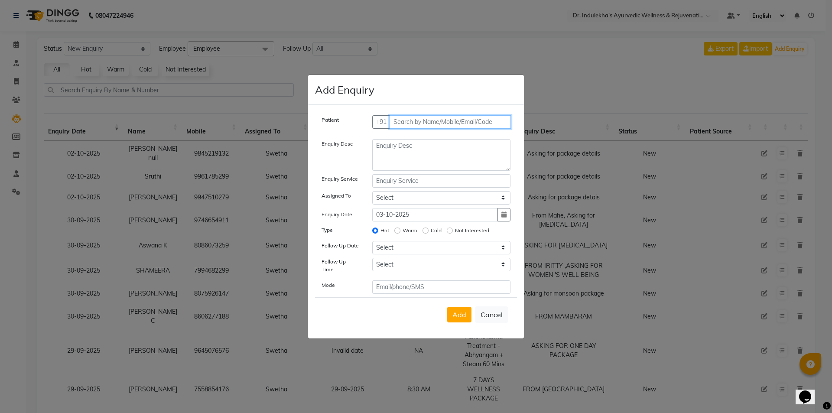
click at [437, 123] on input "text" at bounding box center [451, 121] width 122 height 13
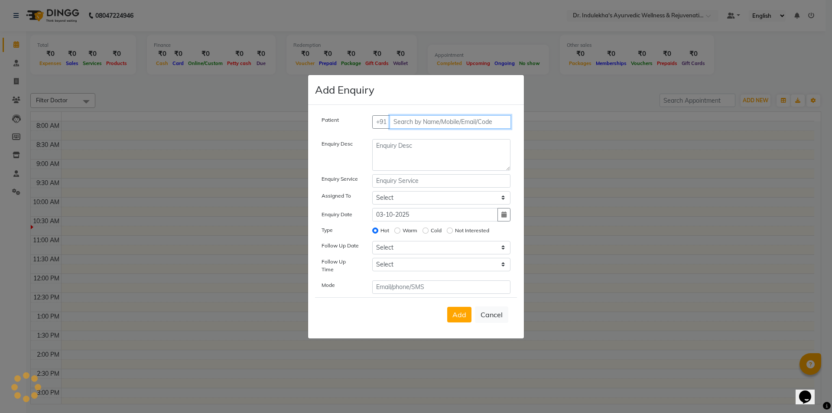
scroll to position [39, 0]
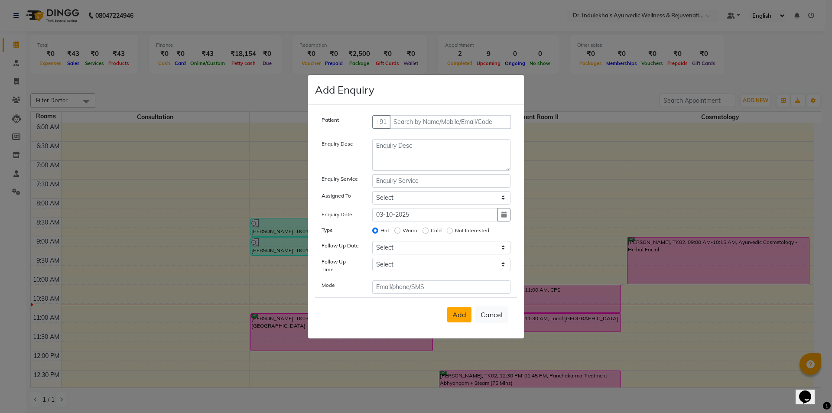
click at [452, 316] on button "Add" at bounding box center [459, 315] width 24 height 16
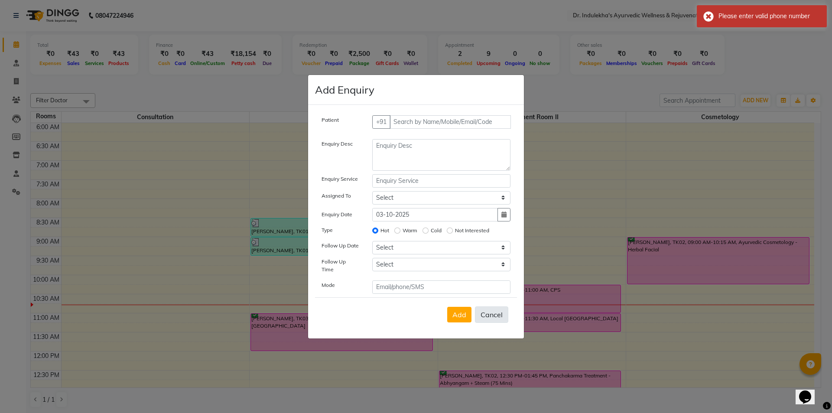
click at [485, 316] on button "Cancel" at bounding box center [491, 314] width 33 height 16
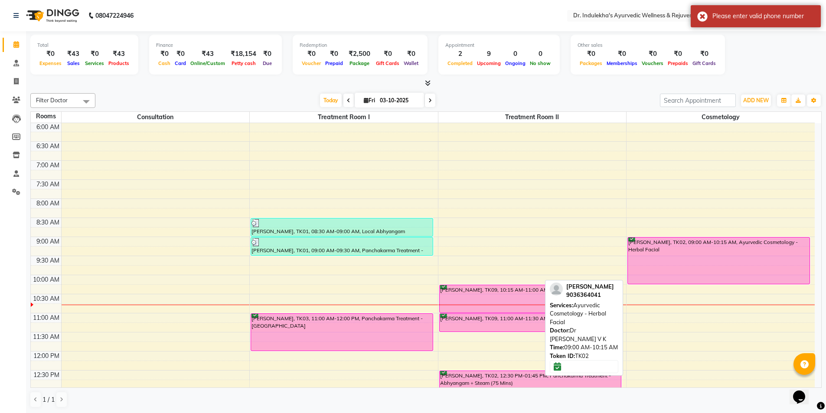
click at [724, 254] on div "[PERSON_NAME], TK02, 09:00 AM-10:15 AM, Ayurvedic Cosmetology - Herbal Facial" at bounding box center [719, 261] width 182 height 46
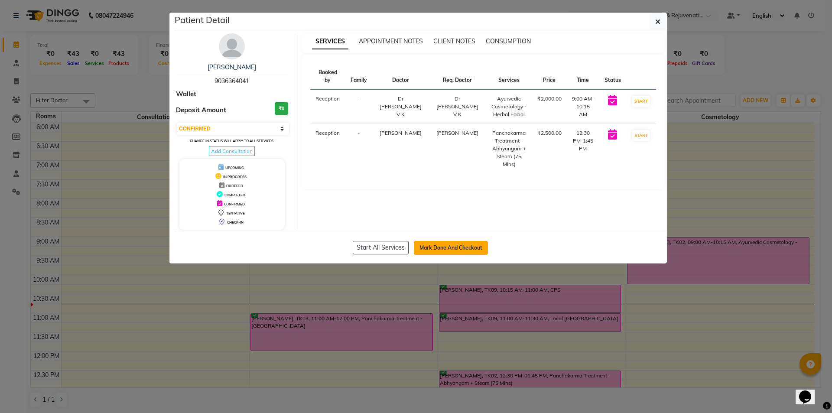
click at [436, 246] on button "Mark Done And Checkout" at bounding box center [451, 248] width 74 height 14
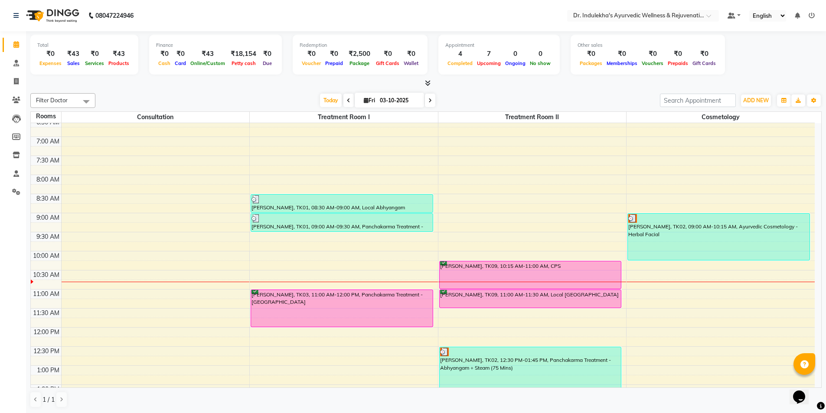
scroll to position [61, 0]
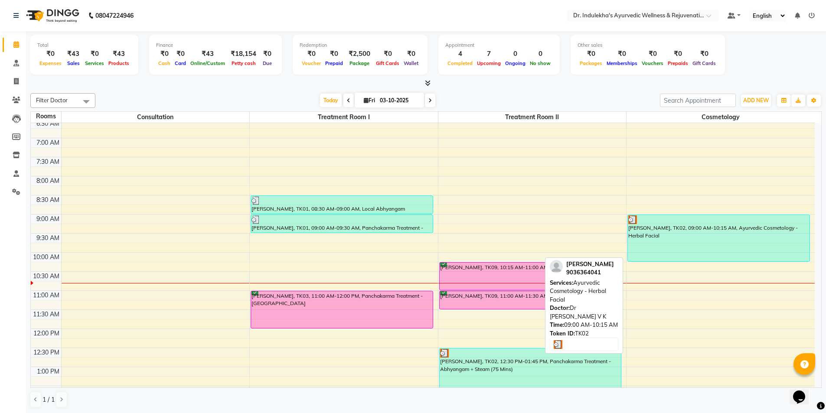
click at [694, 242] on div "[PERSON_NAME], TK02, 09:00 AM-10:15 AM, Ayurvedic Cosmetology - Herbal Facial" at bounding box center [719, 238] width 182 height 46
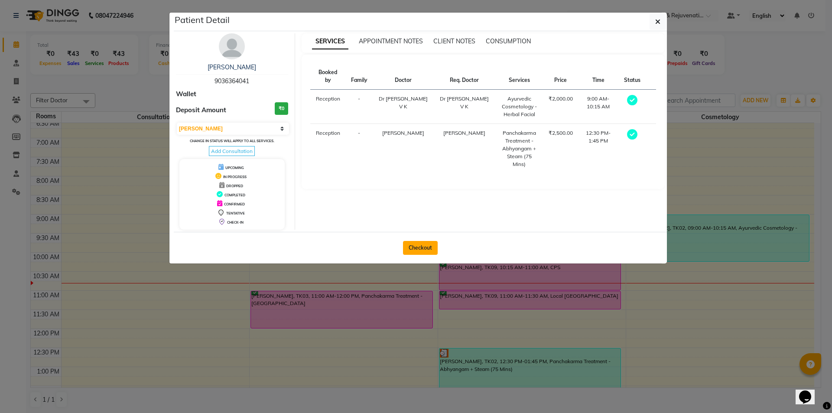
click at [423, 247] on button "Checkout" at bounding box center [420, 248] width 35 height 14
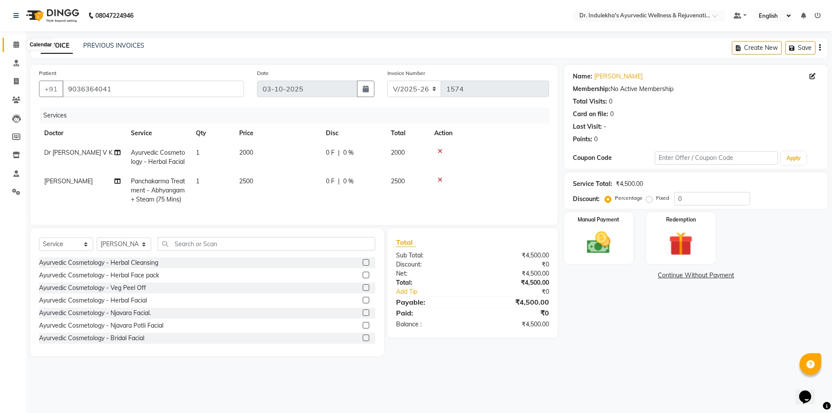
click at [15, 42] on icon at bounding box center [16, 44] width 6 height 7
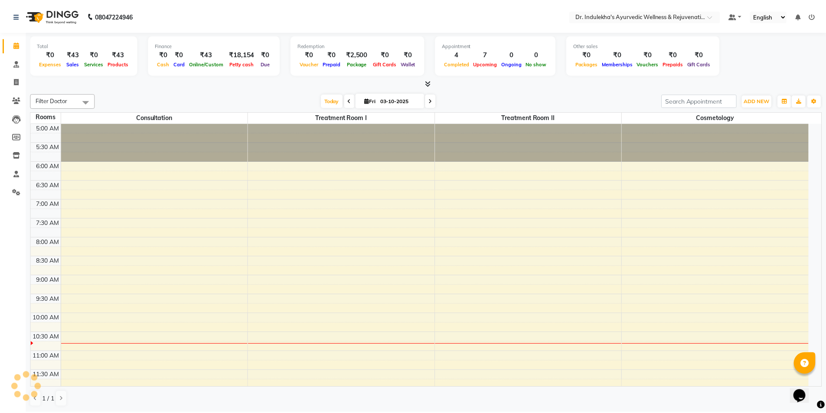
scroll to position [39, 0]
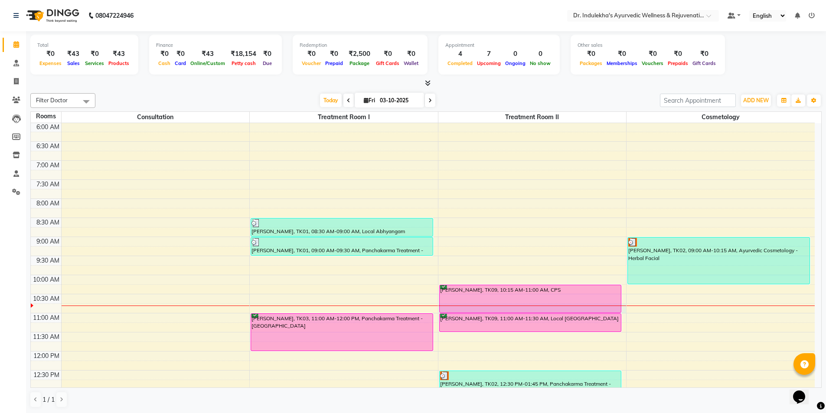
click at [519, 306] on div at bounding box center [532, 306] width 188 height 0
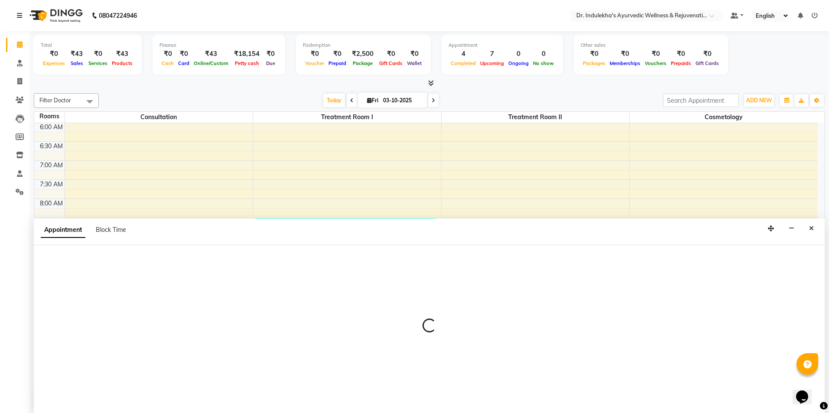
scroll to position [0, 0]
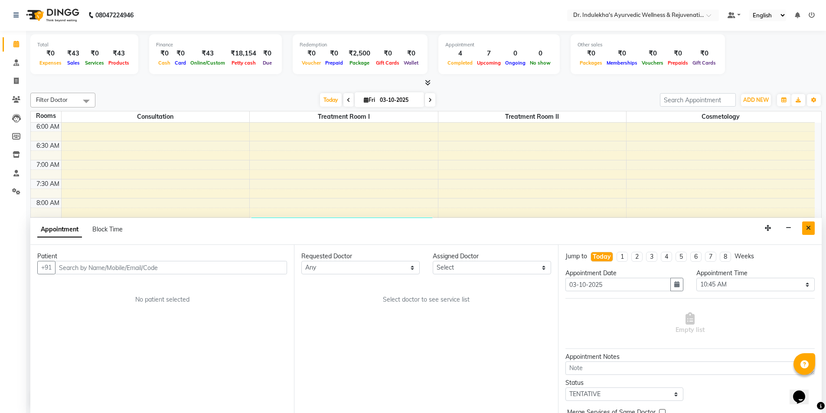
click at [808, 230] on icon "Close" at bounding box center [808, 228] width 5 height 6
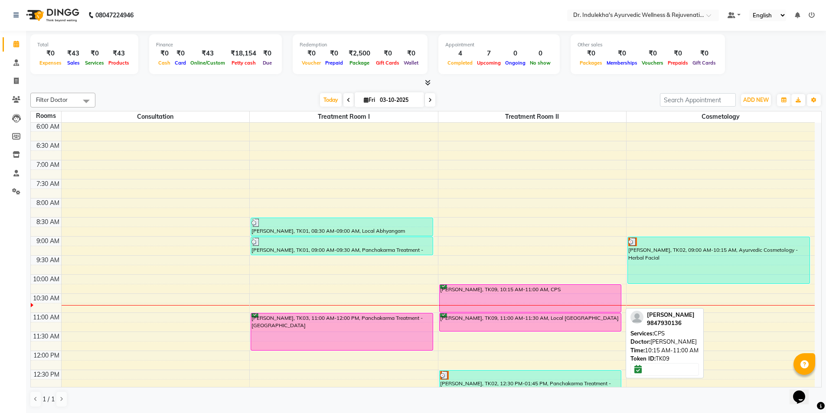
click at [518, 292] on div "[PERSON_NAME], TK09, 10:15 AM-11:00 AM, CPS" at bounding box center [530, 298] width 182 height 27
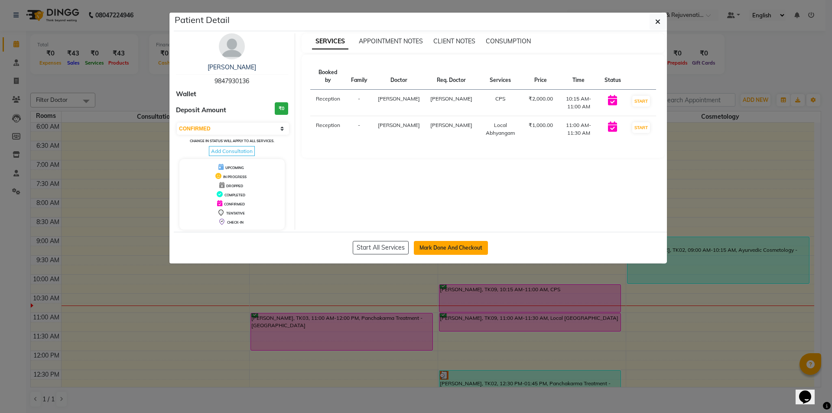
click at [475, 251] on button "Mark Done And Checkout" at bounding box center [451, 248] width 74 height 14
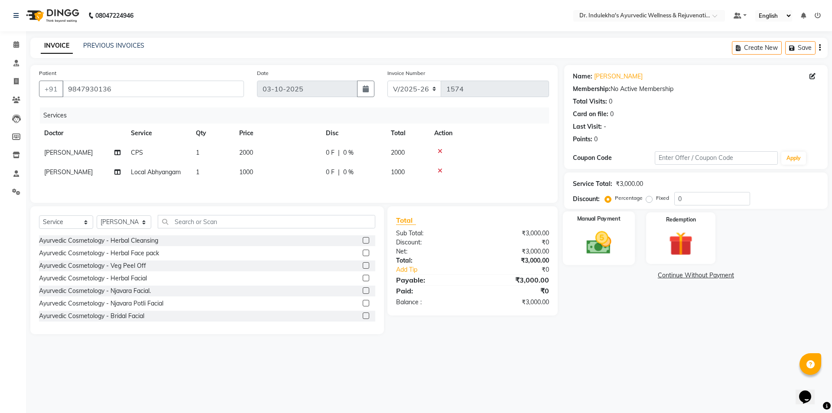
click at [612, 254] on img at bounding box center [599, 242] width 40 height 29
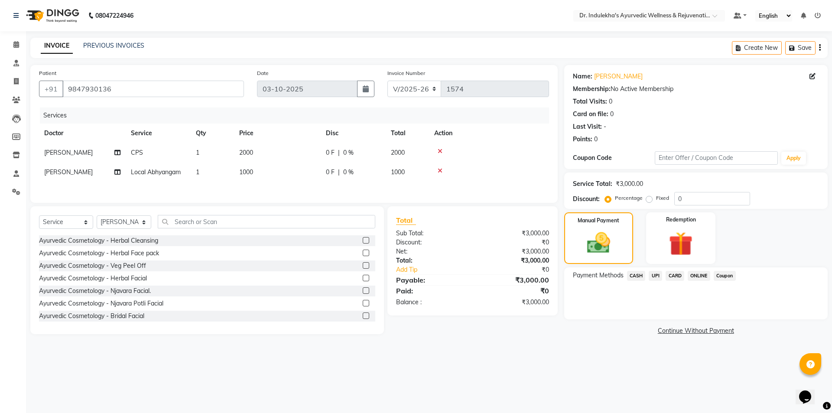
click at [654, 278] on span "UPI" at bounding box center [655, 276] width 13 height 10
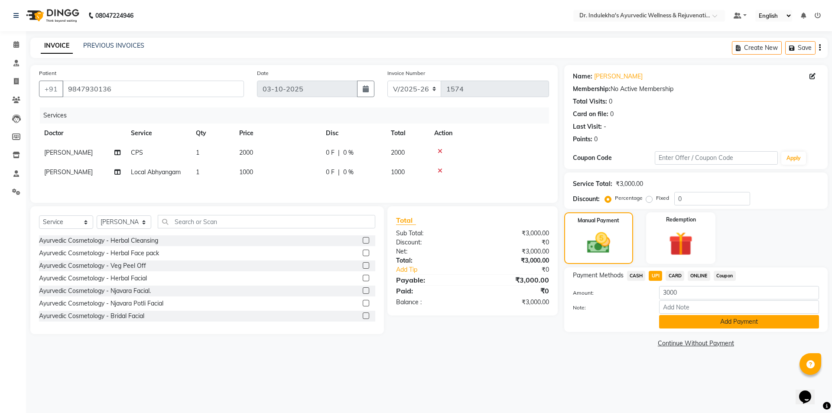
click at [686, 319] on button "Add Payment" at bounding box center [739, 321] width 160 height 13
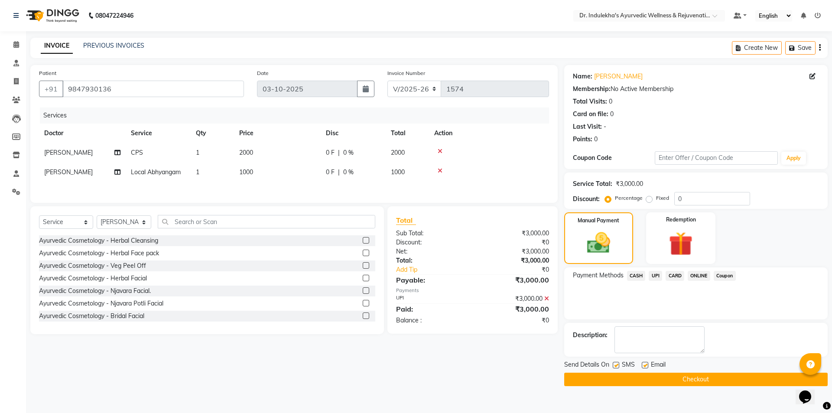
click at [616, 366] on label at bounding box center [616, 365] width 7 height 7
click at [616, 366] on input "checkbox" at bounding box center [616, 366] width 6 height 6
click at [648, 365] on label at bounding box center [645, 365] width 7 height 7
click at [648, 365] on input "checkbox" at bounding box center [645, 366] width 6 height 6
click at [617, 365] on label at bounding box center [616, 365] width 7 height 7
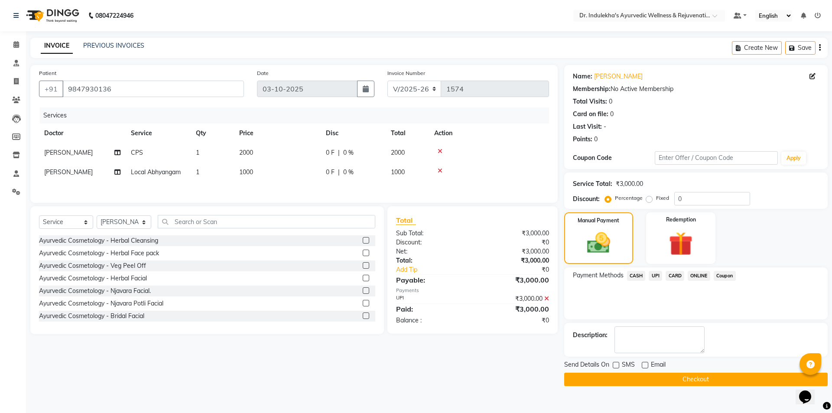
click at [617, 365] on input "checkbox" at bounding box center [616, 366] width 6 height 6
click at [617, 365] on label at bounding box center [616, 365] width 7 height 7
click at [617, 365] on input "checkbox" at bounding box center [616, 366] width 6 height 6
click at [618, 365] on label at bounding box center [616, 365] width 7 height 7
click at [618, 365] on input "checkbox" at bounding box center [616, 366] width 6 height 6
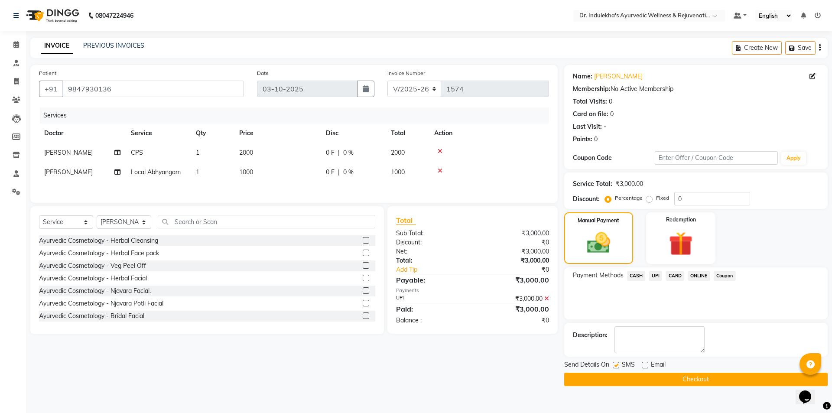
click at [603, 378] on button "Checkout" at bounding box center [696, 379] width 264 height 13
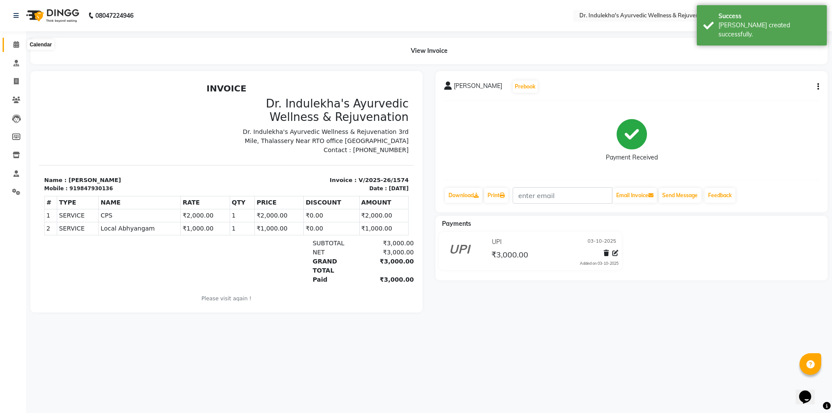
click at [16, 45] on icon at bounding box center [16, 44] width 6 height 7
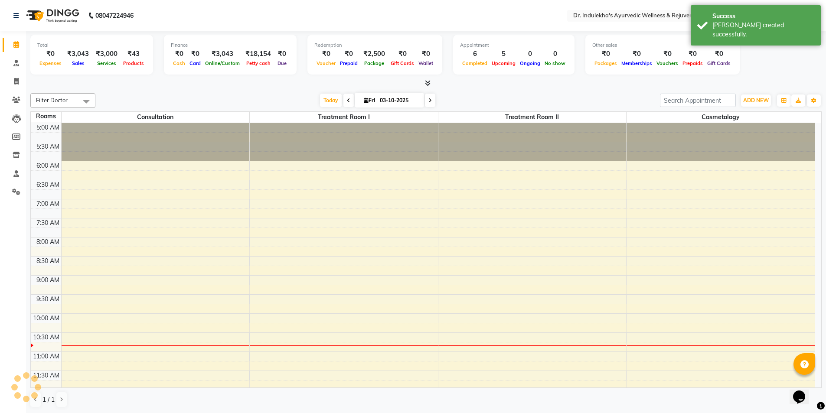
scroll to position [39, 0]
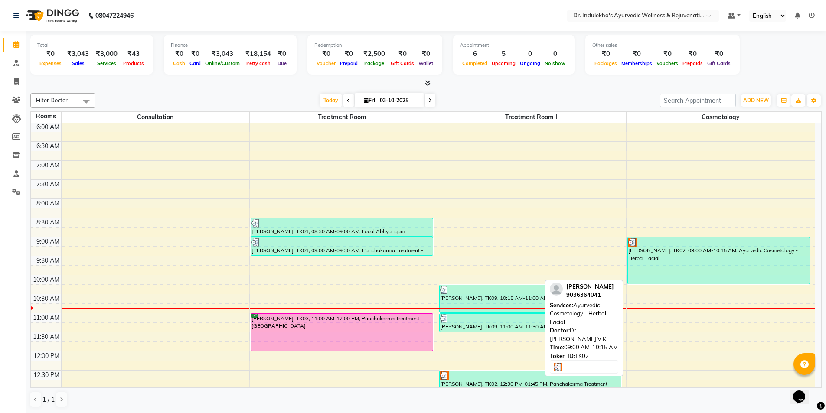
click at [727, 260] on div "[PERSON_NAME], TK02, 09:00 AM-10:15 AM, Ayurvedic Cosmetology - Herbal Facial" at bounding box center [719, 261] width 182 height 46
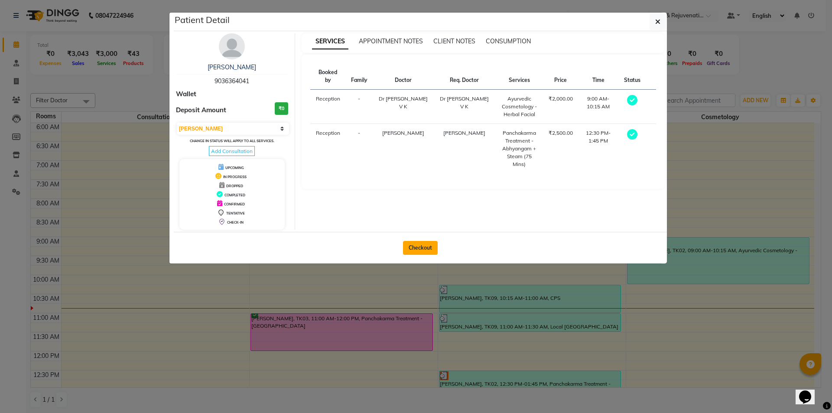
click at [426, 249] on button "Checkout" at bounding box center [420, 248] width 35 height 14
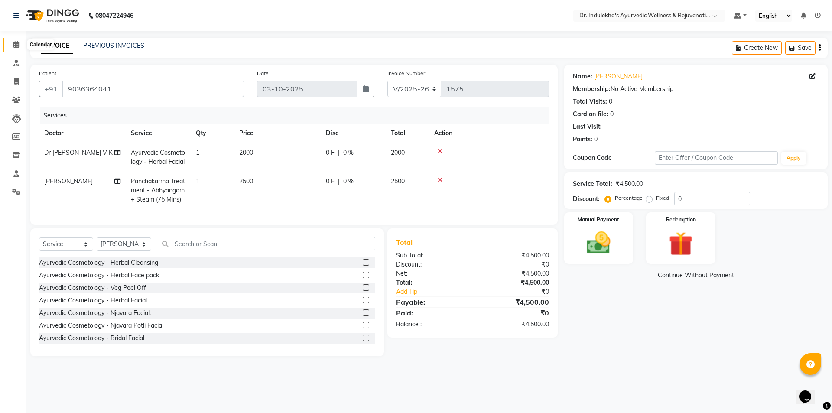
click at [16, 42] on icon at bounding box center [16, 44] width 6 height 7
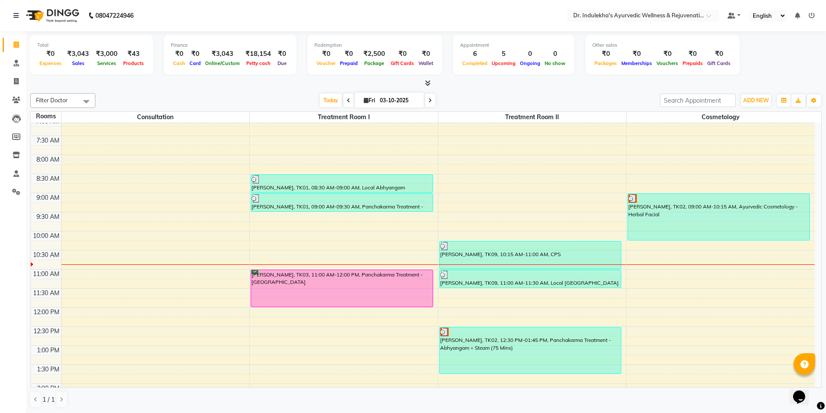
scroll to position [82, 0]
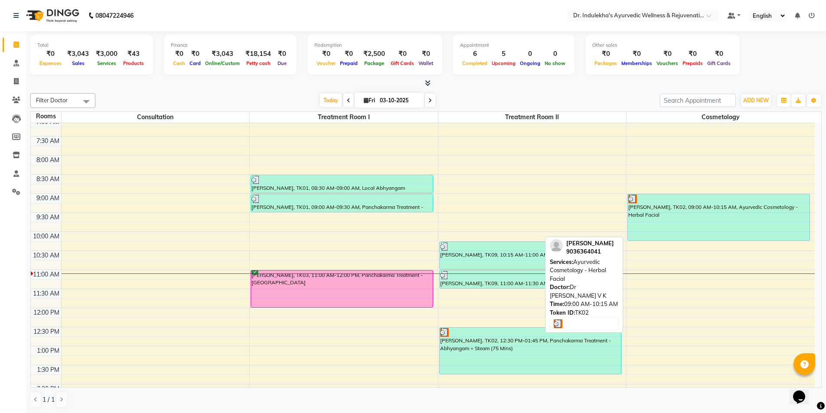
click at [724, 202] on div at bounding box center [718, 199] width 181 height 9
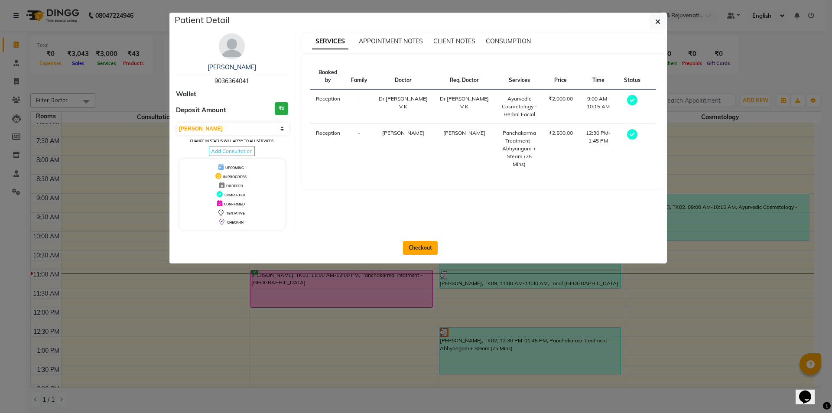
click at [415, 246] on button "Checkout" at bounding box center [420, 248] width 35 height 14
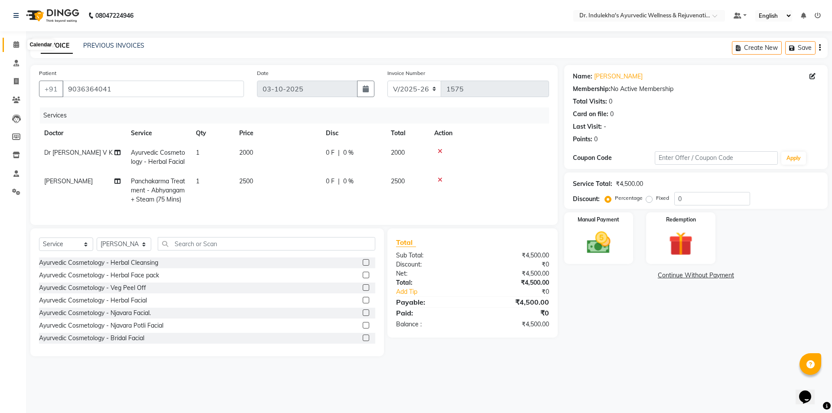
click at [16, 45] on icon at bounding box center [16, 44] width 6 height 7
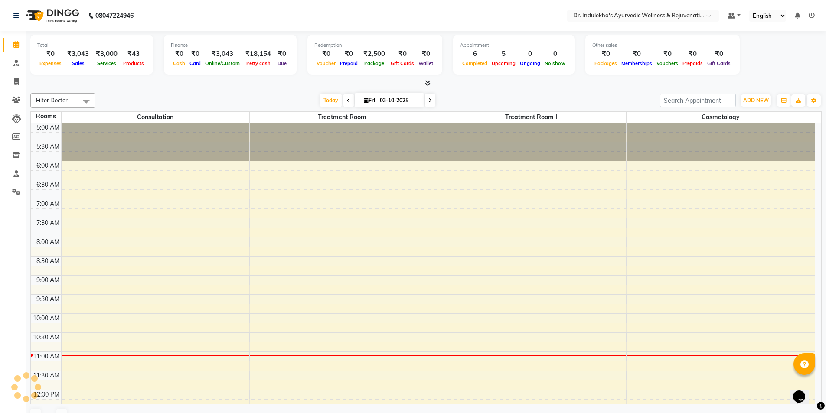
scroll to position [39, 0]
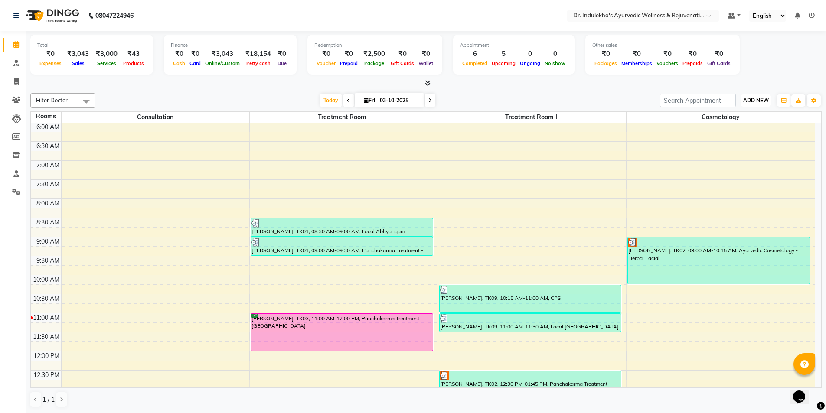
click at [761, 100] on span "ADD NEW" at bounding box center [756, 100] width 26 height 7
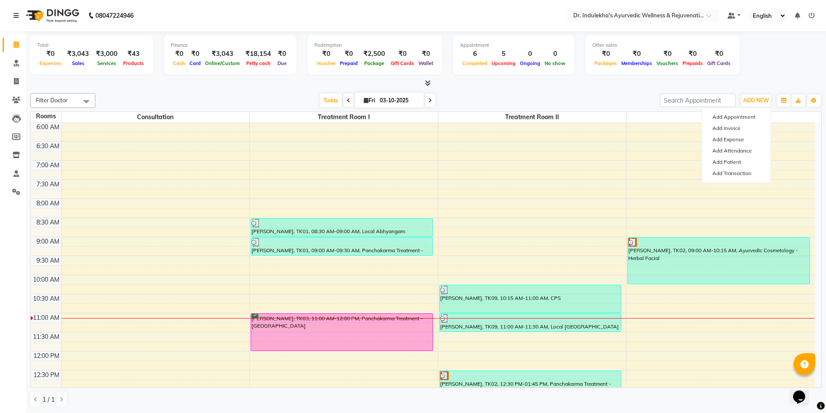
click at [426, 81] on icon at bounding box center [428, 83] width 6 height 7
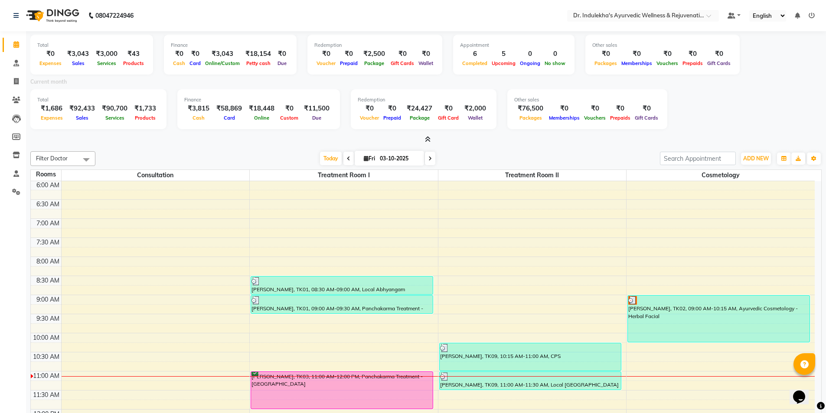
click at [426, 137] on icon at bounding box center [428, 139] width 6 height 7
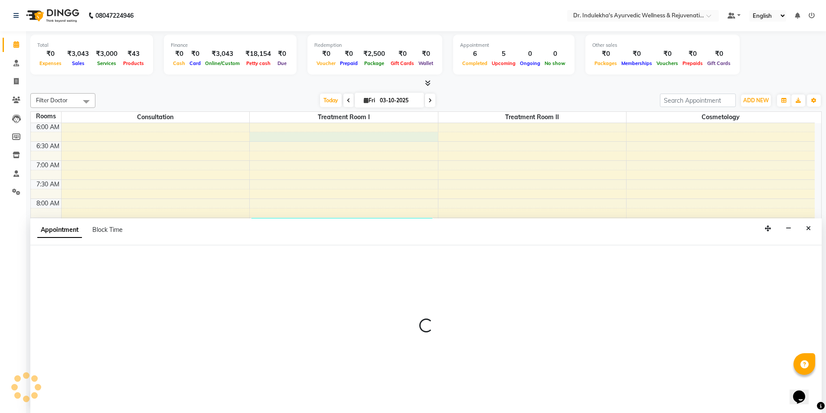
scroll to position [0, 0]
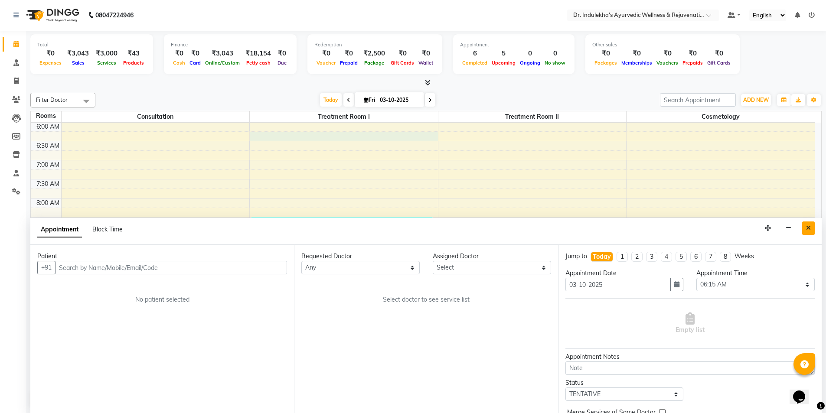
click at [804, 225] on button "Close" at bounding box center [808, 227] width 13 height 13
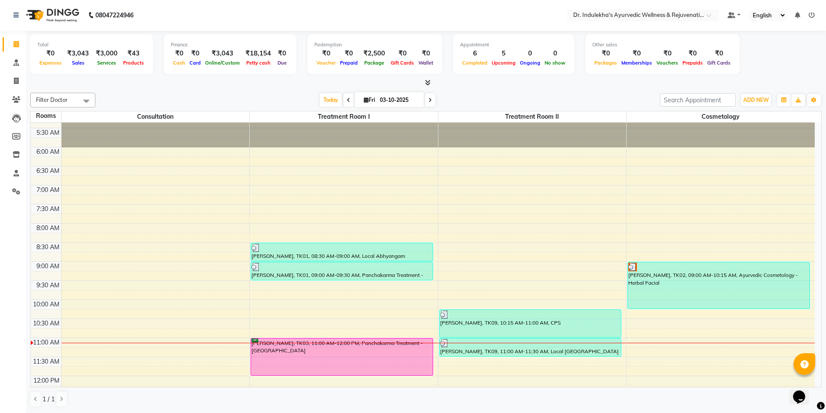
scroll to position [0, 0]
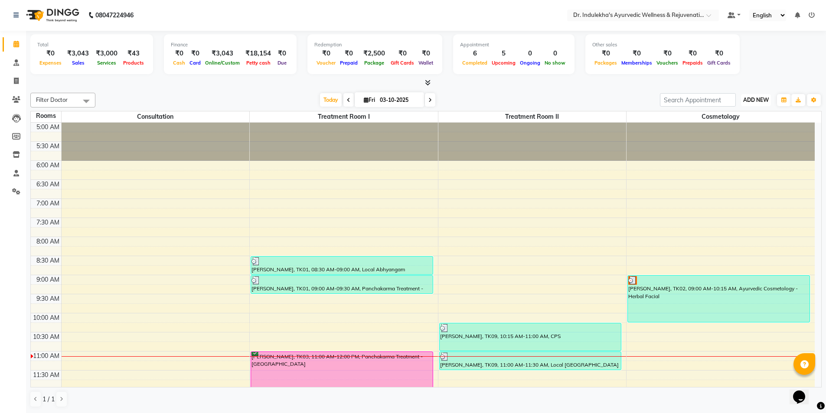
click at [761, 98] on span "ADD NEW" at bounding box center [756, 100] width 26 height 7
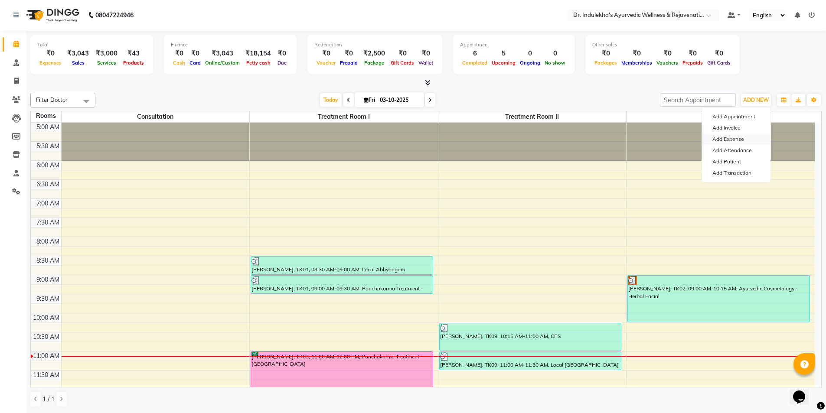
click at [729, 137] on link "Add Expense" at bounding box center [736, 138] width 68 height 11
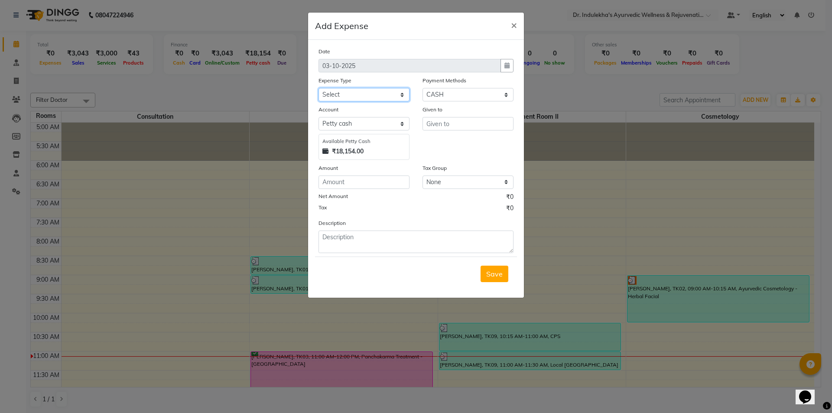
click at [333, 94] on select "Select ADVANCE RETURN Advance Salary Bank charges Cash transfer to bank Cash tr…" at bounding box center [364, 94] width 91 height 13
click at [319, 88] on select "Select ADVANCE RETURN Advance Salary Bank charges Cash transfer to bank Cash tr…" at bounding box center [364, 94] width 91 height 13
click at [363, 232] on textarea at bounding box center [416, 242] width 195 height 23
click at [432, 121] on input "text" at bounding box center [468, 123] width 91 height 13
click at [475, 143] on button "Swe tha" at bounding box center [457, 142] width 68 height 14
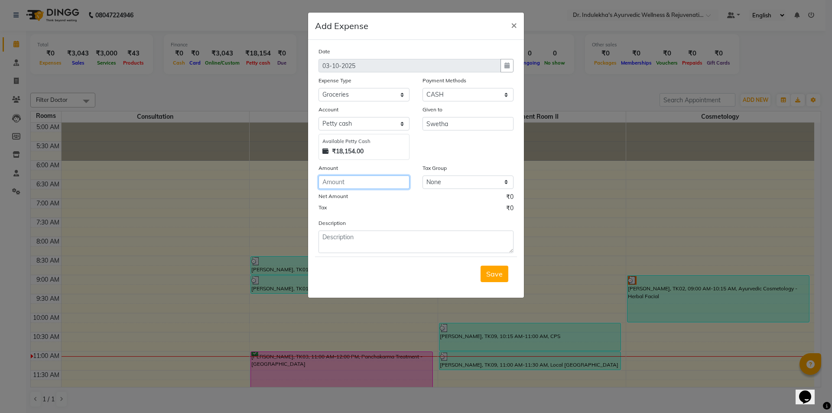
click at [332, 185] on input "number" at bounding box center [364, 182] width 91 height 13
click at [368, 242] on textarea at bounding box center [416, 242] width 195 height 23
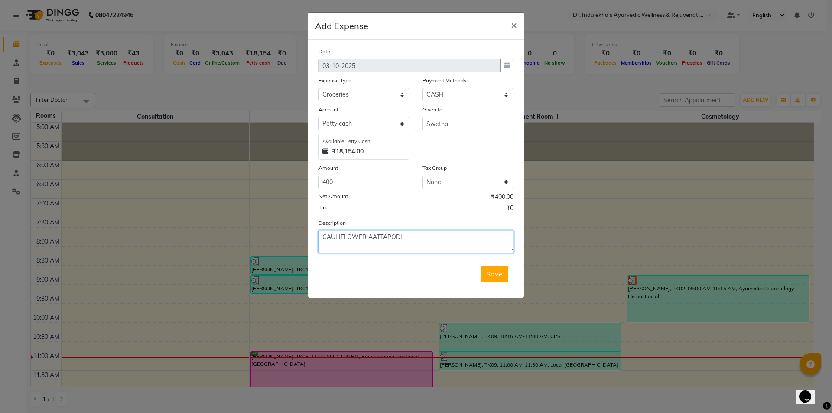
click at [367, 238] on textarea "CAULIFLOWER AATTAPODI" at bounding box center [416, 242] width 195 height 23
click at [492, 276] on span "Save" at bounding box center [494, 274] width 16 height 9
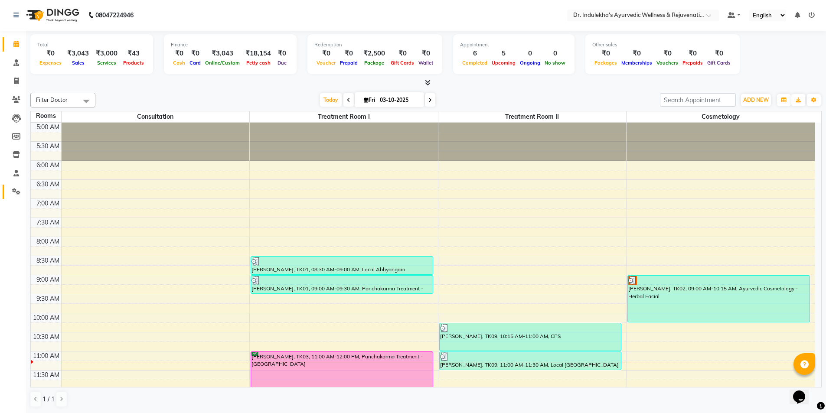
click at [12, 192] on icon at bounding box center [16, 191] width 8 height 7
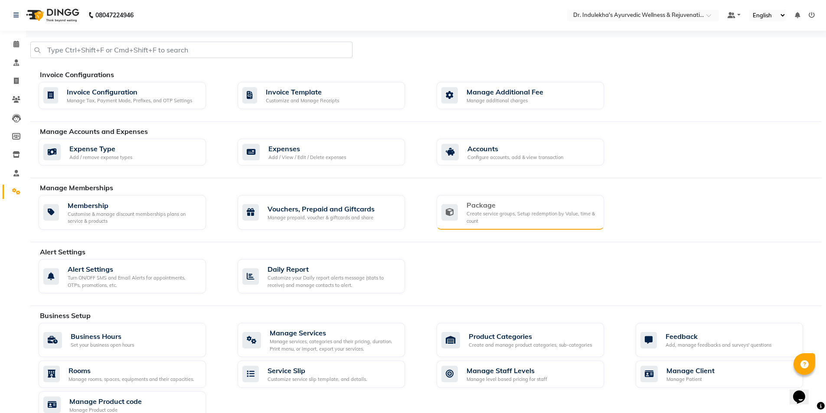
click at [467, 209] on div "Package" at bounding box center [531, 205] width 130 height 10
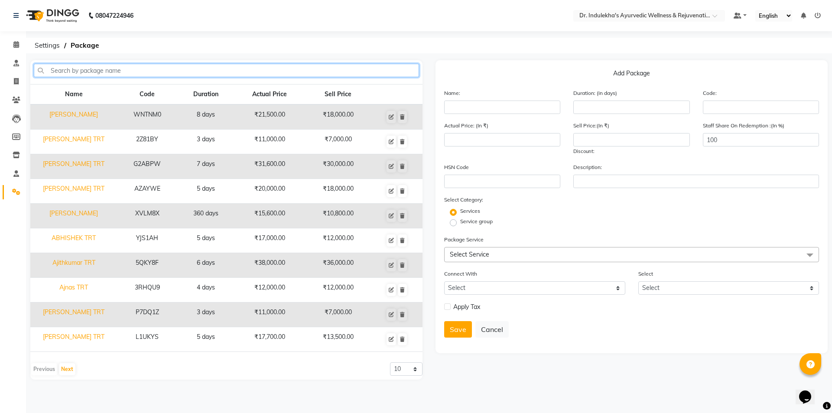
click at [152, 70] on input "text" at bounding box center [226, 70] width 385 height 13
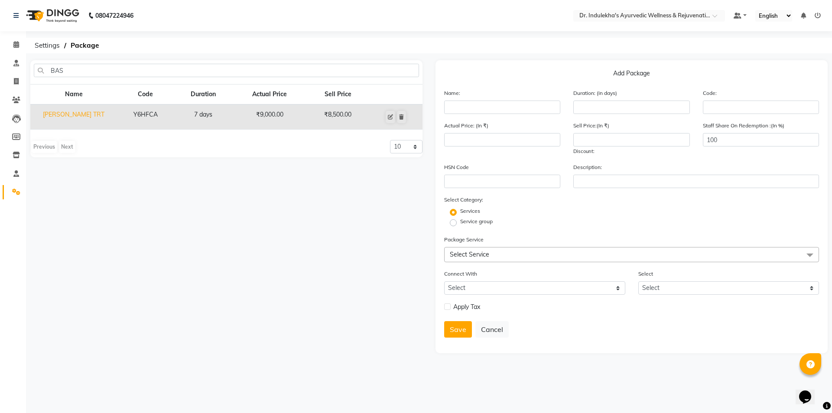
click at [86, 114] on td "Baskaran TRT" at bounding box center [73, 116] width 87 height 25
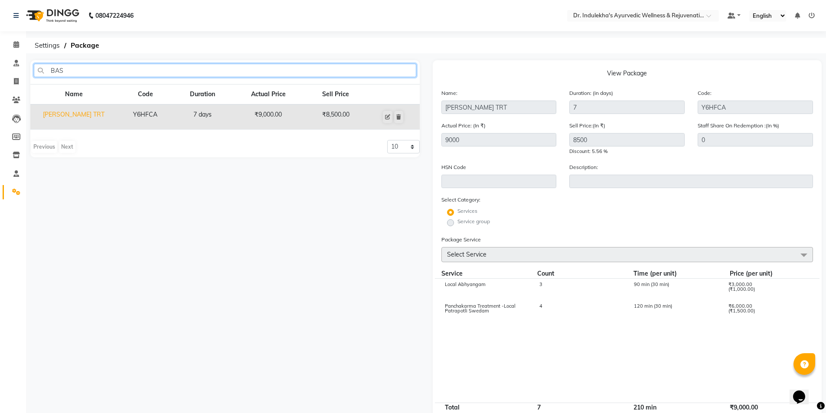
click at [116, 72] on input "BAS" at bounding box center [225, 70] width 382 height 13
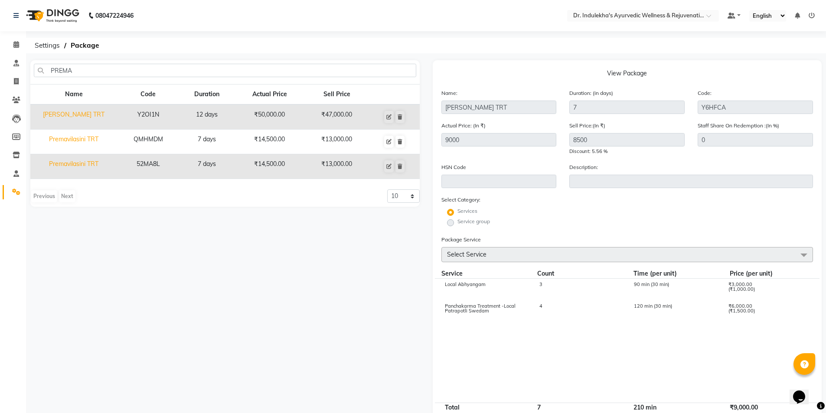
click at [91, 138] on td "Premavilasini TRT" at bounding box center [73, 142] width 87 height 25
click at [399, 141] on icon at bounding box center [399, 141] width 5 height 5
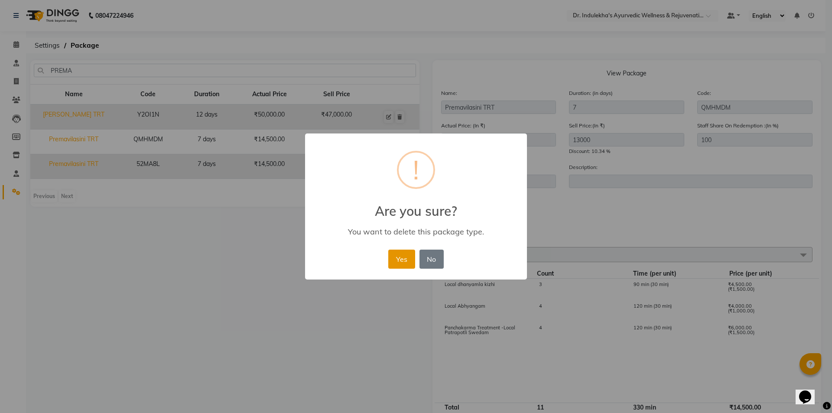
click at [410, 259] on button "Yes" at bounding box center [401, 259] width 26 height 19
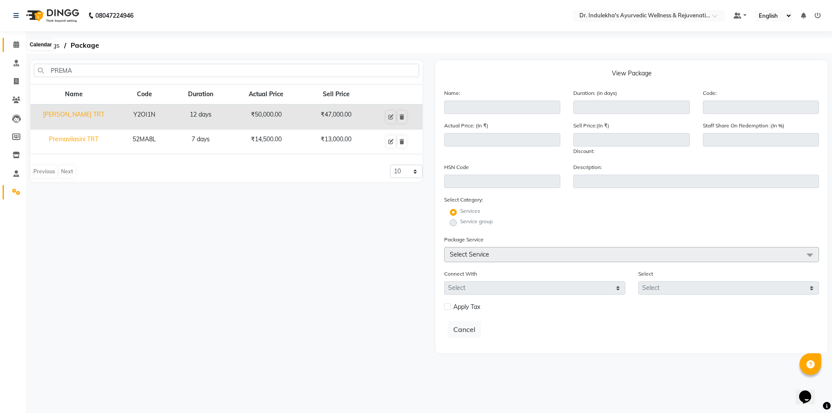
click at [17, 48] on span at bounding box center [16, 45] width 15 height 10
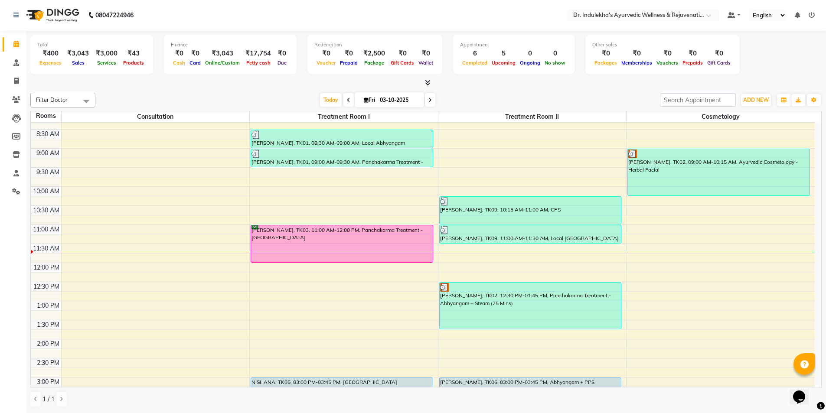
scroll to position [125, 0]
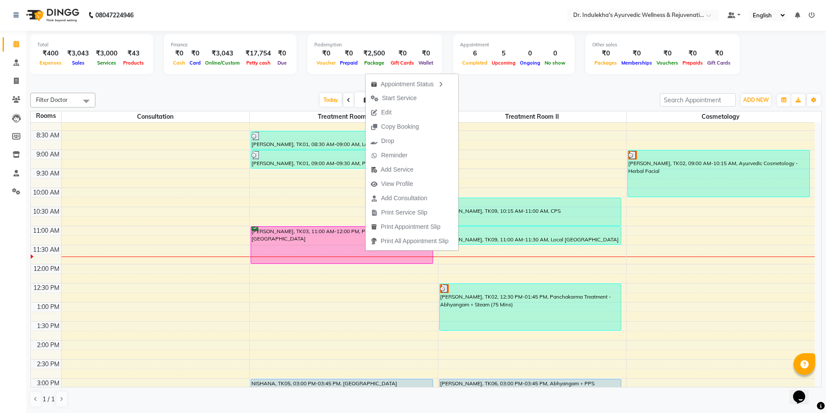
click at [746, 404] on div "1 / 1" at bounding box center [425, 399] width 791 height 16
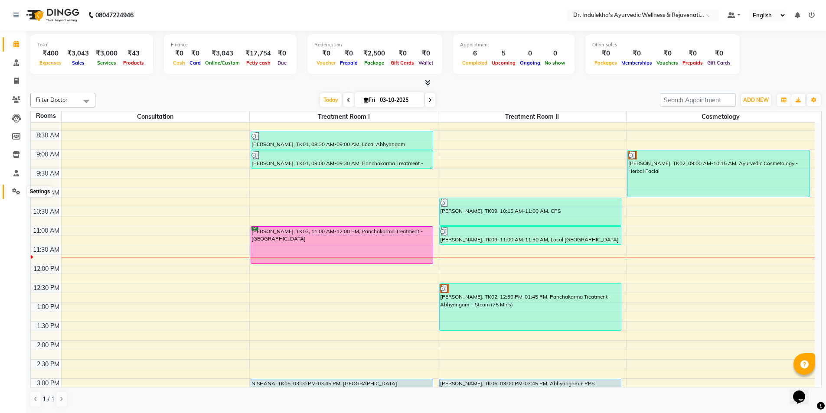
click at [17, 191] on icon at bounding box center [16, 191] width 8 height 7
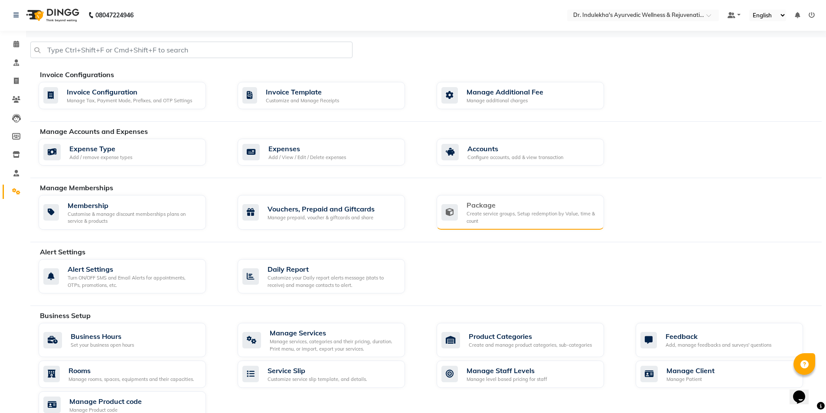
click at [560, 208] on div "Package" at bounding box center [531, 205] width 130 height 10
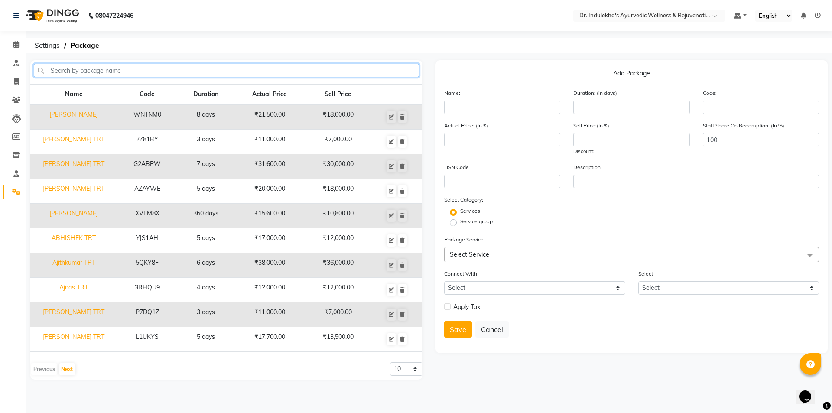
click at [67, 72] on input "text" at bounding box center [226, 70] width 385 height 13
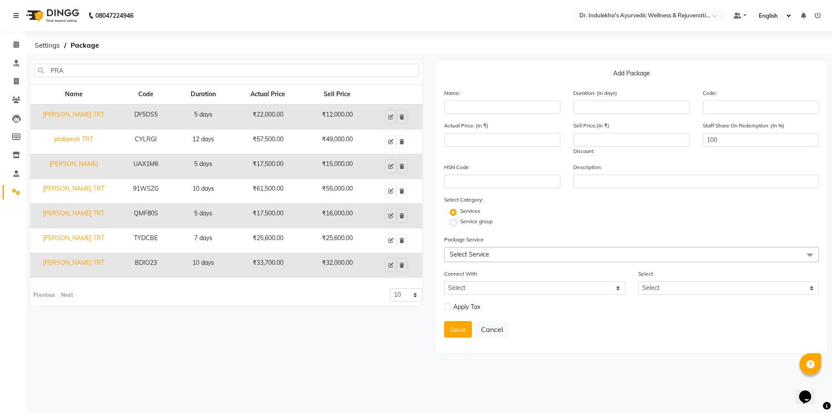
click at [124, 239] on td "TYDCBE" at bounding box center [146, 240] width 58 height 25
click at [333, 238] on td "₹25,600.00" at bounding box center [337, 240] width 66 height 25
click at [86, 238] on td "[PERSON_NAME] TRT" at bounding box center [73, 240] width 87 height 25
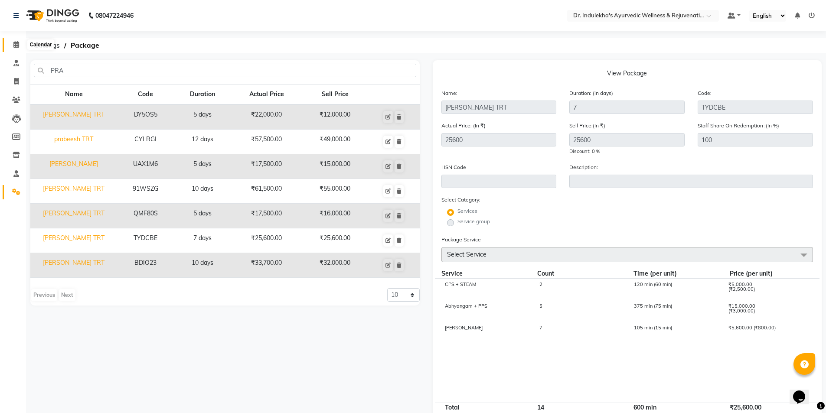
click at [15, 44] on icon at bounding box center [16, 44] width 6 height 7
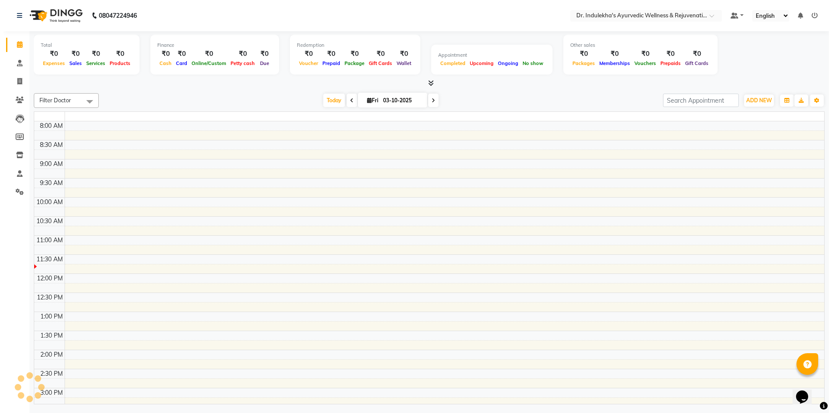
scroll to position [39, 0]
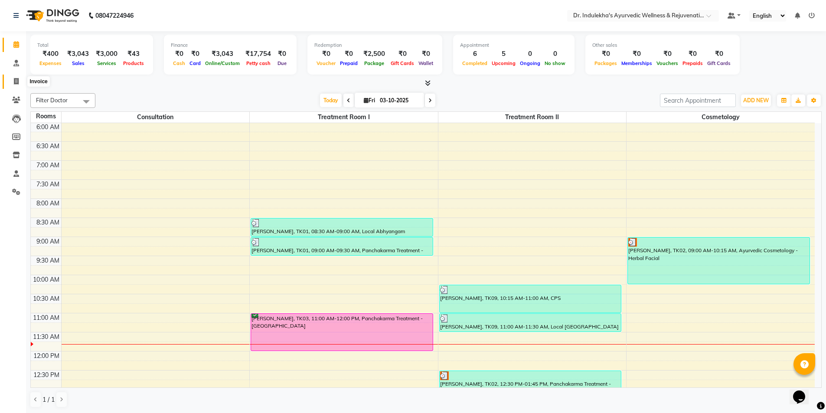
click at [16, 79] on icon at bounding box center [16, 81] width 5 height 7
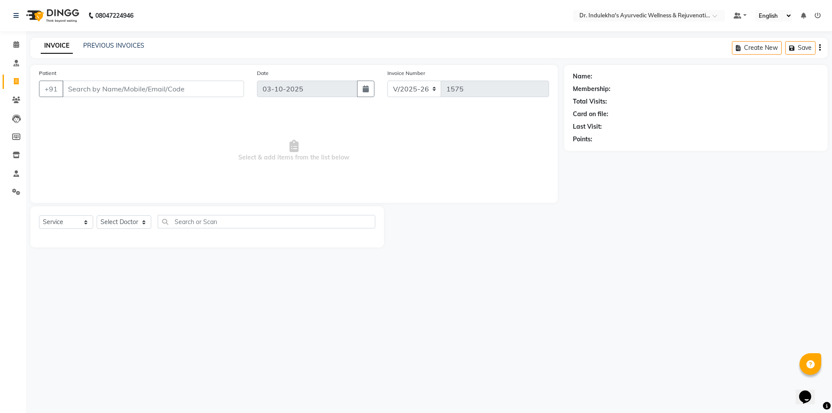
click at [71, 92] on input "Patient" at bounding box center [153, 89] width 182 height 16
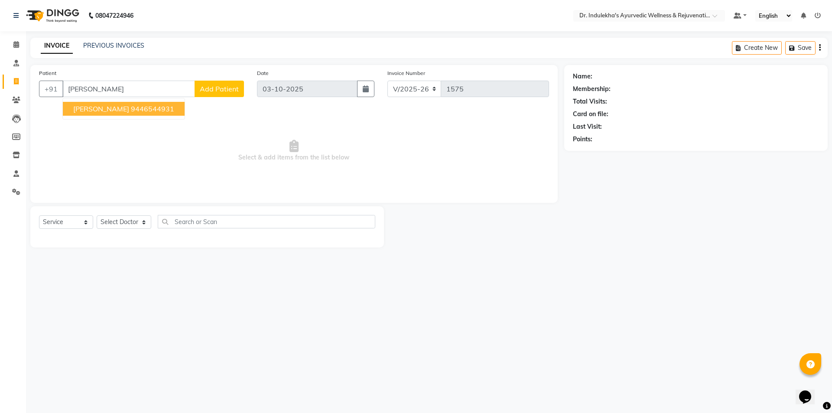
click at [101, 108] on span "[PERSON_NAME]" at bounding box center [101, 108] width 56 height 9
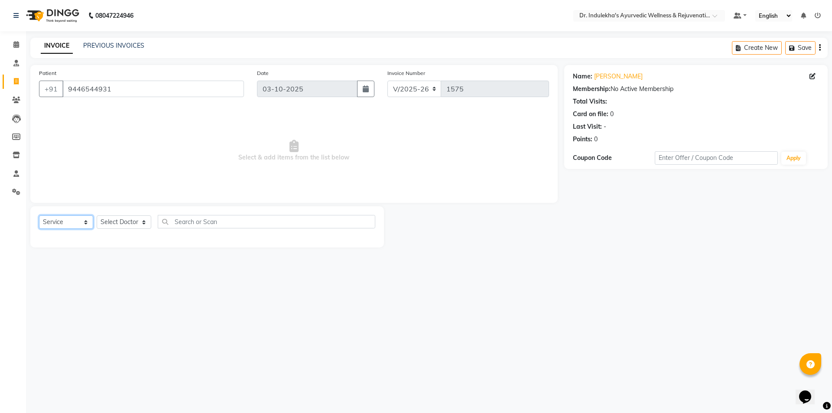
click at [59, 221] on select "Select Service Product Membership Package Voucher Prepaid Gift Card" at bounding box center [66, 221] width 54 height 13
click at [67, 223] on select "Select Service Product Membership Package Voucher Prepaid Gift Card" at bounding box center [66, 221] width 54 height 13
click at [39, 215] on select "Select Service Product Membership Package Voucher Prepaid Gift Card" at bounding box center [66, 221] width 54 height 13
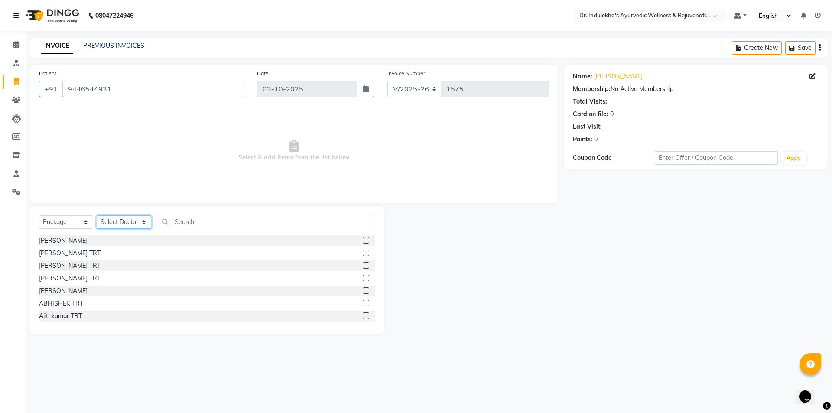
click at [133, 223] on select "Select Doctor Admin 1 Admin 2 Admin 3 Aneesh Anusha M Ardhana Darshana Dr Amal …" at bounding box center [124, 221] width 55 height 13
click at [97, 215] on select "Select Doctor Admin 1 Admin 2 Admin 3 Aneesh Anusha M Ardhana Darshana Dr Amal …" at bounding box center [124, 221] width 55 height 13
click at [225, 223] on input "text" at bounding box center [267, 221] width 218 height 13
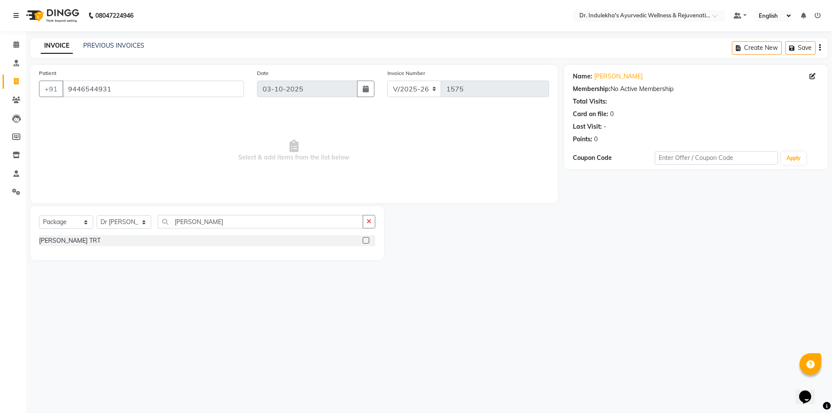
click at [365, 240] on label at bounding box center [366, 240] width 7 height 7
click at [365, 240] on input "checkbox" at bounding box center [366, 241] width 6 height 6
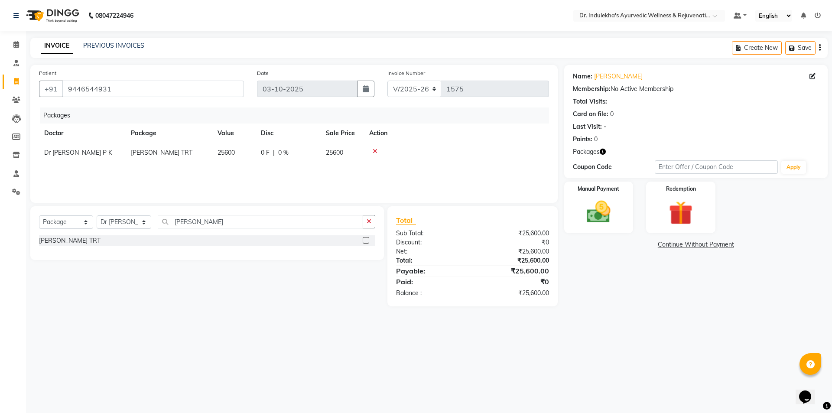
click at [671, 242] on link "Continue Without Payment" at bounding box center [696, 244] width 260 height 9
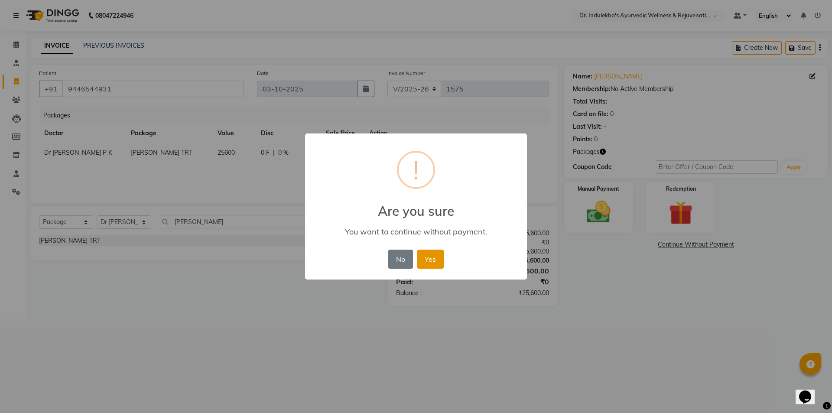
click at [431, 257] on button "Yes" at bounding box center [430, 259] width 26 height 19
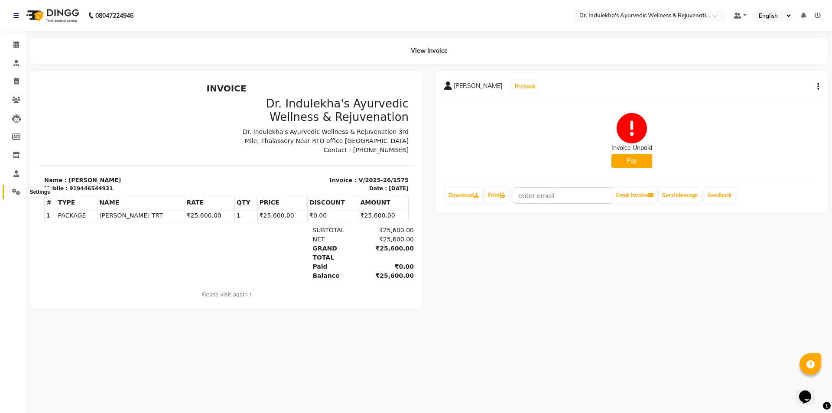
click at [18, 193] on icon at bounding box center [16, 192] width 8 height 7
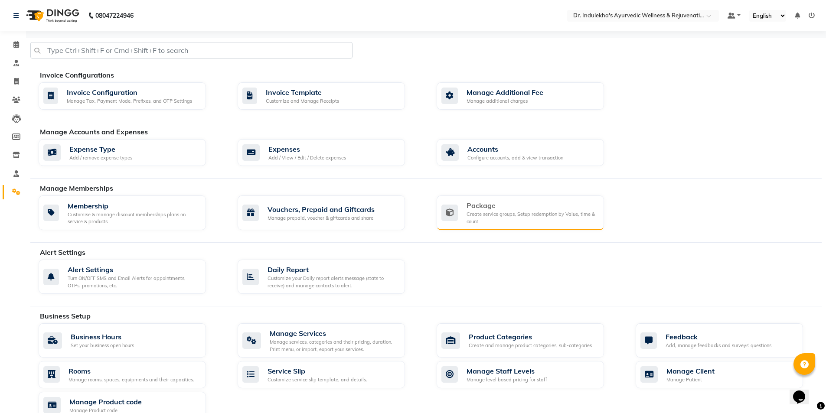
click at [507, 214] on div "Create service groups, Setup redemption by Value, time & count" at bounding box center [531, 218] width 130 height 14
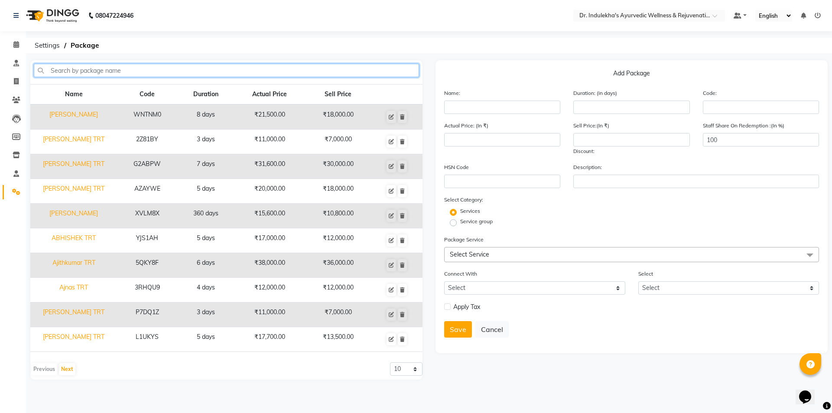
click at [105, 71] on input "text" at bounding box center [226, 70] width 385 height 13
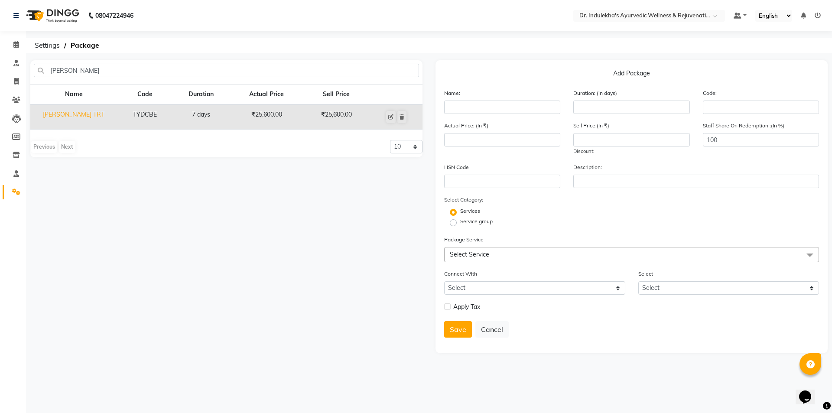
click at [80, 114] on td "[PERSON_NAME] TRT" at bounding box center [73, 116] width 87 height 25
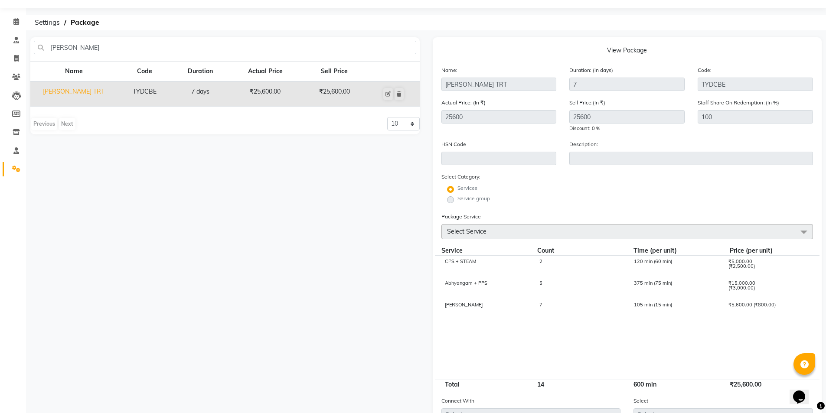
scroll to position [43, 0]
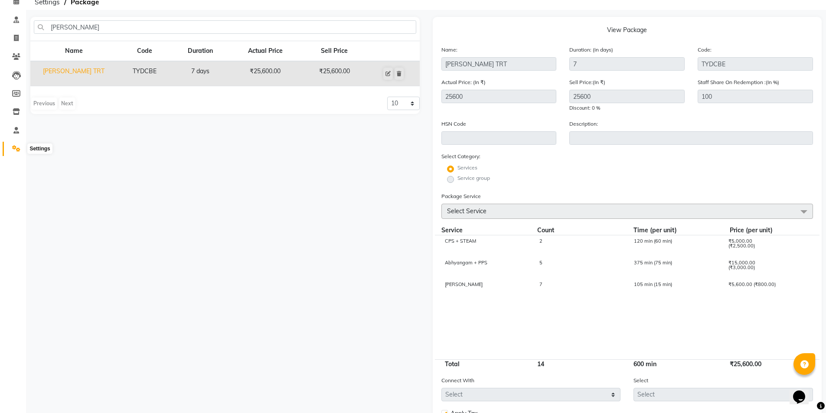
click at [15, 147] on icon at bounding box center [16, 148] width 8 height 7
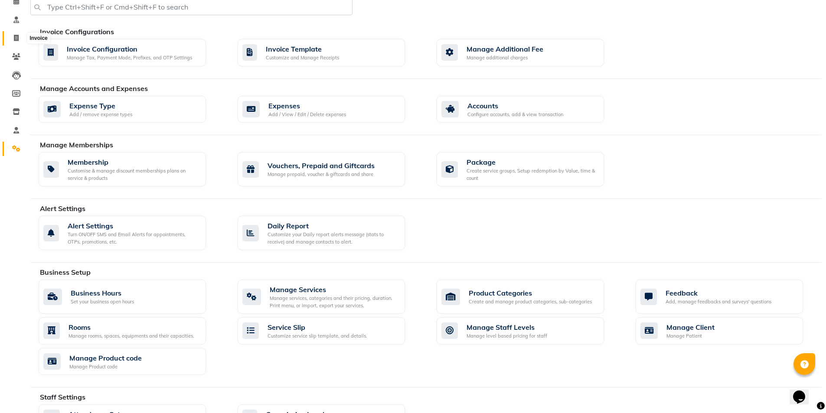
click at [13, 39] on span at bounding box center [16, 38] width 15 height 10
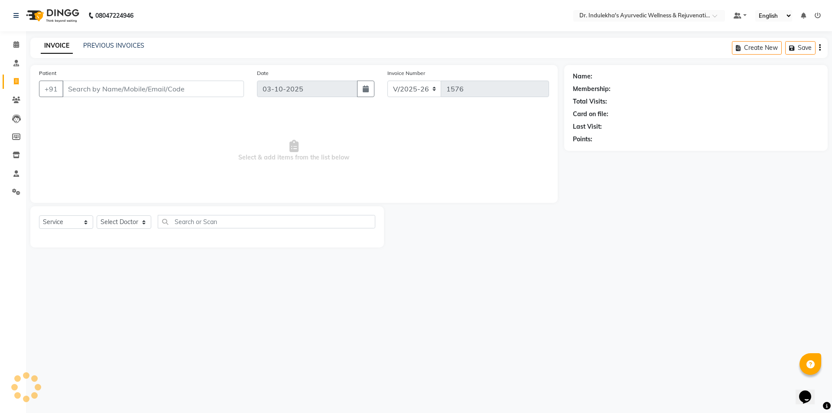
click at [115, 90] on input "Patient" at bounding box center [153, 89] width 182 height 16
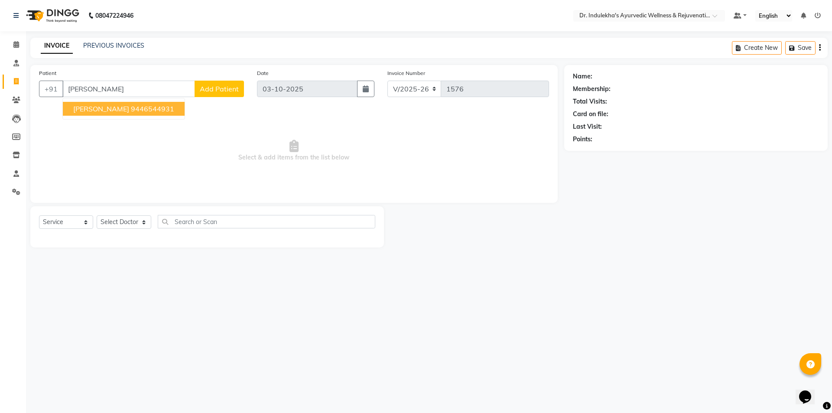
click at [124, 108] on span "[PERSON_NAME]" at bounding box center [101, 108] width 56 height 9
click at [124, 108] on span "Select & add items from the list below" at bounding box center [294, 150] width 510 height 87
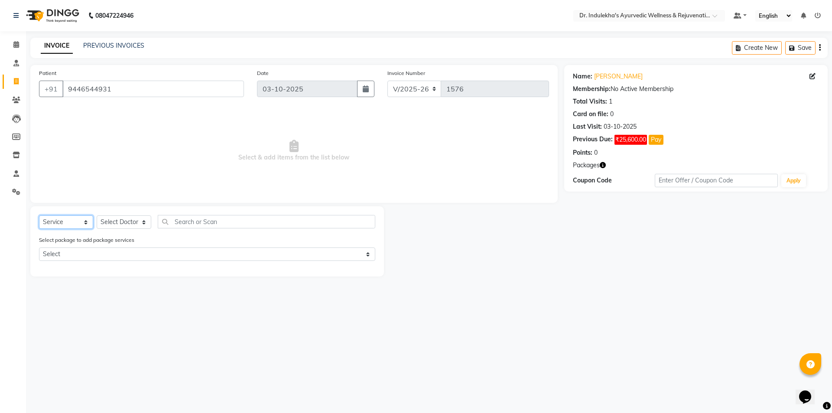
click at [56, 222] on select "Select Service Product Membership Package Voucher Prepaid Gift Card" at bounding box center [66, 221] width 54 height 13
click at [39, 215] on select "Select Service Product Membership Package Voucher Prepaid Gift Card" at bounding box center [66, 221] width 54 height 13
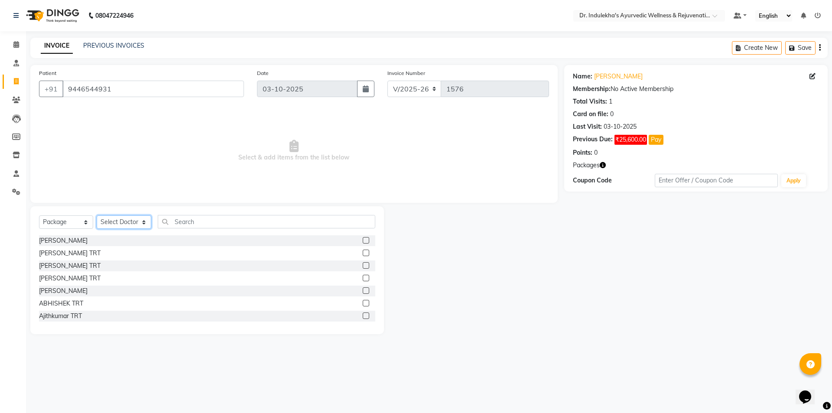
click at [123, 221] on select "Select Doctor Admin 1 Admin 2 Admin 3 Aneesh Anusha M Ardhana Darshana Dr Amal …" at bounding box center [124, 221] width 55 height 13
click at [131, 223] on select "Select Doctor Admin 1 Admin 2 Admin 3 Aneesh Anusha M Ardhana Darshana Dr Amal …" at bounding box center [124, 221] width 55 height 13
click at [97, 215] on select "Select Doctor Admin 1 Admin 2 Admin 3 Aneesh Anusha M Ardhana Darshana Dr Amal …" at bounding box center [124, 221] width 55 height 13
click at [187, 221] on input "text" at bounding box center [267, 221] width 218 height 13
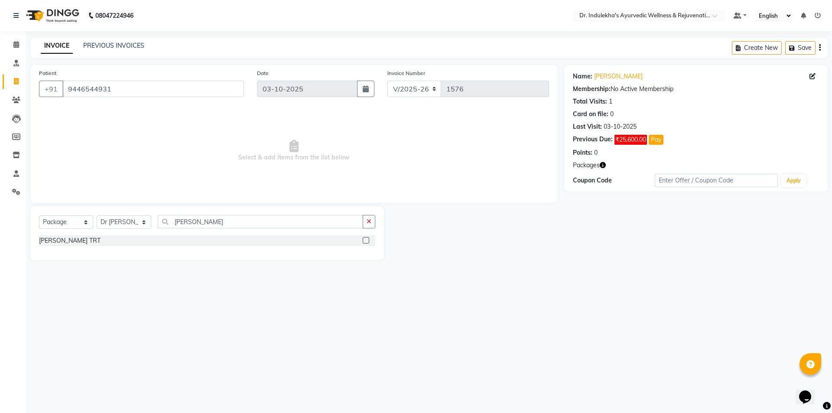
click at [366, 241] on label at bounding box center [366, 240] width 7 height 7
click at [366, 241] on input "checkbox" at bounding box center [366, 241] width 6 height 6
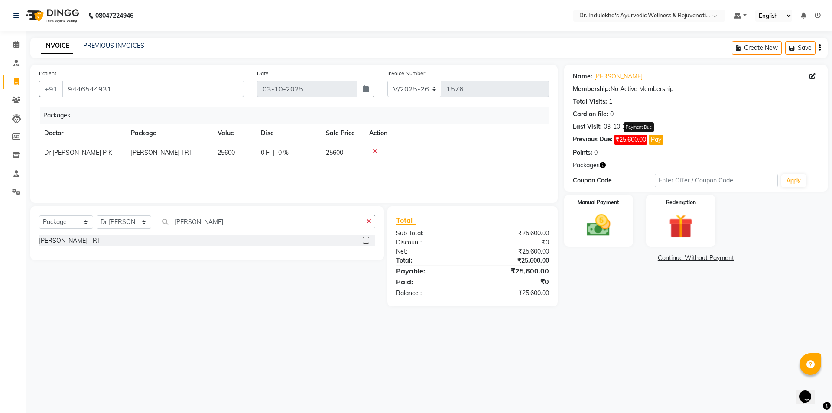
click at [659, 136] on button "Pay" at bounding box center [656, 140] width 15 height 10
click at [656, 140] on button "Pay" at bounding box center [656, 140] width 15 height 10
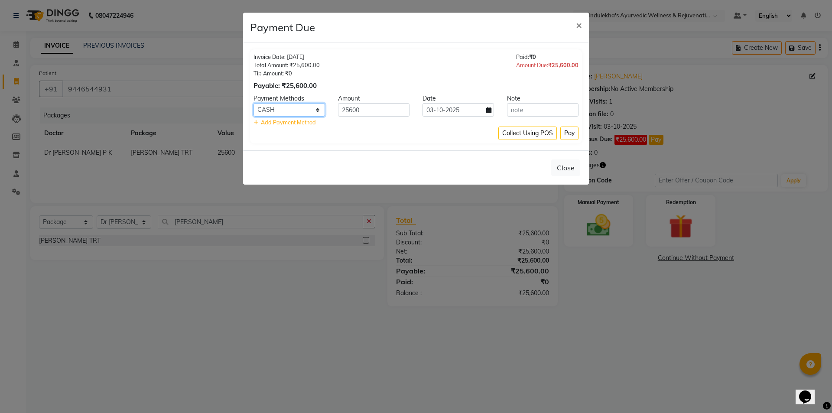
click at [293, 112] on select "CASH UPI CARD ONLINE Coupon" at bounding box center [290, 109] width 72 height 13
click at [254, 103] on select "CASH UPI CARD ONLINE Coupon" at bounding box center [290, 109] width 72 height 13
click at [285, 133] on div "Collect Using POS Pay" at bounding box center [416, 133] width 325 height 13
click at [351, 109] on input "25600" at bounding box center [374, 109] width 72 height 13
click at [375, 103] on div "Amount" at bounding box center [374, 98] width 85 height 9
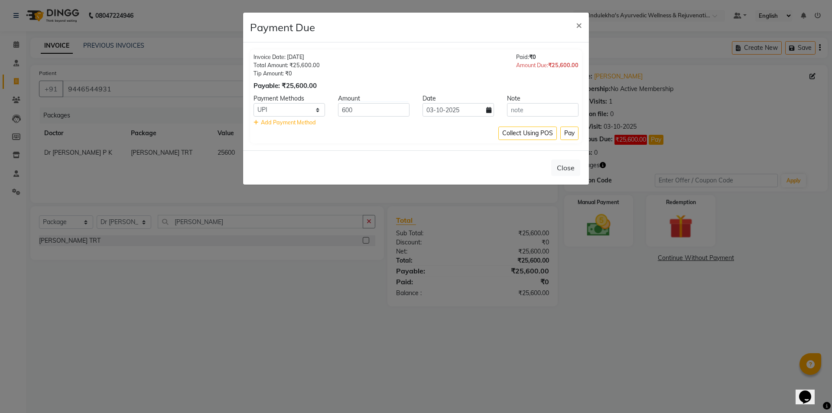
click at [375, 103] on div "Amount" at bounding box center [374, 98] width 85 height 9
click at [360, 110] on input "600" at bounding box center [374, 109] width 72 height 13
click at [569, 134] on button "Pay" at bounding box center [569, 133] width 18 height 13
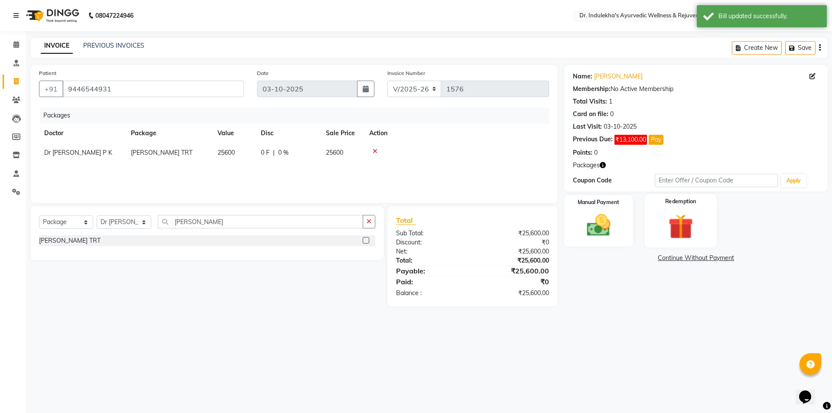
click at [674, 229] on img at bounding box center [681, 226] width 40 height 31
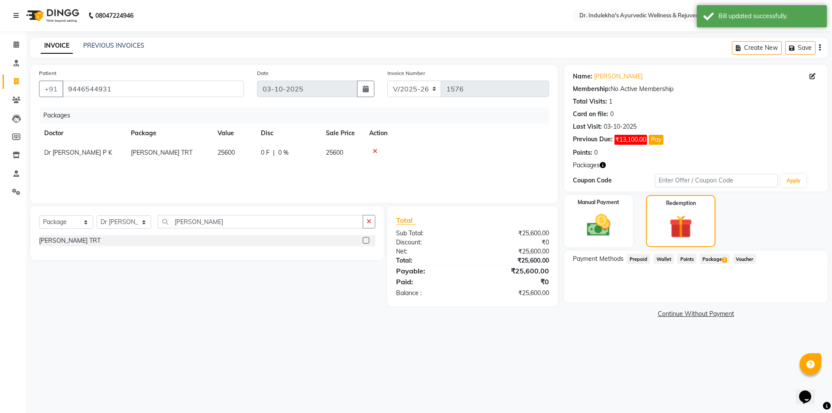
click at [716, 257] on span "Package 2" at bounding box center [715, 259] width 30 height 10
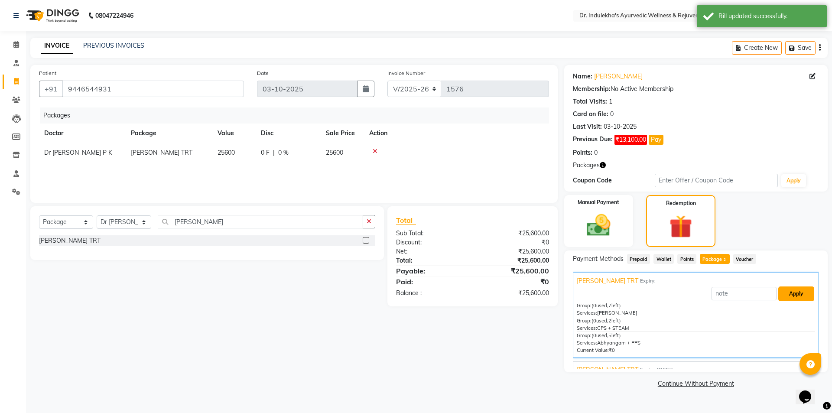
click at [797, 293] on button "Apply" at bounding box center [796, 293] width 36 height 15
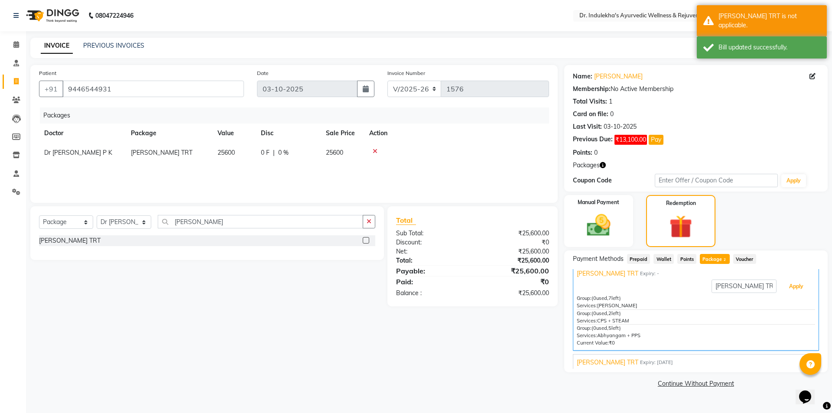
scroll to position [10, 0]
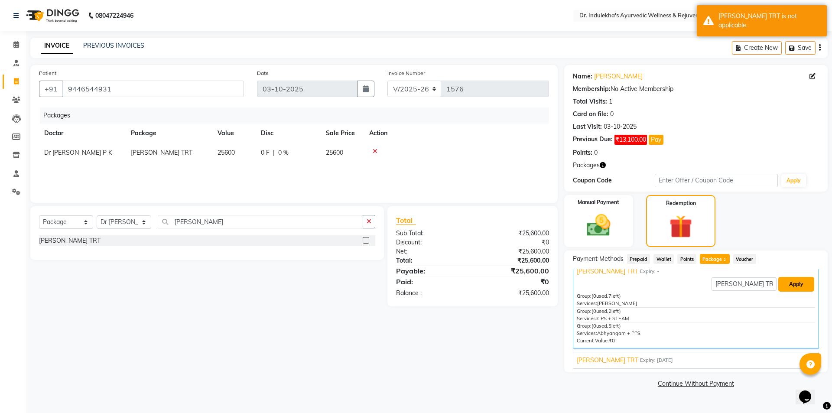
click at [779, 280] on button "Apply" at bounding box center [796, 284] width 36 height 15
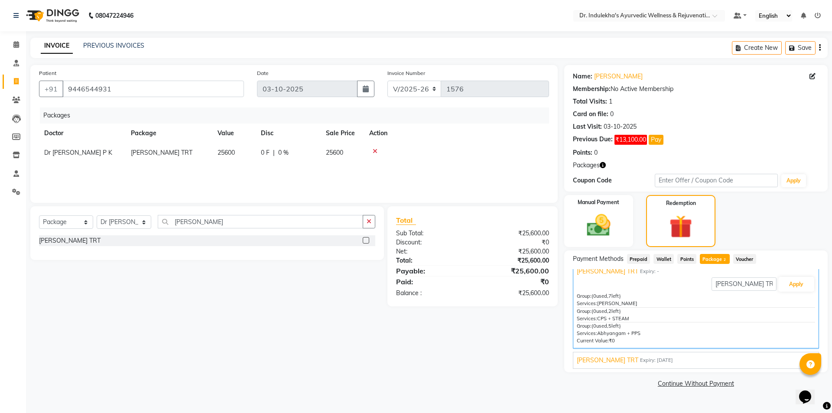
click at [687, 384] on link "Continue Without Payment" at bounding box center [696, 383] width 260 height 9
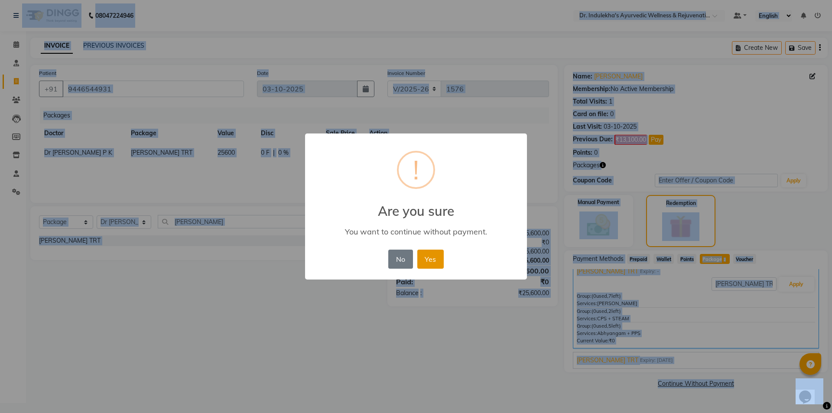
click at [424, 258] on button "Yes" at bounding box center [430, 259] width 26 height 19
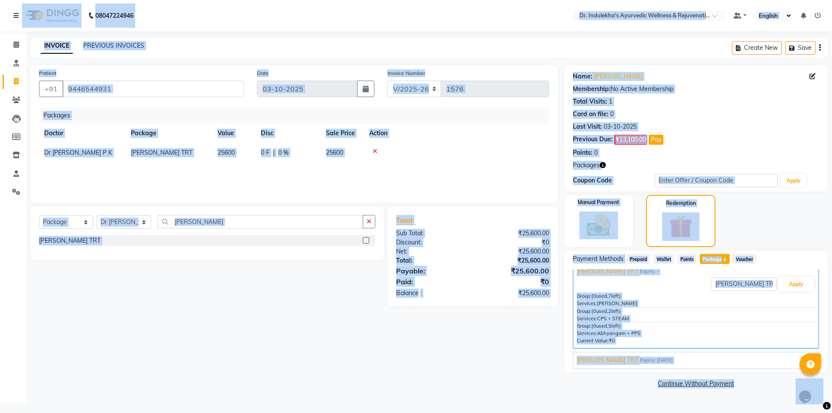
click at [424, 258] on div "× ! Are you sure You want to continue without payment. No No Yes" at bounding box center [416, 206] width 832 height 413
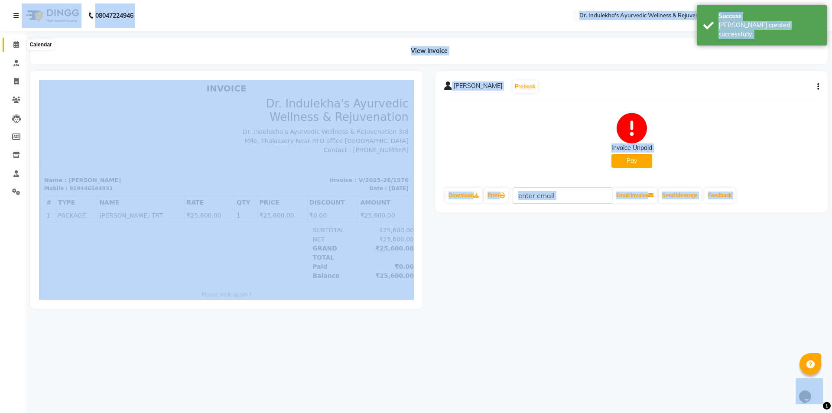
click at [16, 44] on icon at bounding box center [16, 44] width 6 height 7
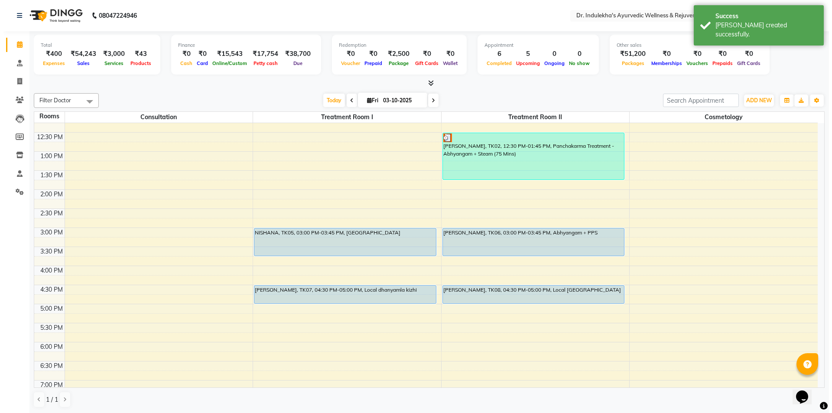
scroll to position [255, 0]
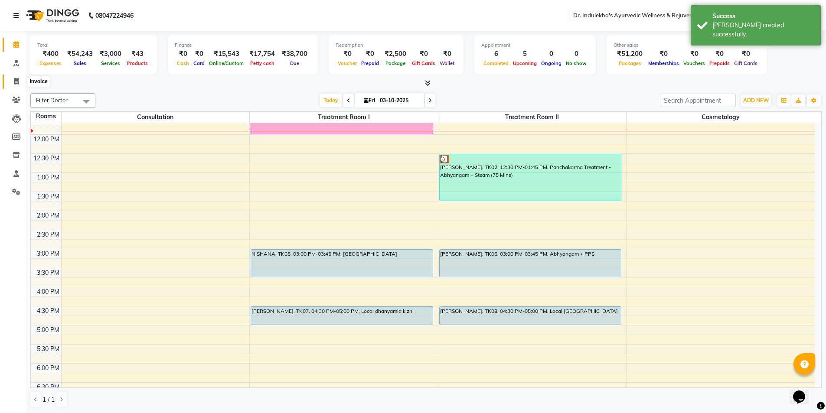
click at [16, 81] on icon at bounding box center [16, 81] width 5 height 7
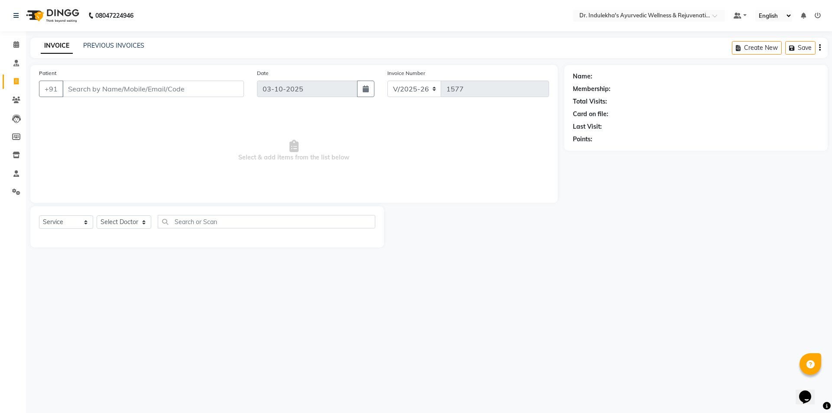
click at [170, 93] on input "Patient" at bounding box center [153, 89] width 182 height 16
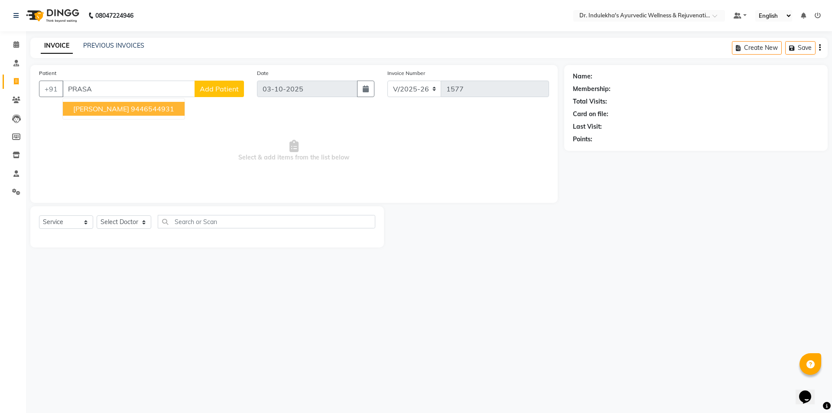
click at [143, 109] on ngb-highlight "9446544931" at bounding box center [152, 108] width 43 height 9
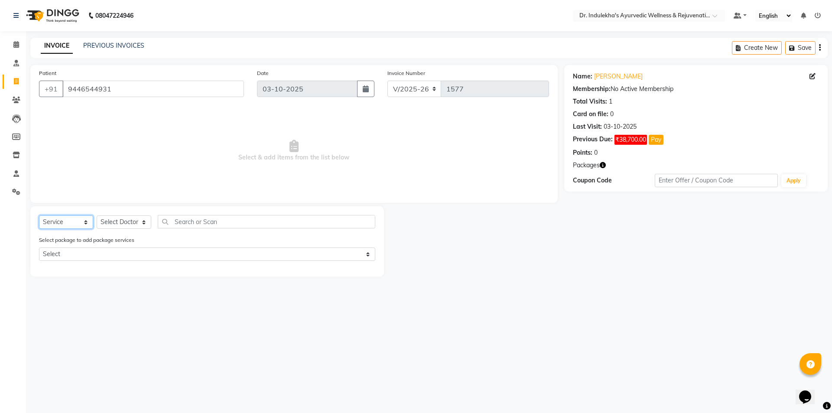
click at [64, 223] on select "Select Service Product Membership Package Voucher Prepaid Gift Card" at bounding box center [66, 221] width 54 height 13
click at [39, 215] on select "Select Service Product Membership Package Voucher Prepaid Gift Card" at bounding box center [66, 221] width 54 height 13
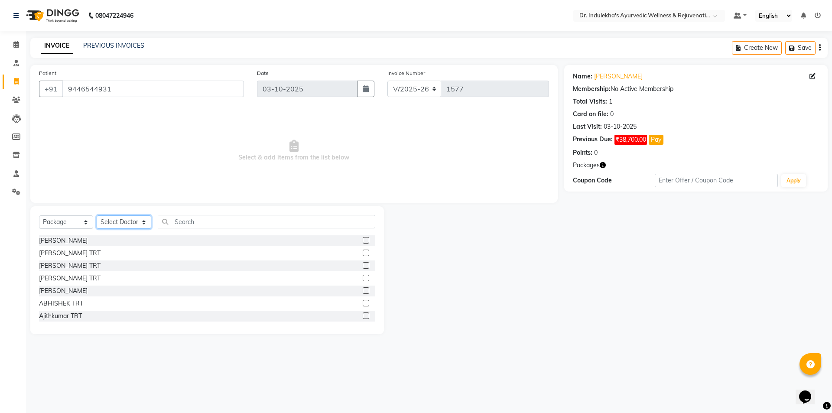
click at [123, 221] on select "Select Doctor Admin 1 Admin 2 Admin 3 Aneesh Anusha M Ardhana Darshana Dr Amal …" at bounding box center [124, 221] width 55 height 13
click at [97, 215] on select "Select Doctor Admin 1 Admin 2 Admin 3 Aneesh Anusha M Ardhana Darshana Dr Amal …" at bounding box center [124, 221] width 55 height 13
click at [202, 222] on input "text" at bounding box center [267, 221] width 218 height 13
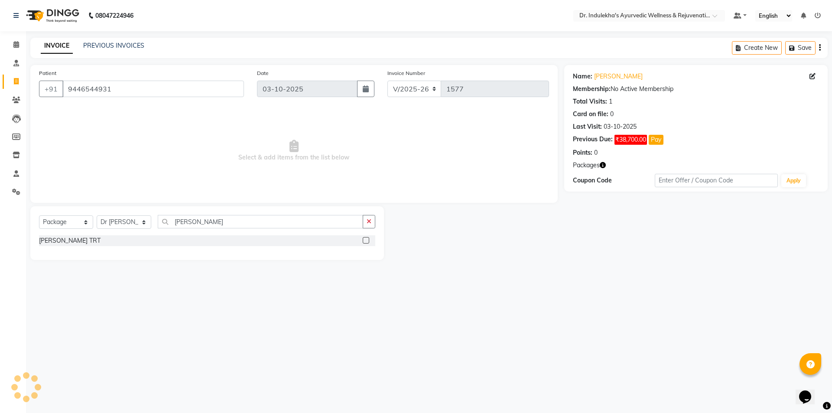
click at [367, 241] on label at bounding box center [366, 240] width 7 height 7
click at [367, 241] on input "checkbox" at bounding box center [366, 241] width 6 height 6
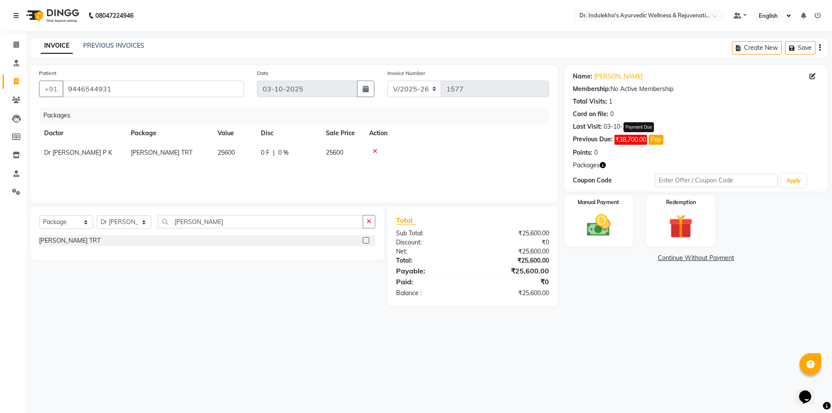
click at [632, 140] on span "₹38,700.00" at bounding box center [631, 140] width 33 height 10
click at [700, 256] on link "Continue Without Payment" at bounding box center [696, 258] width 260 height 9
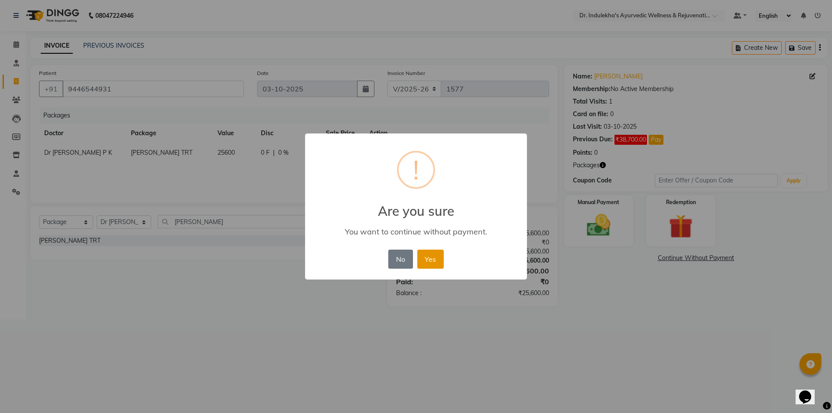
click at [424, 260] on button "Yes" at bounding box center [430, 259] width 26 height 19
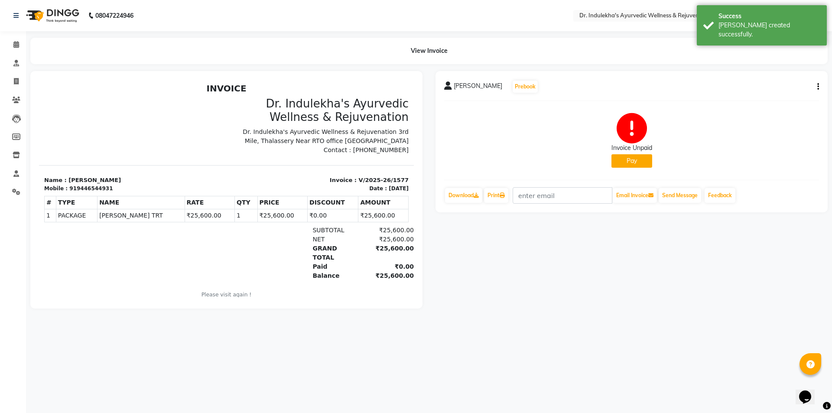
click at [629, 161] on button "Pay" at bounding box center [632, 160] width 41 height 13
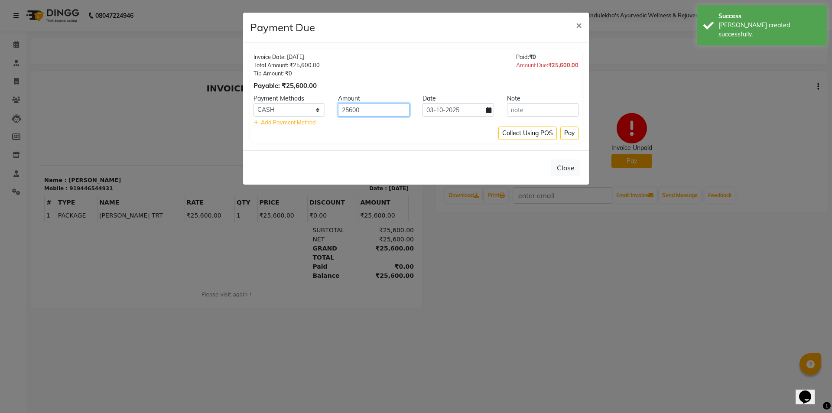
click at [352, 110] on input "25600" at bounding box center [374, 109] width 72 height 13
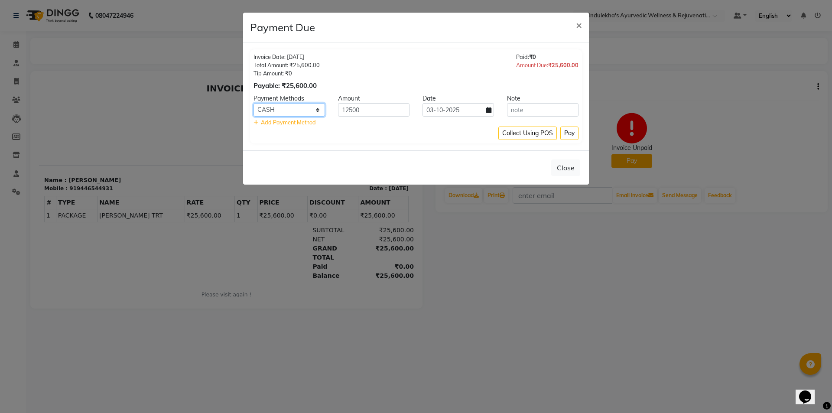
click at [280, 111] on select "CASH UPI CARD ONLINE Coupon" at bounding box center [290, 109] width 72 height 13
click at [254, 103] on select "CASH UPI CARD ONLINE Coupon" at bounding box center [290, 109] width 72 height 13
click at [567, 133] on button "Pay" at bounding box center [569, 133] width 18 height 13
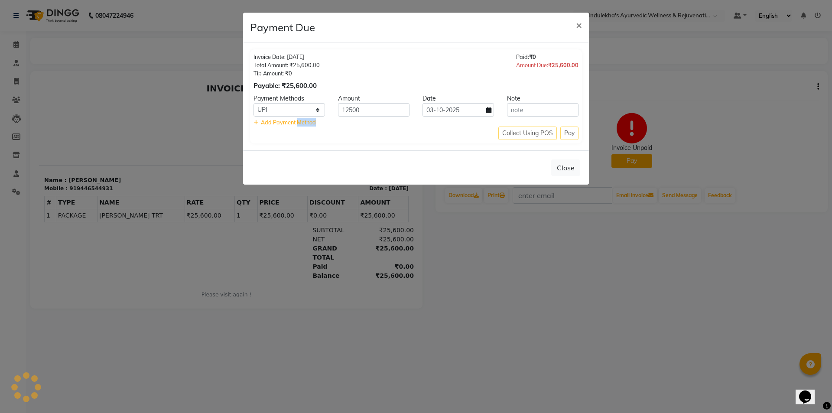
click at [567, 133] on div "Collect Using POS Pay" at bounding box center [416, 133] width 325 height 13
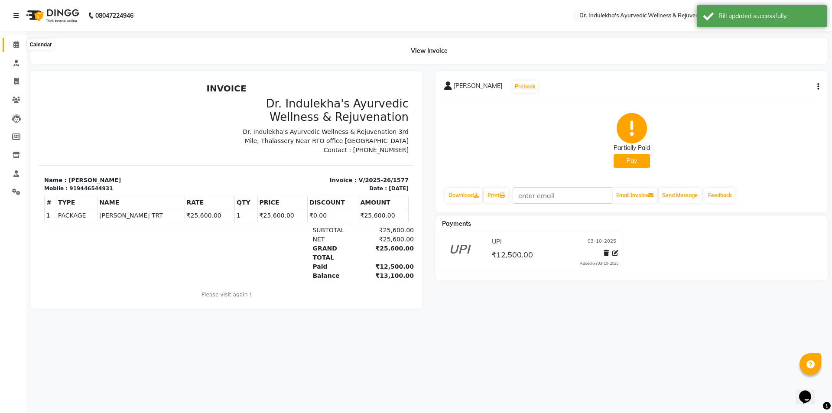
click at [18, 46] on icon at bounding box center [16, 44] width 6 height 7
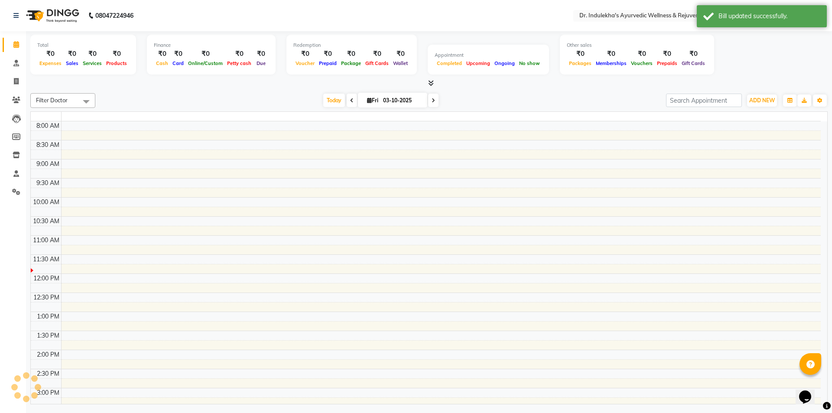
click at [18, 46] on icon at bounding box center [16, 44] width 6 height 7
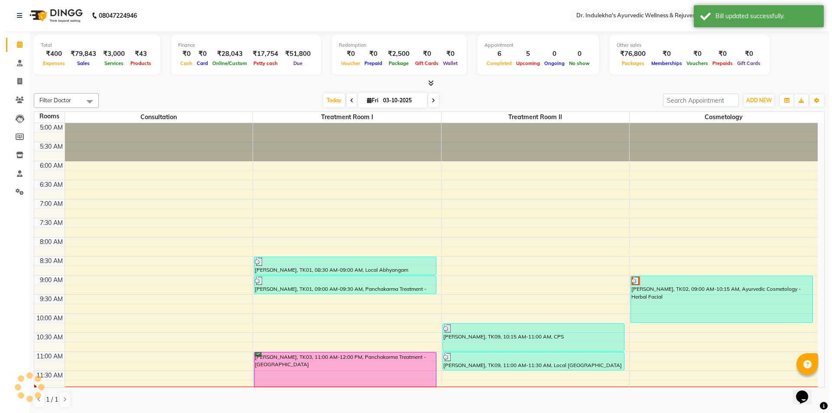
scroll to position [229, 0]
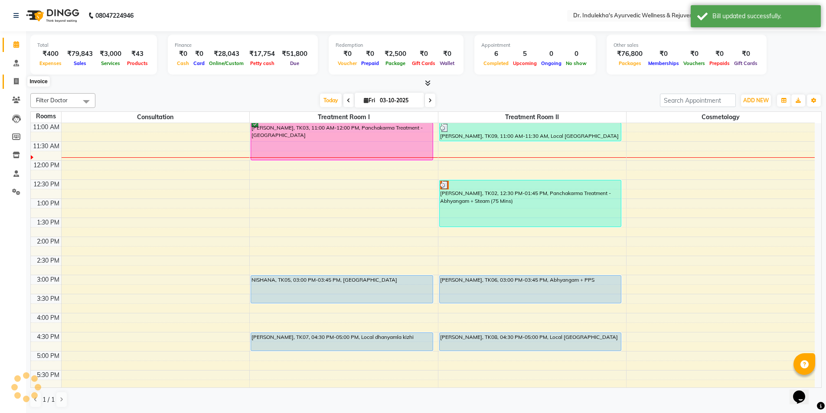
click at [18, 81] on icon at bounding box center [16, 81] width 5 height 7
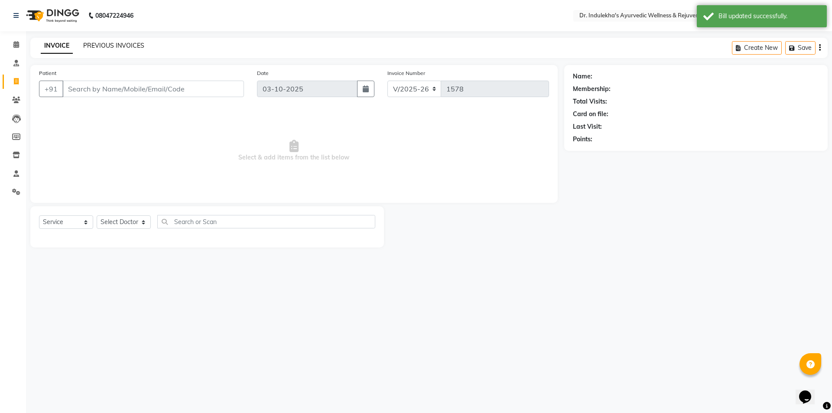
click at [137, 43] on link "PREVIOUS INVOICES" at bounding box center [113, 46] width 61 height 8
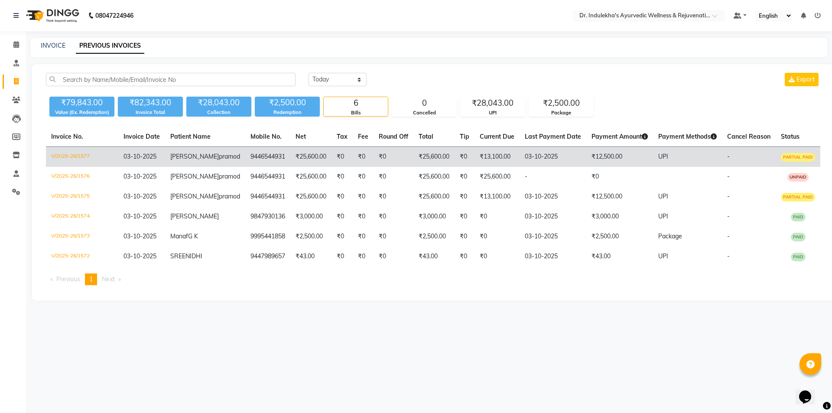
click at [475, 158] on td "₹13,100.00" at bounding box center [497, 157] width 45 height 20
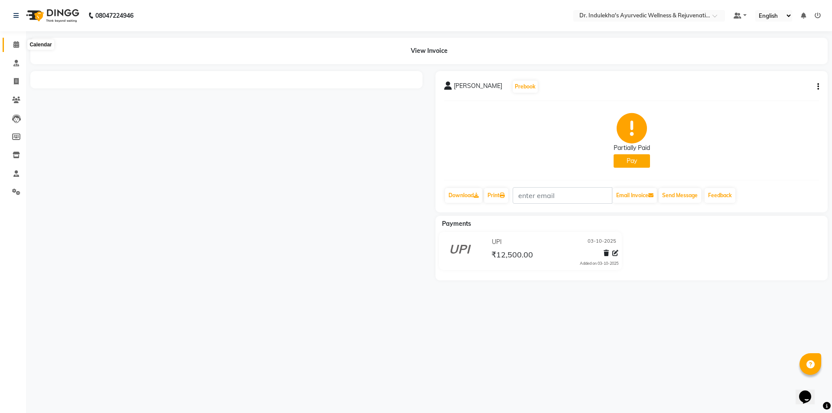
click at [16, 45] on icon at bounding box center [16, 44] width 6 height 7
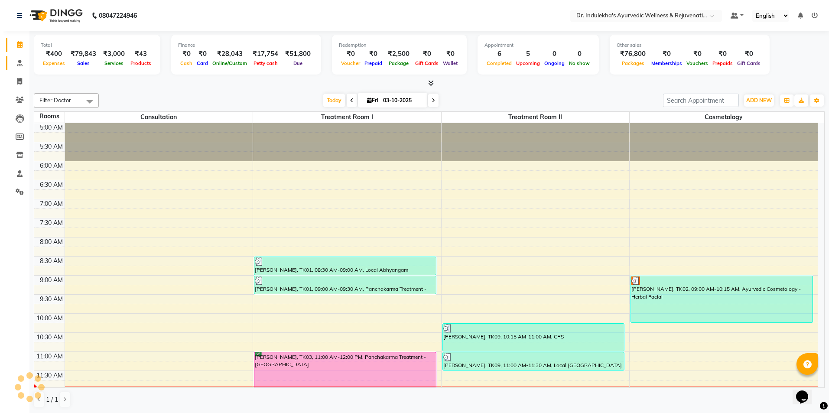
scroll to position [39, 0]
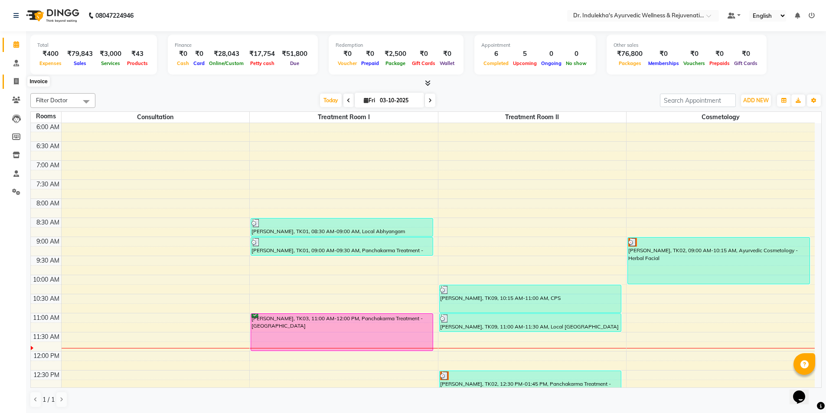
click at [16, 84] on icon at bounding box center [16, 81] width 5 height 7
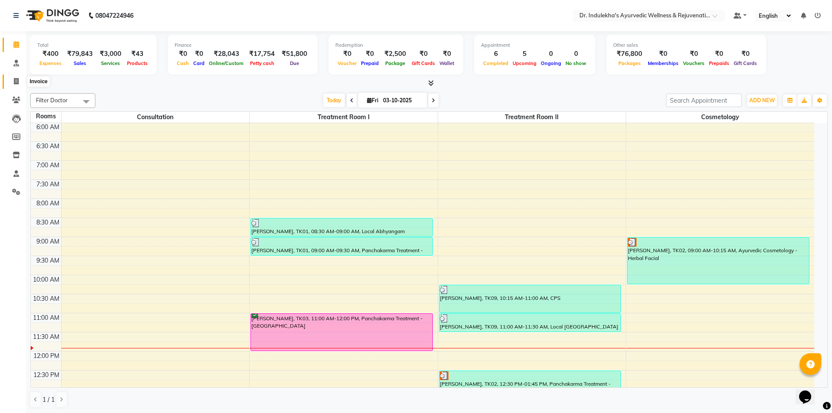
select select "7775"
select select "service"
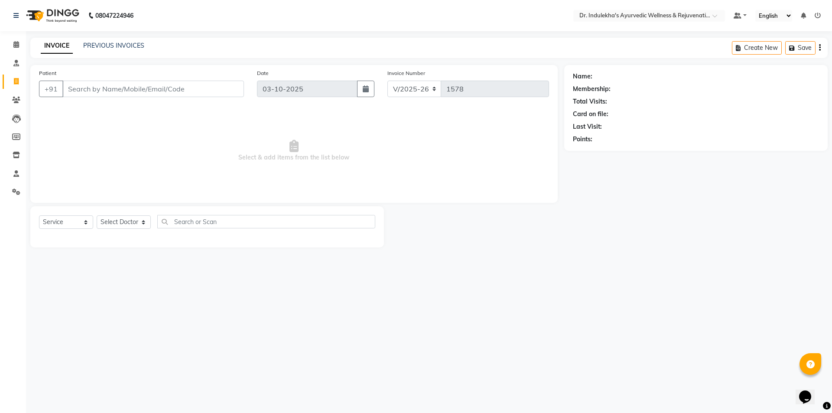
click at [111, 87] on input "Patient" at bounding box center [153, 89] width 182 height 16
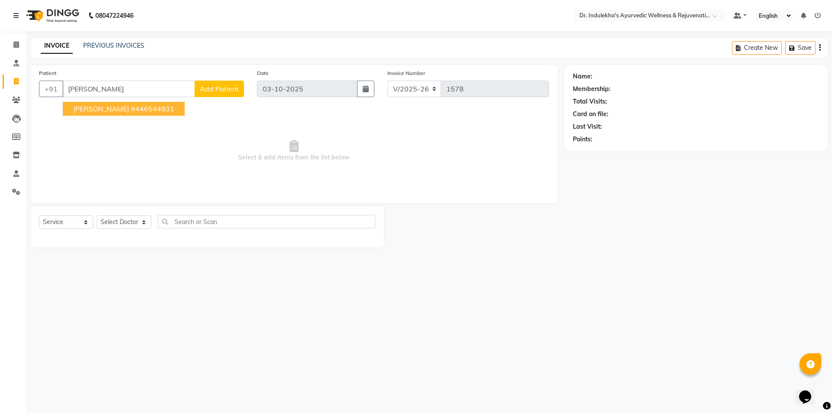
click at [71, 111] on button "Prasanna pramod 9446544931" at bounding box center [124, 109] width 122 height 14
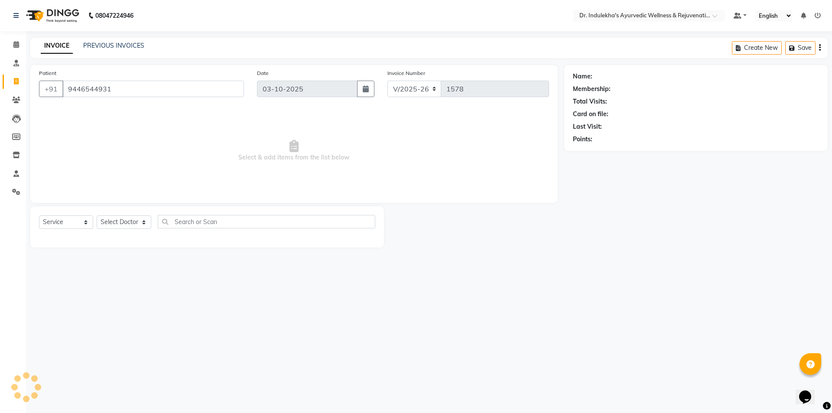
type input "9446544931"
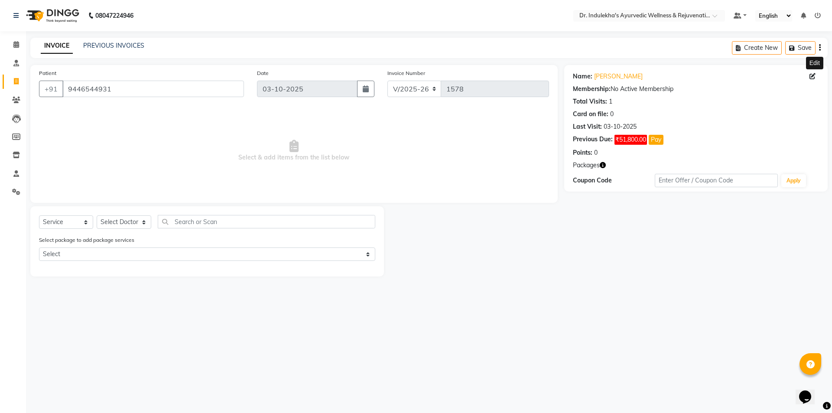
click at [811, 76] on icon at bounding box center [813, 76] width 6 height 6
select select "female"
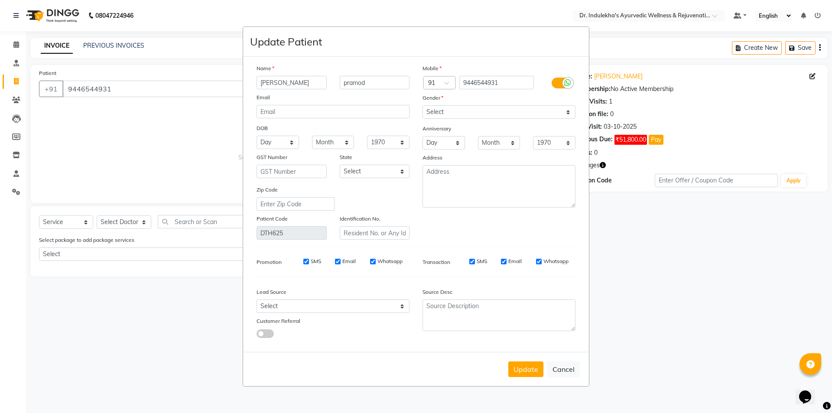
click at [663, 247] on ngb-modal-window "Update Patient Name Prasanna pramod Email DOB Day 01 02 03 04 05 06 07 08 09 10…" at bounding box center [416, 206] width 832 height 413
click at [560, 367] on button "Cancel" at bounding box center [563, 369] width 33 height 16
select select
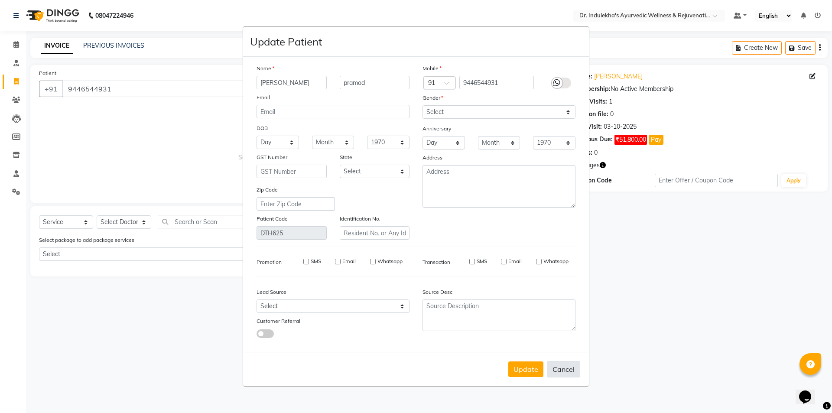
select select
checkbox input "false"
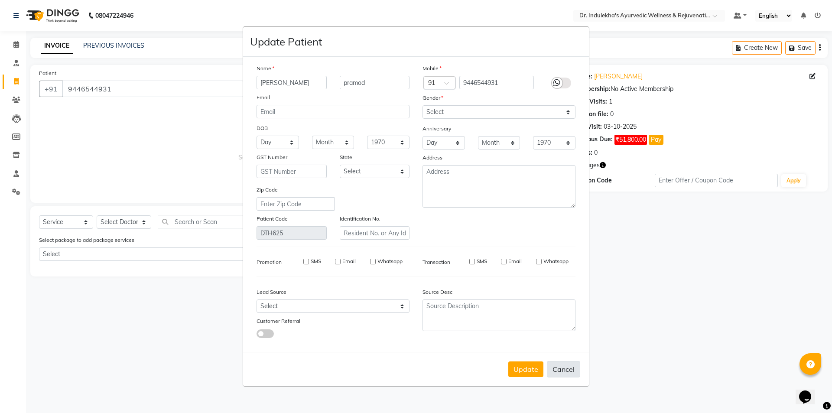
checkbox input "false"
select select
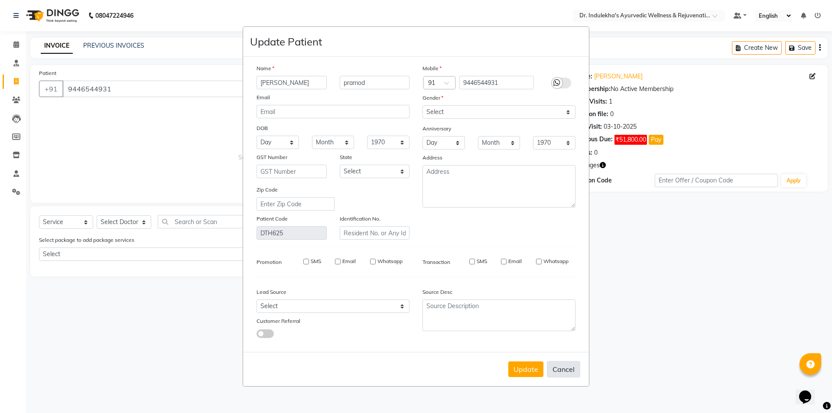
select select
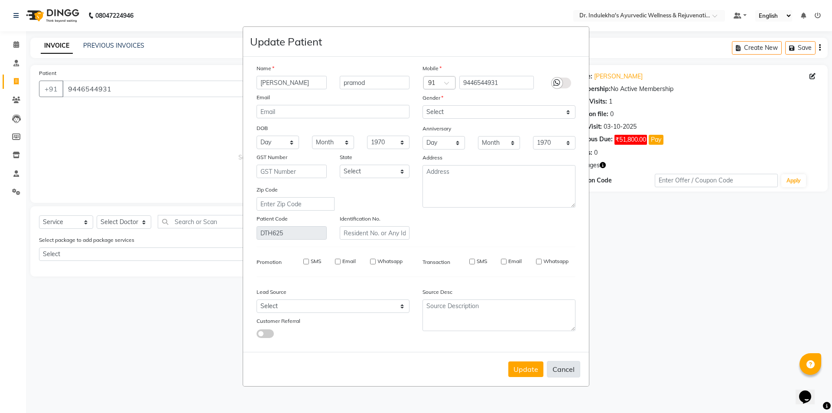
checkbox input "false"
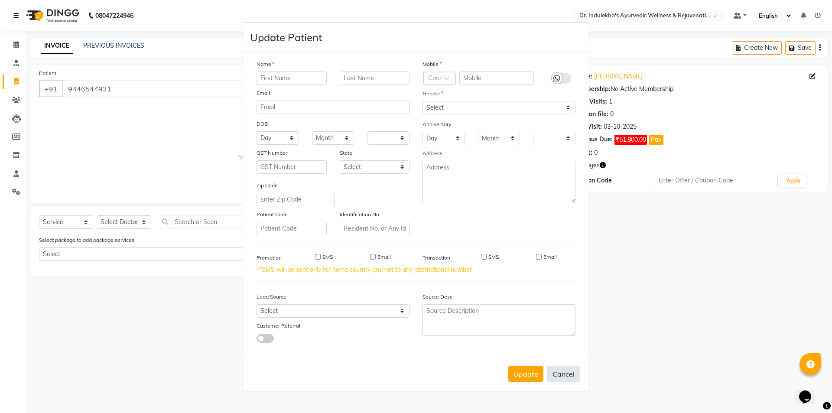
click at [560, 373] on button "Cancel" at bounding box center [563, 374] width 33 height 16
select select
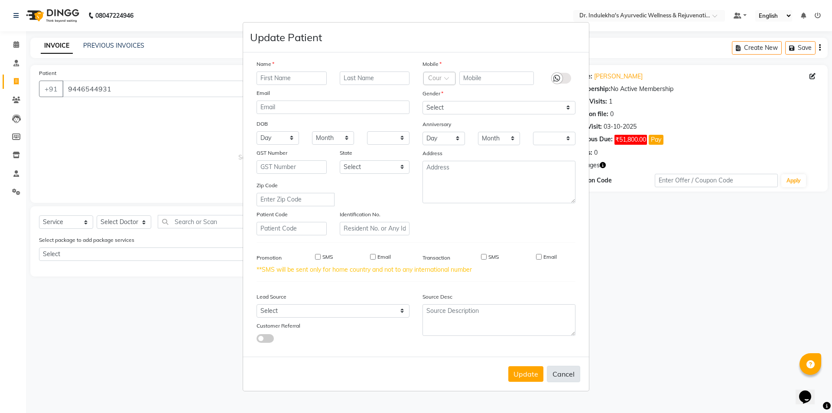
select select
checkbox input "false"
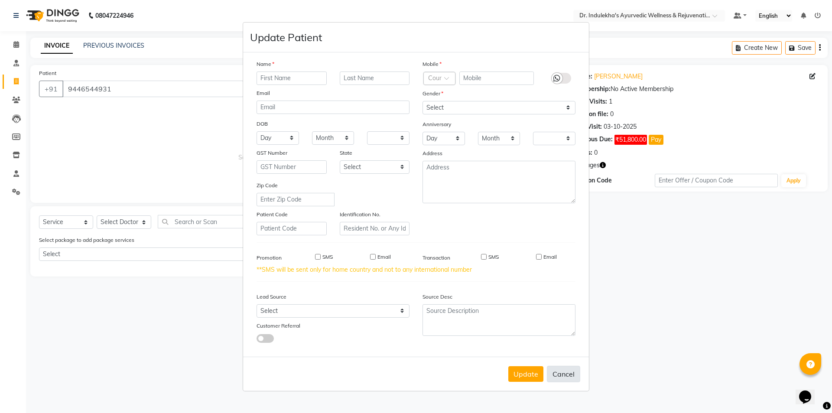
checkbox input "false"
click at [560, 373] on button "Cancel" at bounding box center [563, 374] width 33 height 16
select select
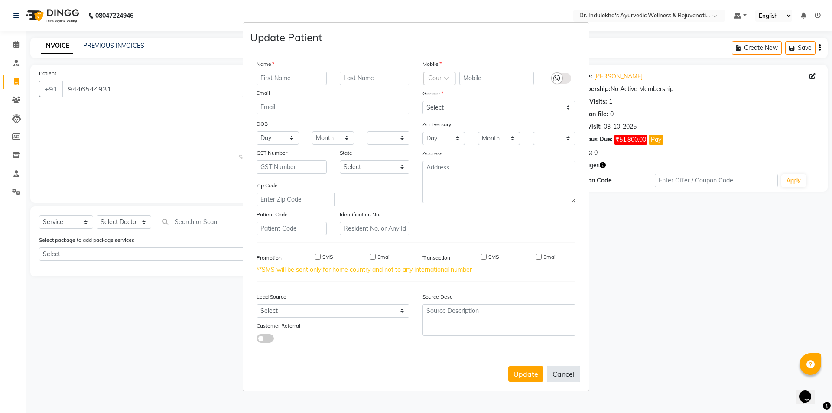
select select
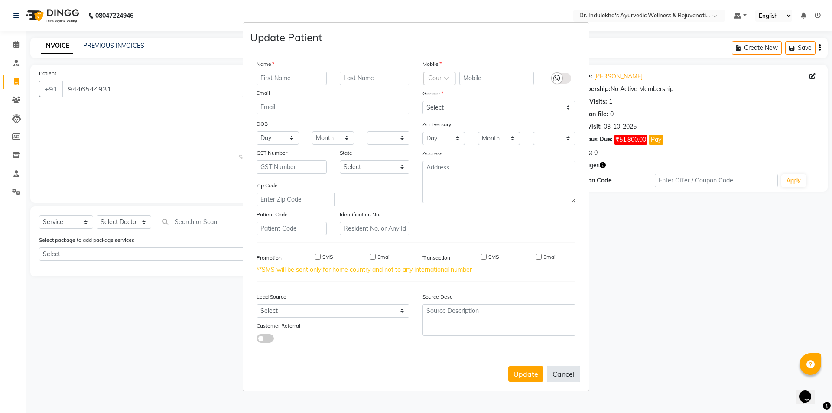
checkbox input "false"
click at [560, 373] on button "Cancel" at bounding box center [563, 374] width 33 height 16
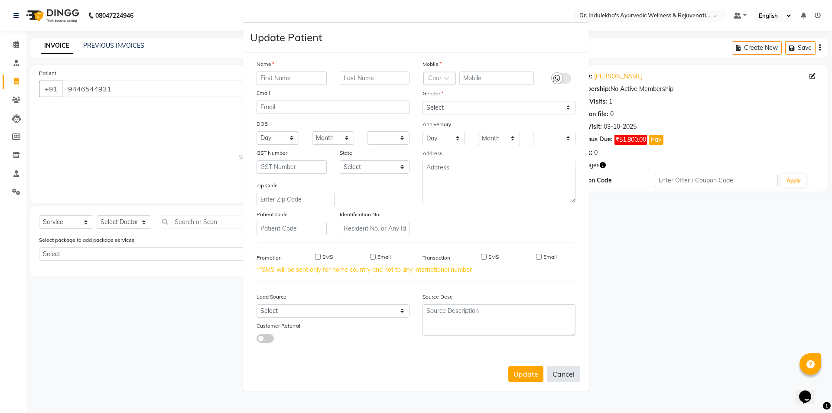
select select
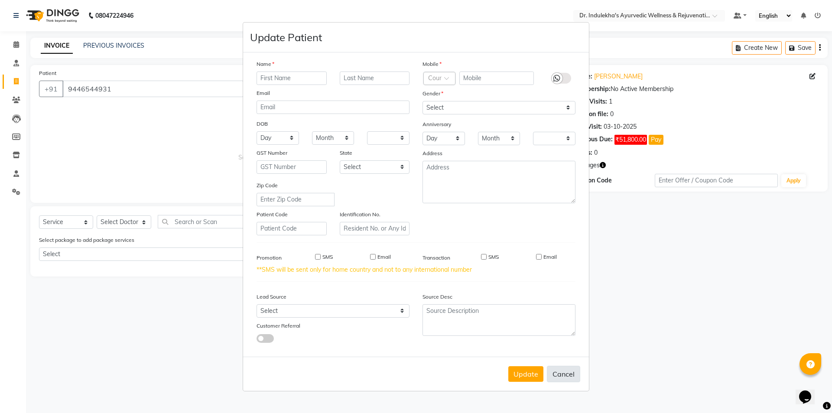
select select
checkbox input "false"
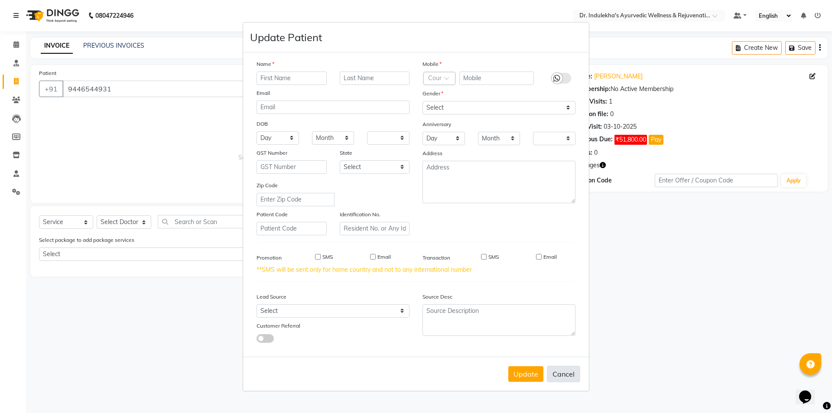
checkbox input "false"
click at [549, 378] on button "Cancel" at bounding box center [563, 374] width 33 height 16
select select
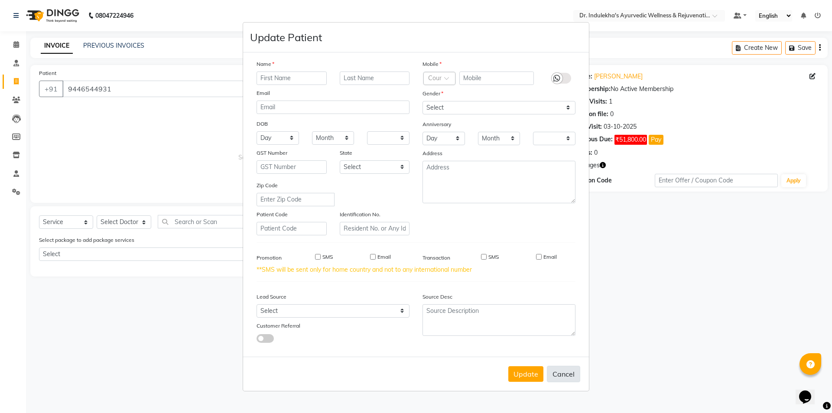
select select
checkbox input "false"
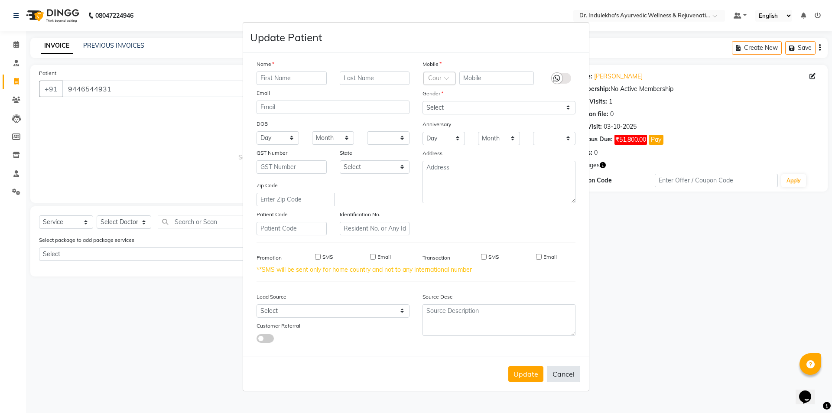
checkbox input "false"
click at [549, 378] on button "Cancel" at bounding box center [563, 374] width 33 height 16
select select
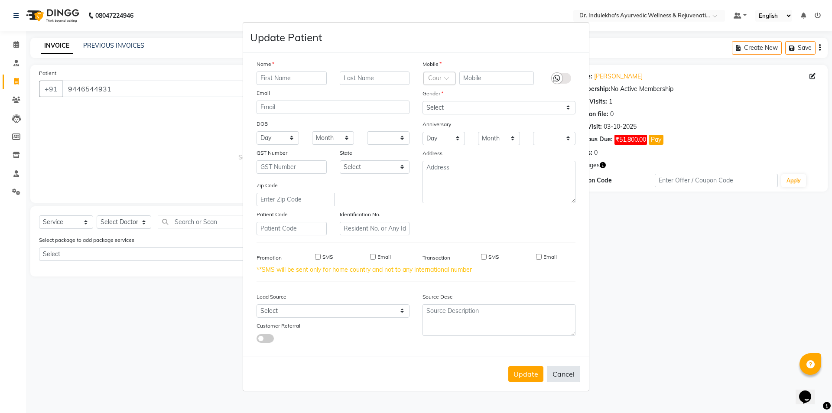
select select
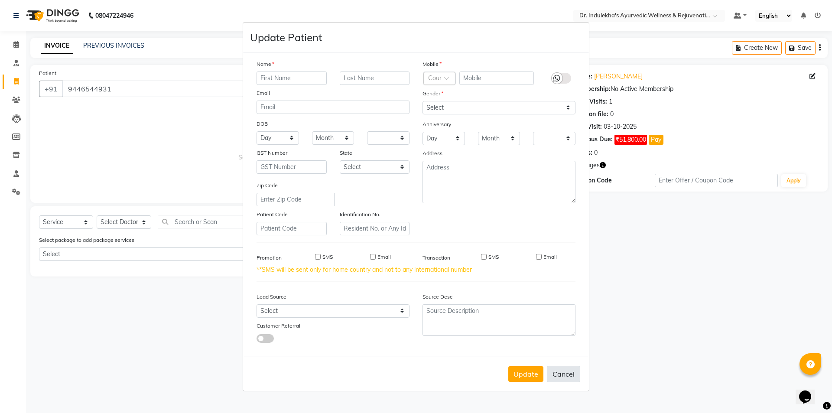
select select
checkbox input "false"
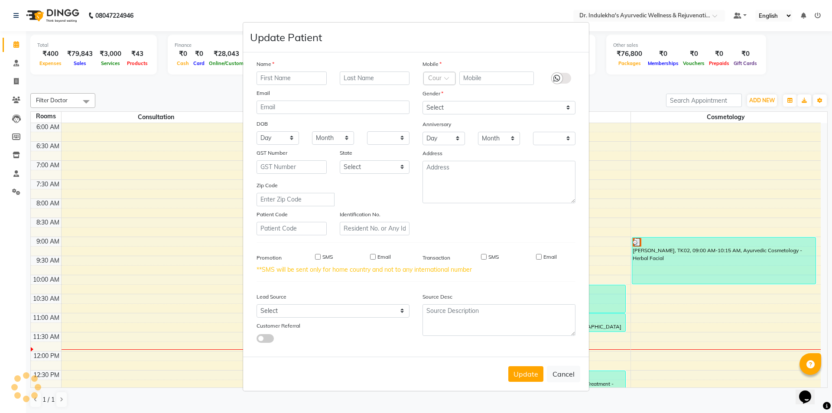
scroll to position [39, 0]
click at [273, 403] on ngb-modal-window "Update Patient Name Email DOB Day 01 02 03 04 05 06 07 08 09 10 11 12 13 14 15 …" at bounding box center [416, 206] width 832 height 413
click at [727, 412] on ngb-modal-window "Update Patient Name Email DOB Day 01 02 03 04 05 06 07 08 09 10 11 12 13 14 15 …" at bounding box center [416, 206] width 832 height 413
click at [566, 372] on button "Cancel" at bounding box center [563, 374] width 33 height 16
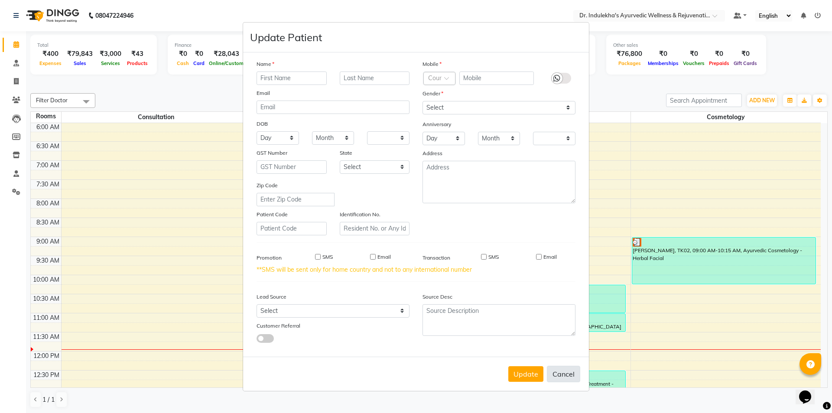
select select
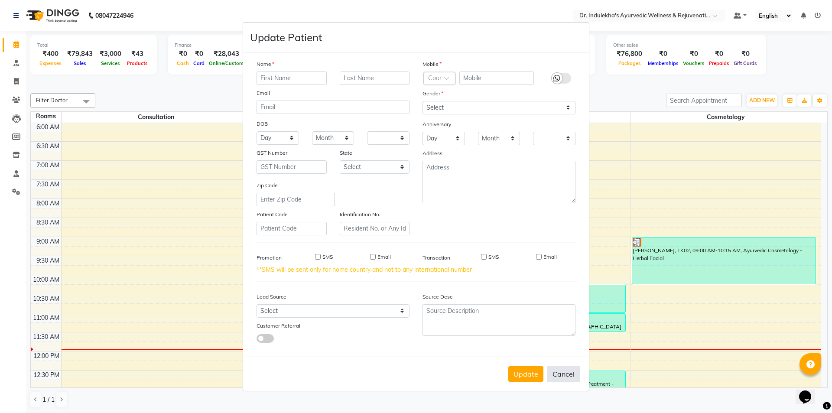
select select
checkbox input "false"
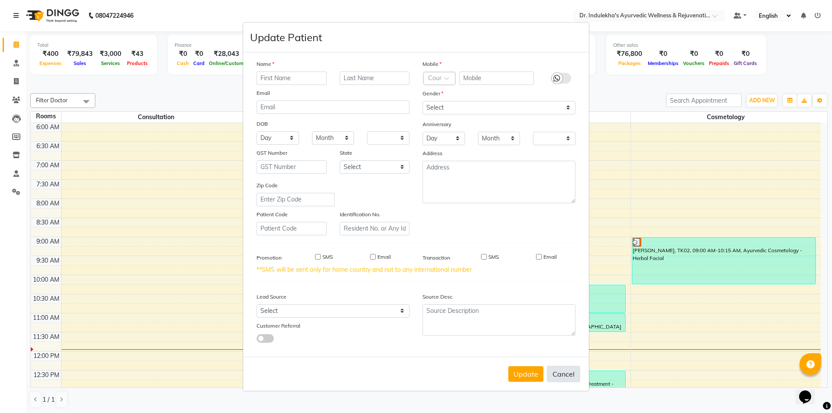
checkbox input "false"
click at [566, 372] on button "Cancel" at bounding box center [563, 374] width 33 height 16
select select
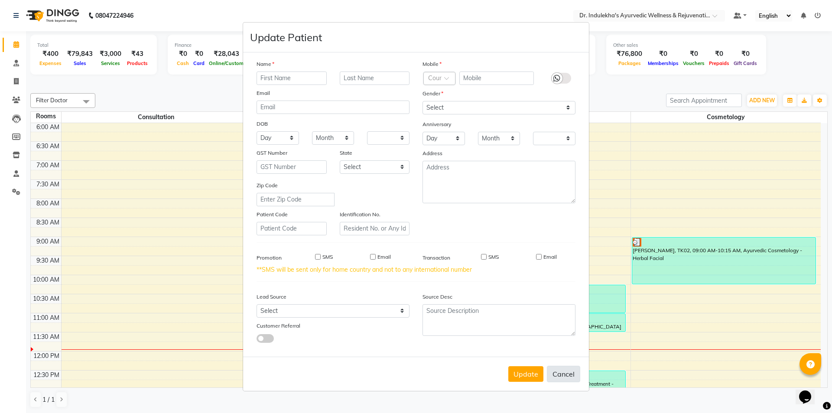
select select
checkbox input "false"
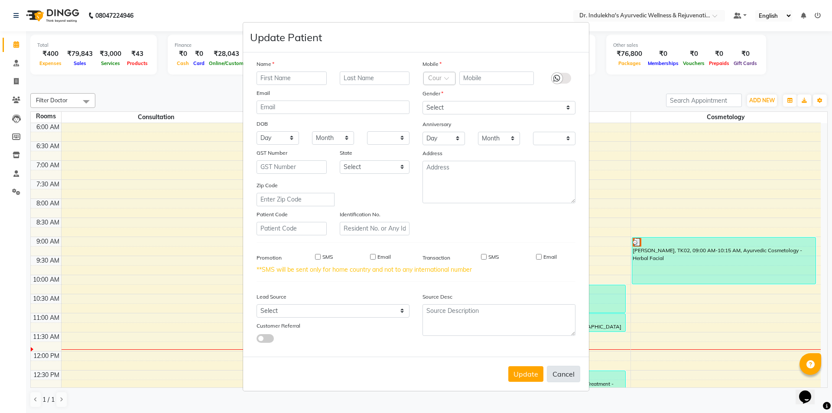
checkbox input "false"
click at [566, 372] on button "Cancel" at bounding box center [563, 374] width 33 height 16
select select
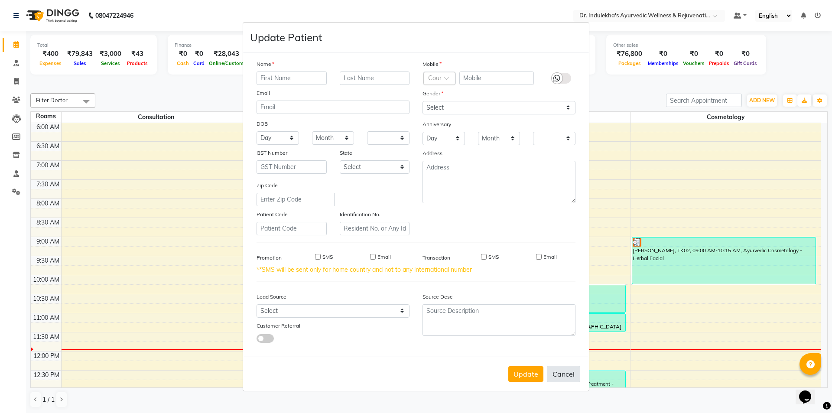
select select
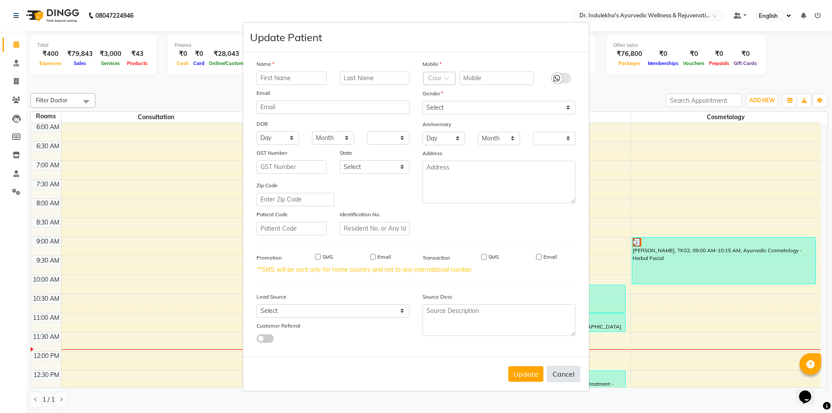
select select
checkbox input "false"
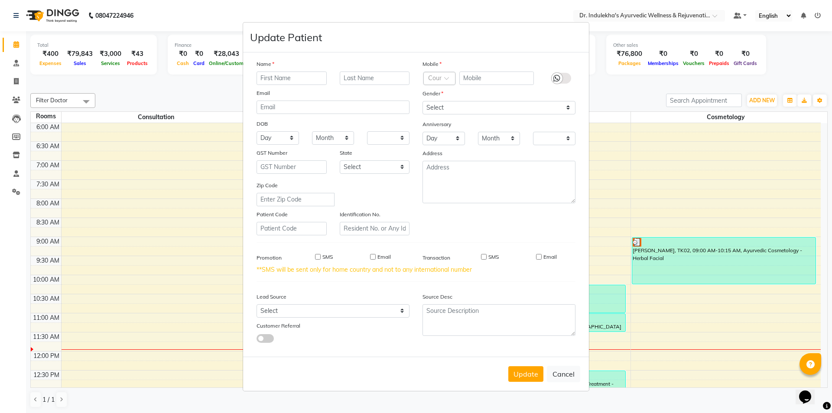
drag, startPoint x: 386, startPoint y: 13, endPoint x: 388, endPoint y: 25, distance: 12.8
click at [387, 15] on ngb-modal-window "Update Patient Name Email DOB Day 01 02 03 04 05 06 07 08 09 10 11 12 13 14 15 …" at bounding box center [416, 206] width 832 height 413
click at [389, 32] on div "Update Patient" at bounding box center [416, 38] width 346 height 30
click at [389, 34] on div "Update Patient" at bounding box center [416, 38] width 346 height 30
click at [390, 36] on div "Update Patient" at bounding box center [416, 38] width 346 height 30
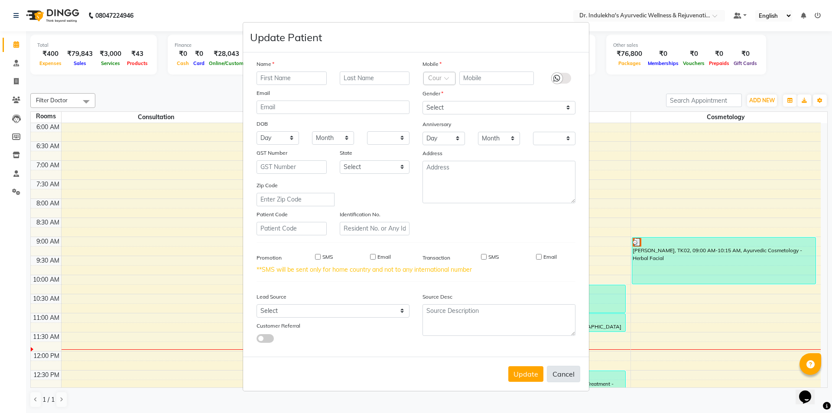
click at [567, 375] on button "Cancel" at bounding box center [563, 374] width 33 height 16
select select
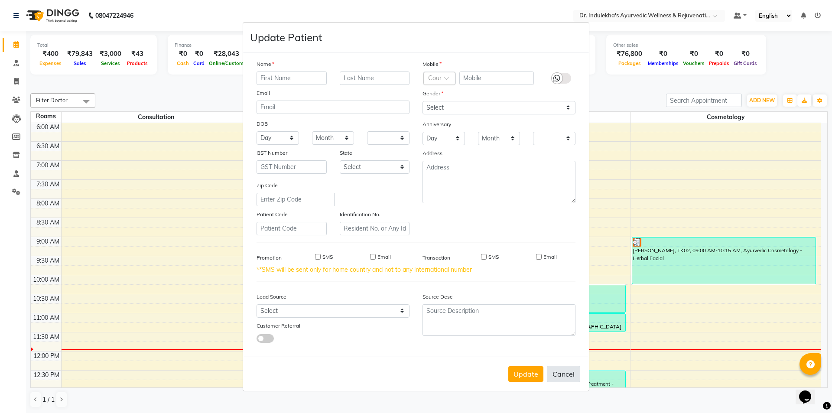
select select
checkbox input "false"
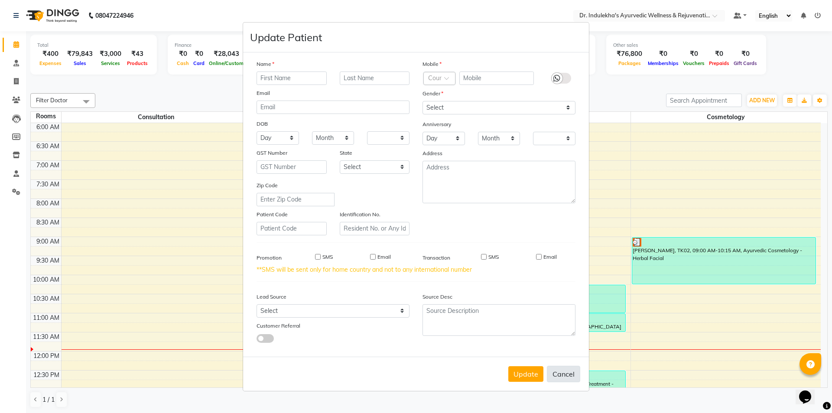
checkbox input "false"
click at [576, 375] on button "Cancel" at bounding box center [563, 374] width 33 height 16
select select
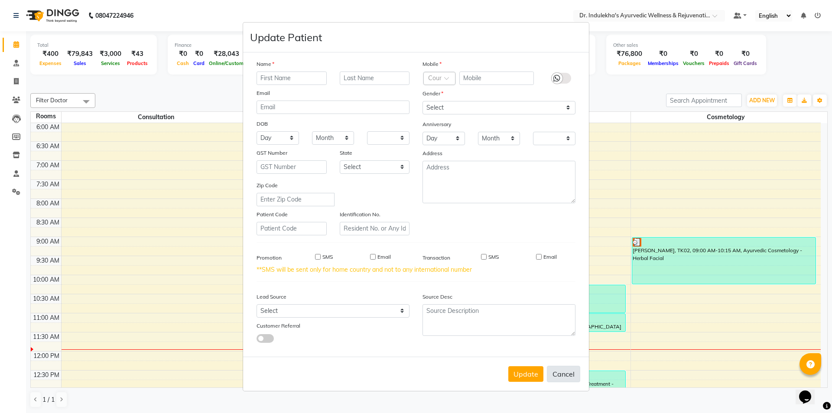
select select
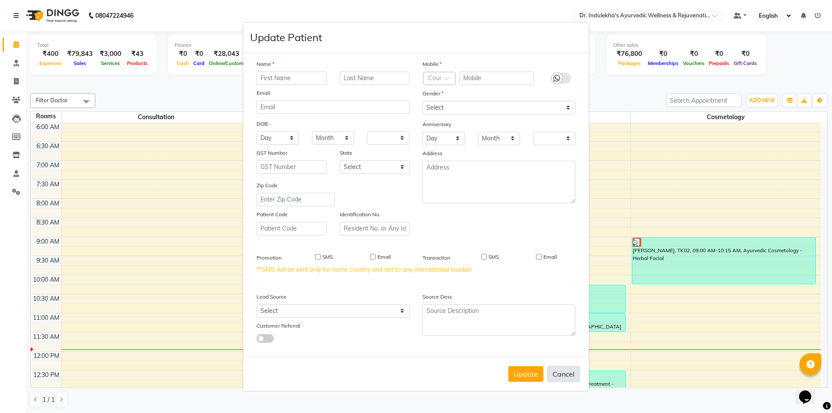
checkbox input "false"
click at [576, 375] on button "Cancel" at bounding box center [563, 374] width 33 height 16
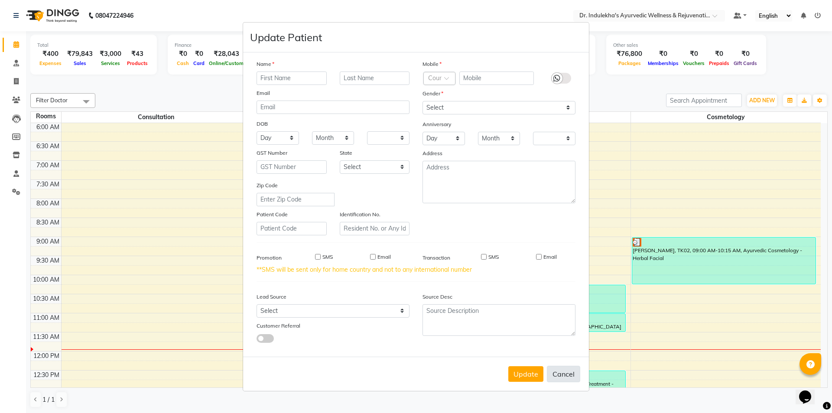
select select
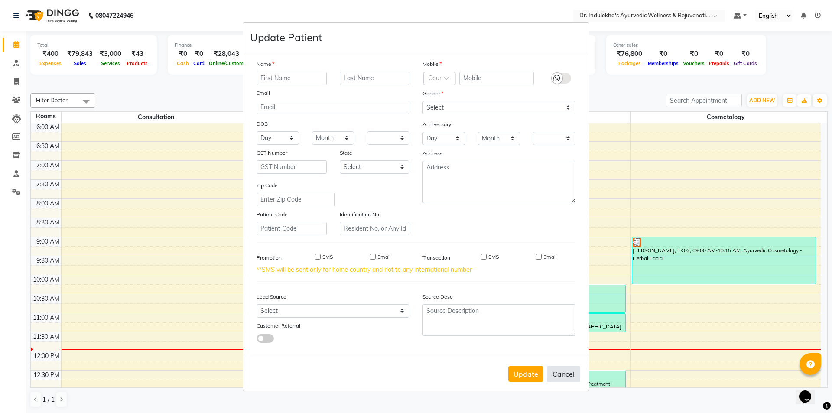
select select
checkbox input "false"
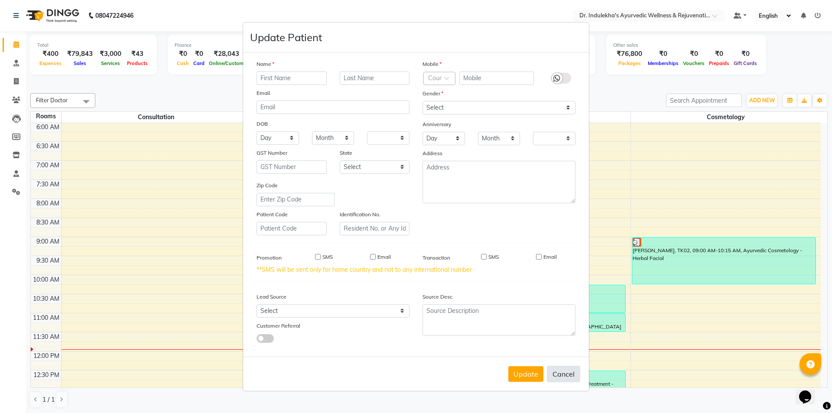
checkbox input "false"
click at [12, 83] on ngb-modal-window "Update Patient Name Email DOB Day 01 02 03 04 05 06 07 08 09 10 11 12 13 14 15 …" at bounding box center [416, 206] width 832 height 413
click at [14, 83] on ngb-modal-window "Update Patient Name Email DOB Day 01 02 03 04 05 06 07 08 09 10 11 12 13 14 15 …" at bounding box center [416, 206] width 832 height 413
click at [16, 78] on ngb-modal-window "Update Patient Name Email DOB Day 01 02 03 04 05 06 07 08 09 10 11 12 13 14 15 …" at bounding box center [416, 206] width 832 height 413
click at [15, 80] on ngb-modal-window "Update Patient Name Email DOB Day 01 02 03 04 05 06 07 08 09 10 11 12 13 14 15 …" at bounding box center [416, 206] width 832 height 413
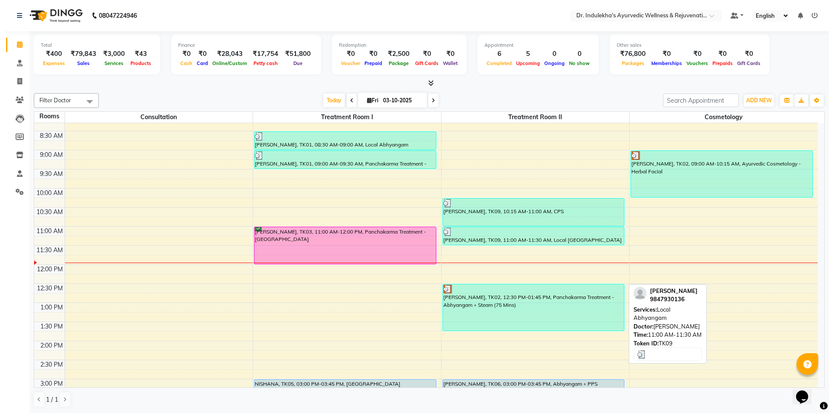
scroll to position [169, 0]
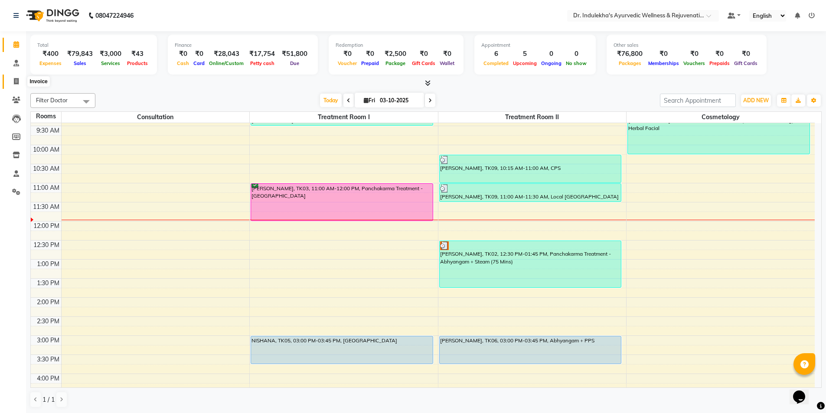
click at [18, 80] on icon at bounding box center [16, 81] width 5 height 7
select select "service"
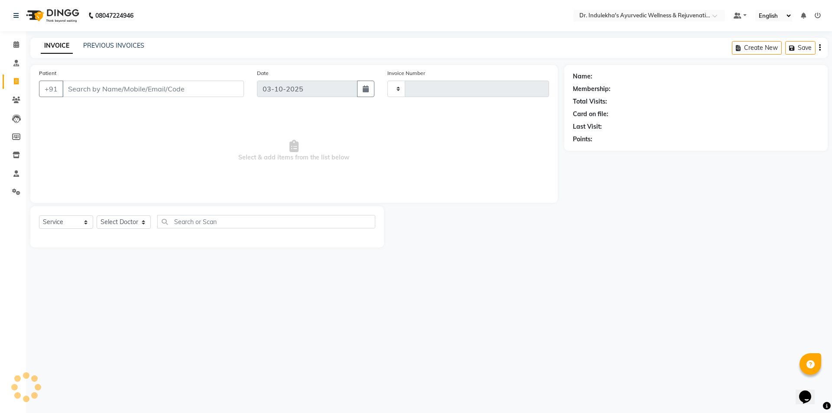
type input "1578"
select select "7775"
click at [85, 85] on input "Patient" at bounding box center [153, 89] width 182 height 16
click at [86, 86] on input "Patient" at bounding box center [153, 89] width 182 height 16
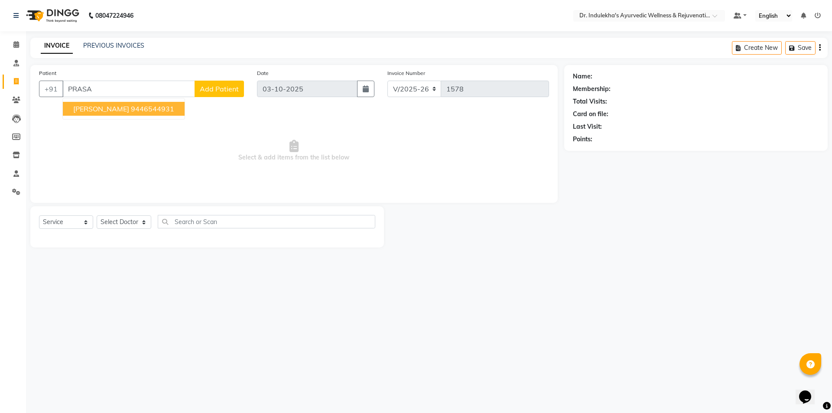
click at [102, 108] on span "[PERSON_NAME]" at bounding box center [101, 108] width 56 height 9
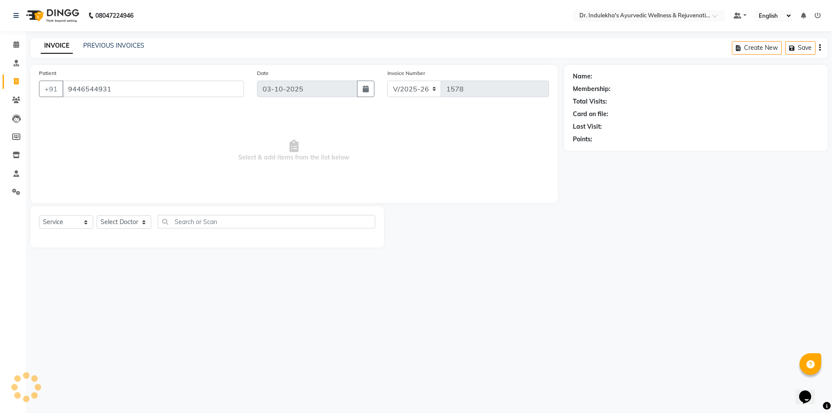
type input "9446544931"
click at [103, 108] on span "Select & add items from the list below" at bounding box center [294, 150] width 510 height 87
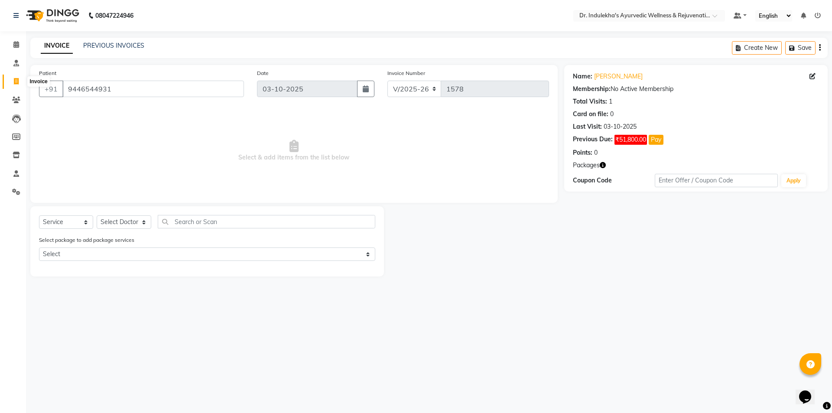
click at [10, 80] on span at bounding box center [16, 82] width 15 height 10
select select "service"
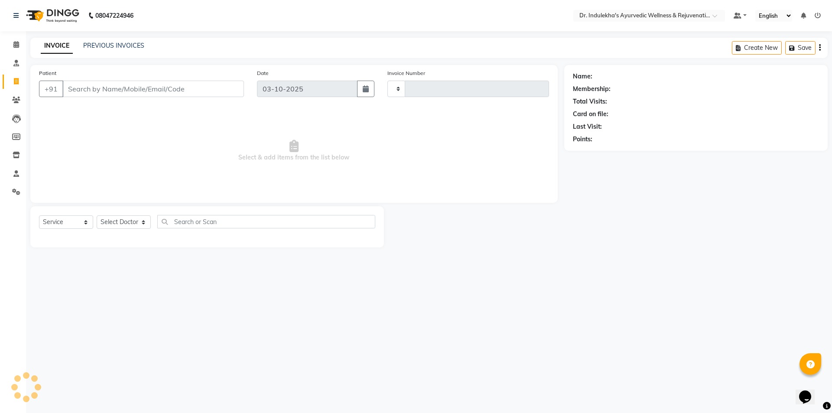
type input "1578"
select select "7775"
click at [94, 49] on link "PREVIOUS INVOICES" at bounding box center [113, 46] width 61 height 8
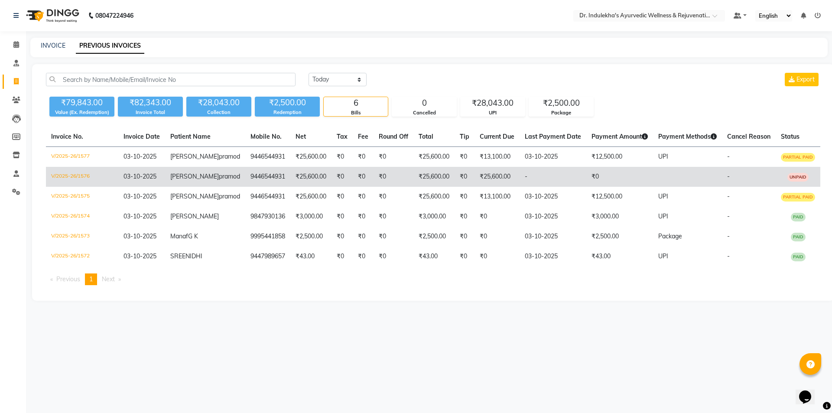
click at [475, 187] on td "₹25,600.00" at bounding box center [497, 177] width 45 height 20
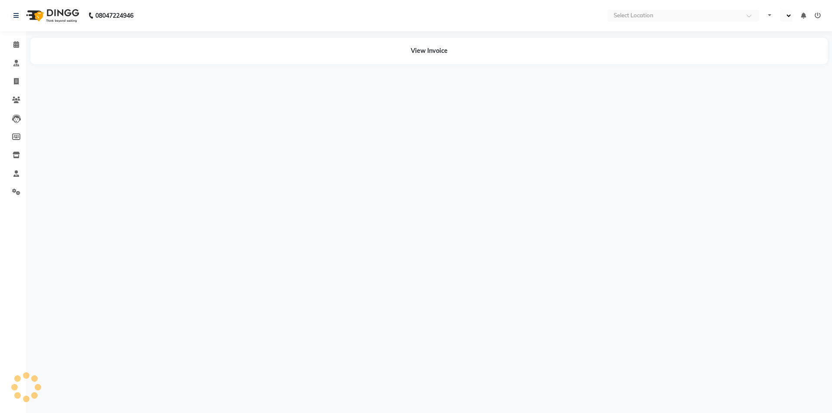
select select "en"
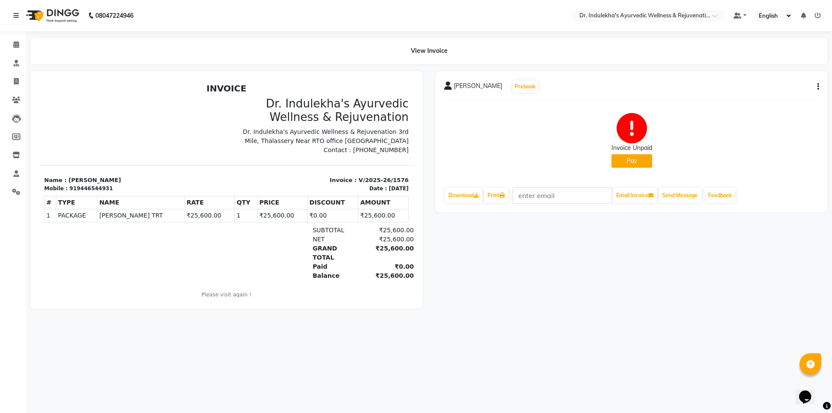
click at [817, 88] on button "button" at bounding box center [816, 86] width 5 height 9
click at [794, 88] on div "Edit Invoice" at bounding box center [784, 86] width 42 height 11
select select "service"
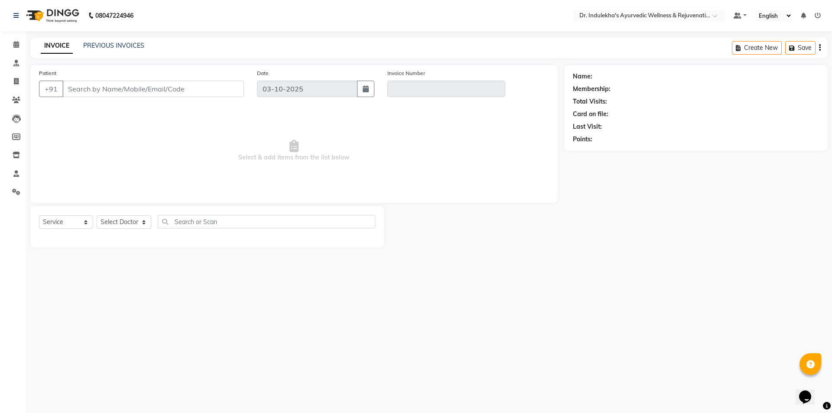
type input "9446544931"
type input "V/2025-26/1576"
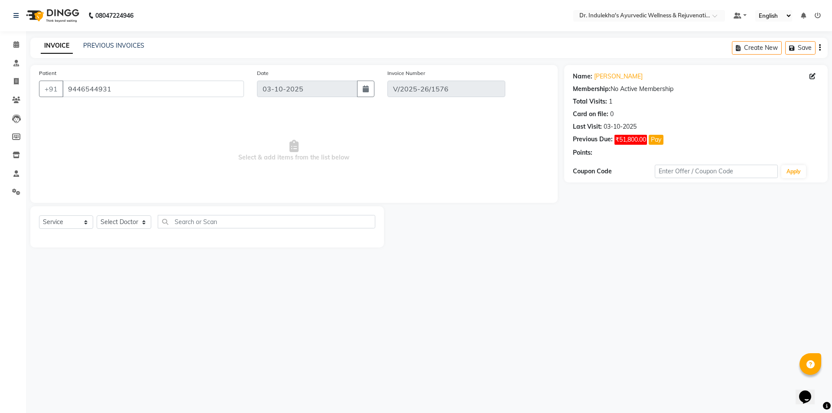
select select "select"
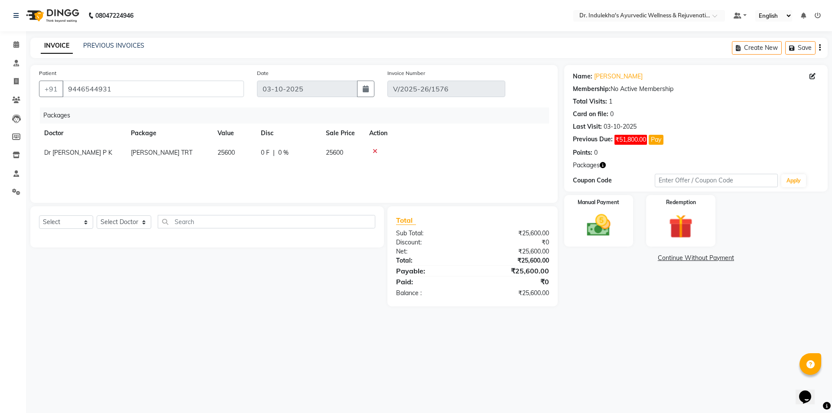
click at [374, 151] on icon at bounding box center [375, 151] width 5 height 6
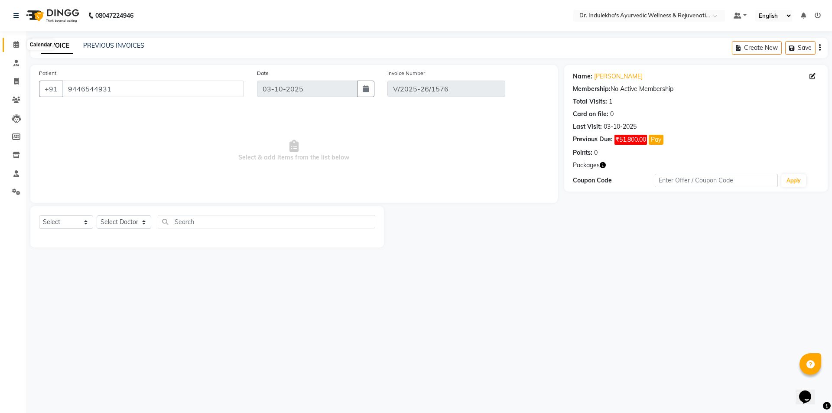
click at [15, 47] on icon at bounding box center [16, 44] width 6 height 7
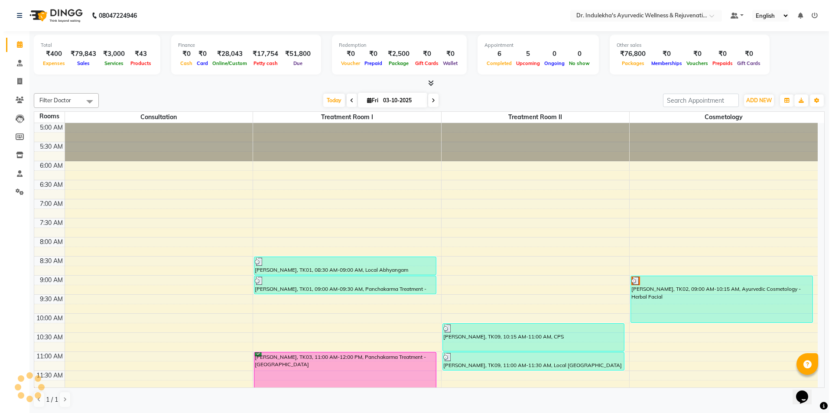
scroll to position [39, 0]
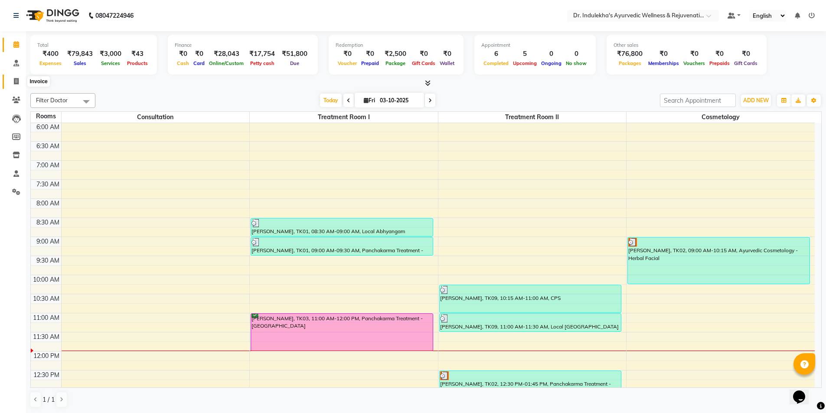
click at [15, 82] on icon at bounding box center [16, 81] width 5 height 7
select select "service"
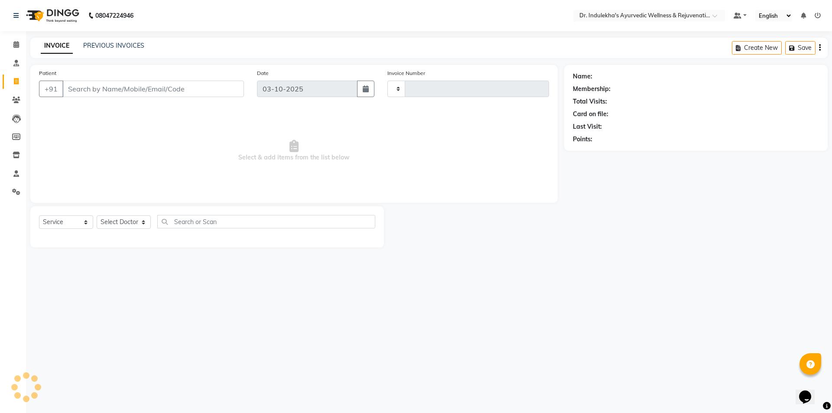
type input "1578"
select select "7775"
click at [97, 43] on link "PREVIOUS INVOICES" at bounding box center [113, 46] width 61 height 8
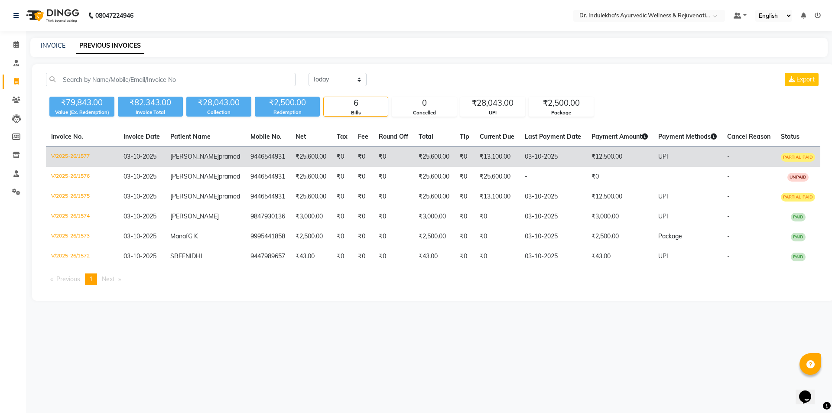
click at [586, 164] on td "₹12,500.00" at bounding box center [619, 157] width 67 height 20
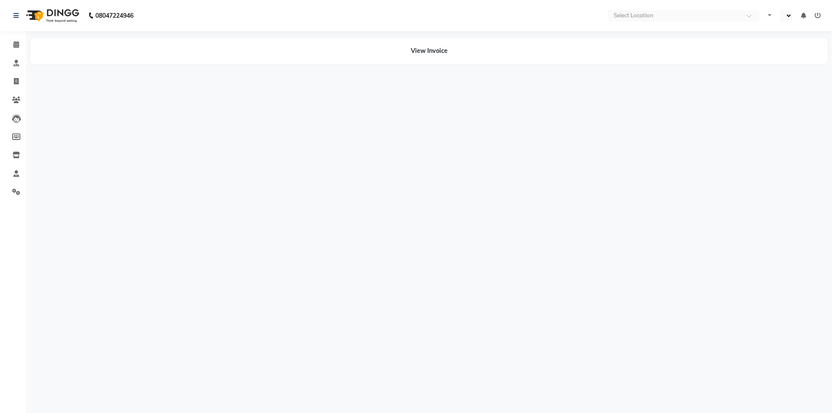
select select "en"
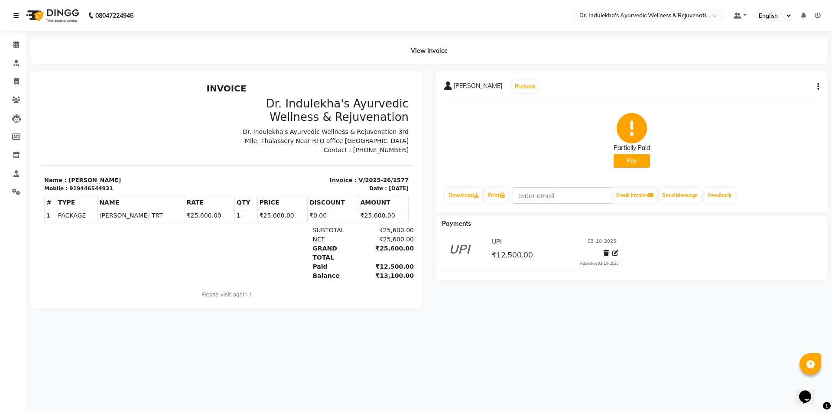
click at [817, 85] on button "button" at bounding box center [816, 86] width 5 height 9
click at [794, 89] on div "Edit Invoice" at bounding box center [784, 86] width 42 height 11
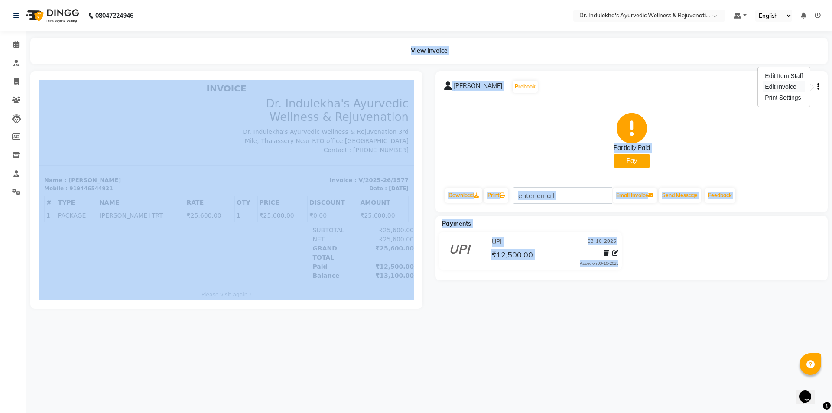
select select "service"
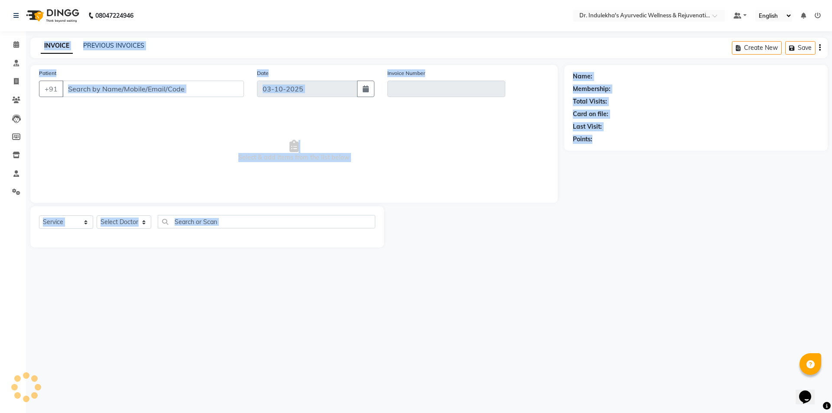
type input "9446544931"
type input "V/2025-26/1577"
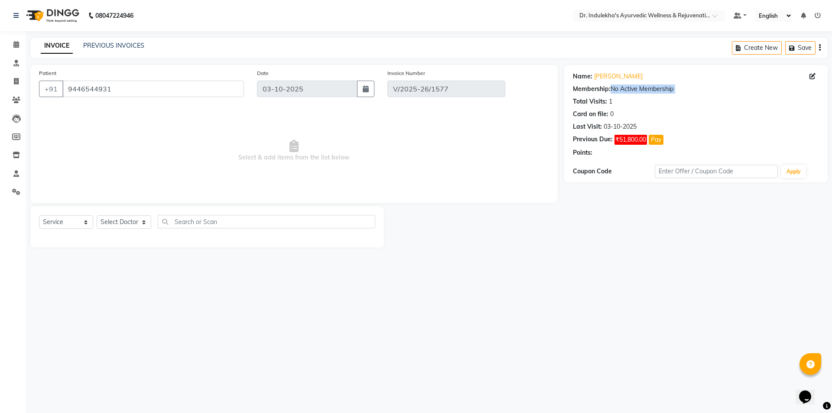
select select "select"
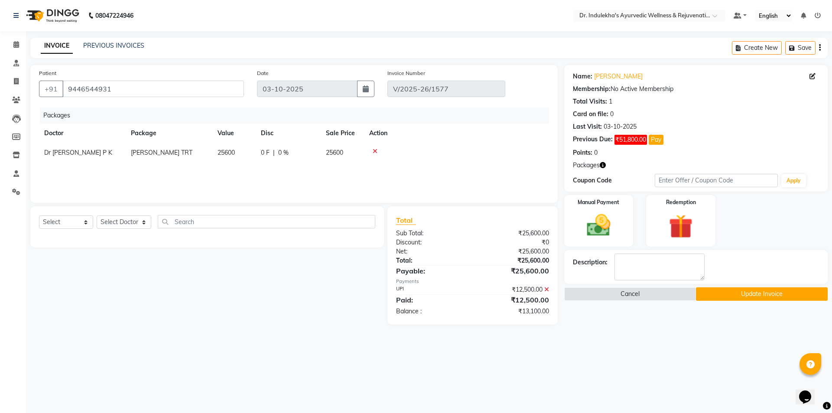
click at [544, 288] on div "₹12,500.00" at bounding box center [513, 289] width 83 height 9
click at [545, 288] on icon at bounding box center [546, 289] width 5 height 6
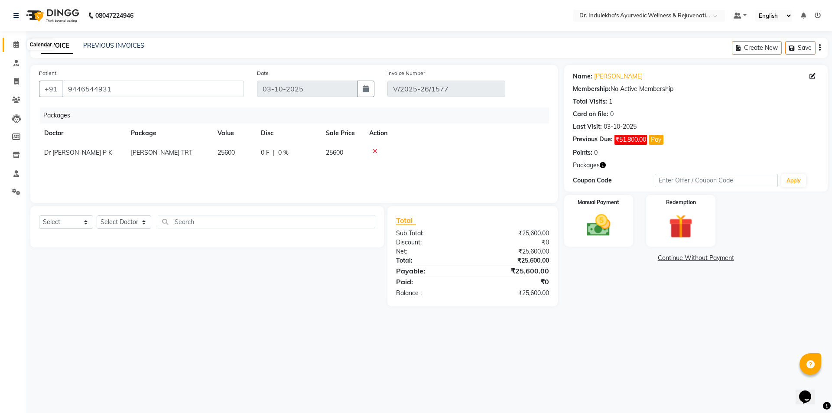
click at [14, 42] on icon at bounding box center [16, 44] width 6 height 7
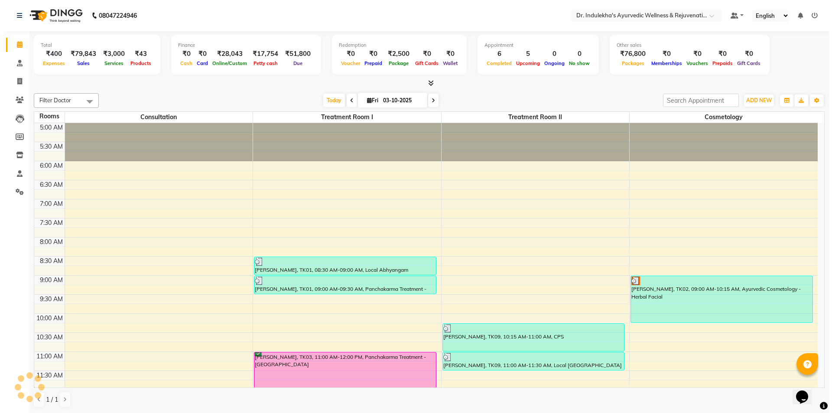
scroll to position [39, 0]
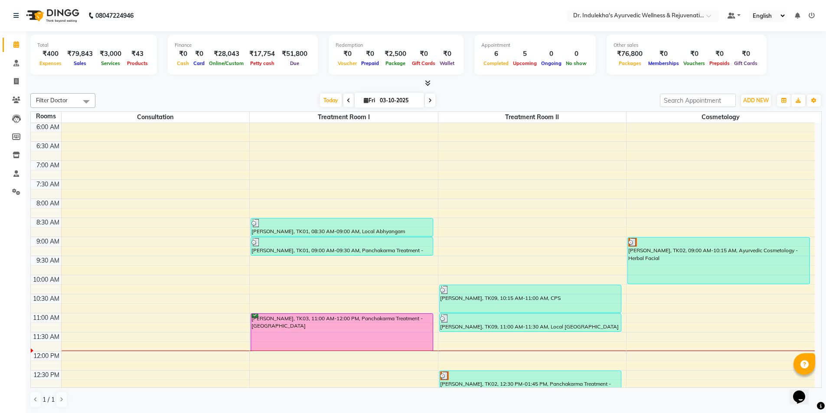
click at [811, 15] on icon at bounding box center [811, 16] width 6 height 6
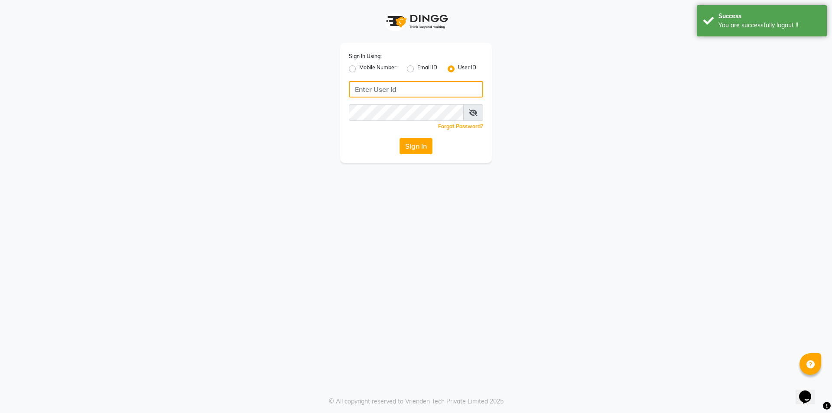
type input "8750308030"
click at [454, 92] on input "8750308030" at bounding box center [416, 89] width 134 height 16
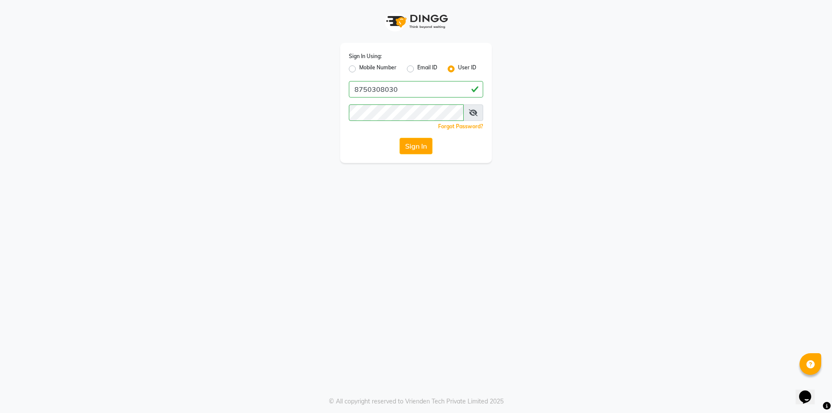
click at [458, 70] on label "User ID" at bounding box center [467, 69] width 18 height 10
click at [458, 69] on input "User ID" at bounding box center [461, 67] width 6 height 6
click at [438, 94] on input "Username" at bounding box center [416, 89] width 134 height 16
type input "indulekha's"
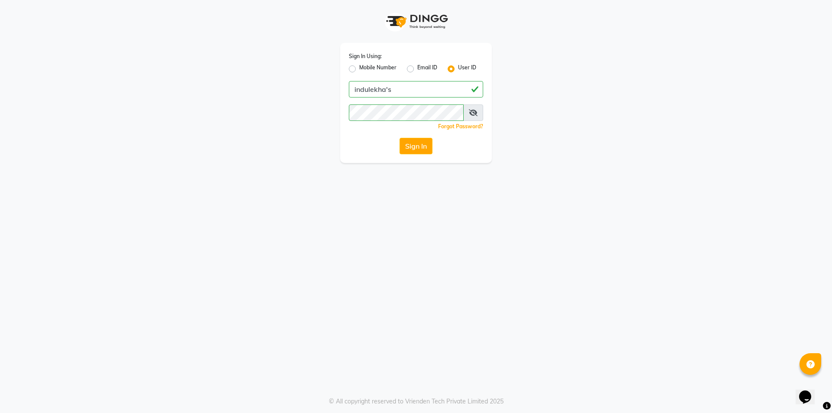
drag, startPoint x: 396, startPoint y: 91, endPoint x: 329, endPoint y: 85, distance: 66.5
click at [329, 85] on div "Sign In Using: Mobile Number Email ID User ID indulekha's Remember me Forgot Pa…" at bounding box center [416, 81] width 494 height 163
click at [475, 111] on icon at bounding box center [473, 112] width 9 height 7
click at [420, 145] on button "Sign In" at bounding box center [416, 146] width 33 height 16
